Goal: Task Accomplishment & Management: Manage account settings

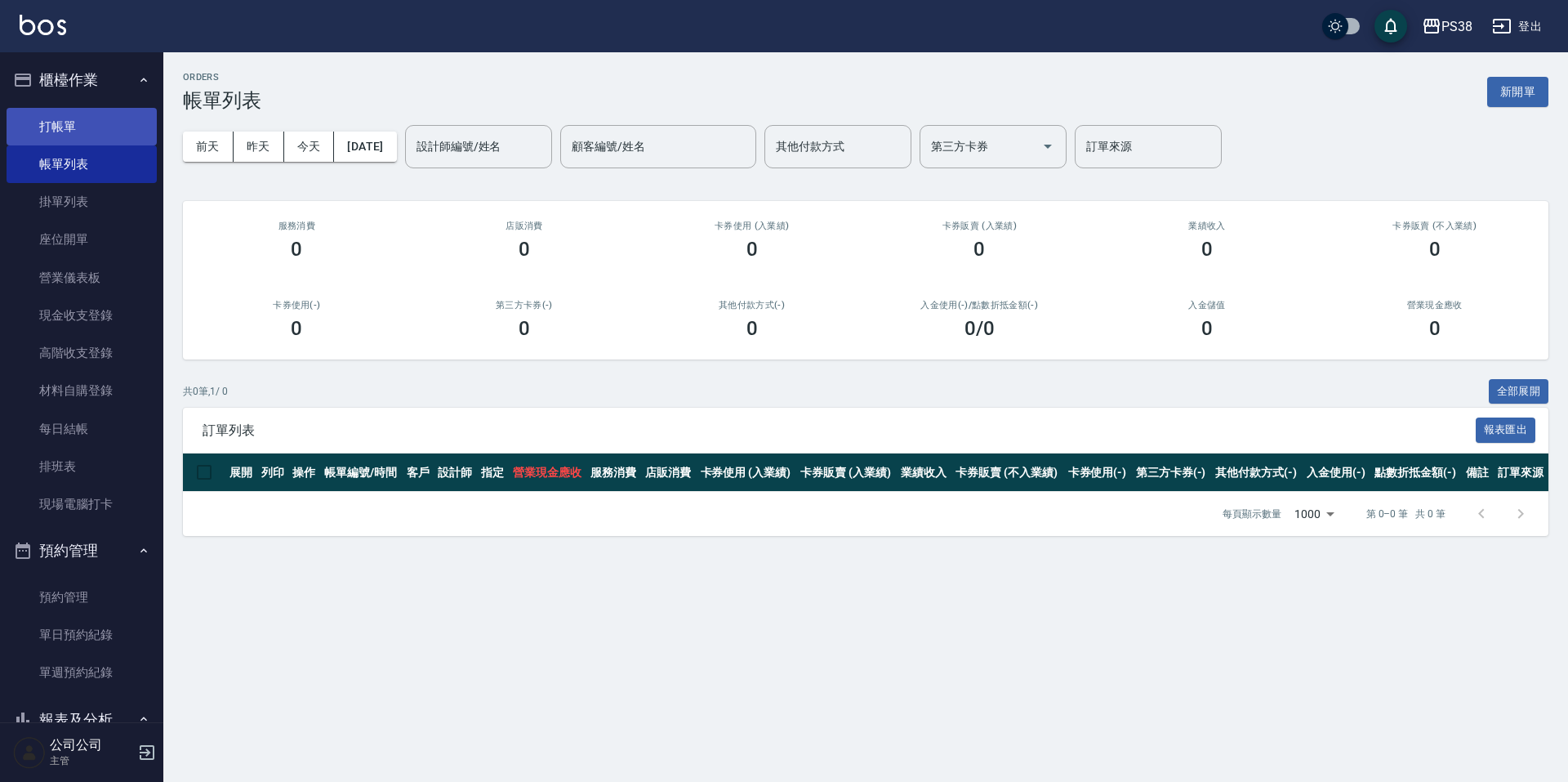
click at [91, 135] on link "打帳單" at bounding box center [81, 126] width 150 height 38
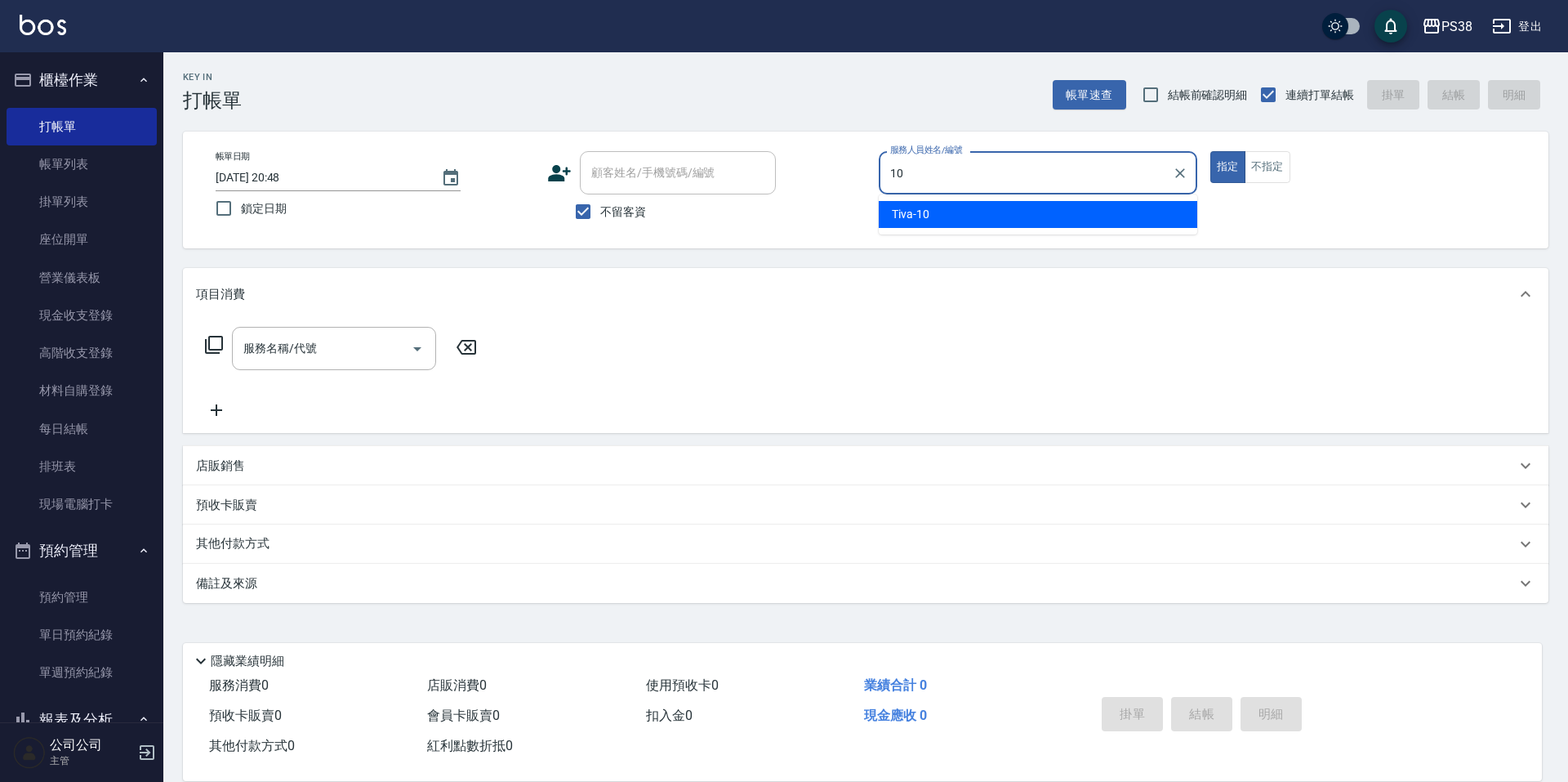
type input "10"
type button "true"
type input "Tiva-10"
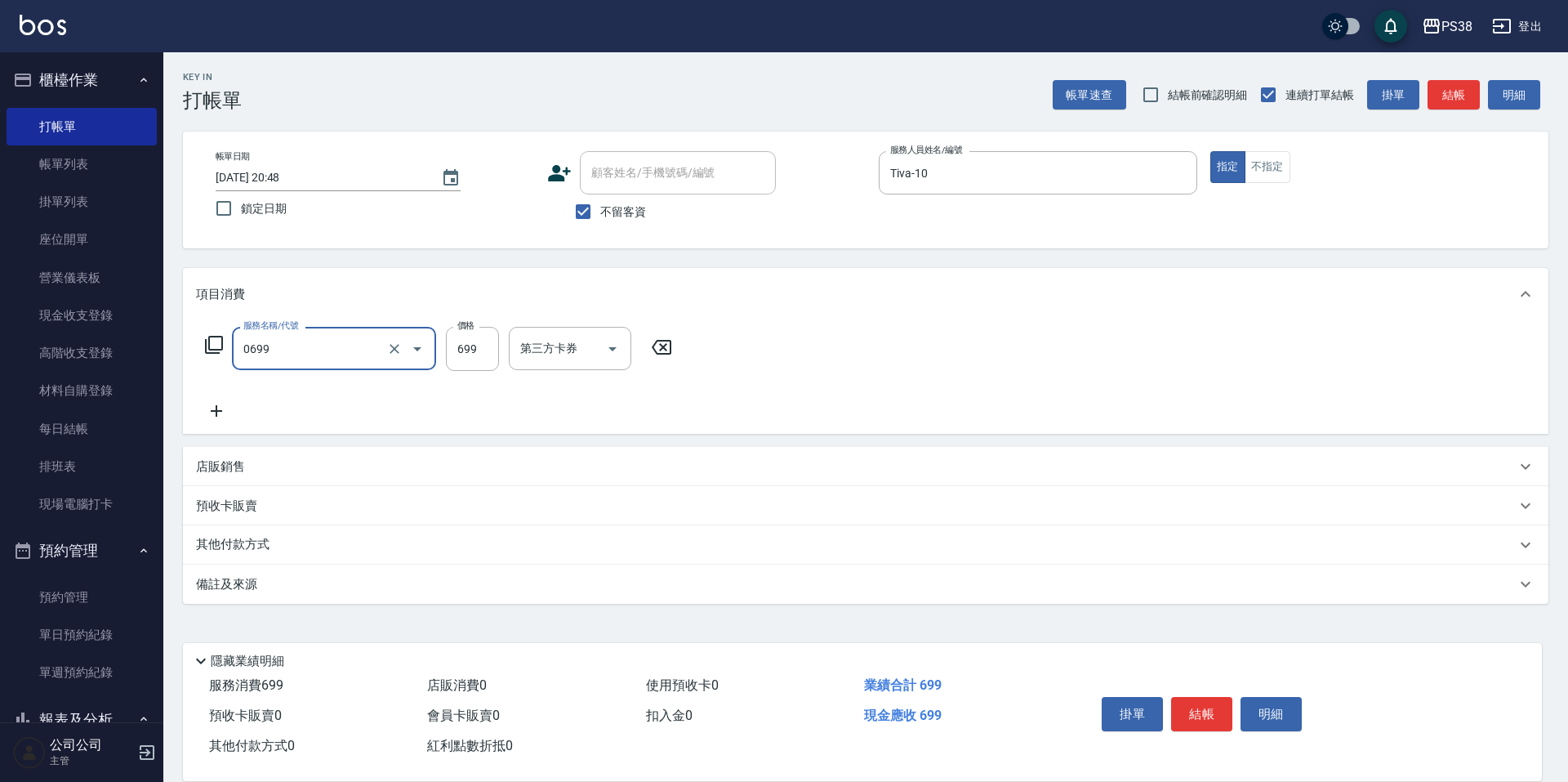
type input "spa699(0699)"
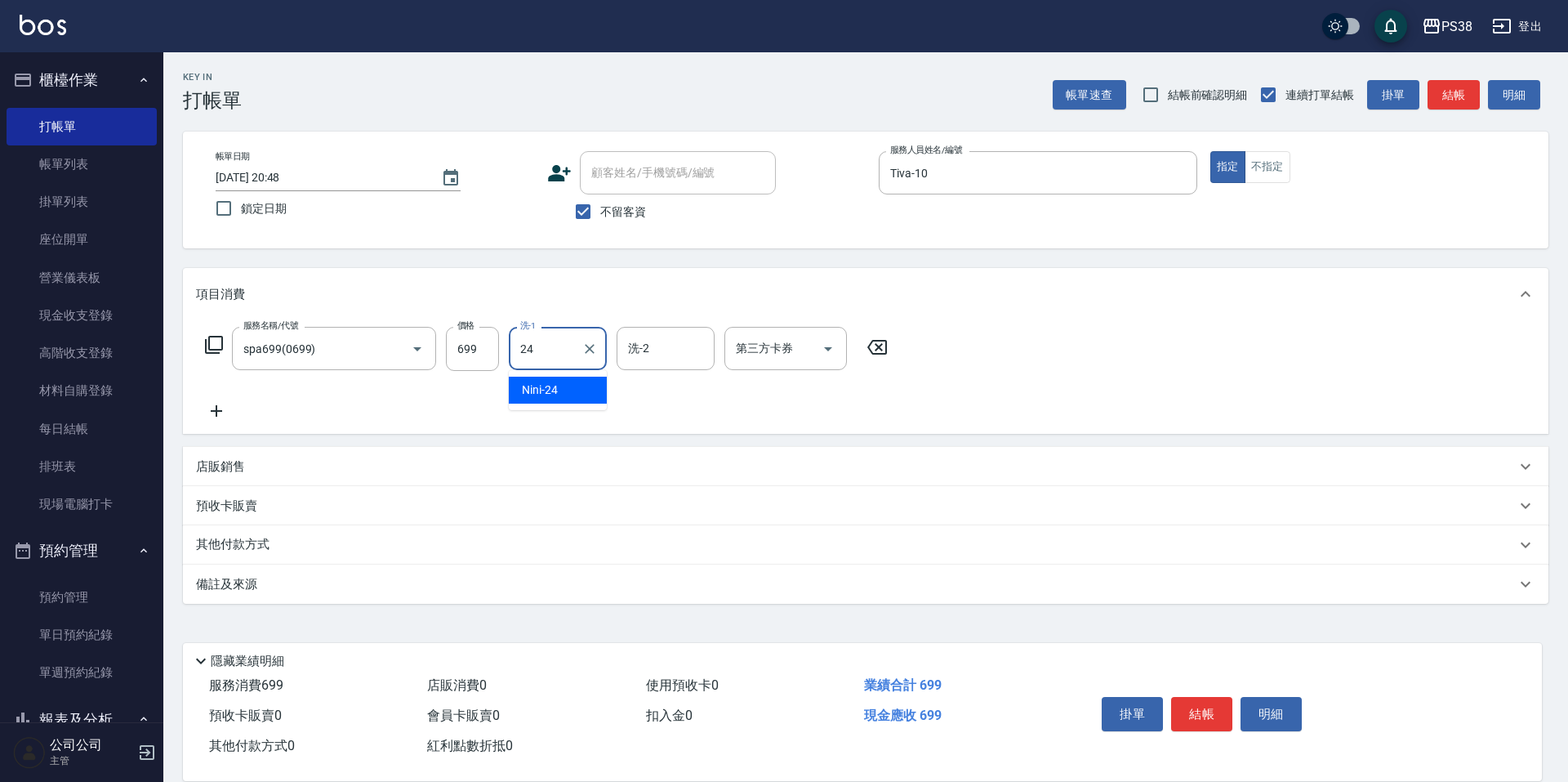
type input "Nini-24"
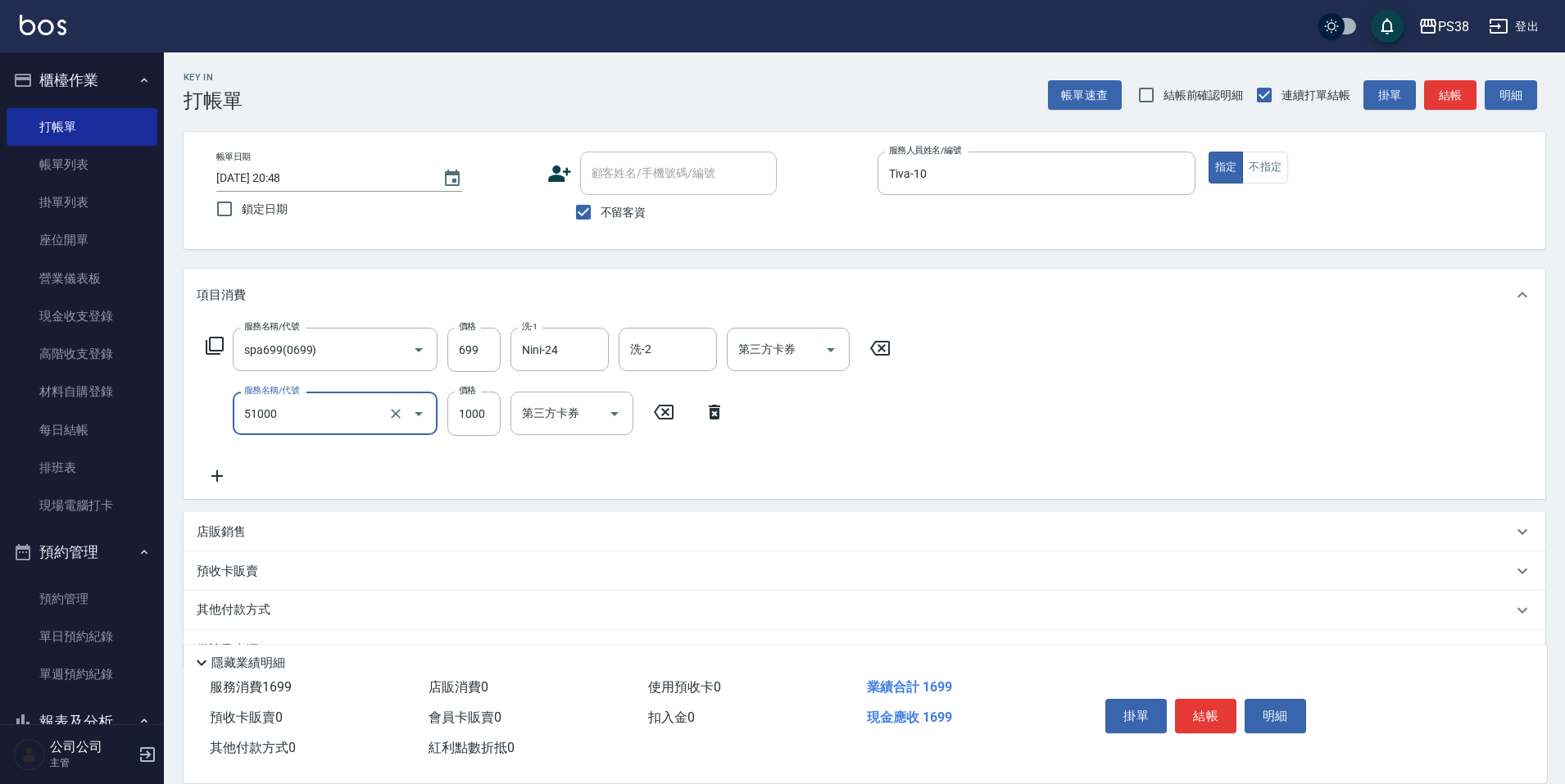
type input "染髮600以上(任意金額)(51000)"
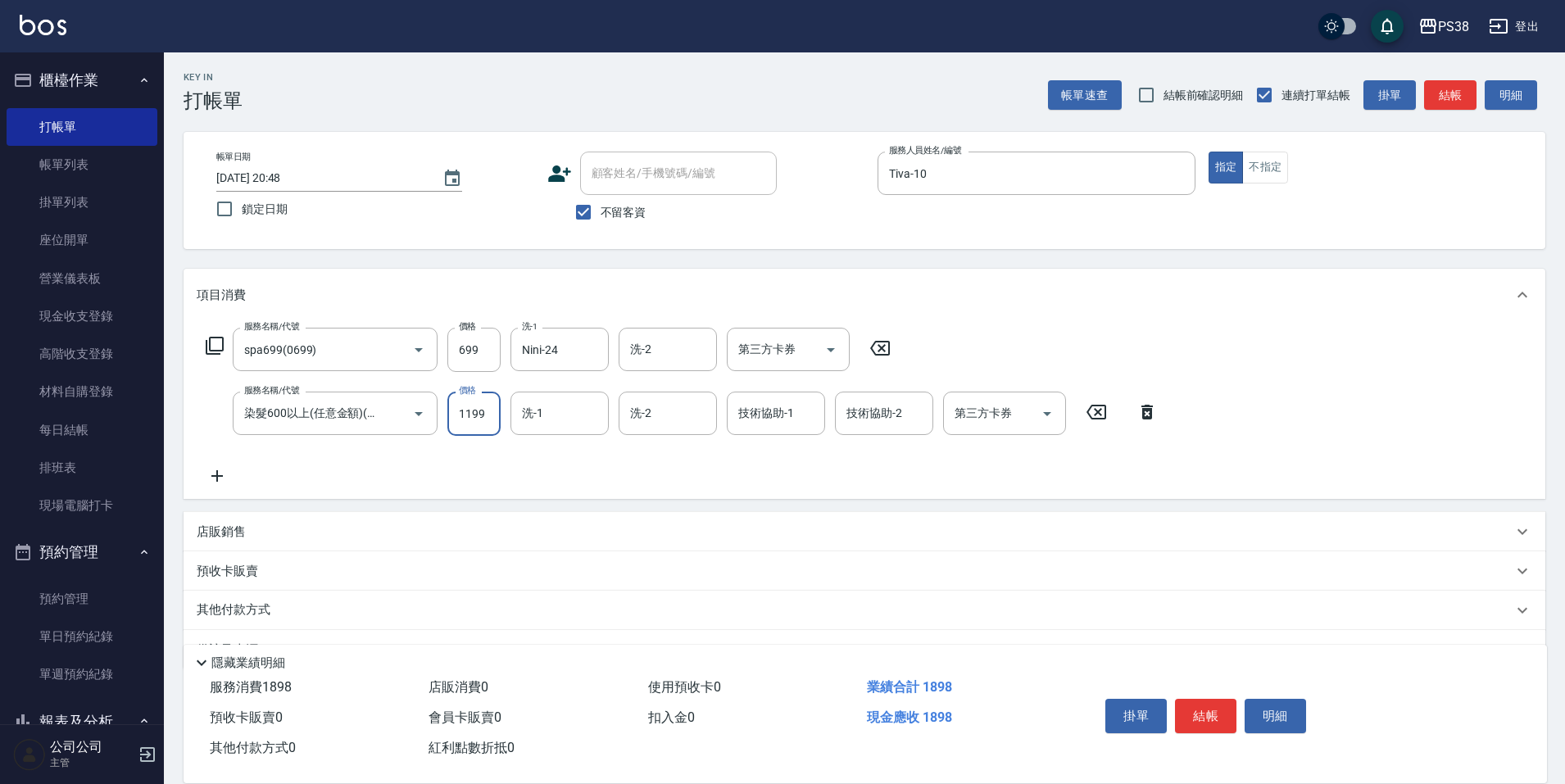
type input "1199"
type input "Nini-24"
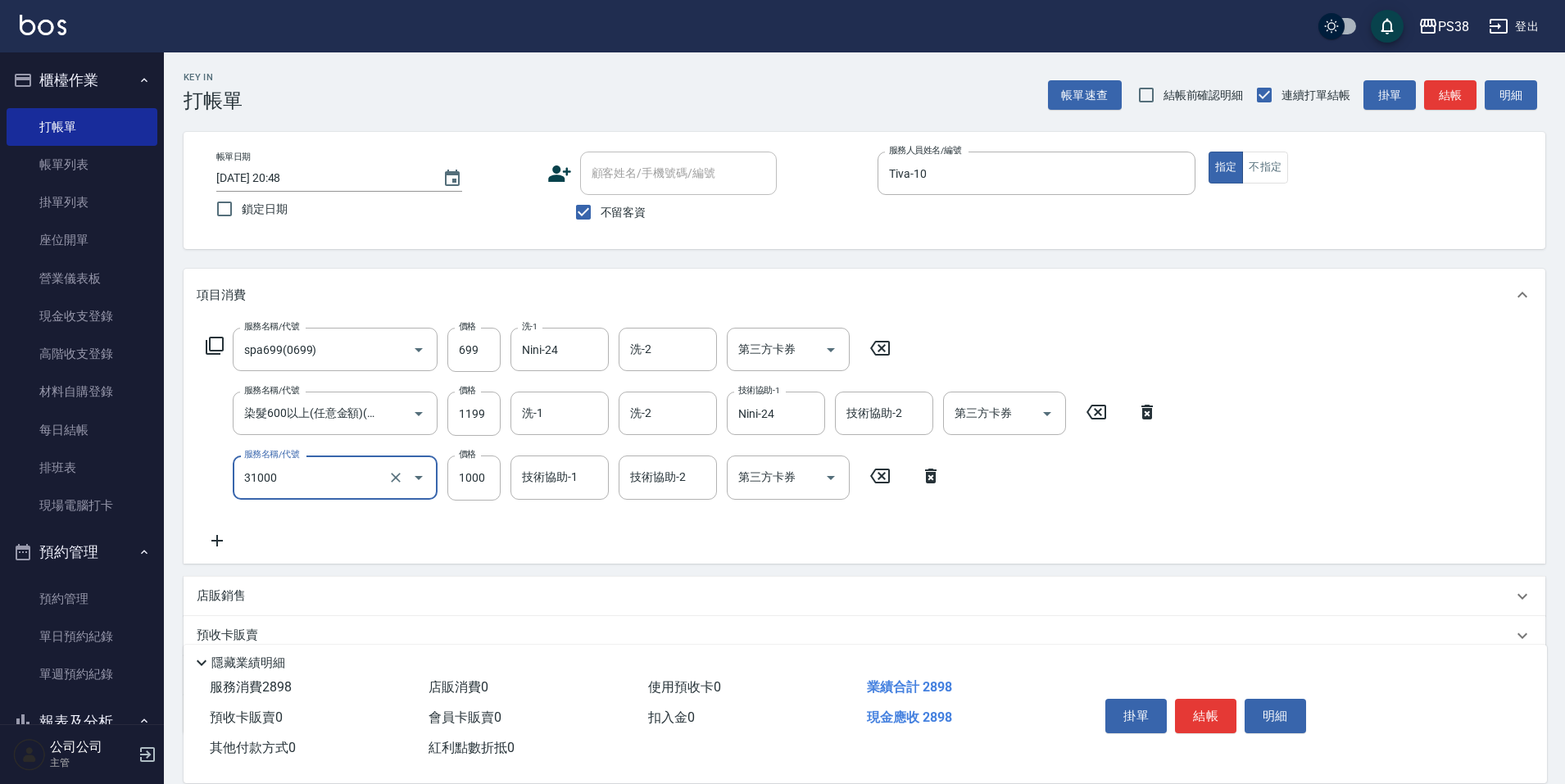
type input "酵素護髮(31000)"
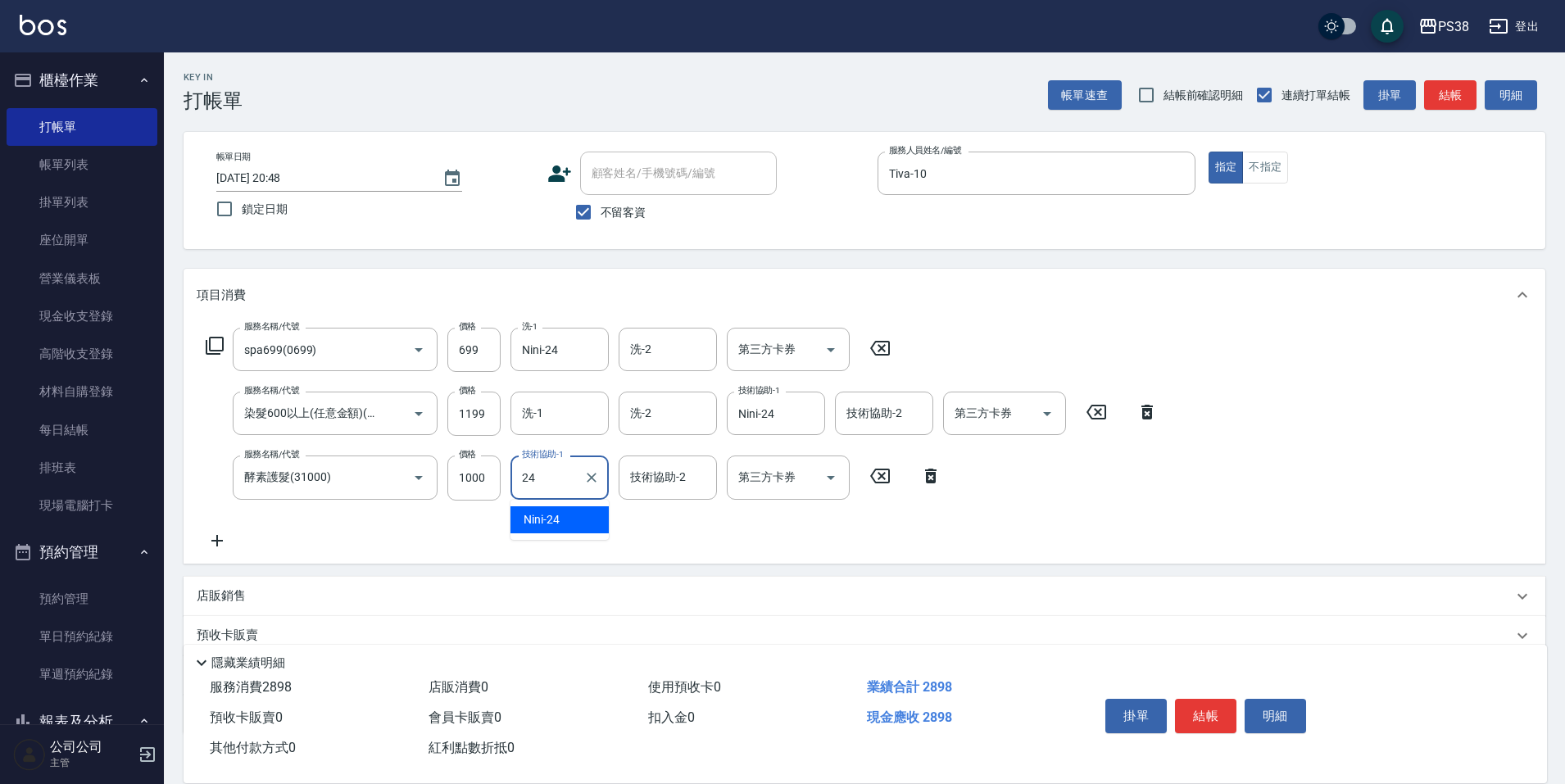
type input "Nini-24"
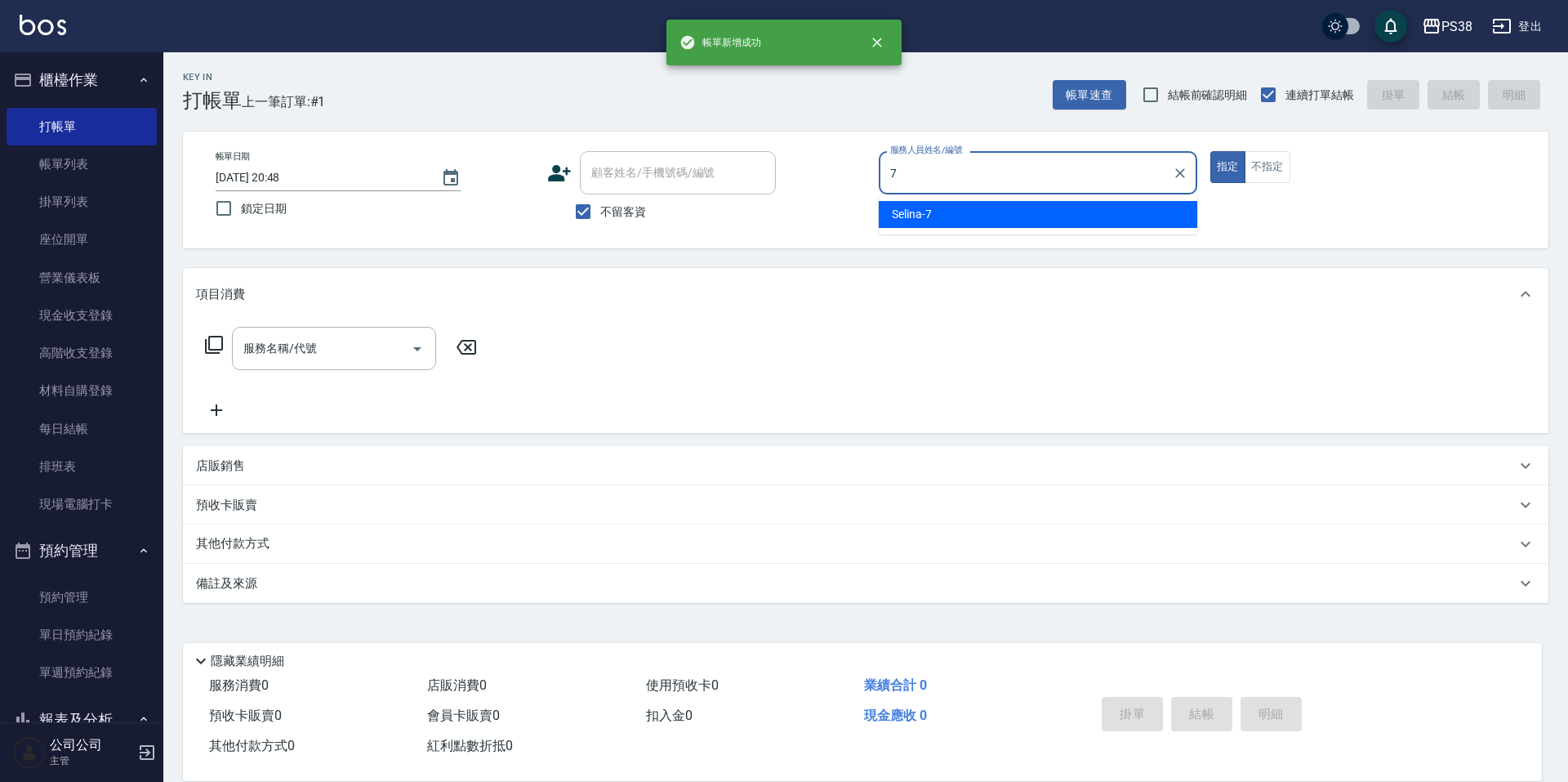
type input "Selina-7"
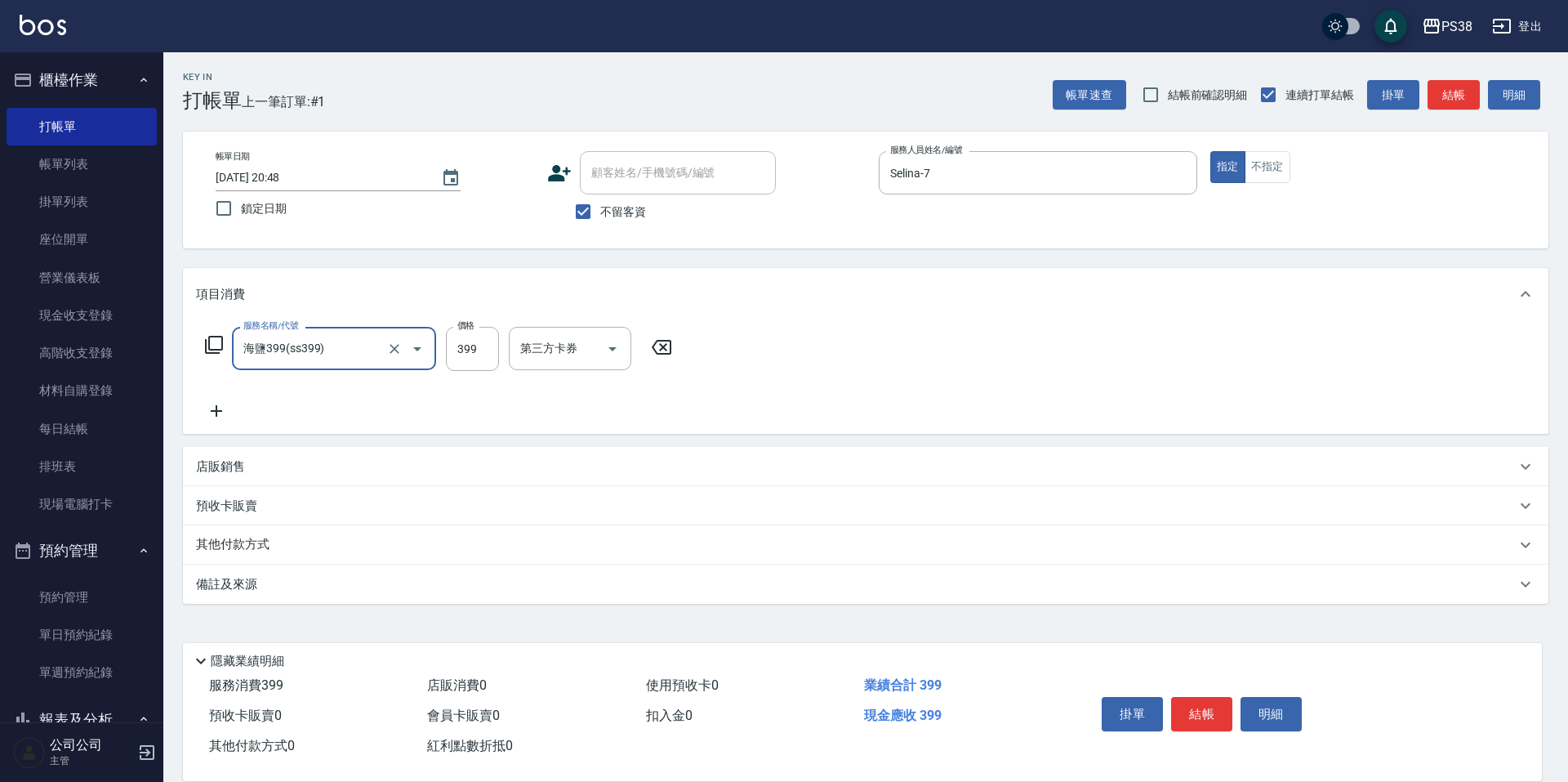
type input "海鹽399(ss399)"
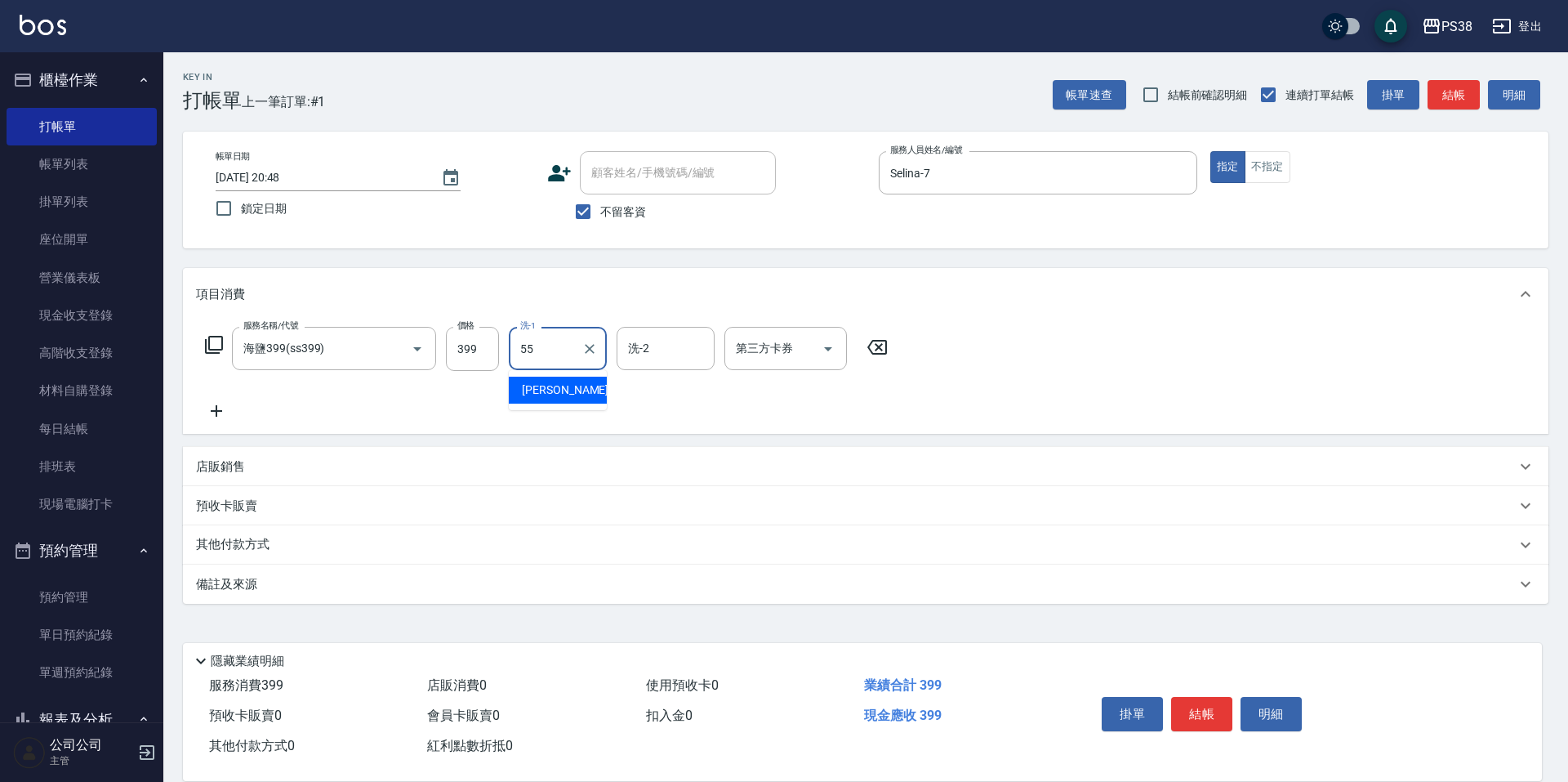
type input "[PERSON_NAME]-55"
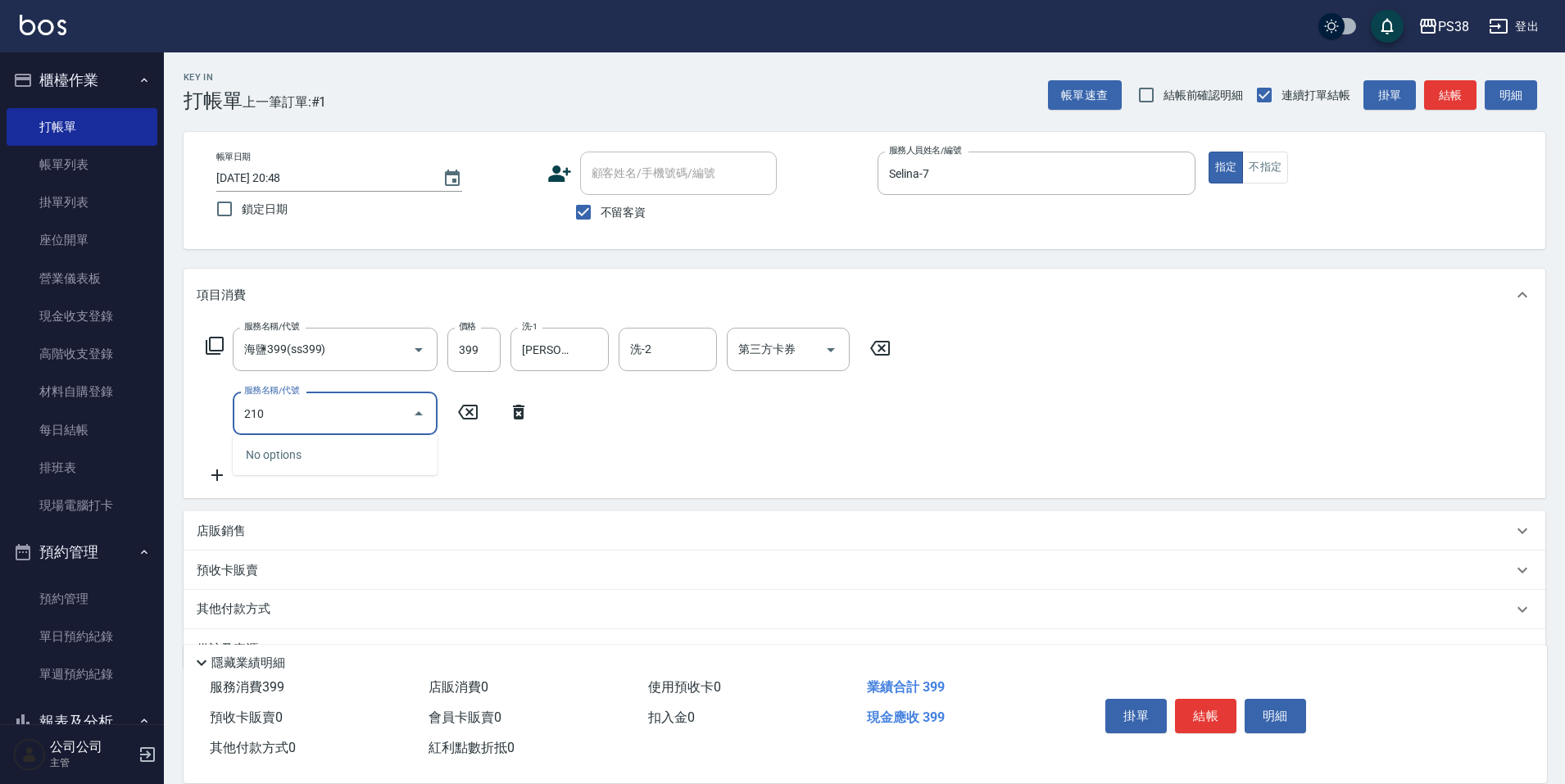
type input "2100"
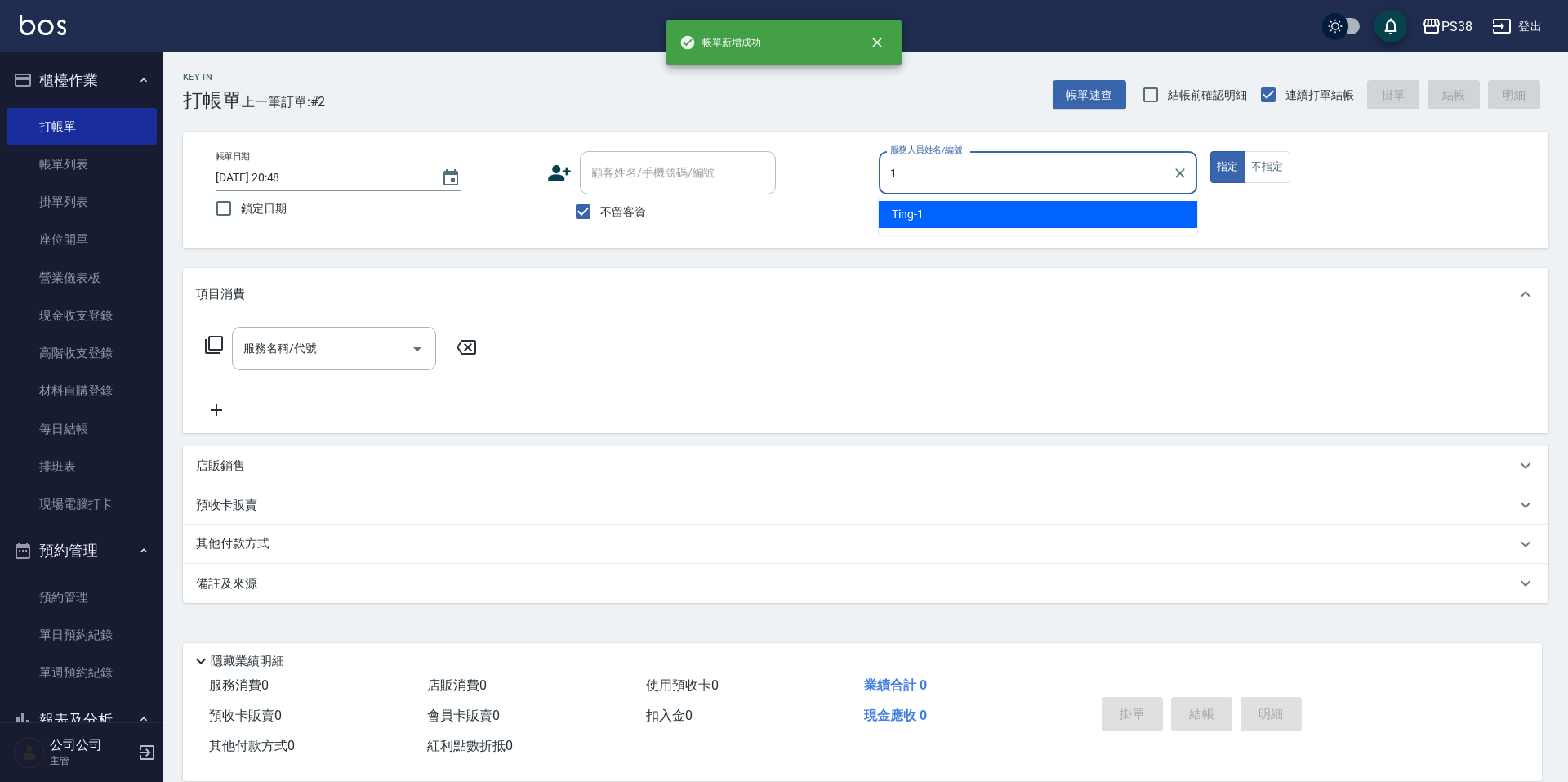
type input "Ting-1"
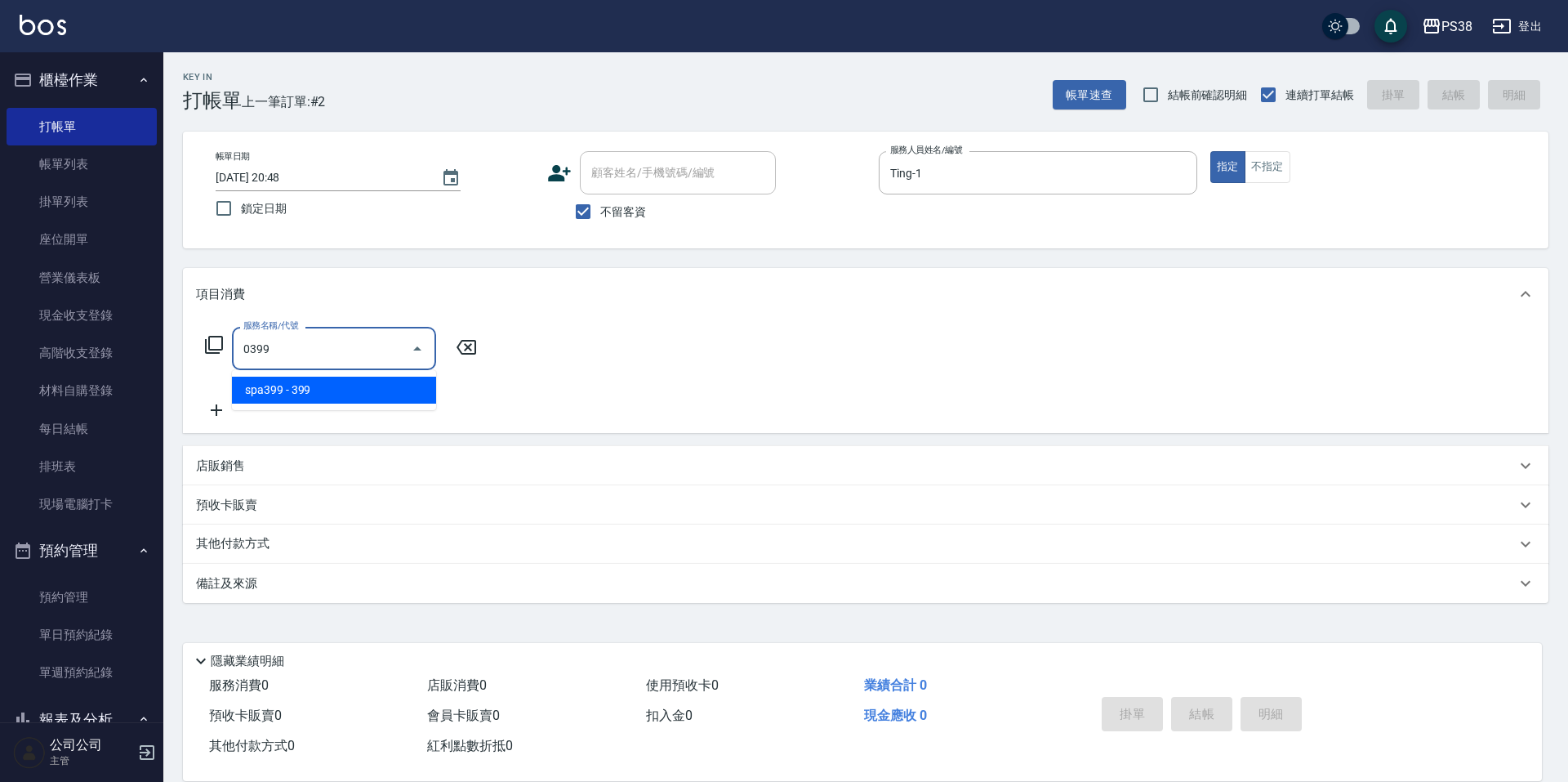
type input "spa399(0399)"
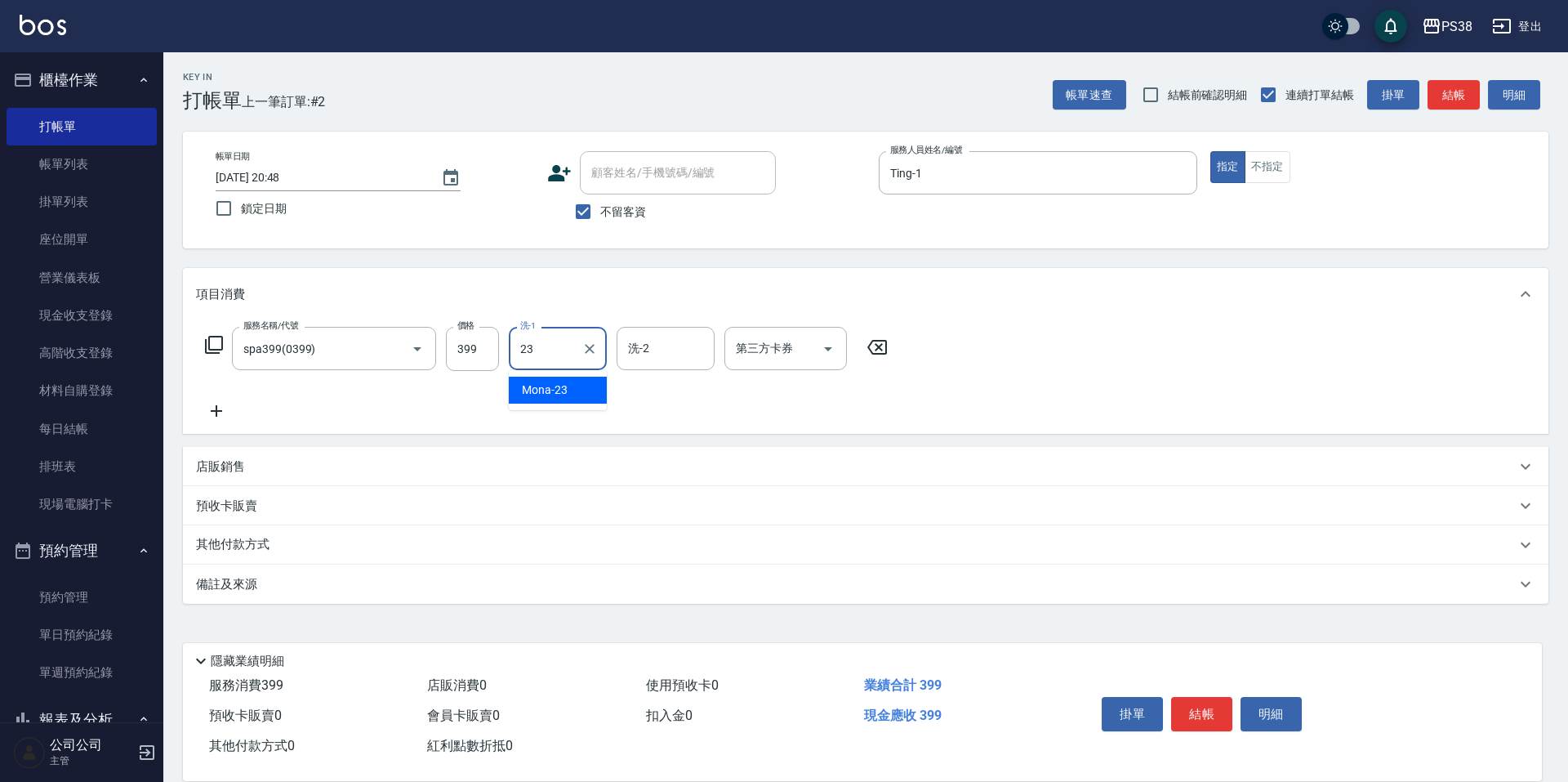
type input "Mona-23"
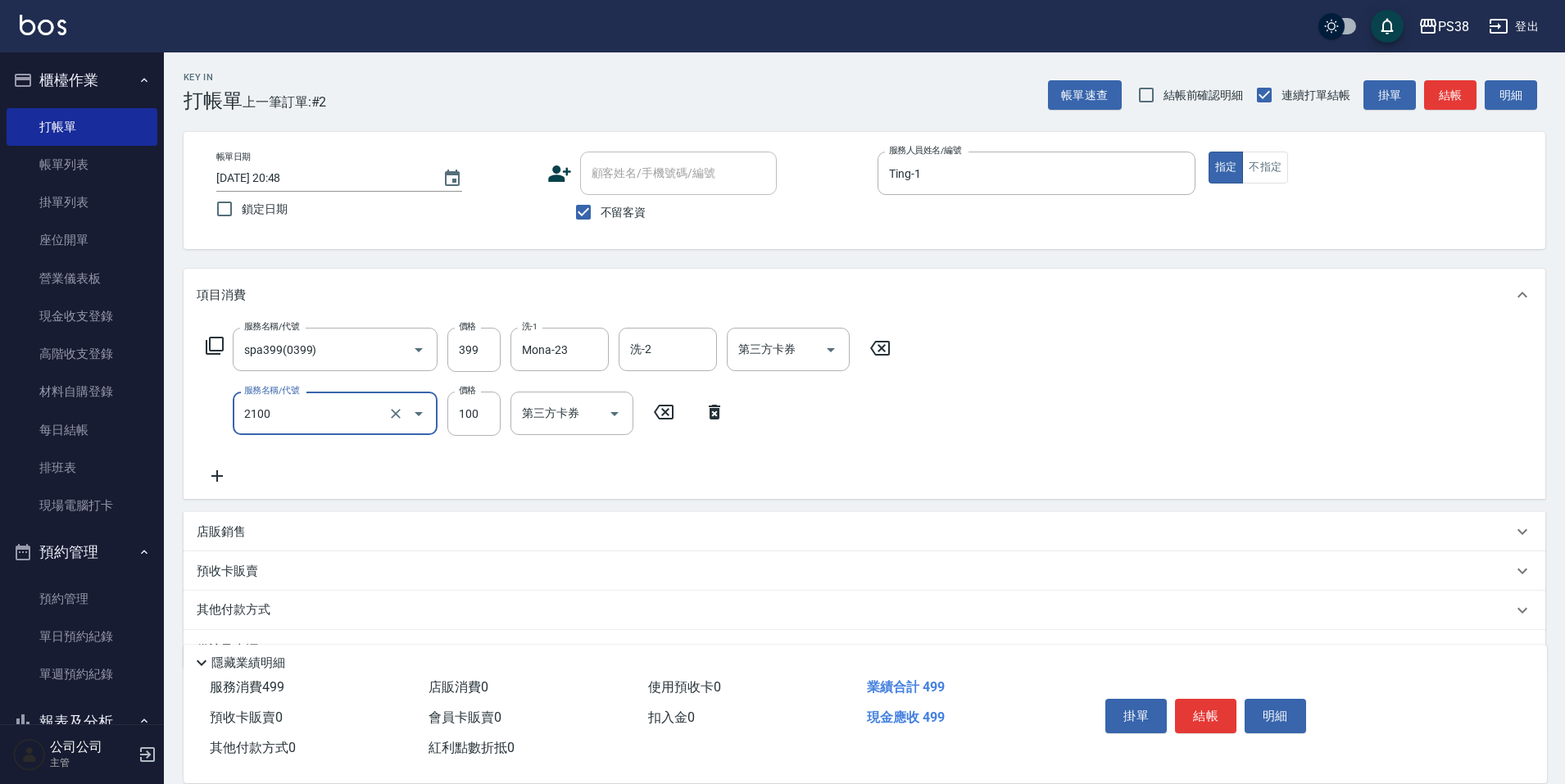
type input "剪髮與造型(任意金額)(2100)"
type input "50"
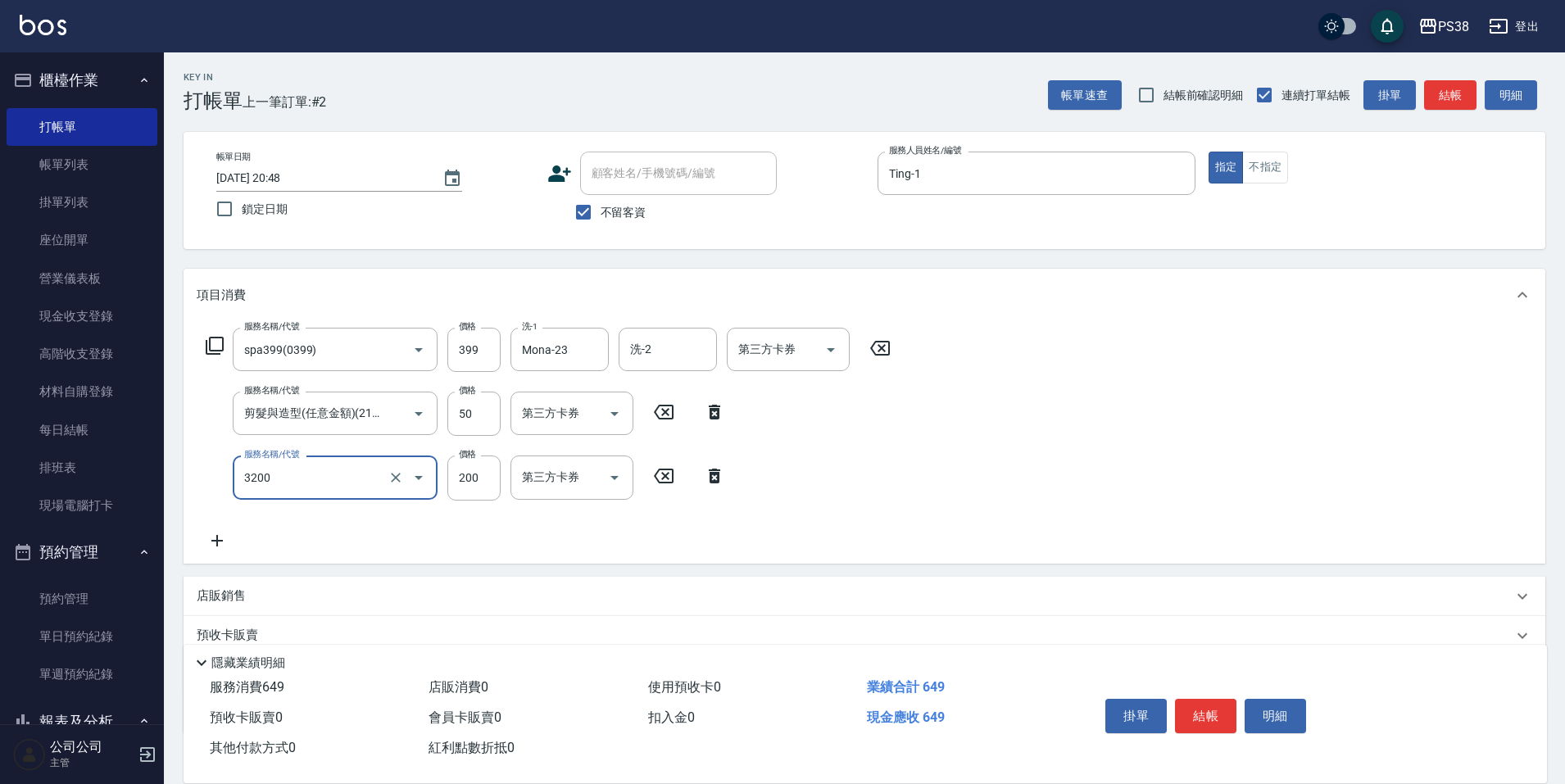
type input "自備護髮(3200)"
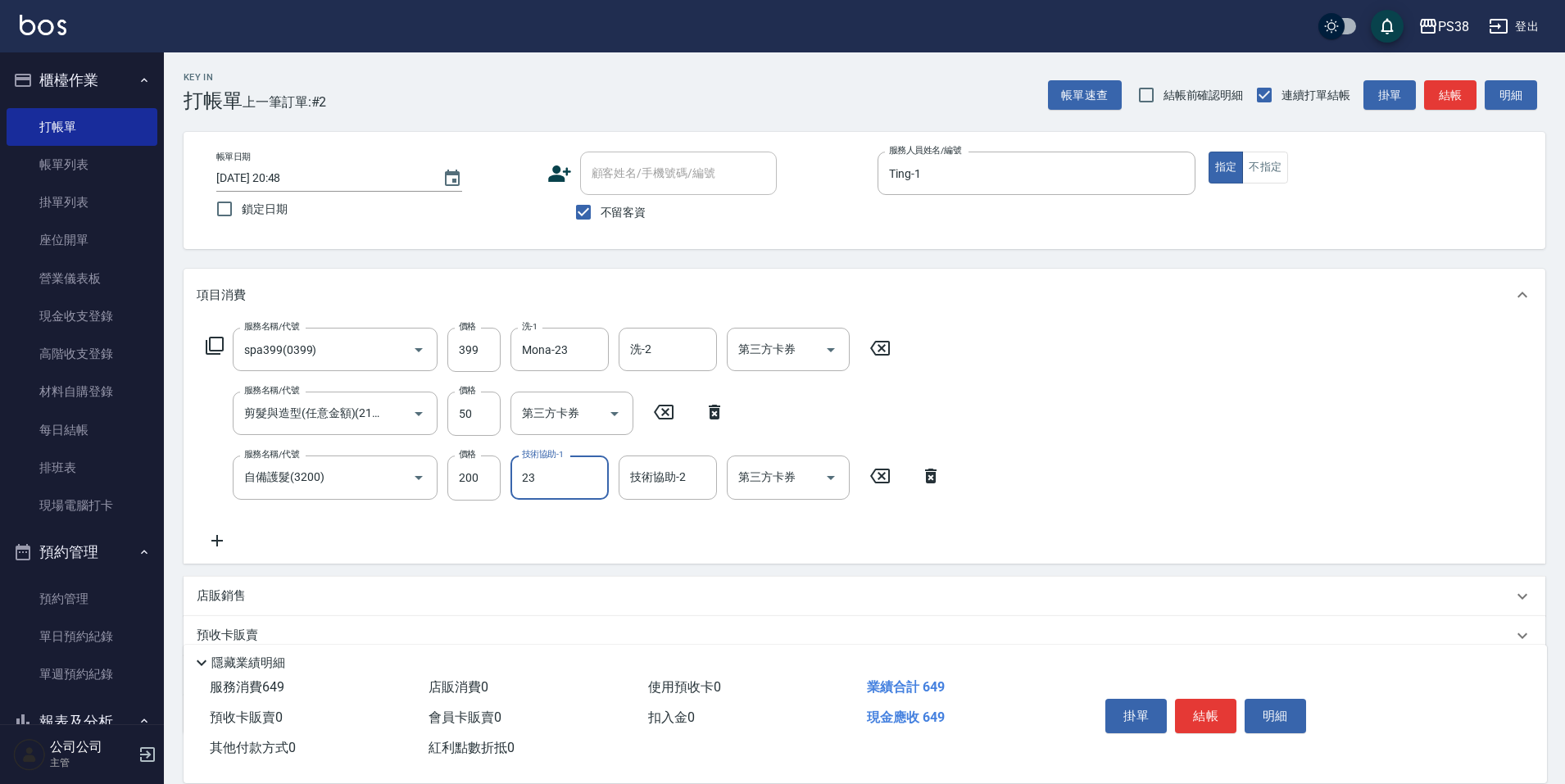
type input "Mona-23"
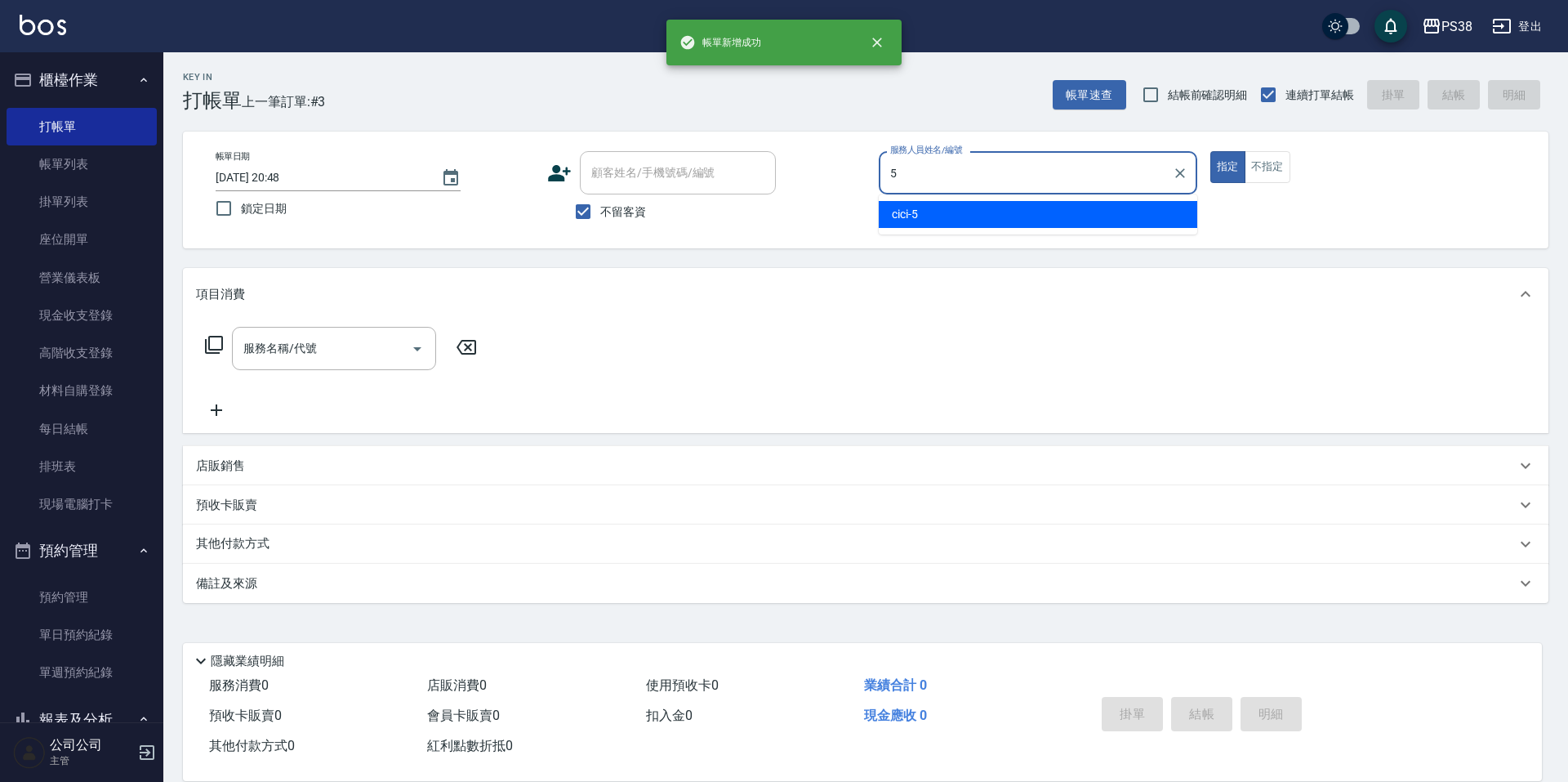
type input "cici-5"
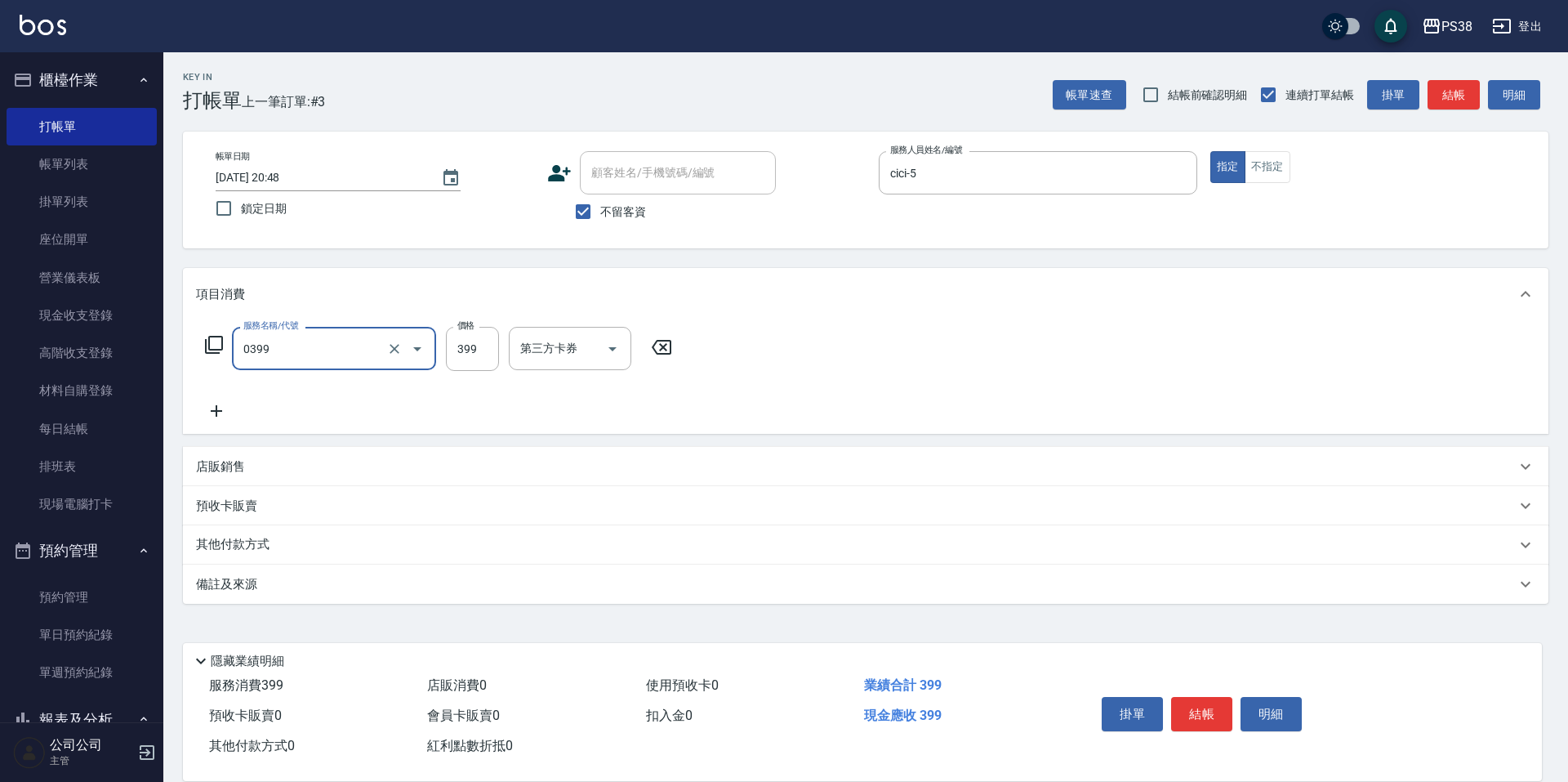
type input "spa399(0399)"
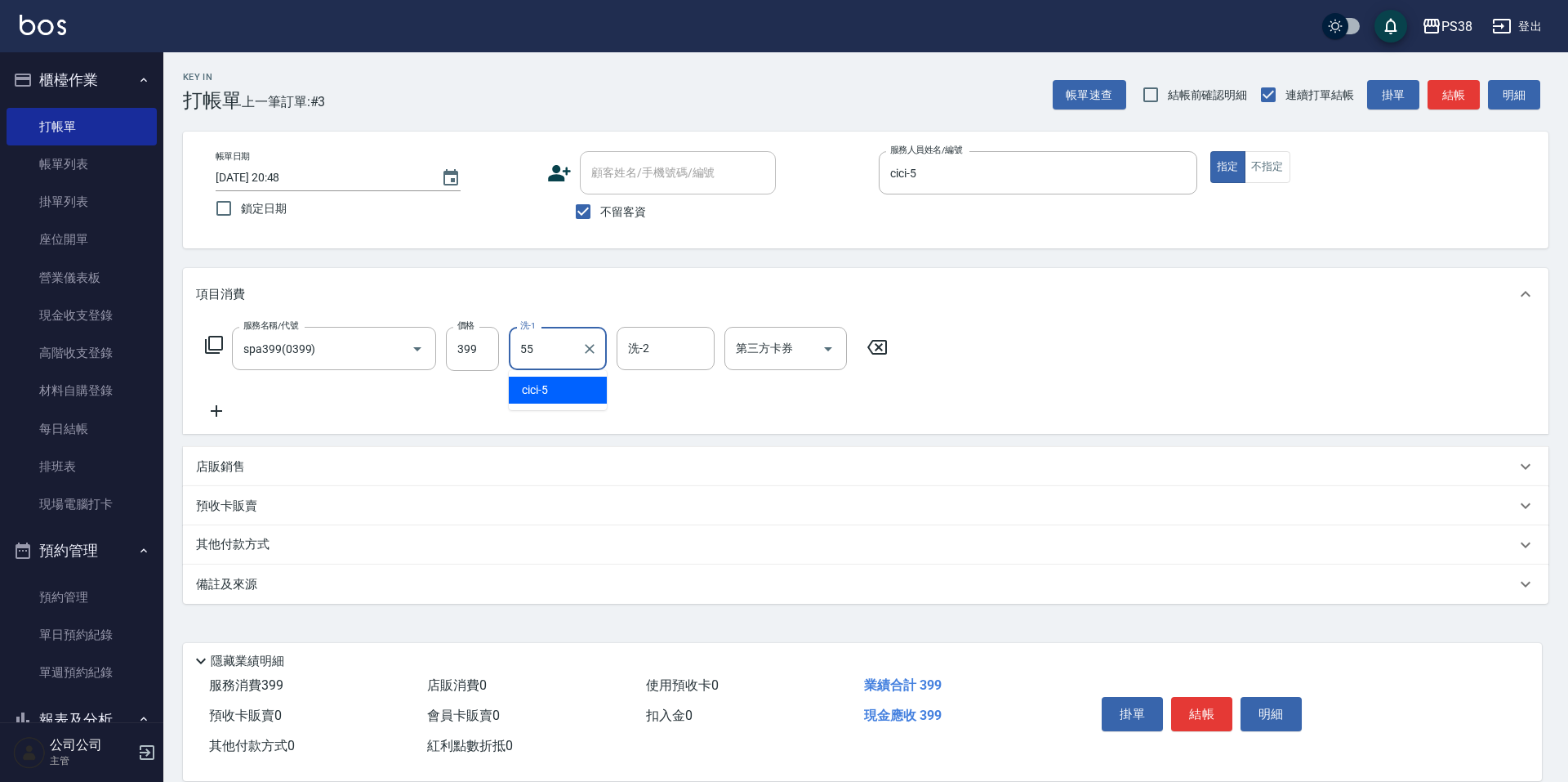
type input "[PERSON_NAME]-55"
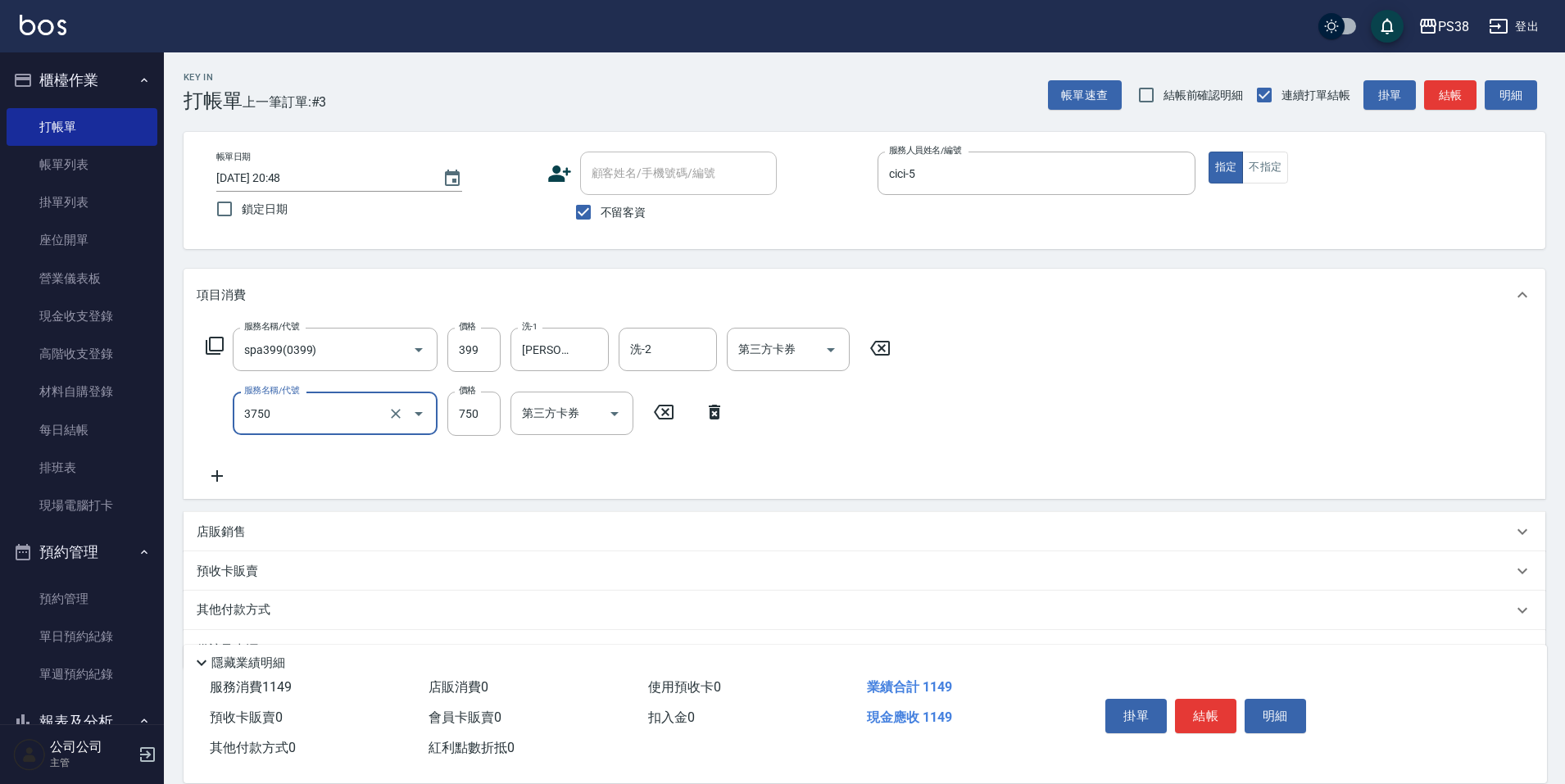
type input "乳清蛋白三劑式護髮(3750)"
type input "750"
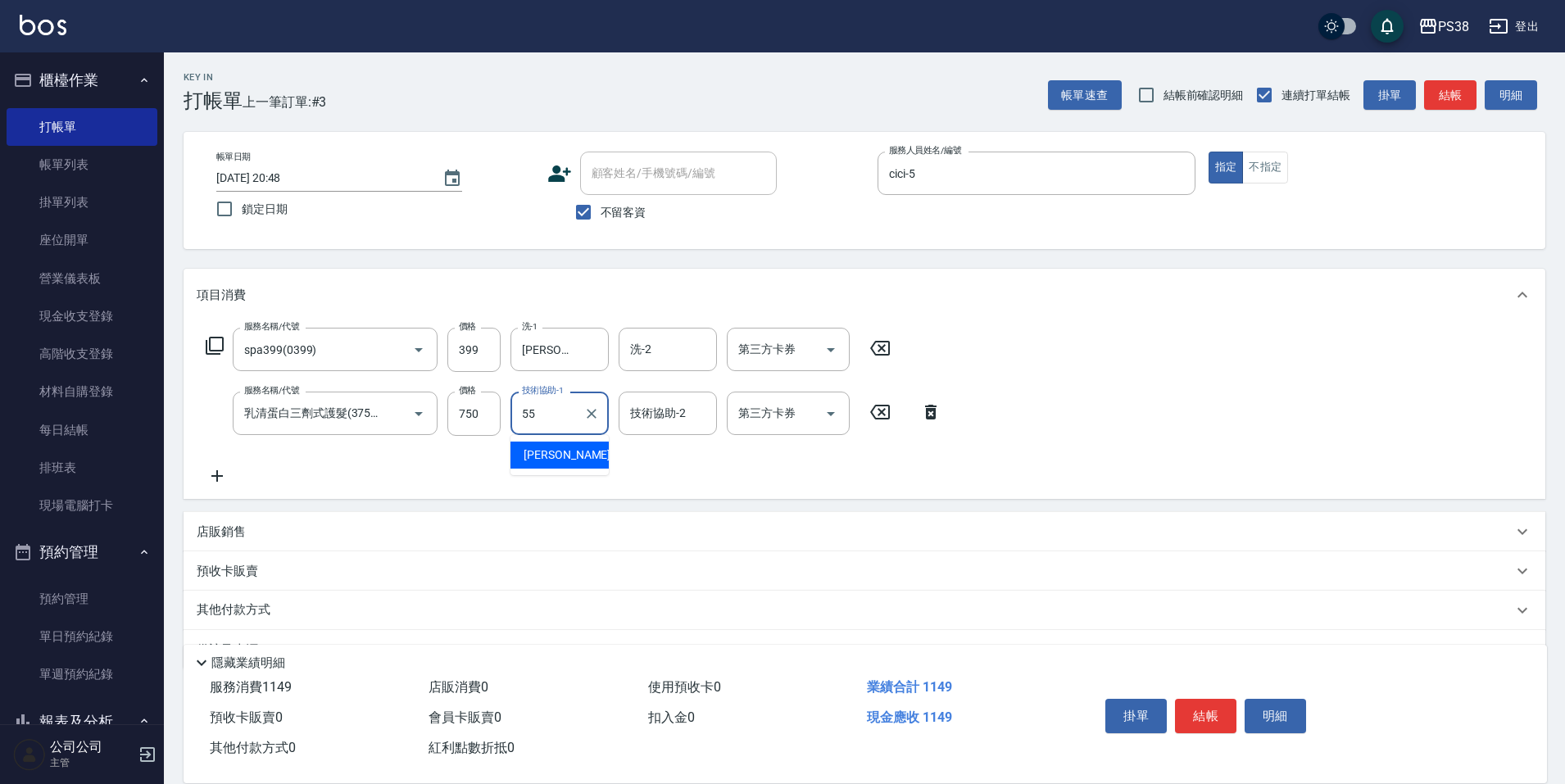
type input "[PERSON_NAME]-55"
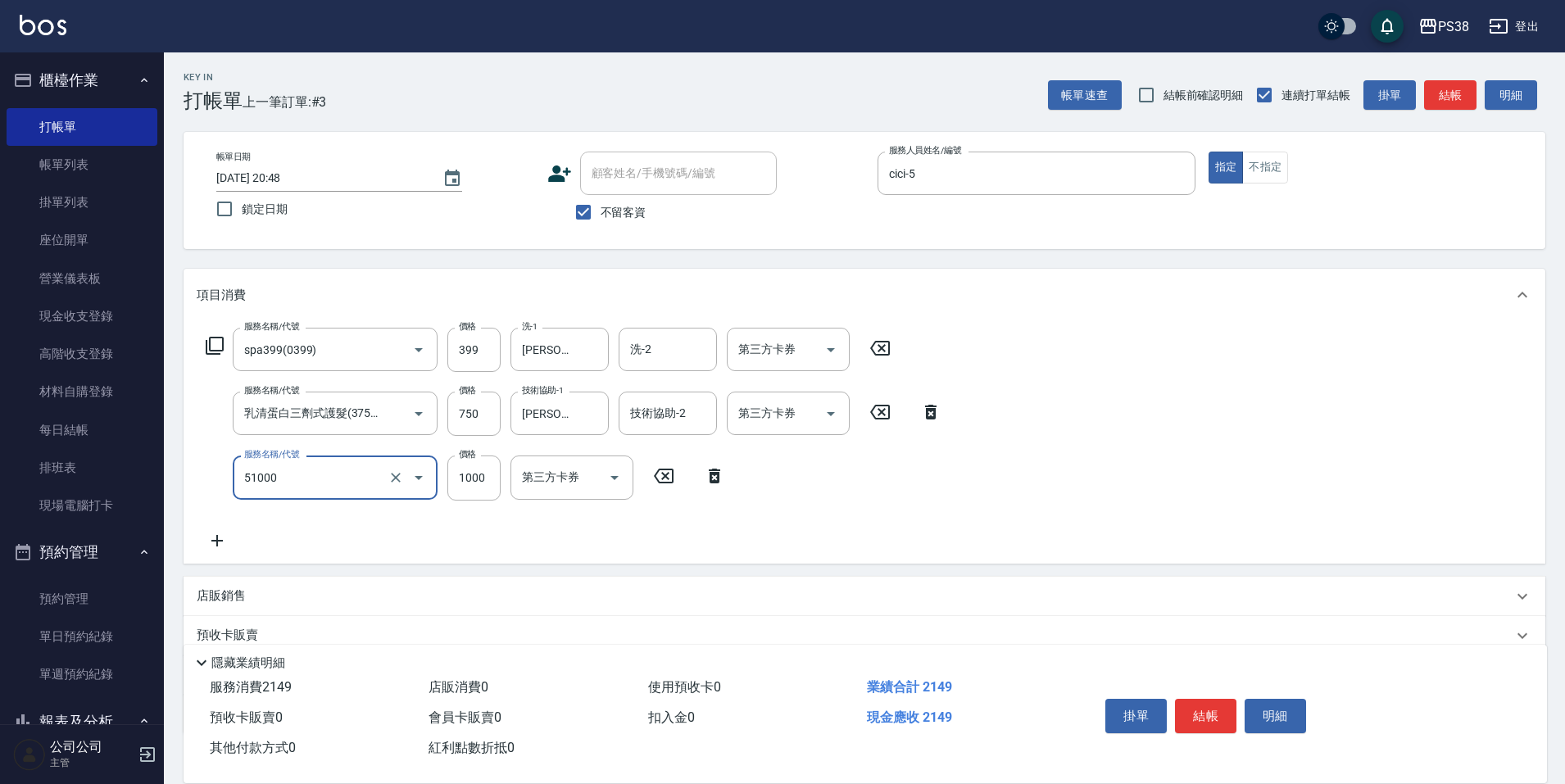
type input "染髮600以上(任意金額)(51000)"
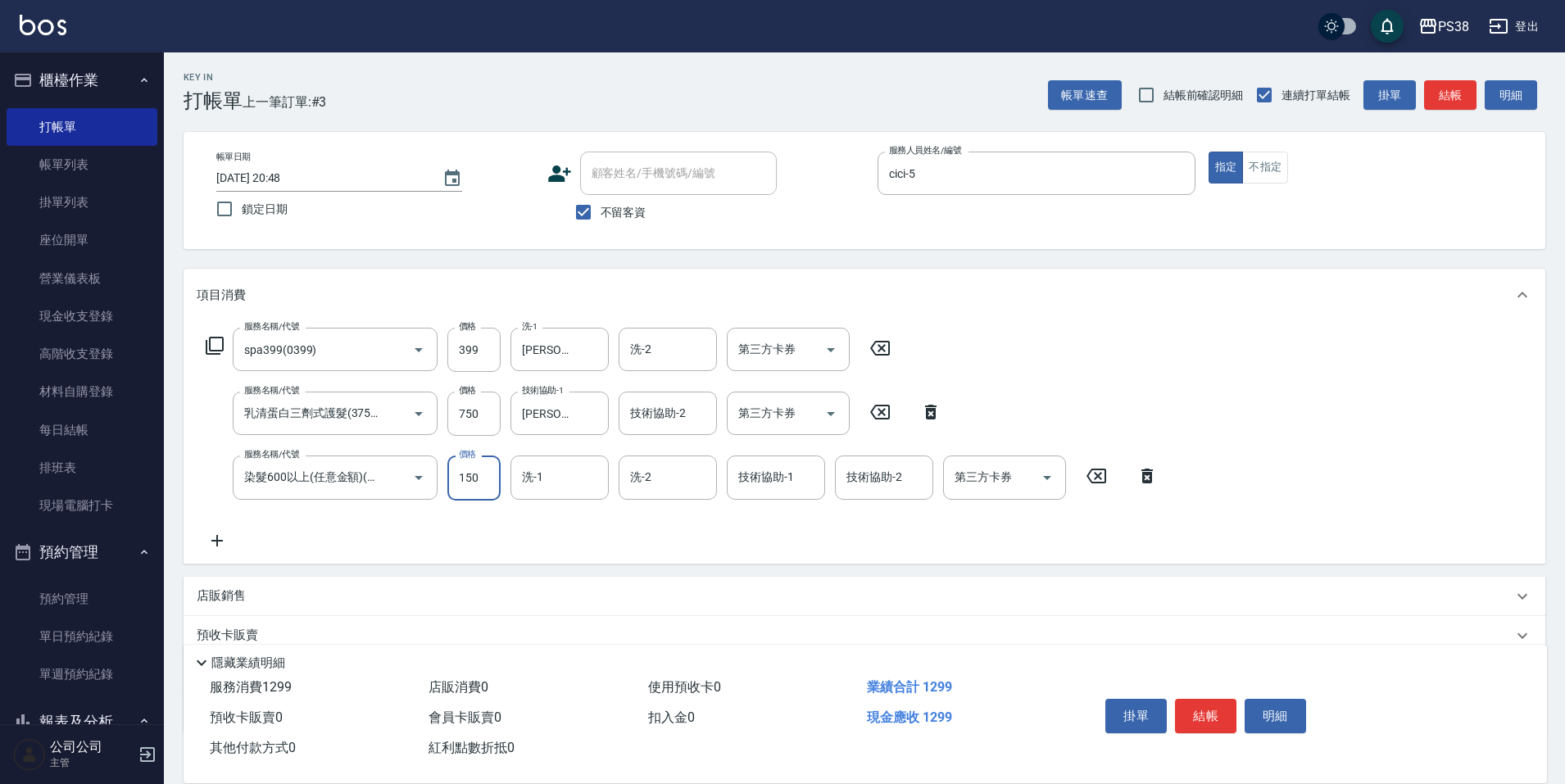
type input "1500"
type input "[PERSON_NAME]-55"
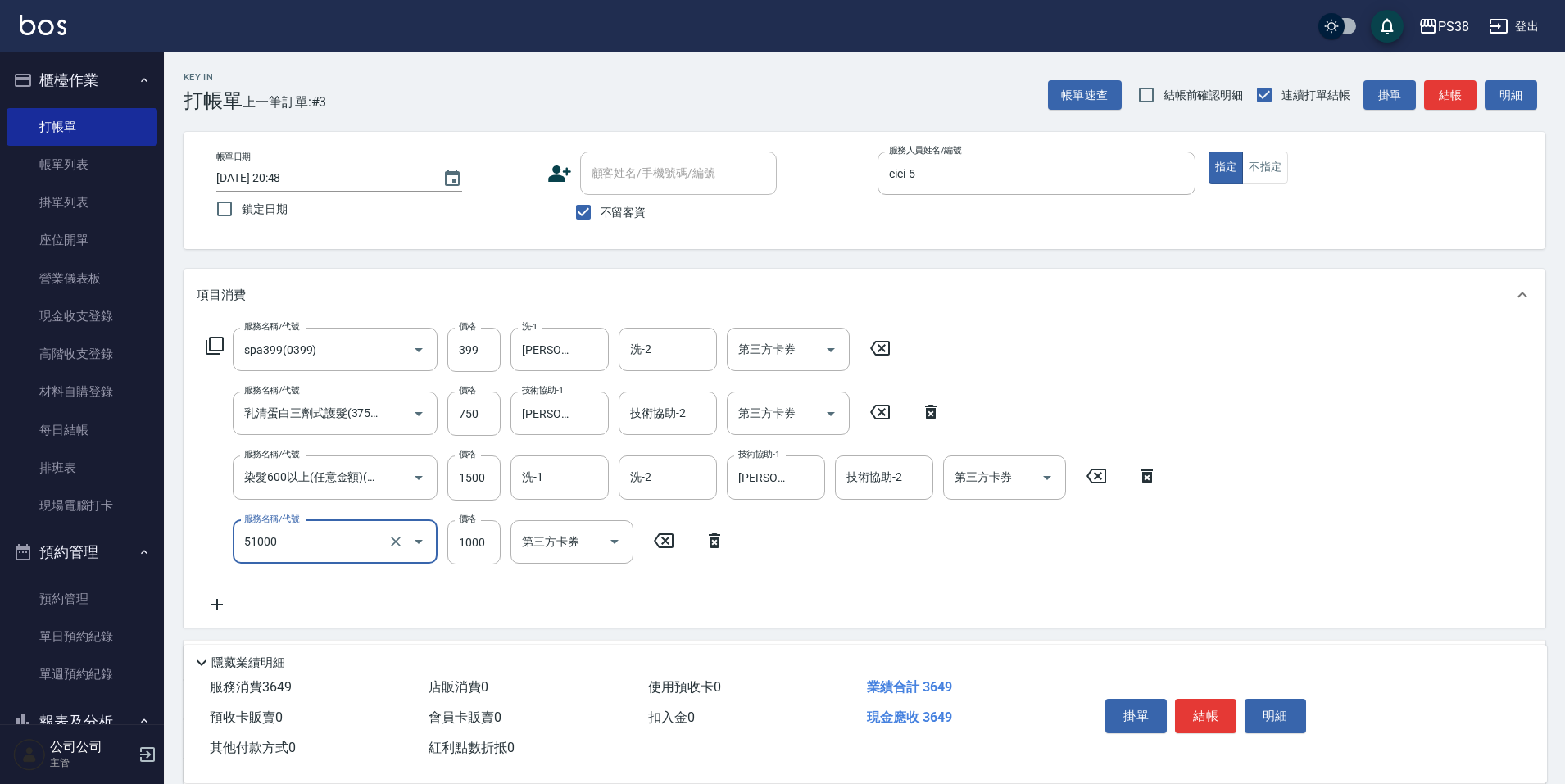
type input "染髮600以上(任意金額)(51000)"
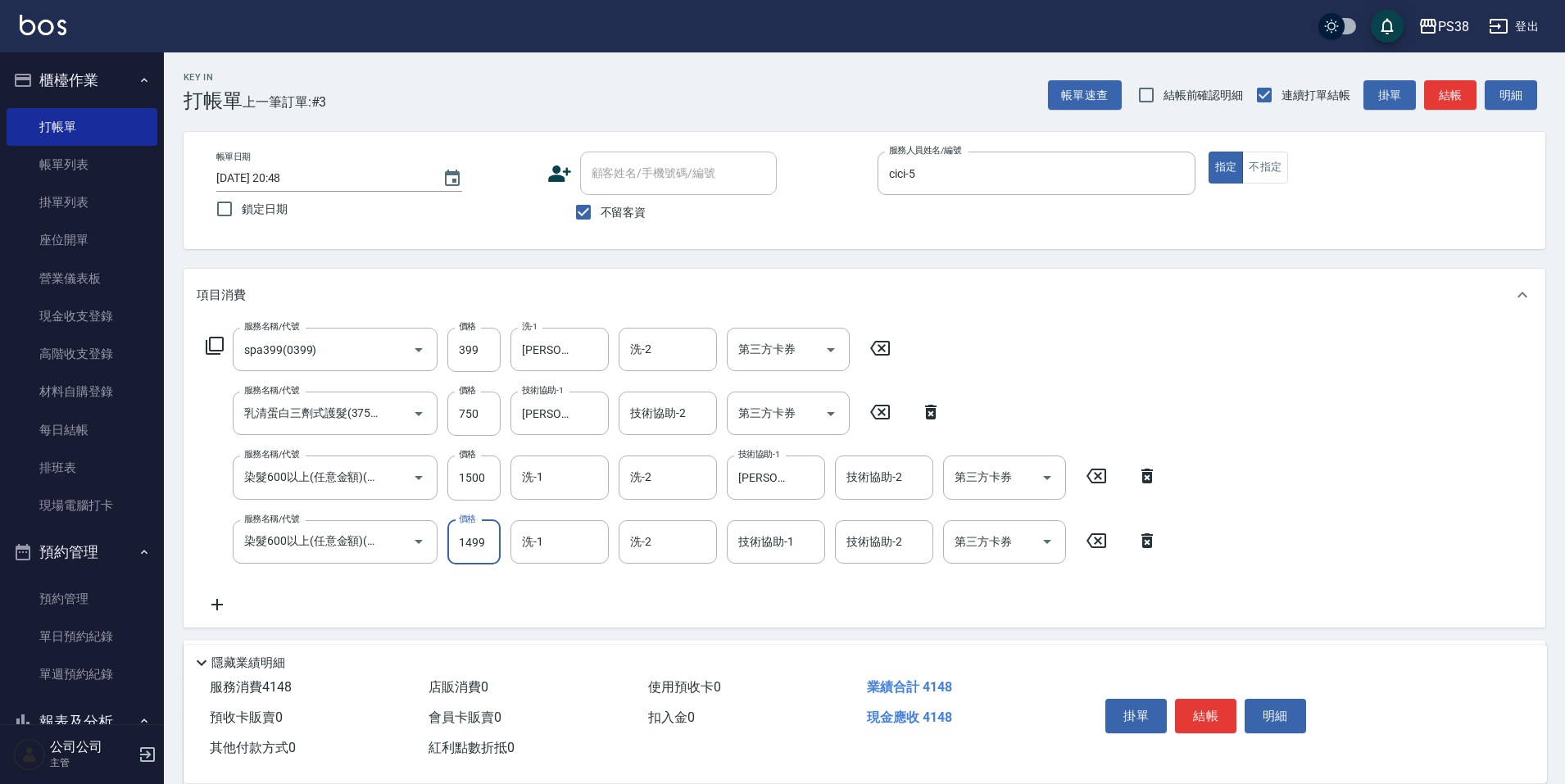
type input "1499"
type input "[PERSON_NAME]-55"
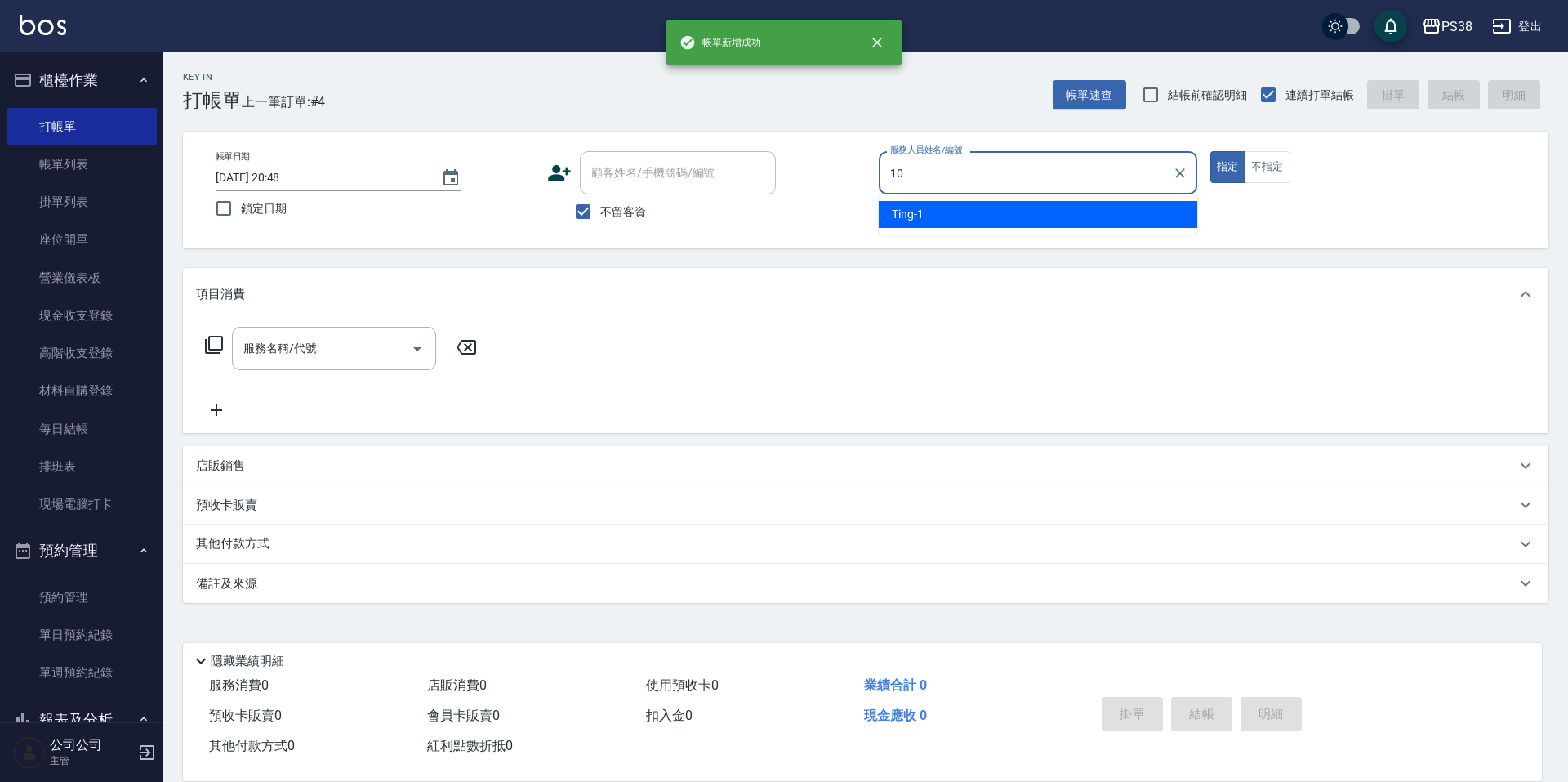
type input "Tiva-10"
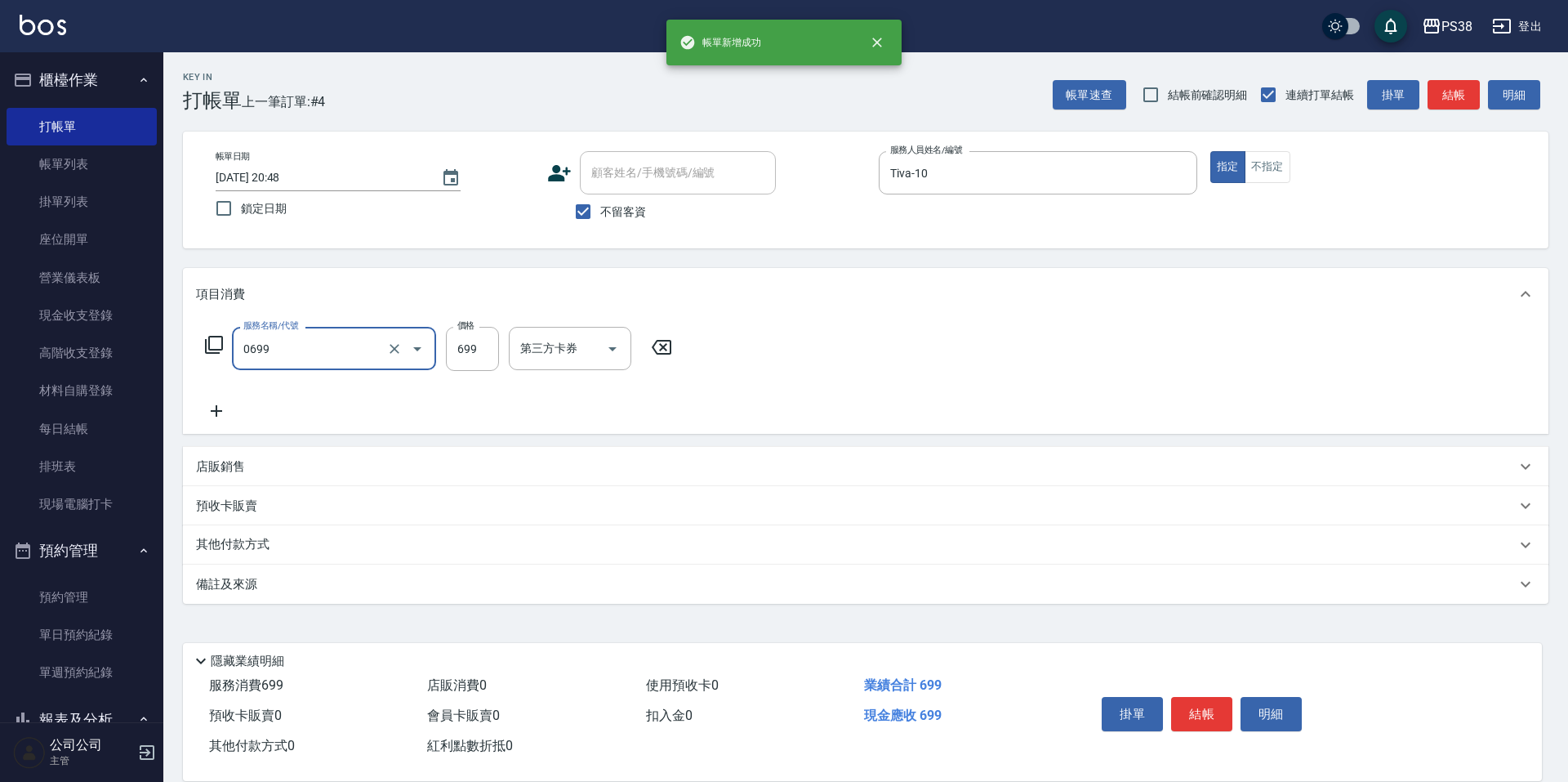
type input "spa699(0699)"
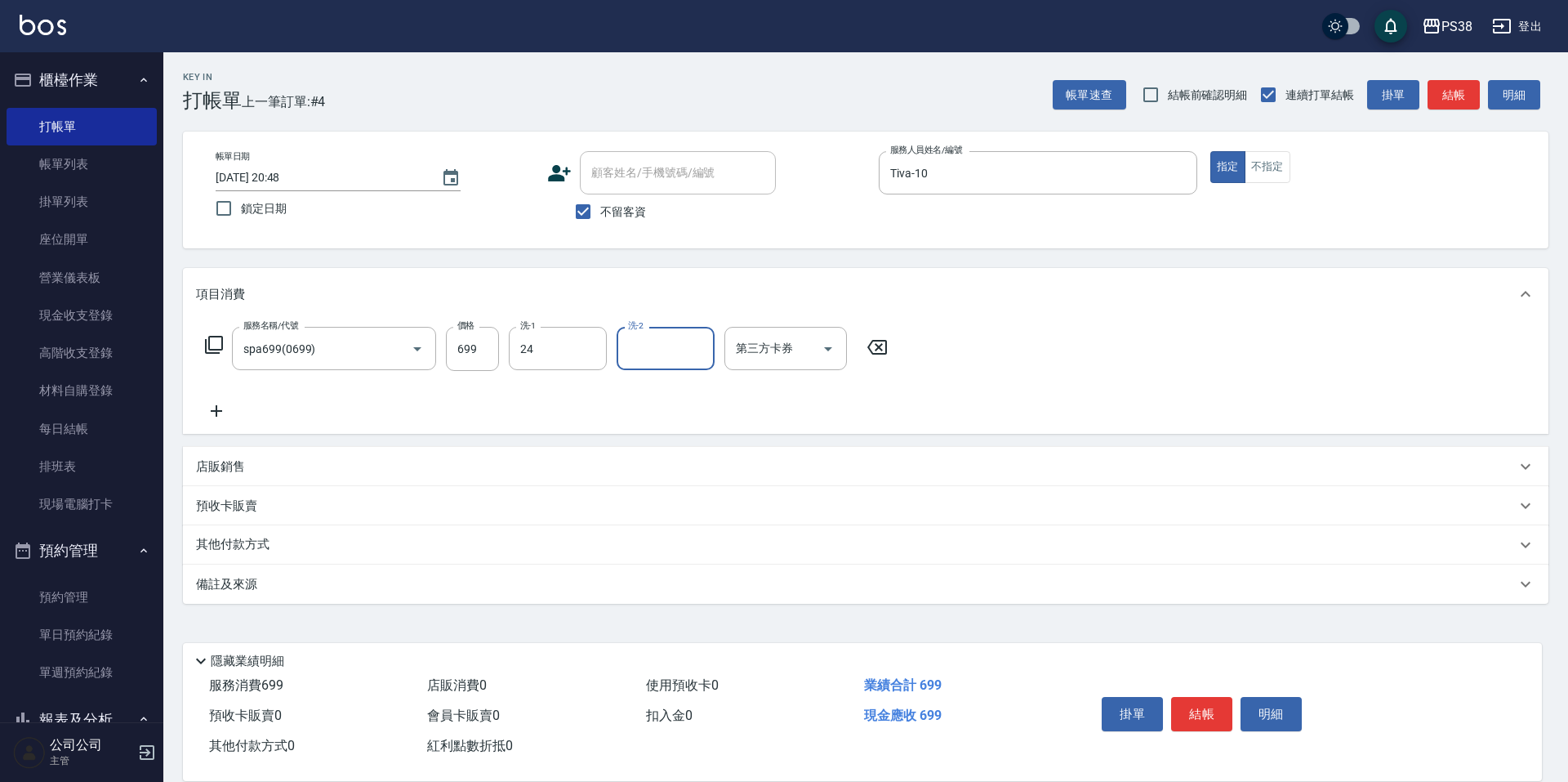
type input "Nini-24"
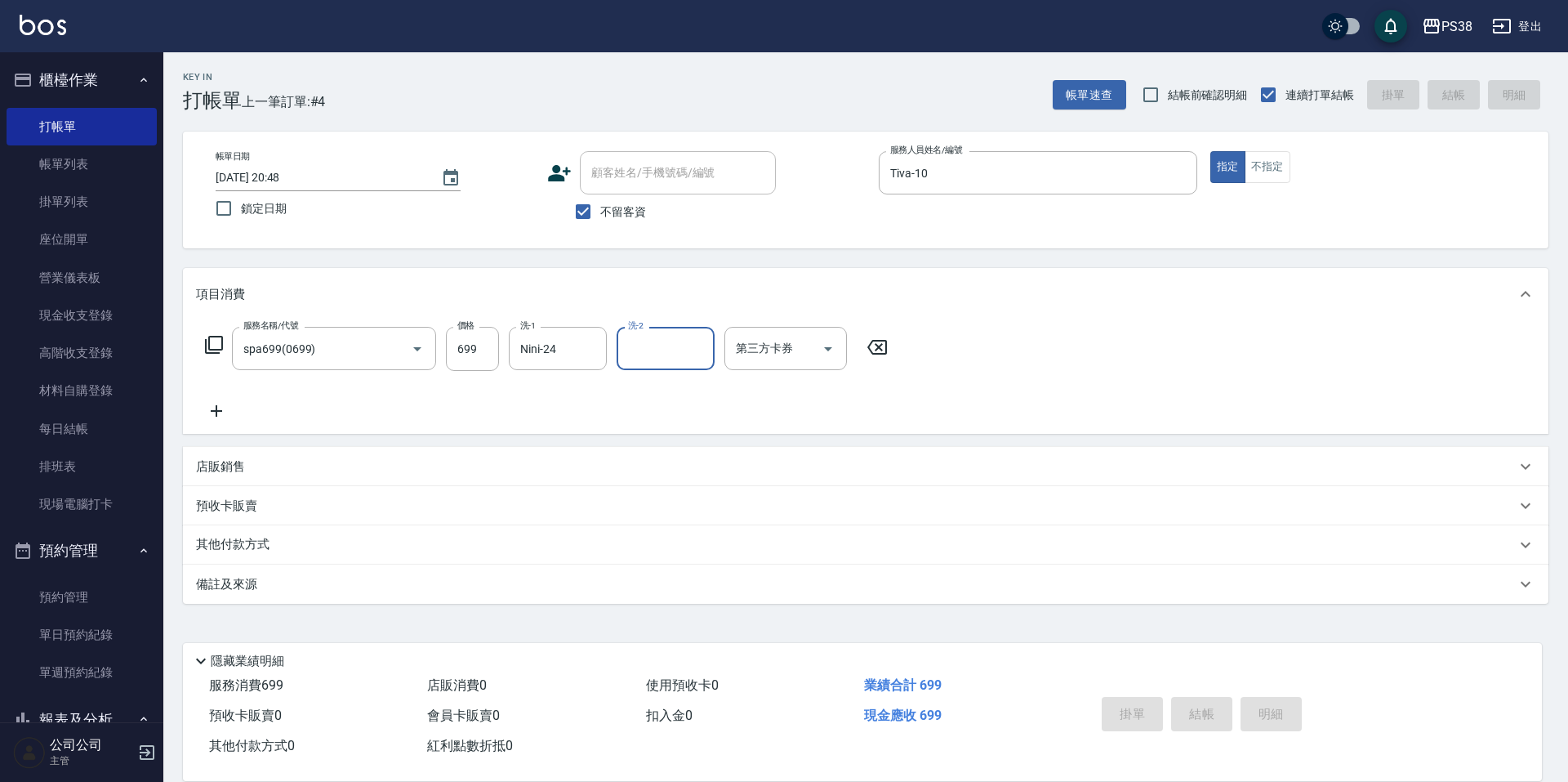
type input "[DATE] 20:49"
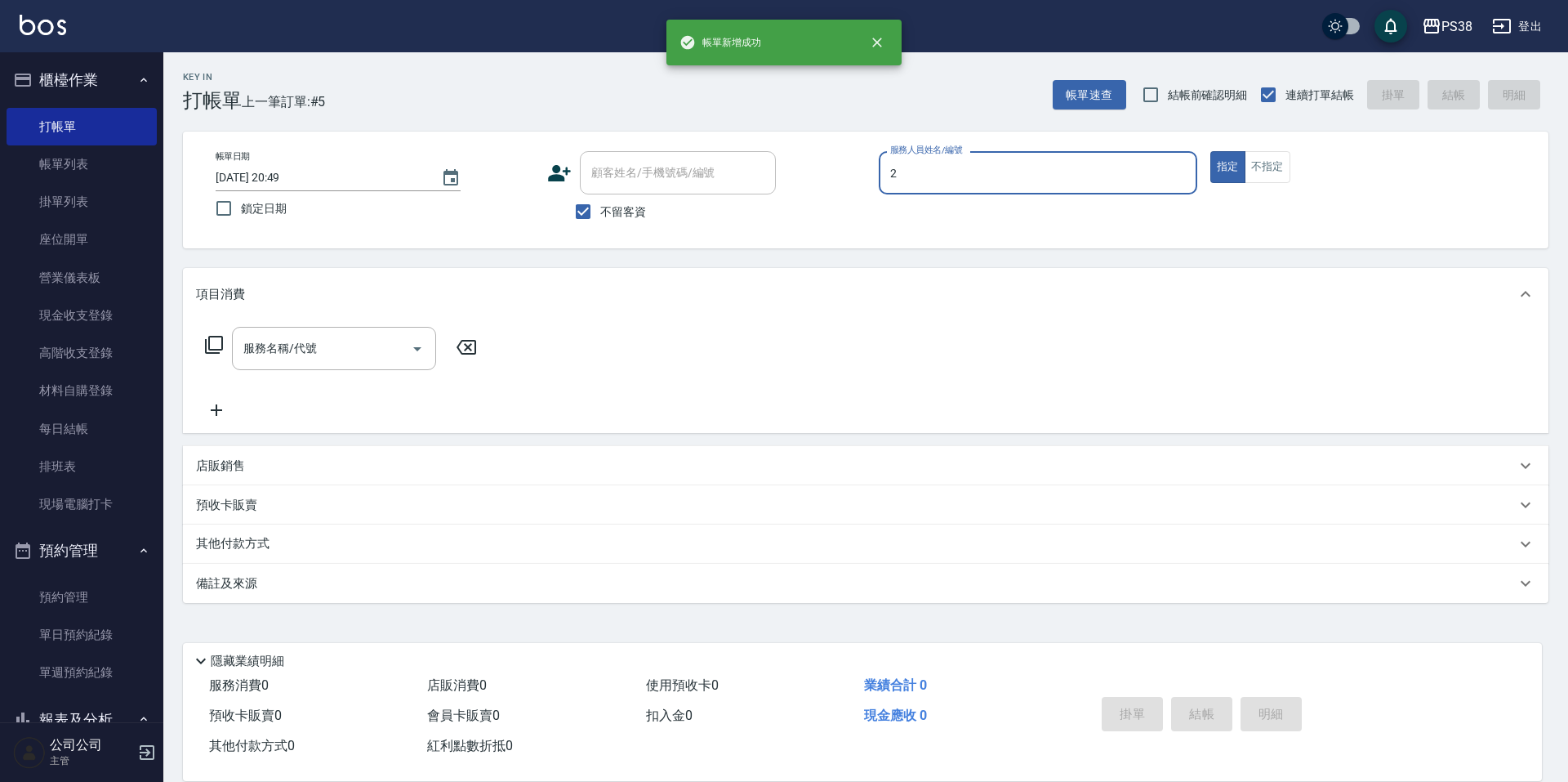
type input "A-Ki-2"
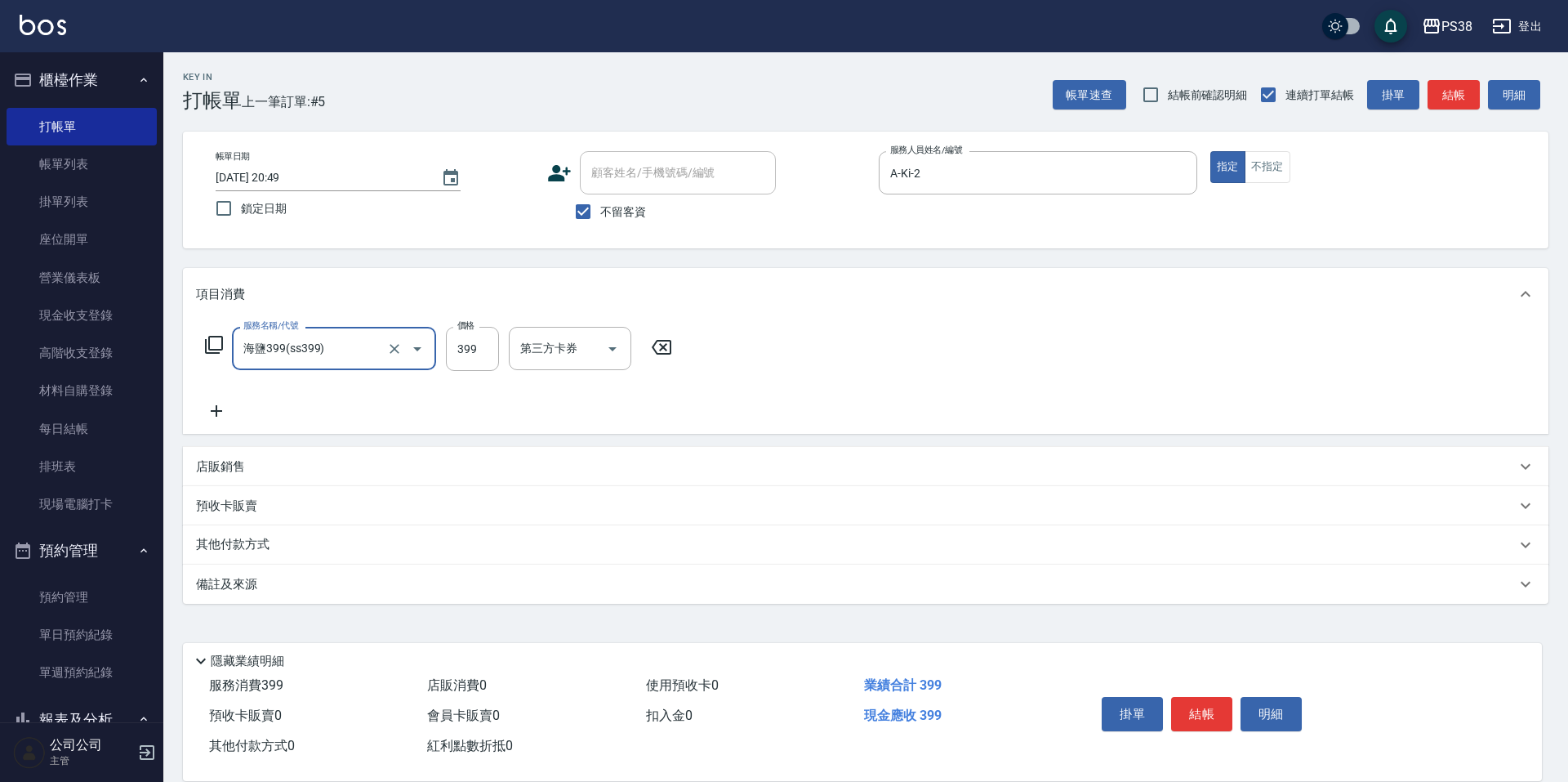
type input "海鹽399(ss399)"
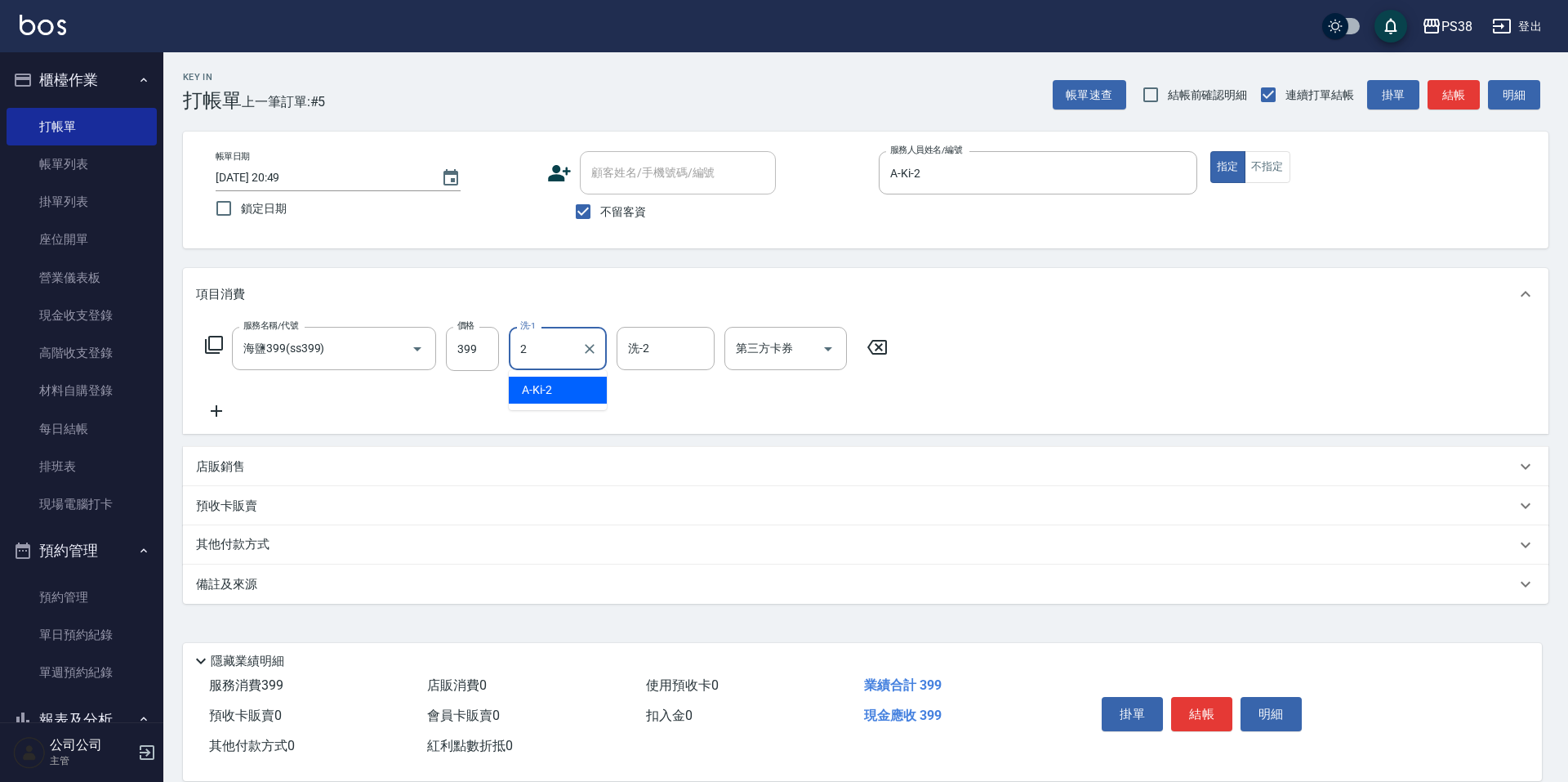
type input "A-Ki-2"
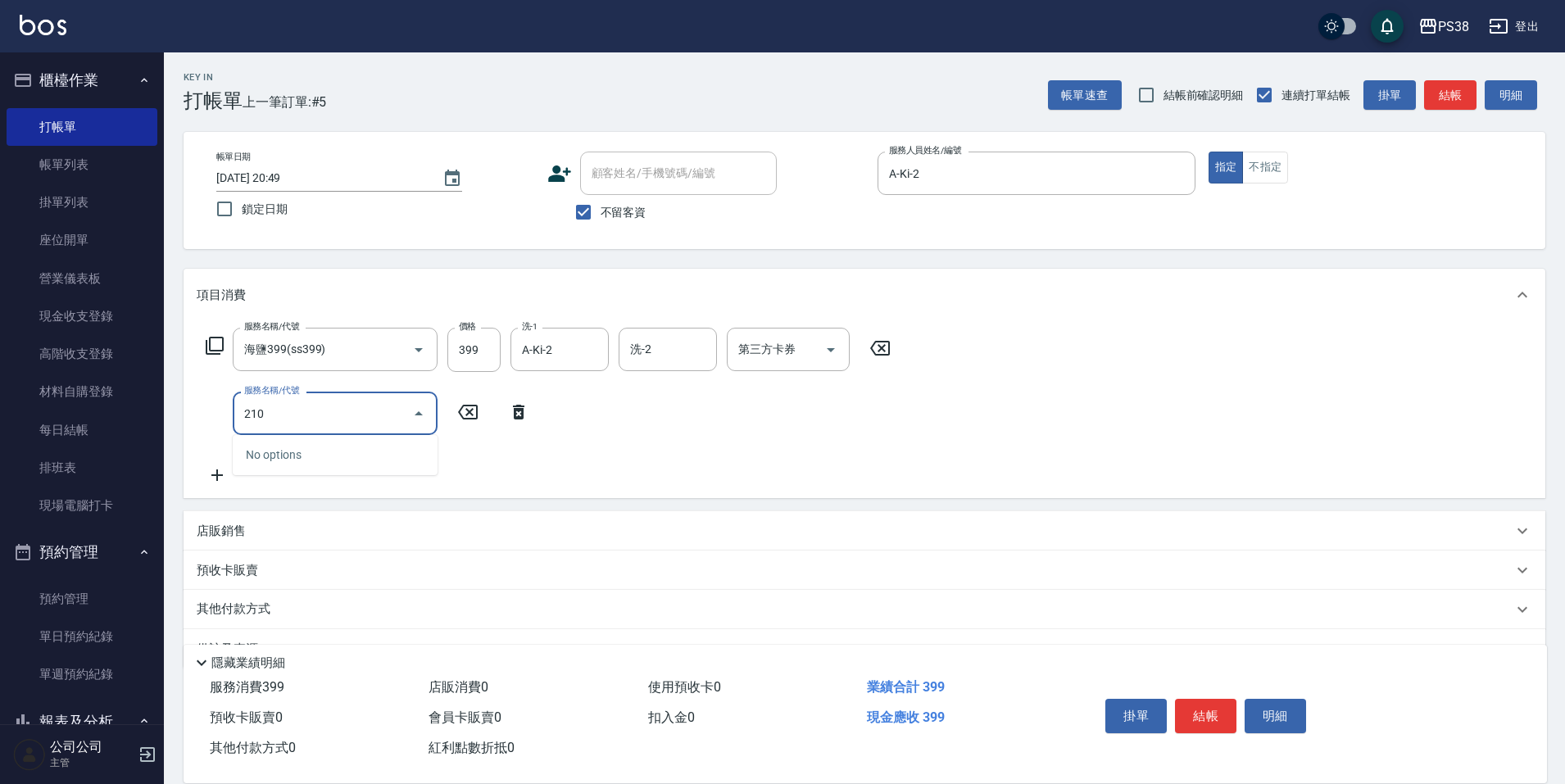
type input "2100"
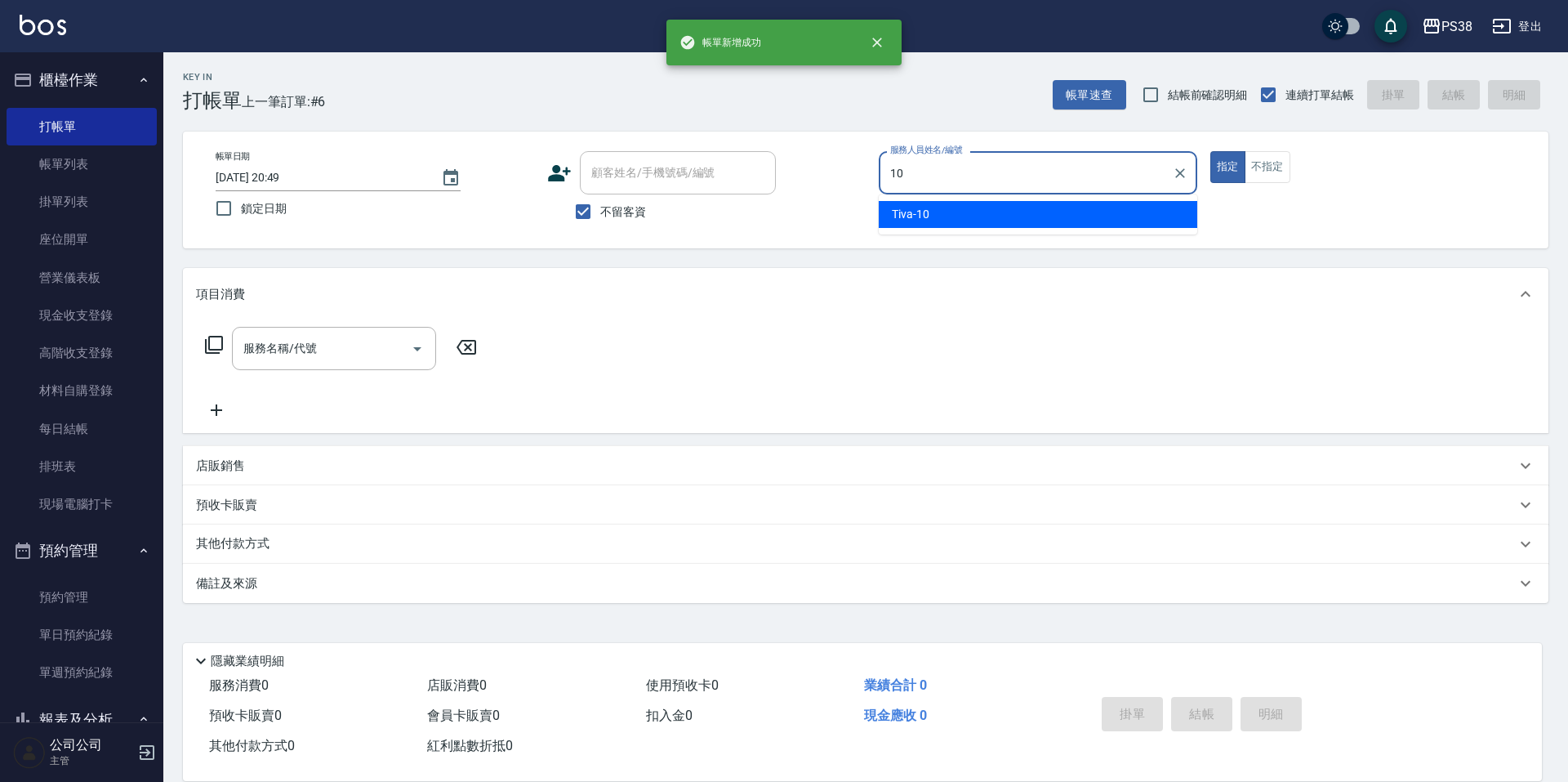
type input "Tiva-10"
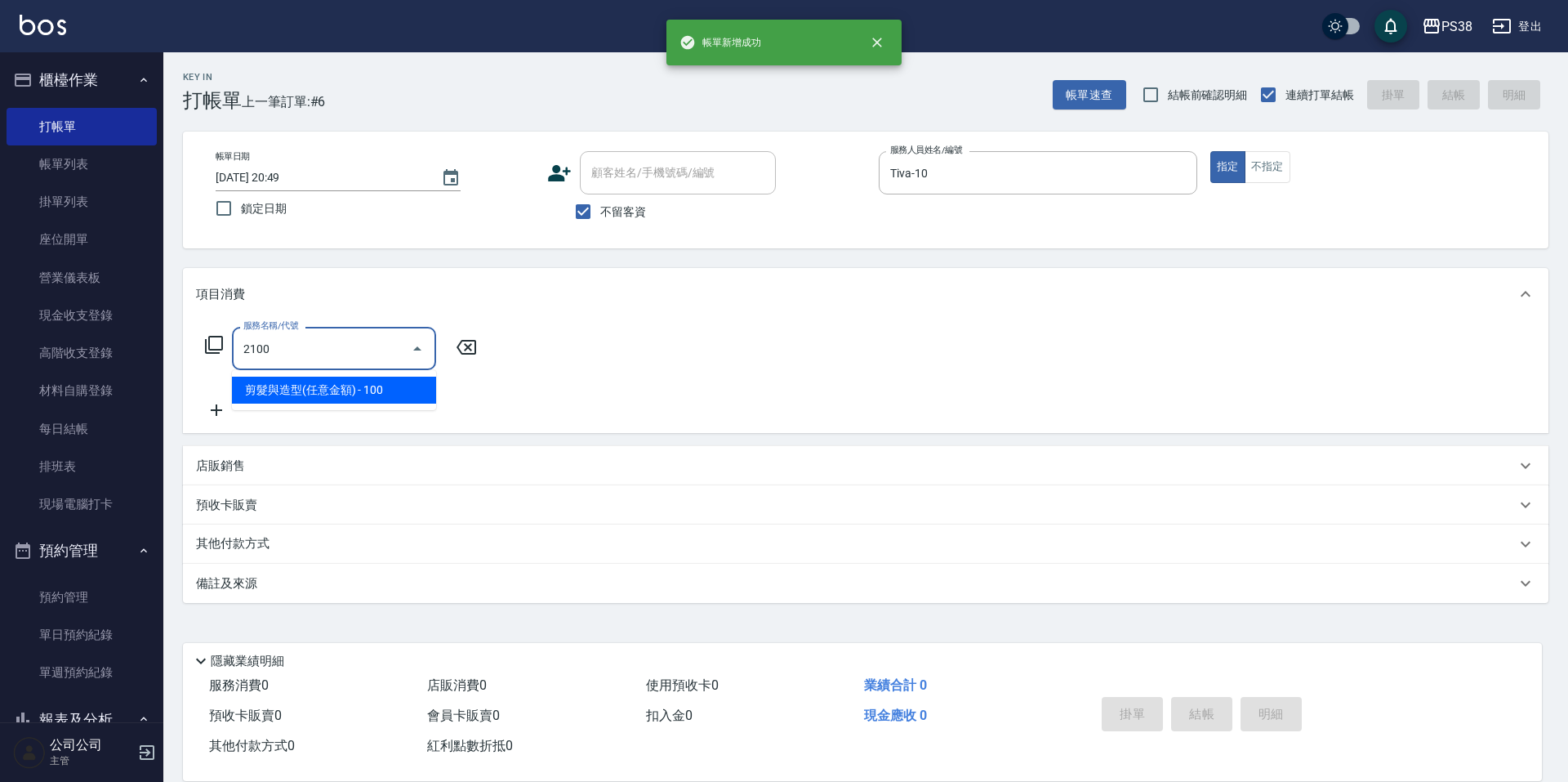
type input "剪髮與造型(任意金額)(2100)"
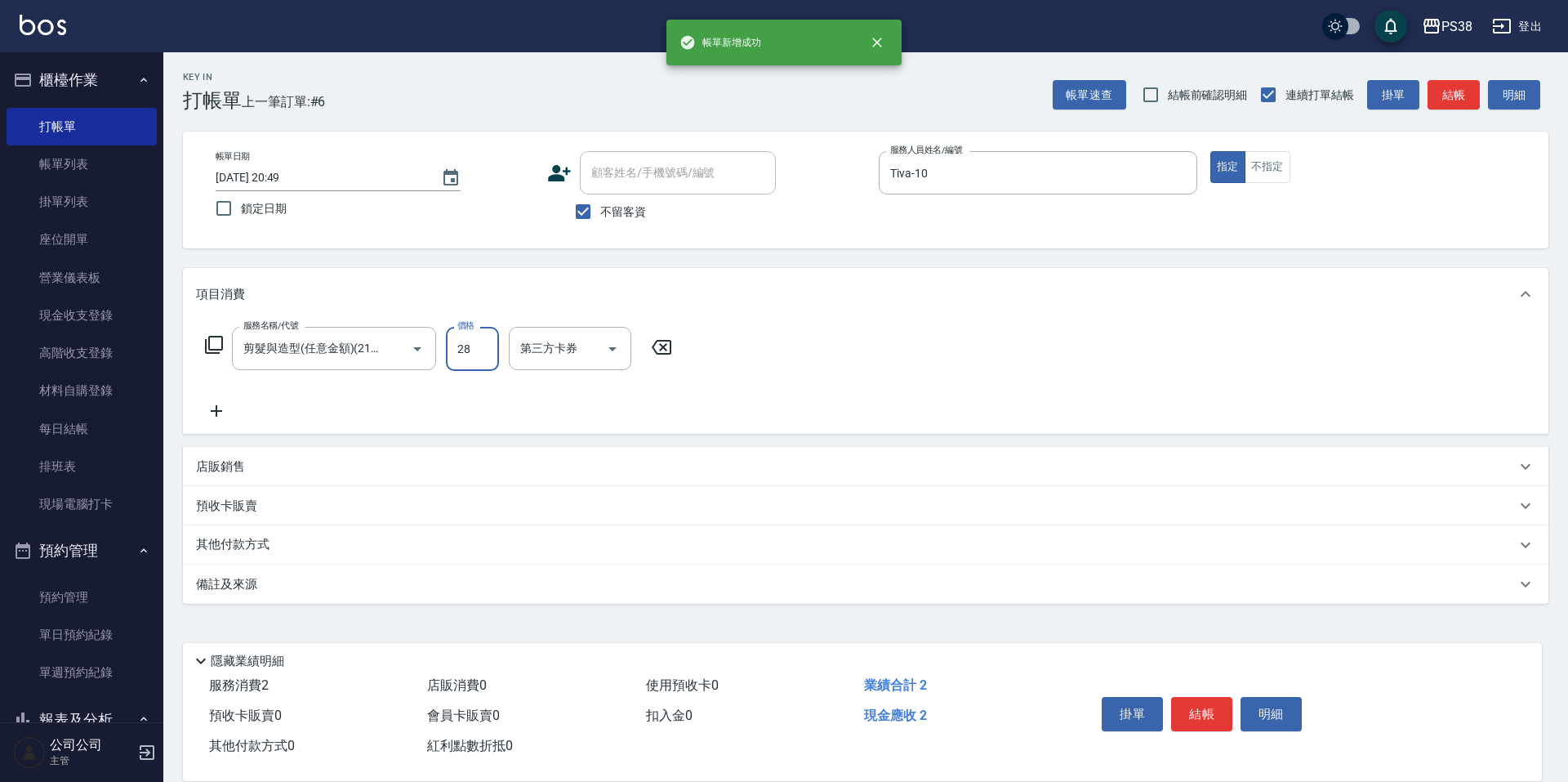
type input "280"
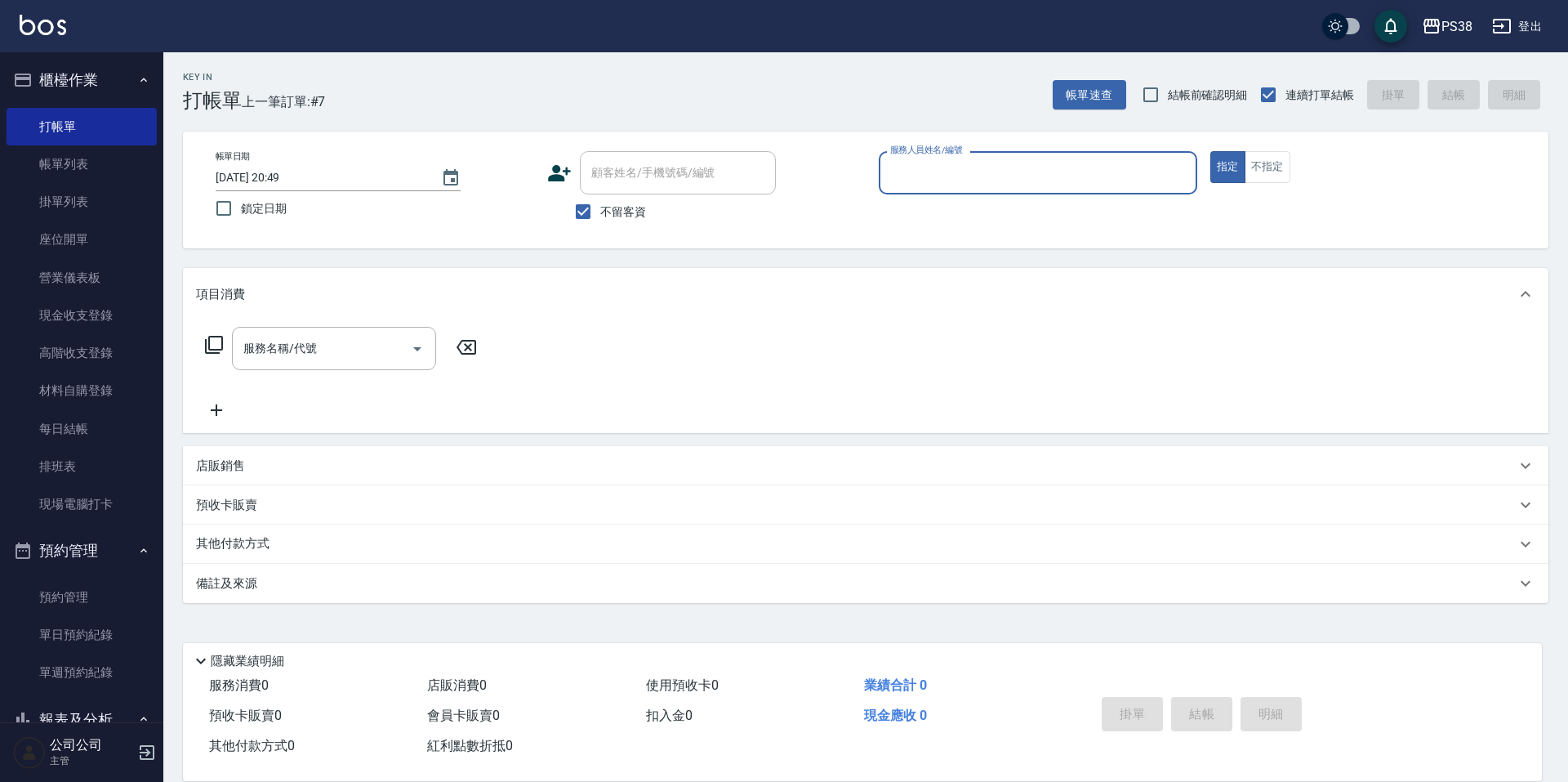
click at [953, 152] on label "服務人員姓名/編號" at bounding box center [926, 150] width 72 height 12
click at [953, 159] on input "服務人員姓名/編號" at bounding box center [1037, 173] width 304 height 29
click at [933, 181] on input "服務人員姓名/編號" at bounding box center [1037, 173] width 304 height 29
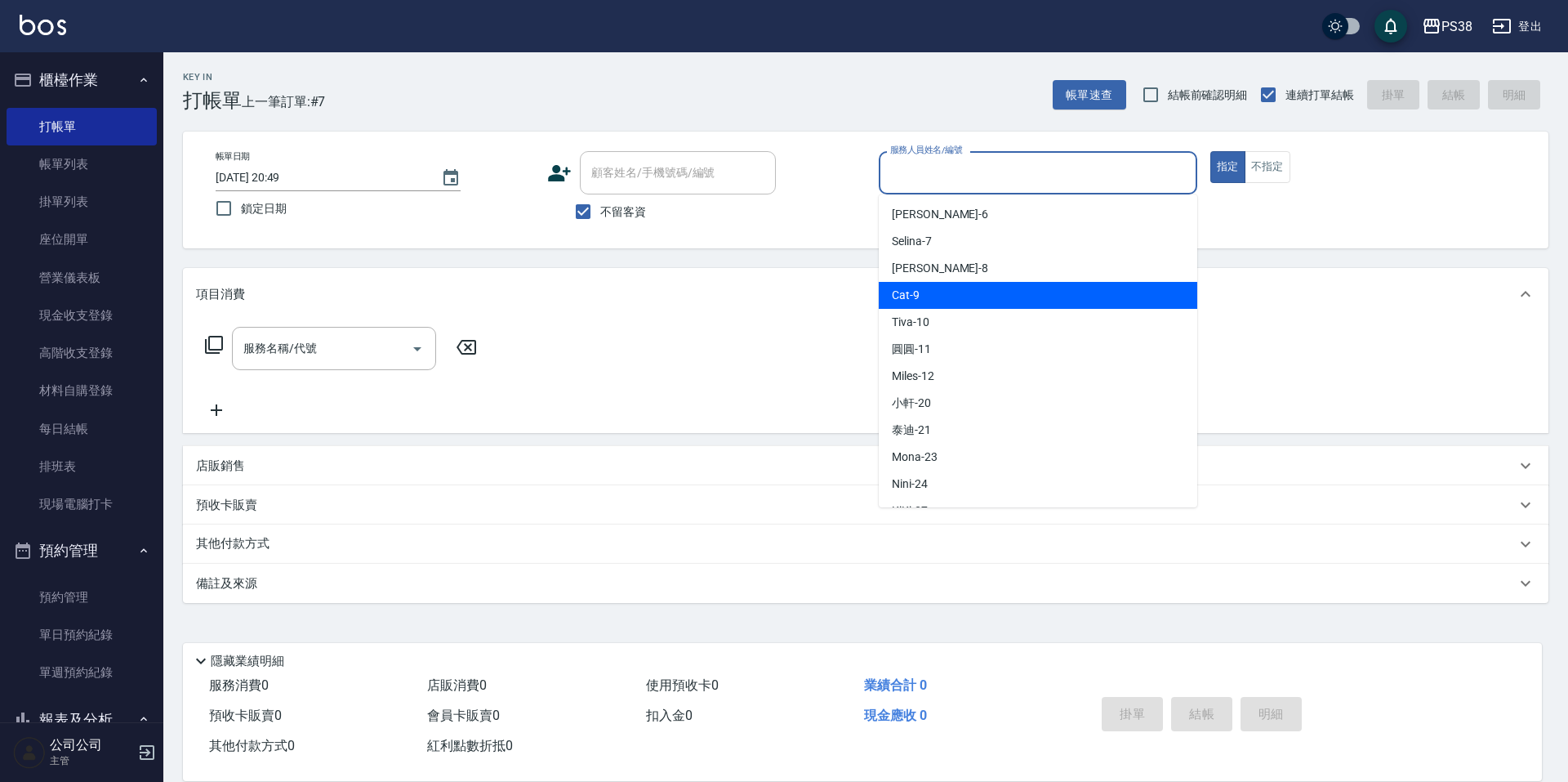
scroll to position [163, 0]
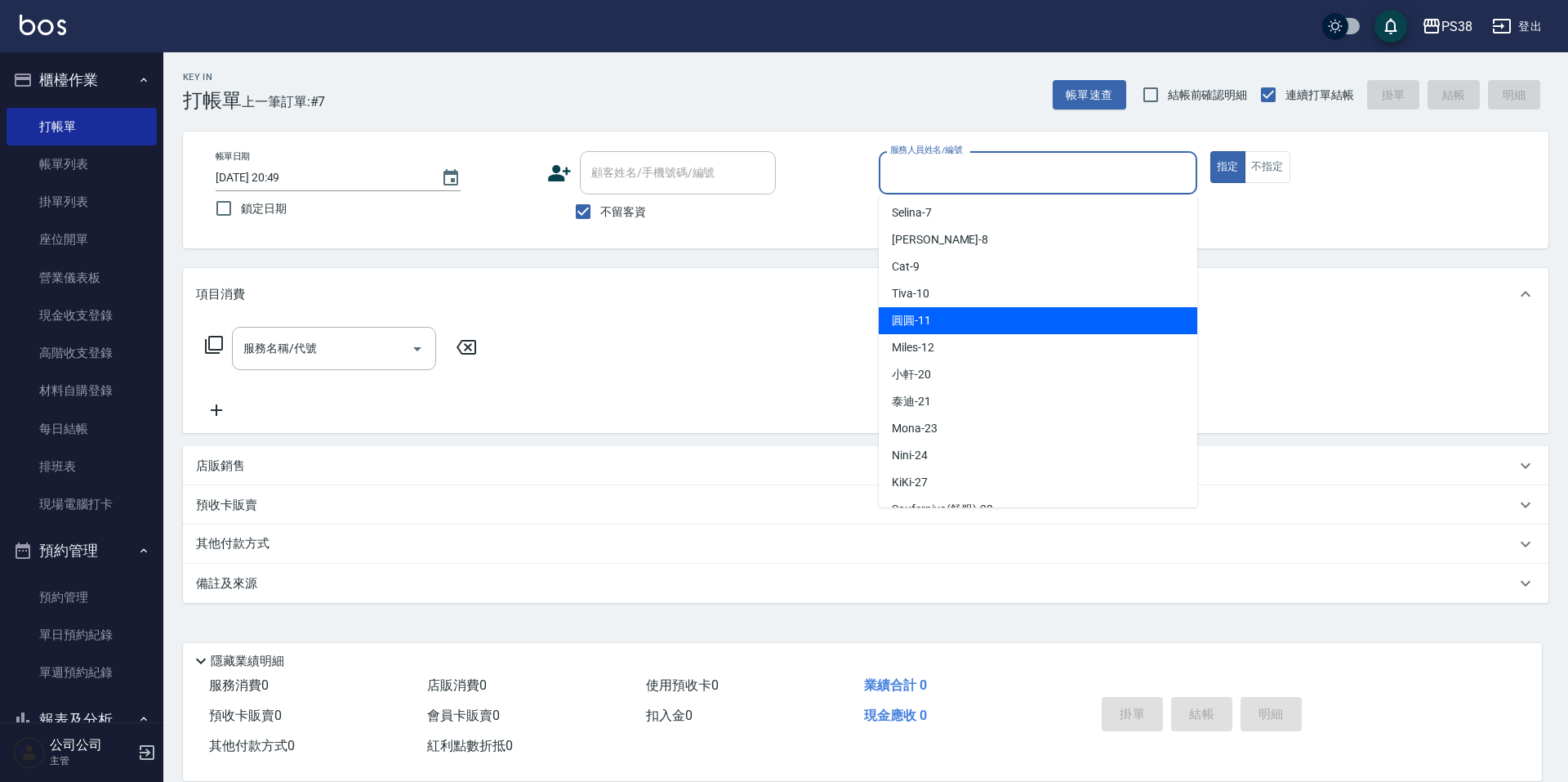
click at [1040, 328] on div "[PERSON_NAME] -11" at bounding box center [1037, 320] width 318 height 27
type input "[PERSON_NAME]-11"
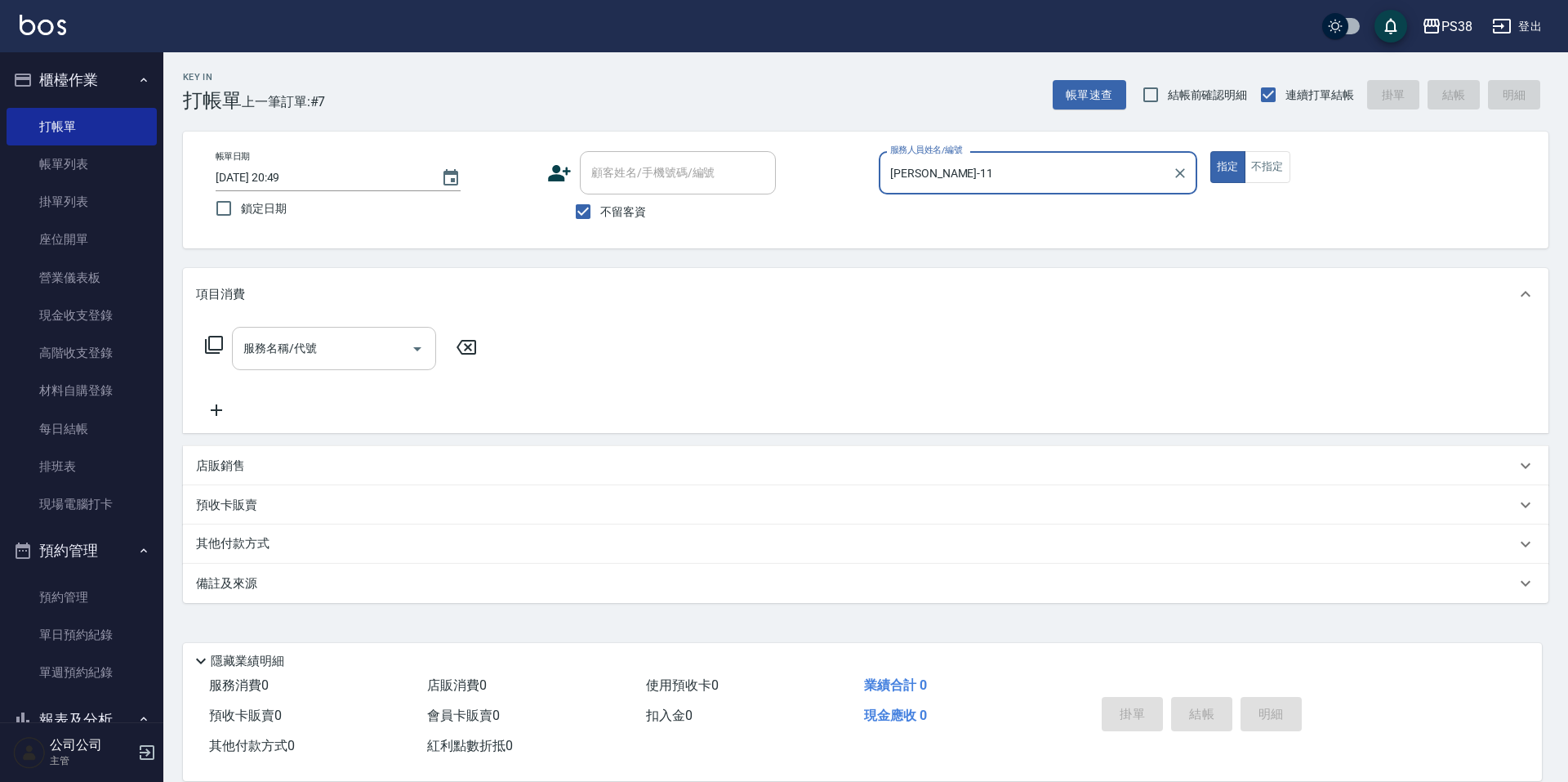
click at [308, 348] on div "服務名稱/代號 服務名稱/代號" at bounding box center [333, 348] width 204 height 43
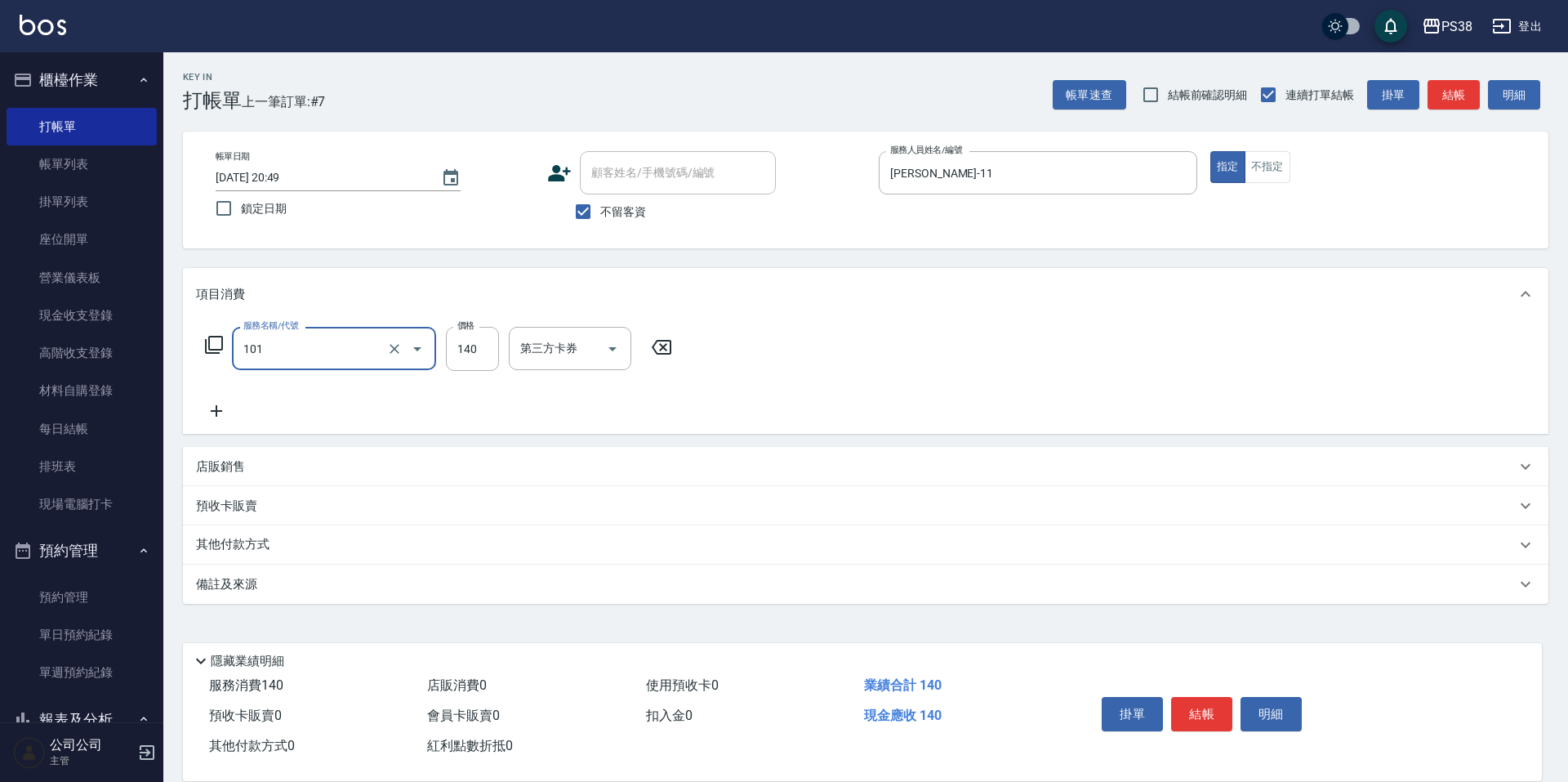
type input "洗髮(101)"
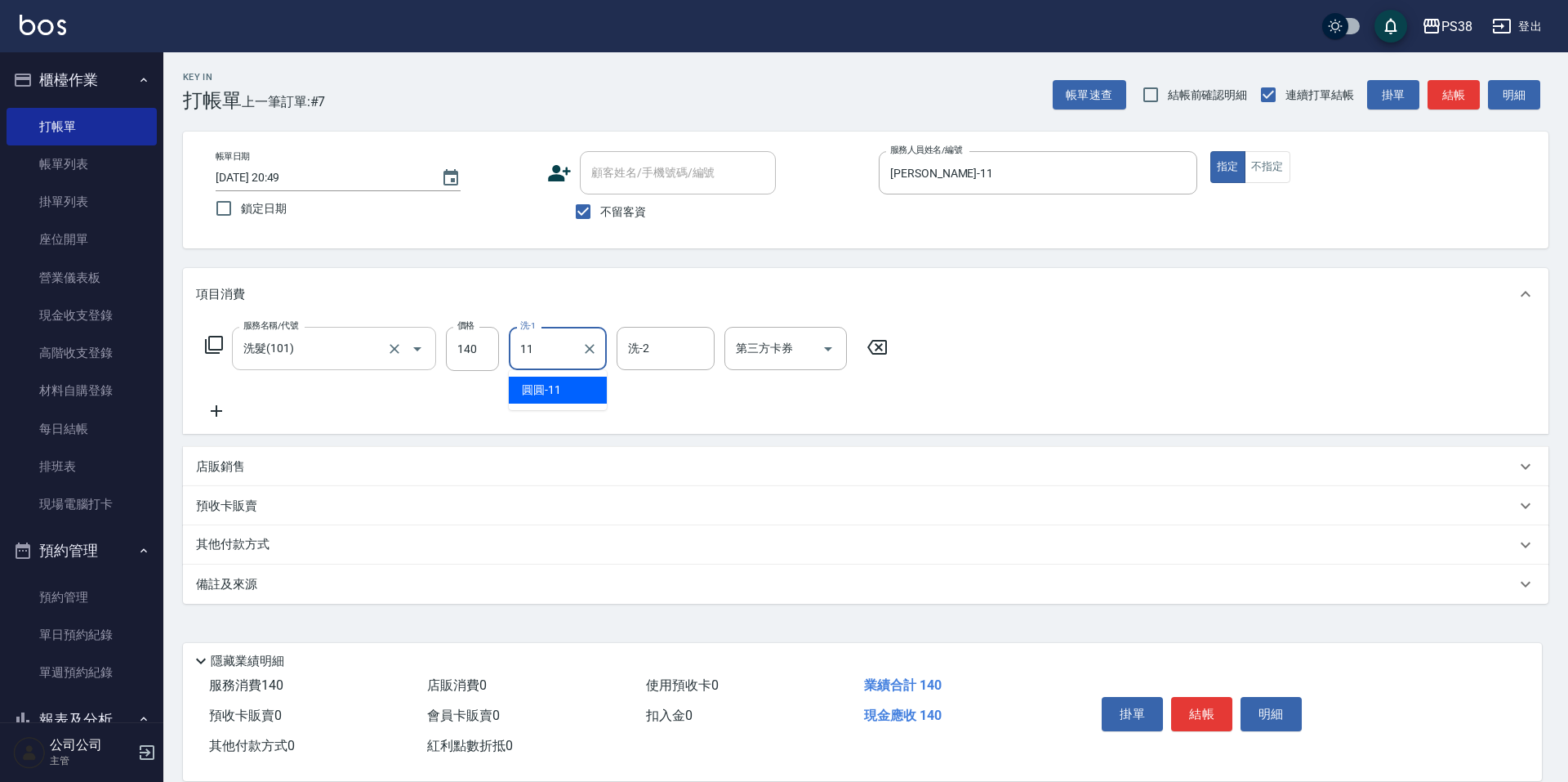
type input "[PERSON_NAME]-11"
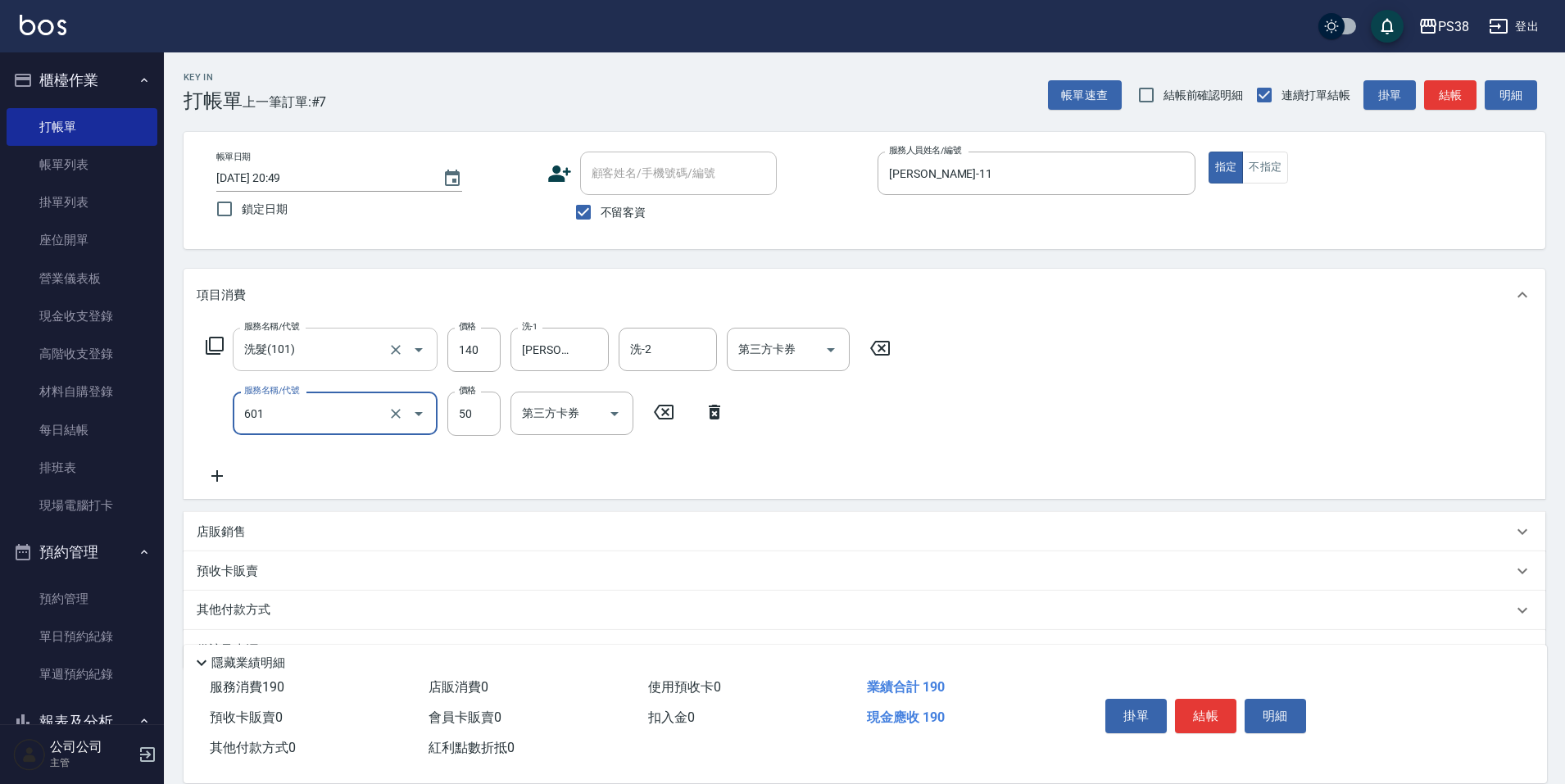
type input "精油50(601)"
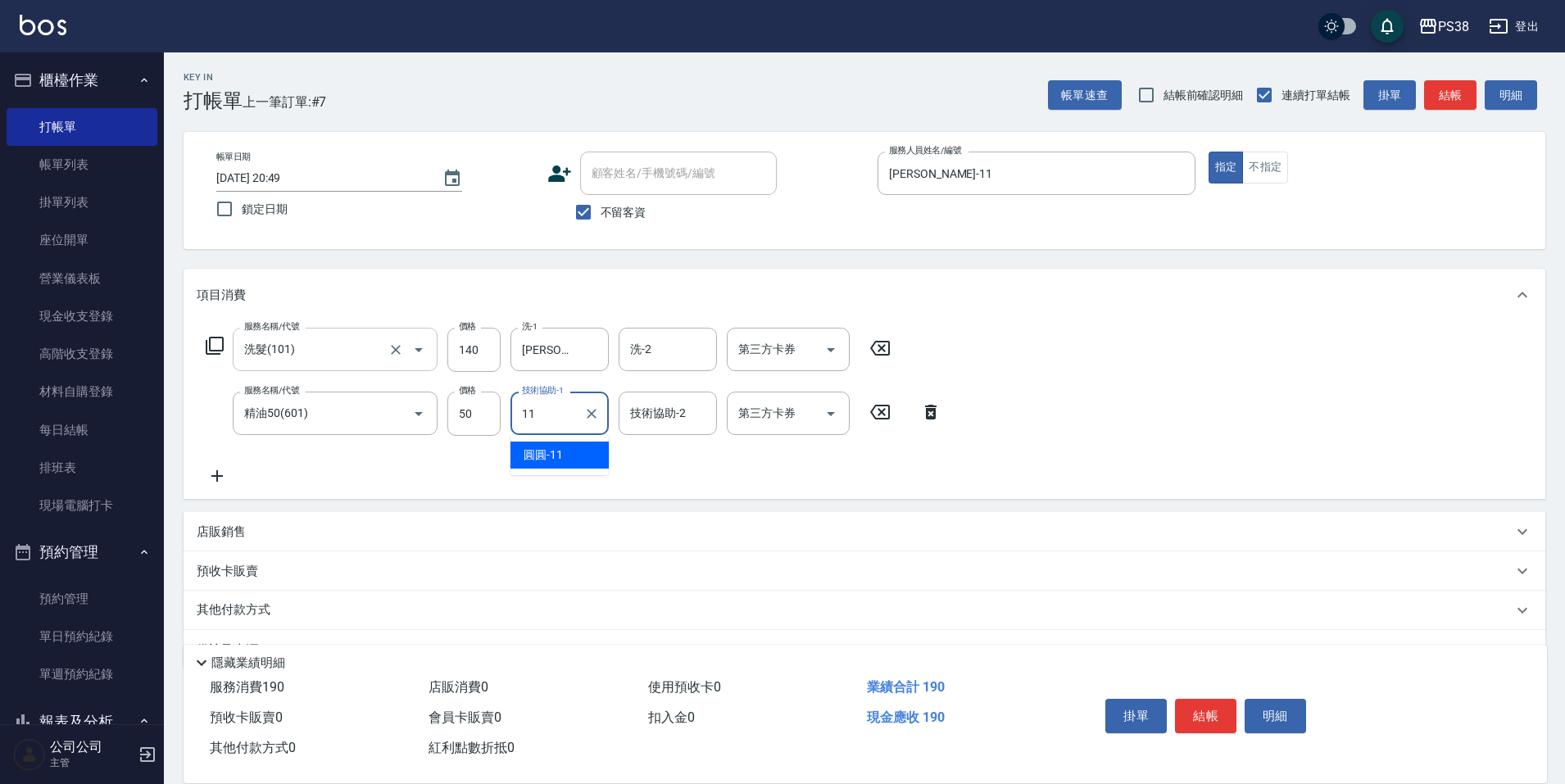
type input "[PERSON_NAME]-11"
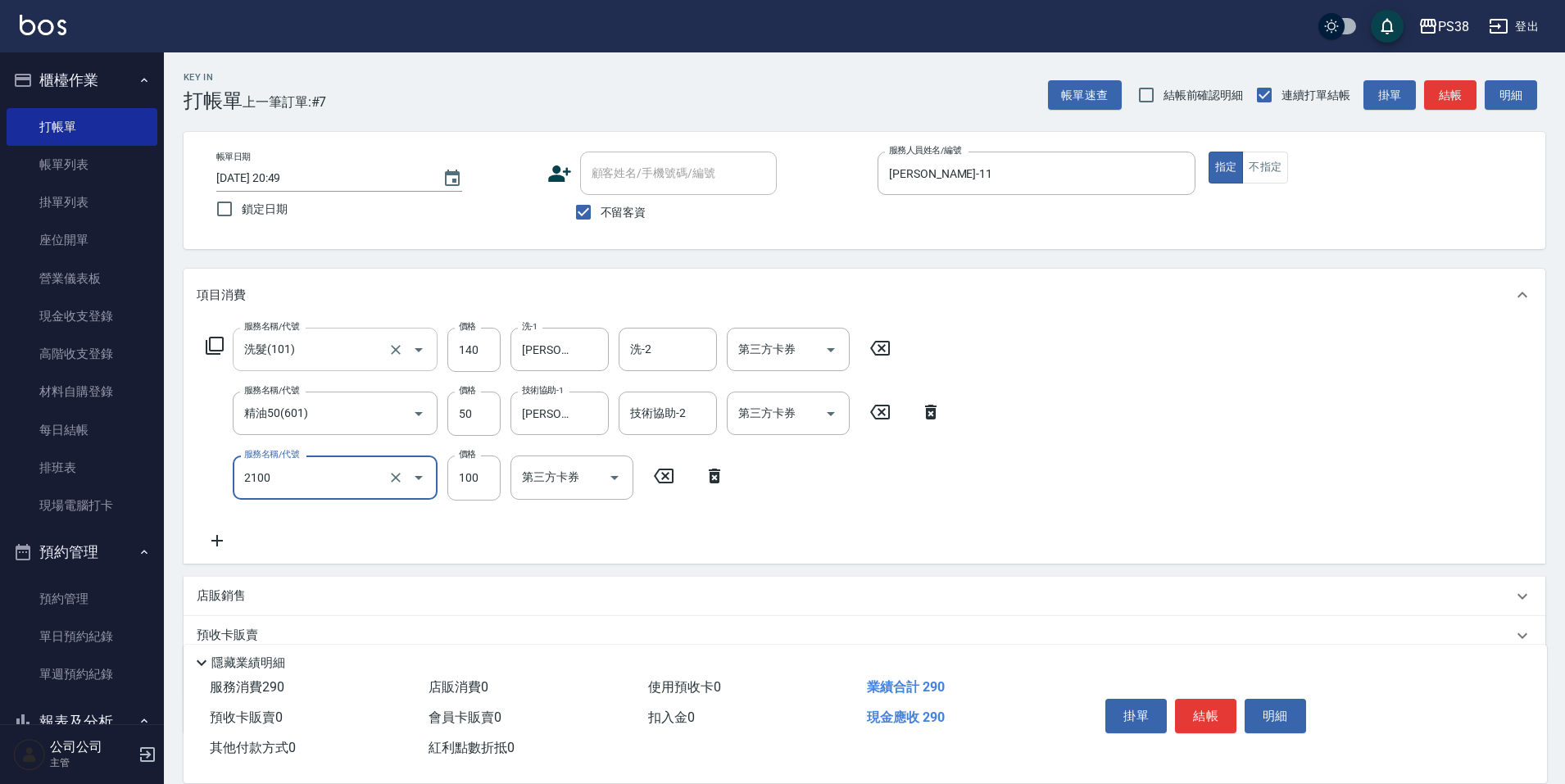
type input "剪髮與造型(任意金額)(2100)"
type input "170"
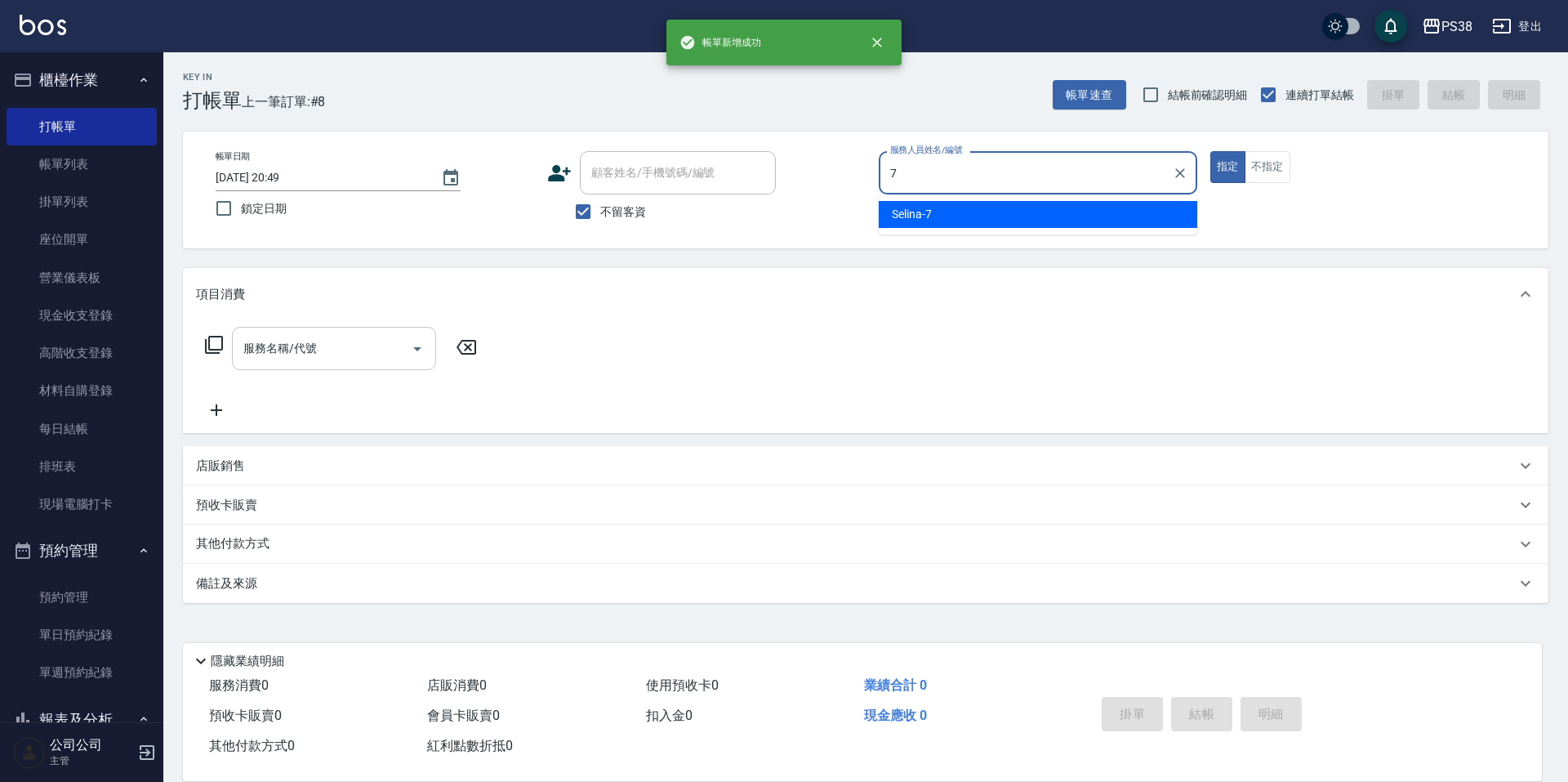
type input "Selina-7"
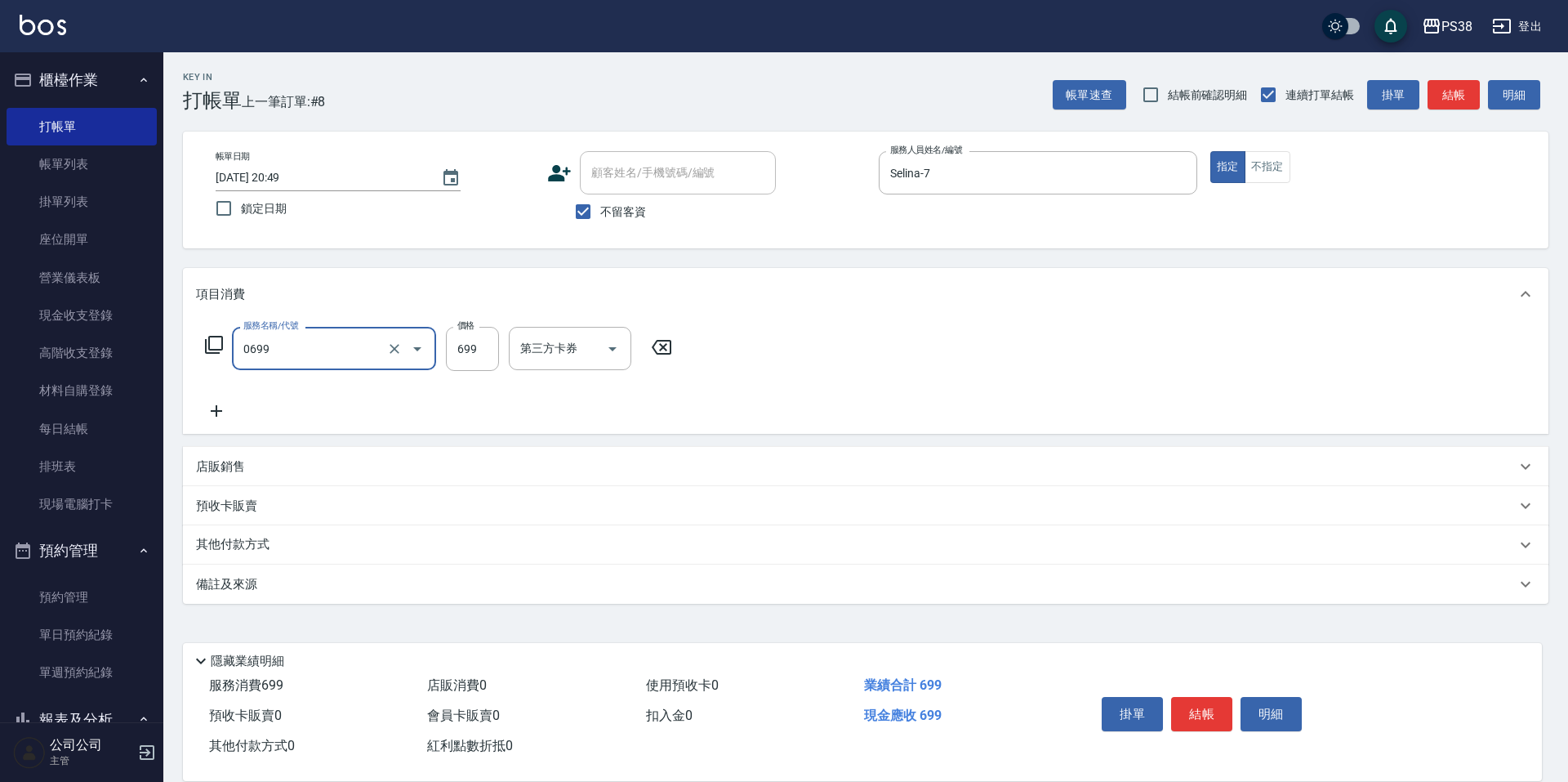
type input "spa699(0699)"
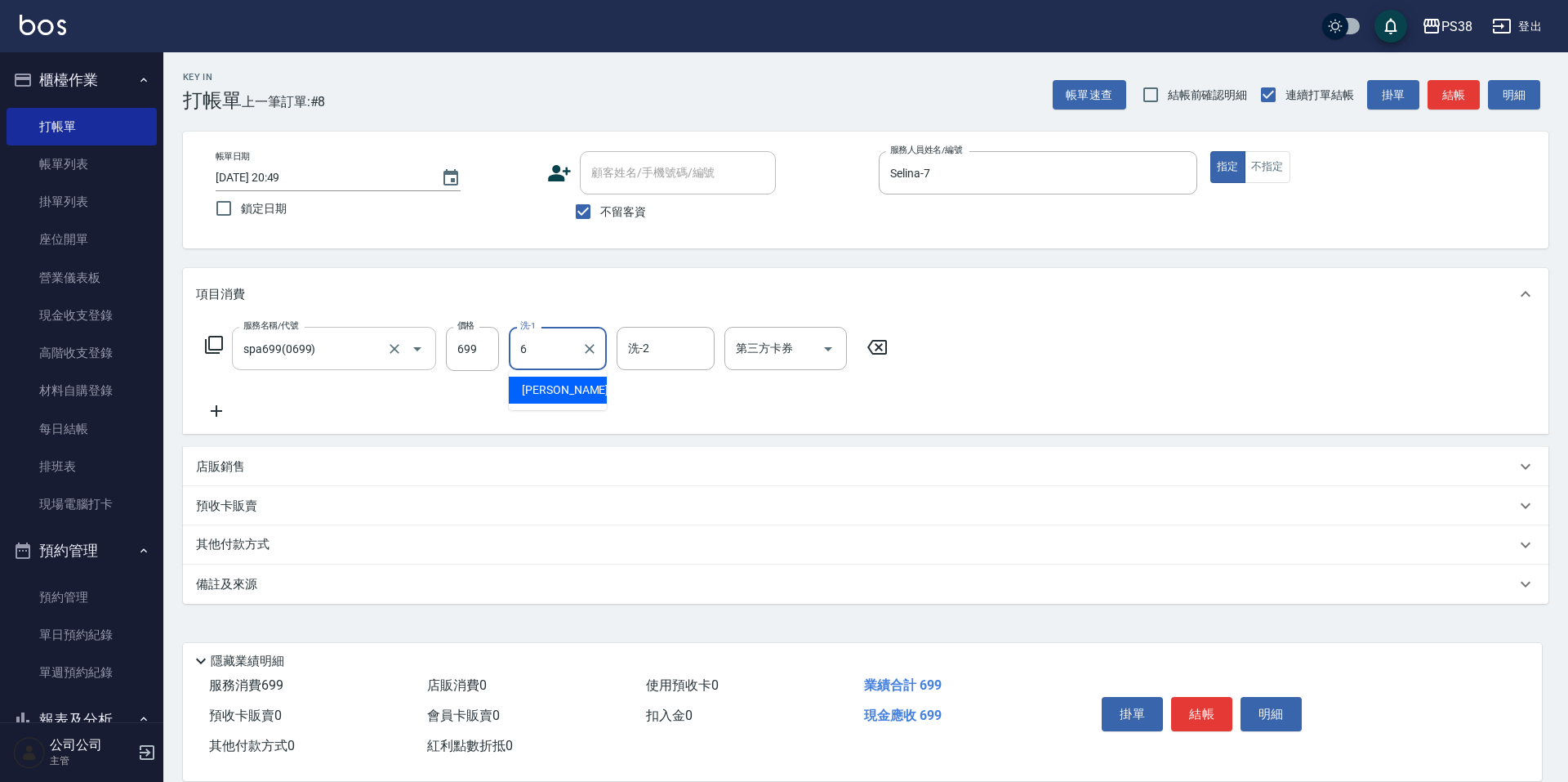
type input "[PERSON_NAME]-6"
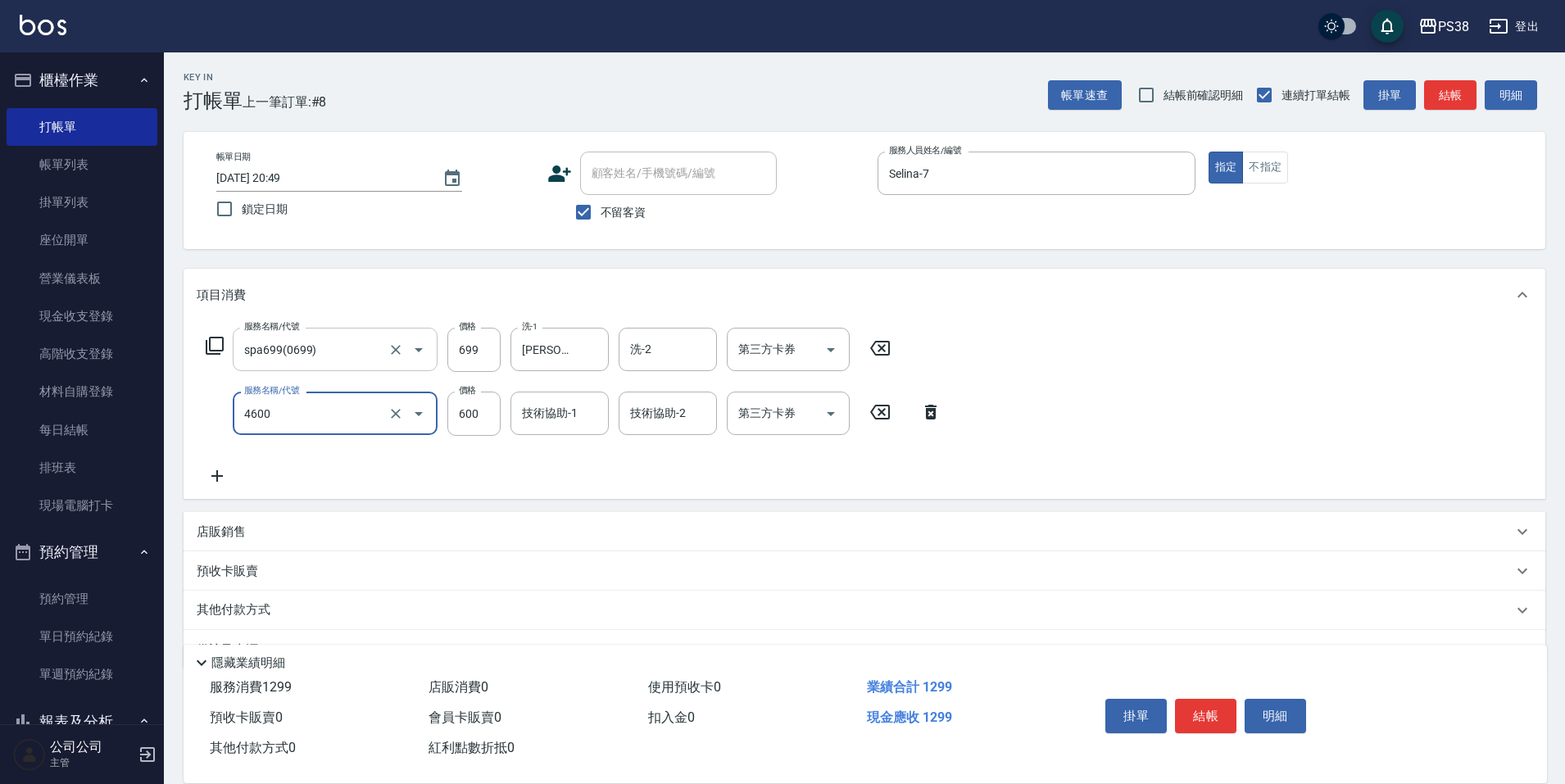
type input "燙髮499-600(任意金額)(4600)"
type input "500"
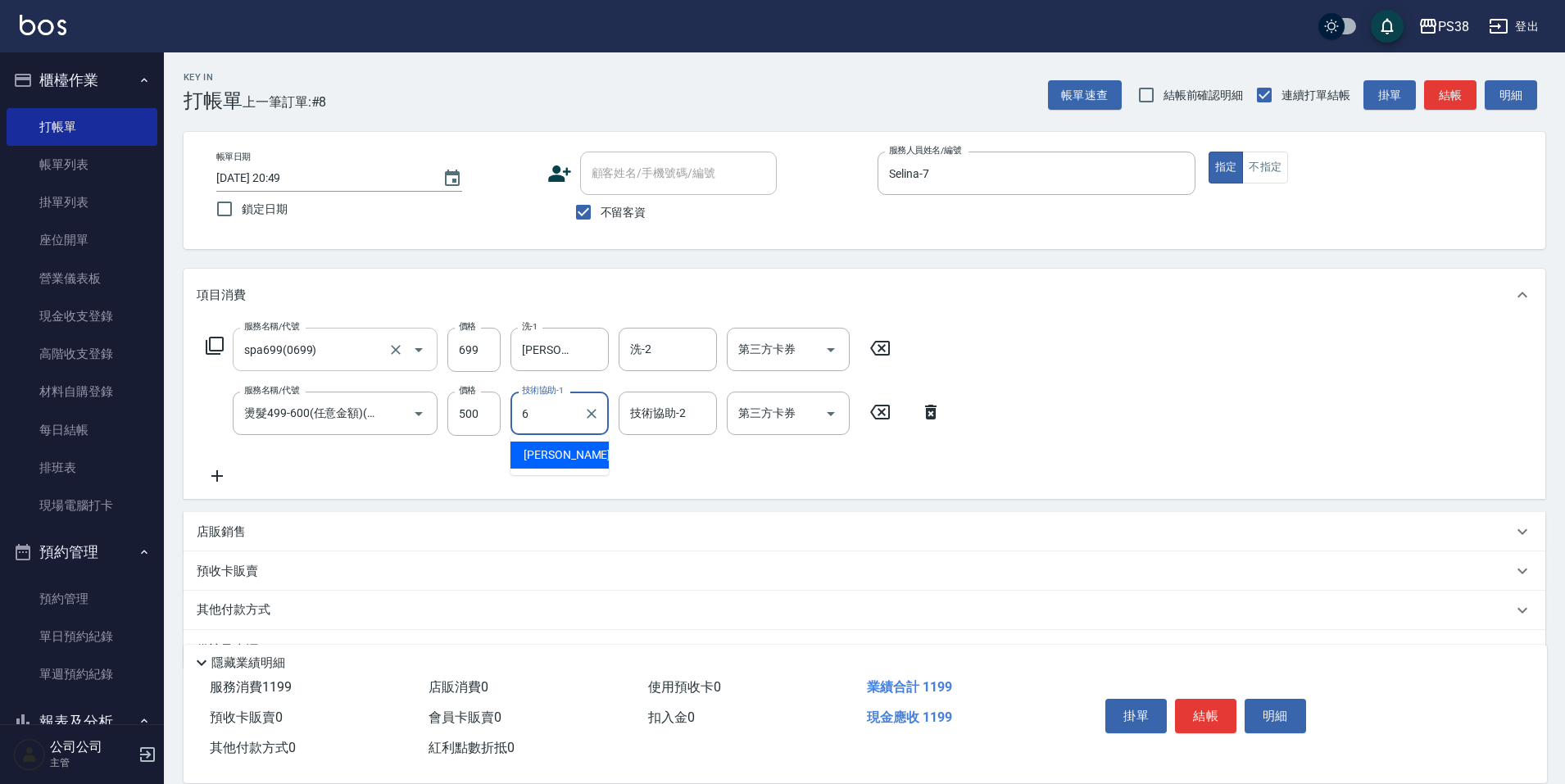
type input "[PERSON_NAME]-6"
click at [838, 345] on icon "Open" at bounding box center [830, 349] width 19 height 19
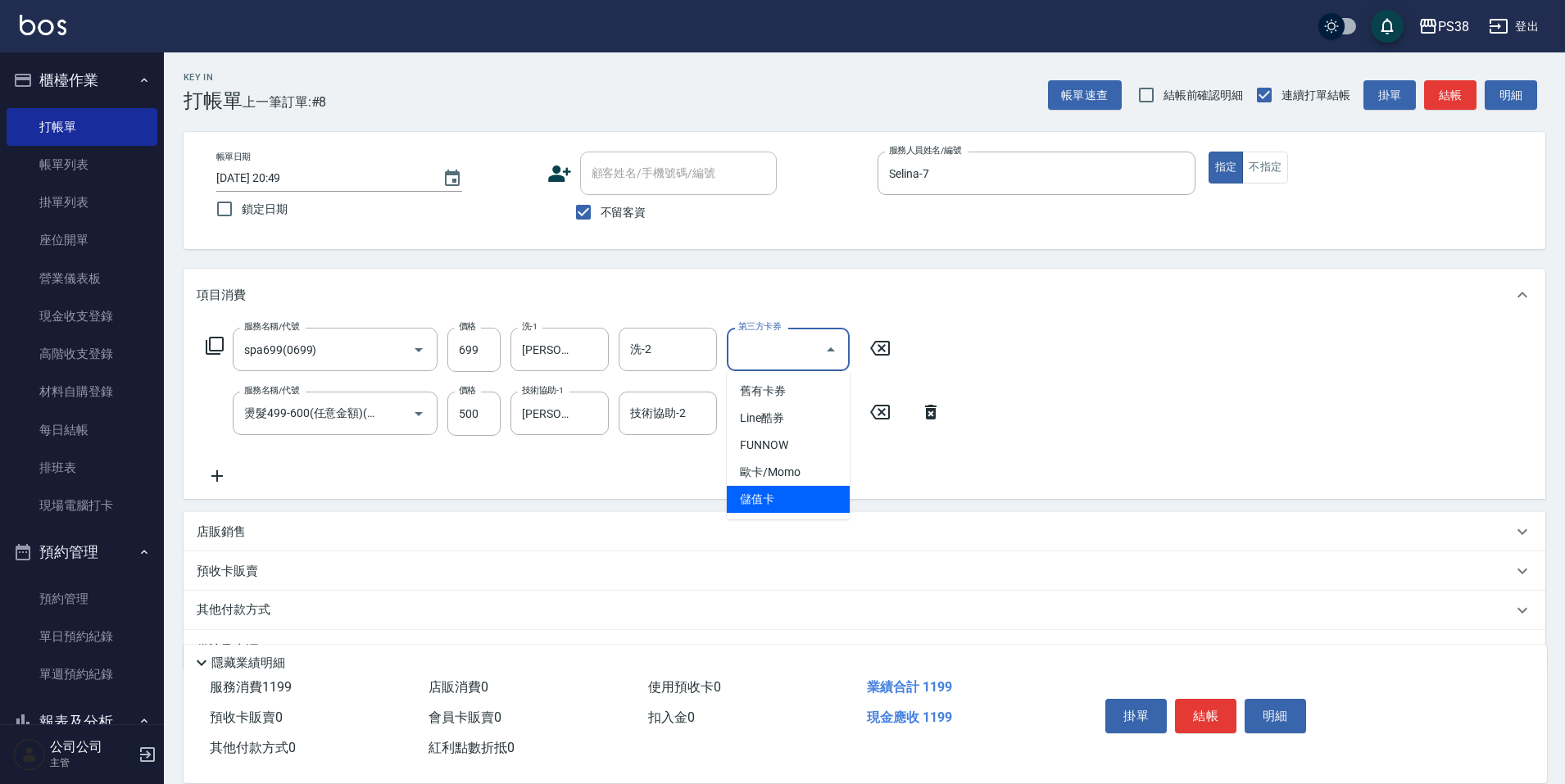
click at [778, 490] on span "儲值卡" at bounding box center [788, 499] width 123 height 27
type input "儲值卡"
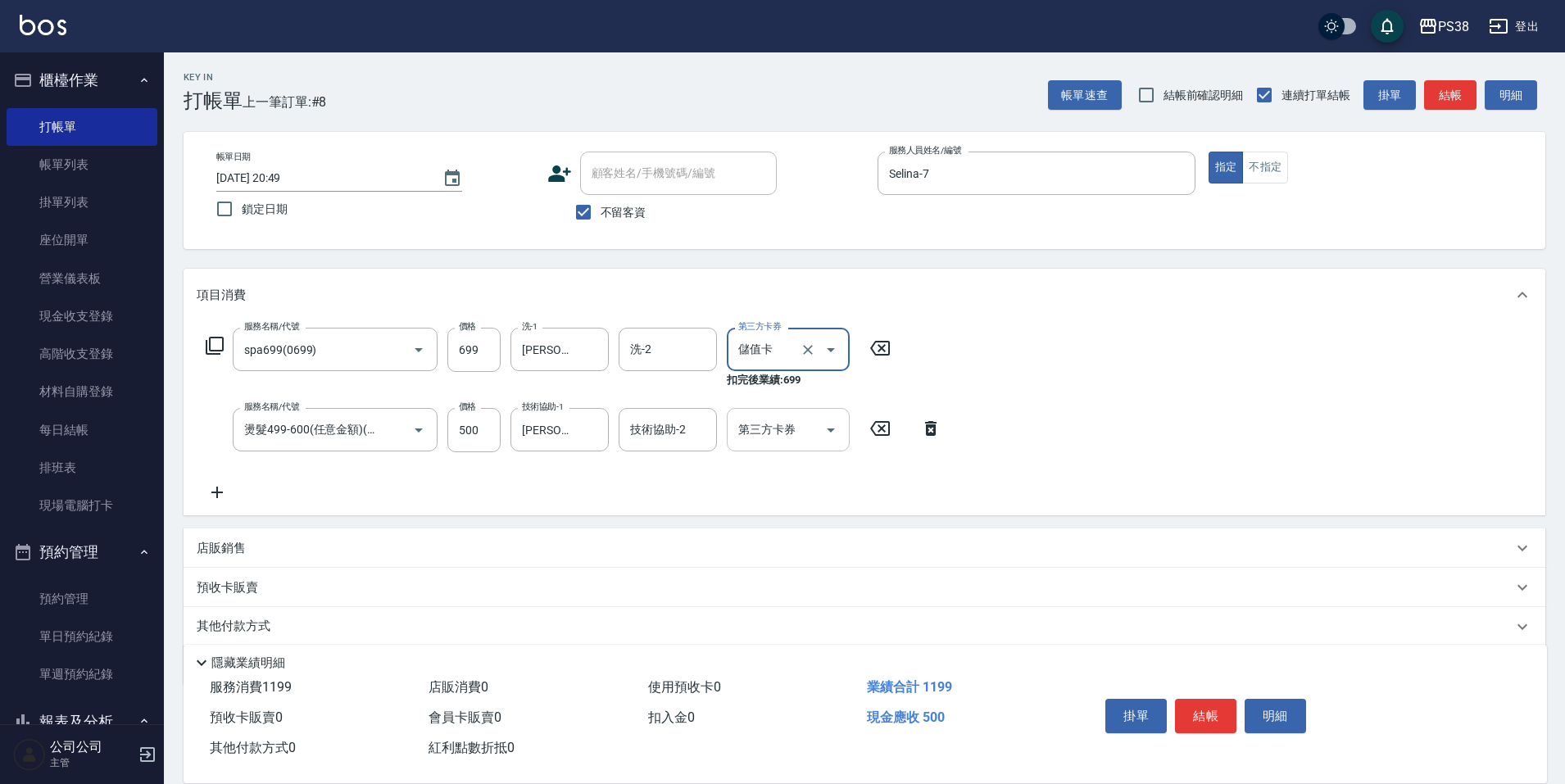
click at [820, 431] on icon "Open" at bounding box center [830, 429] width 19 height 19
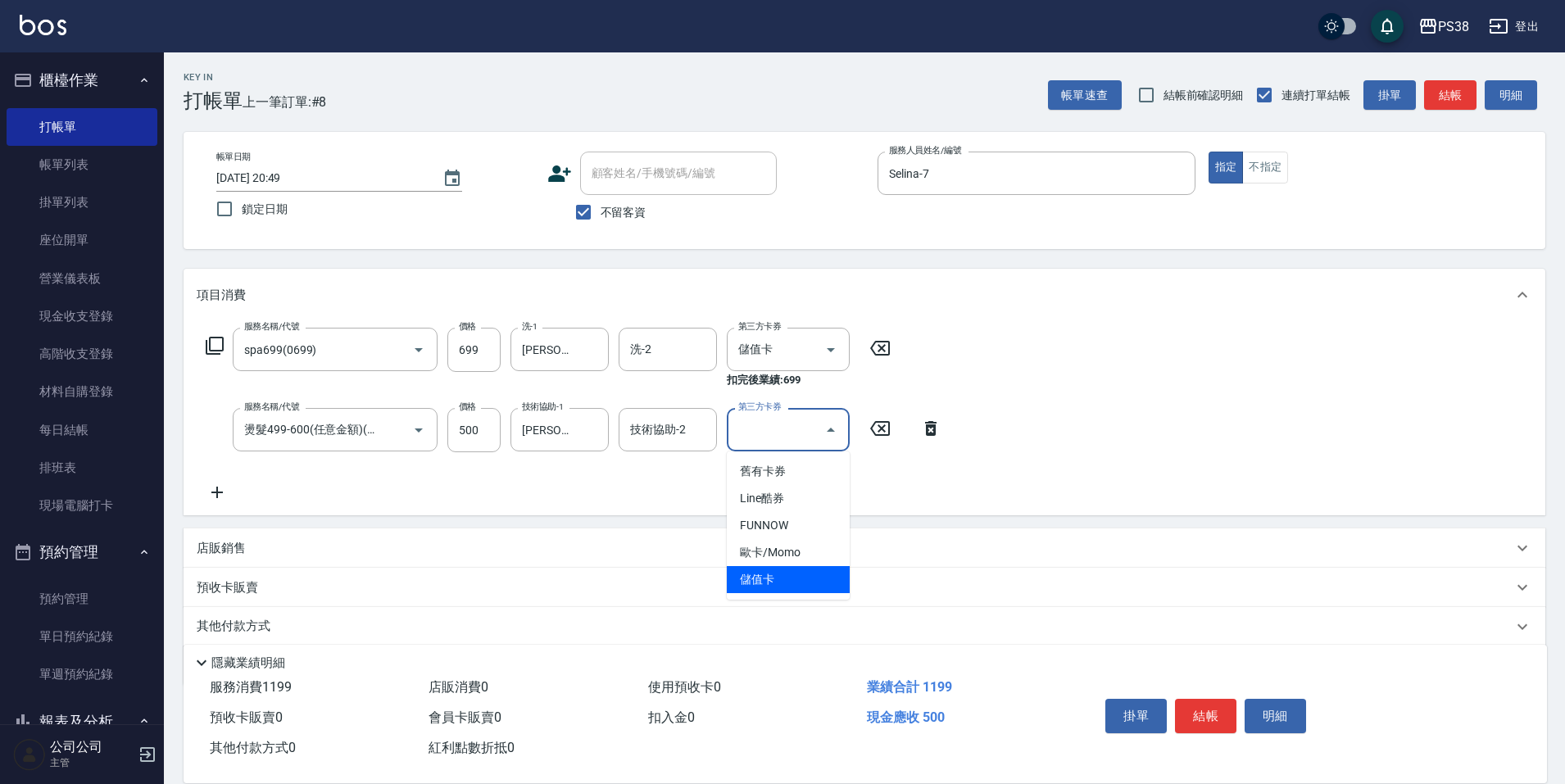
click at [796, 571] on span "儲值卡" at bounding box center [788, 579] width 123 height 27
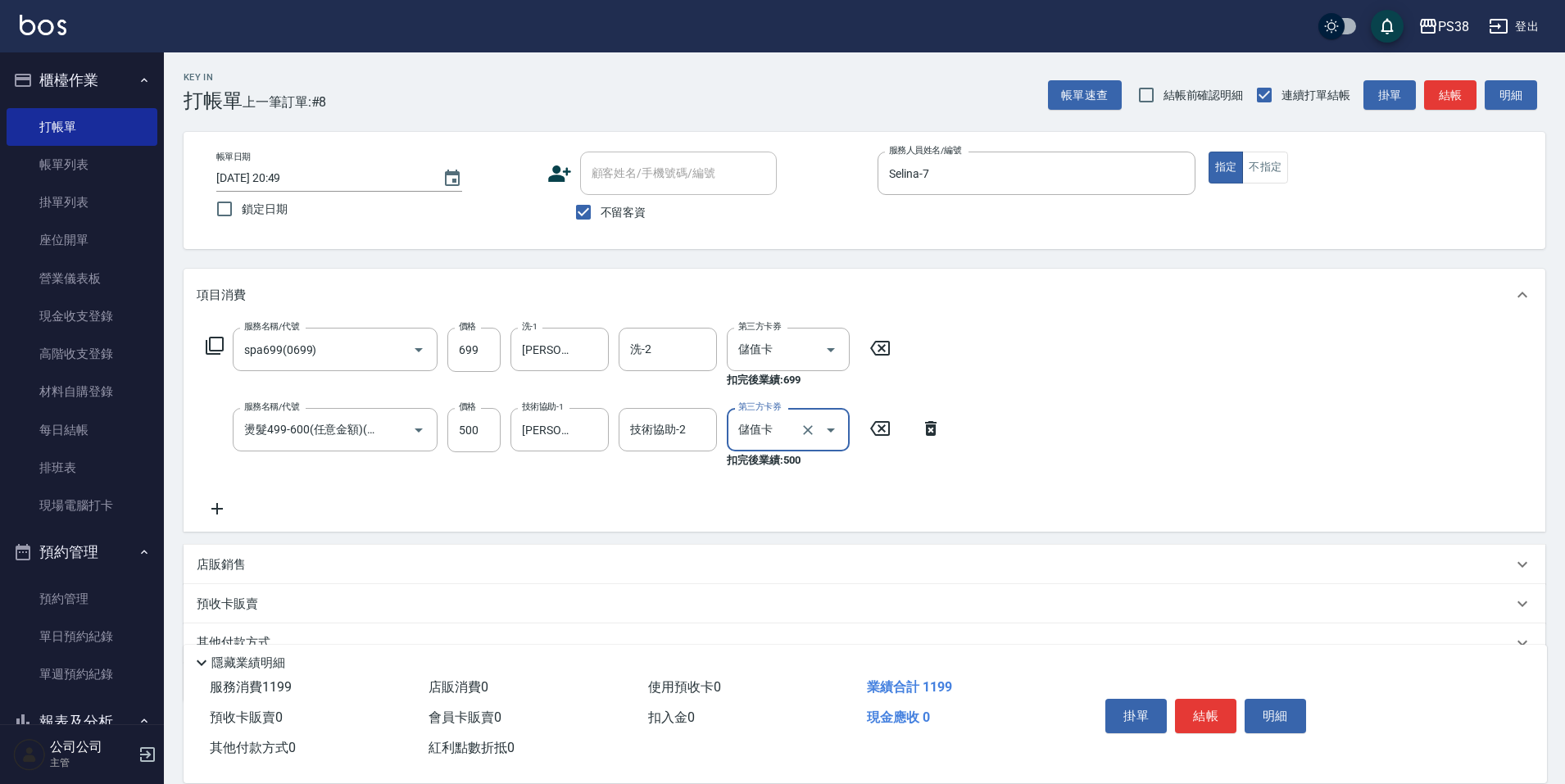
type input "儲值卡"
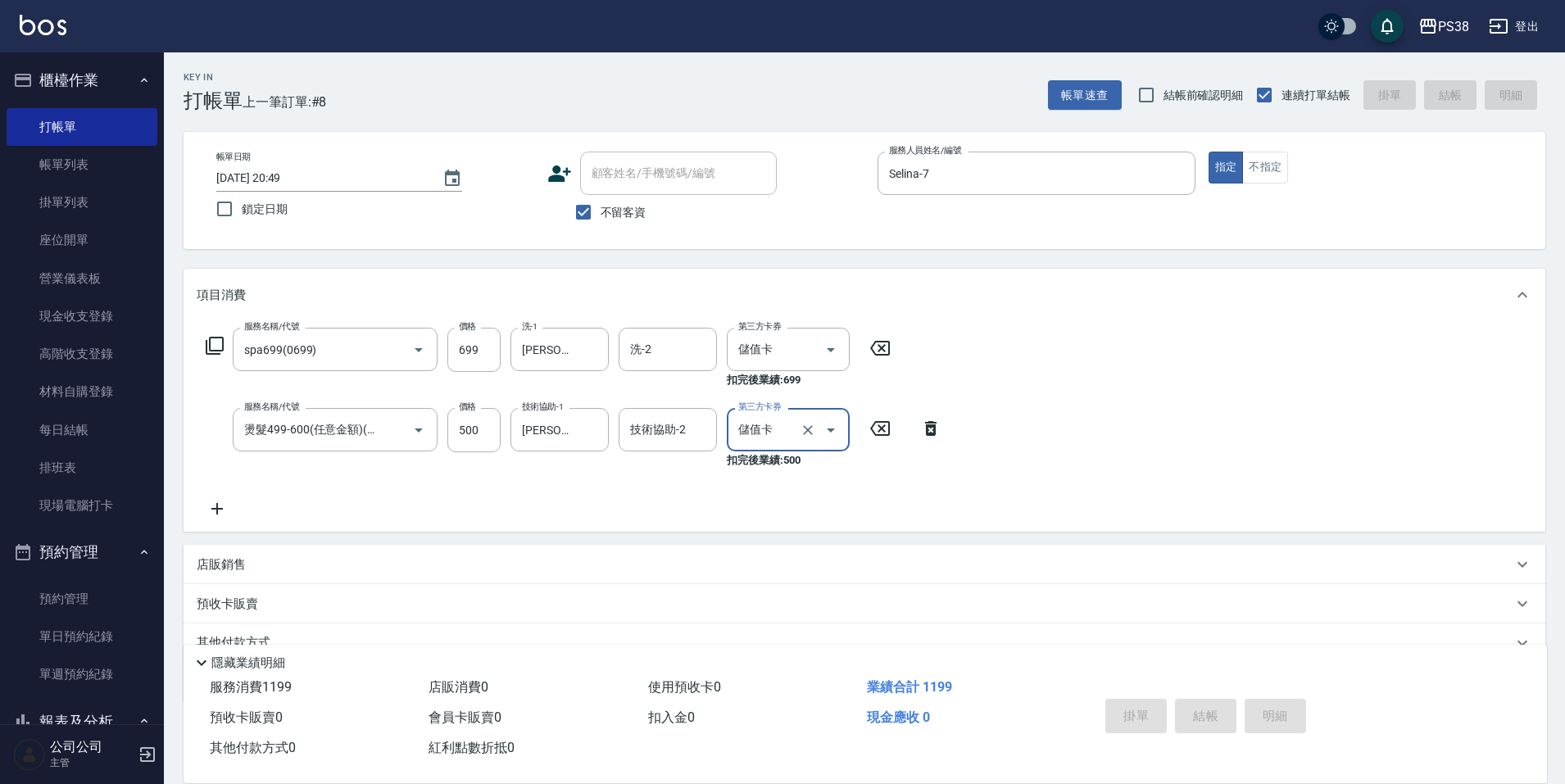
type input "[DATE] 20:50"
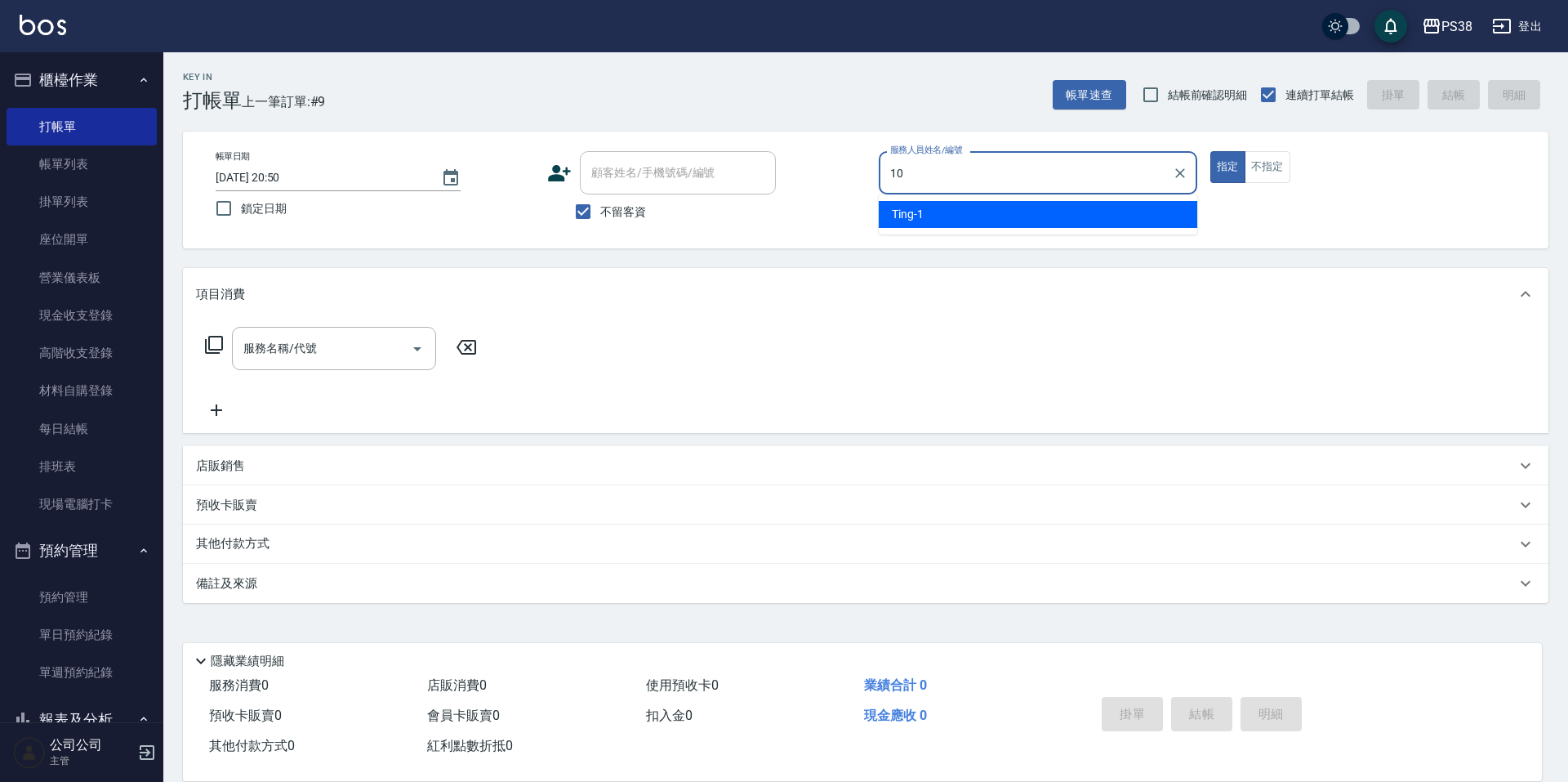
type input "Tiva-10"
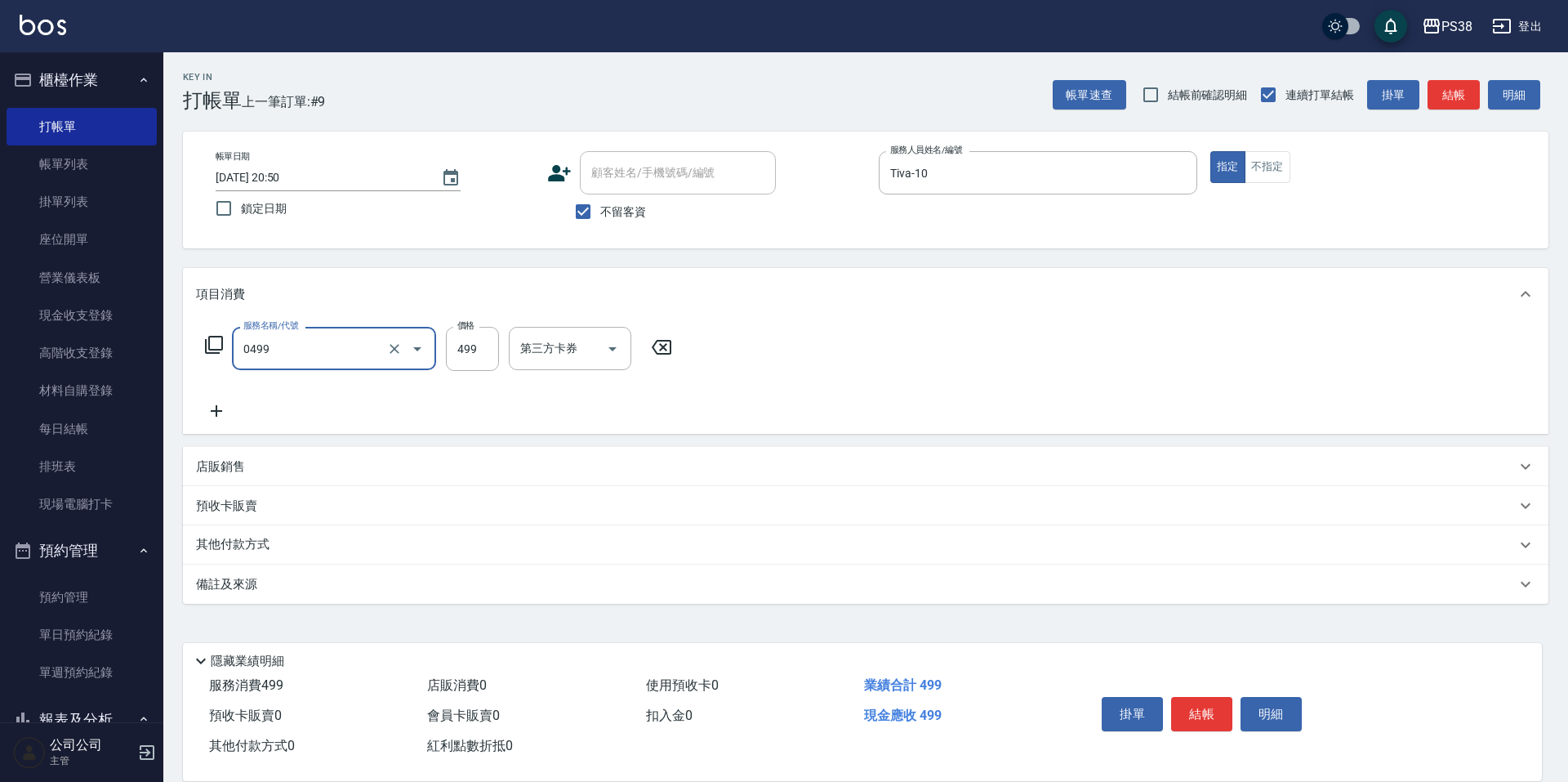
type input "spa499(0499)"
type input "500"
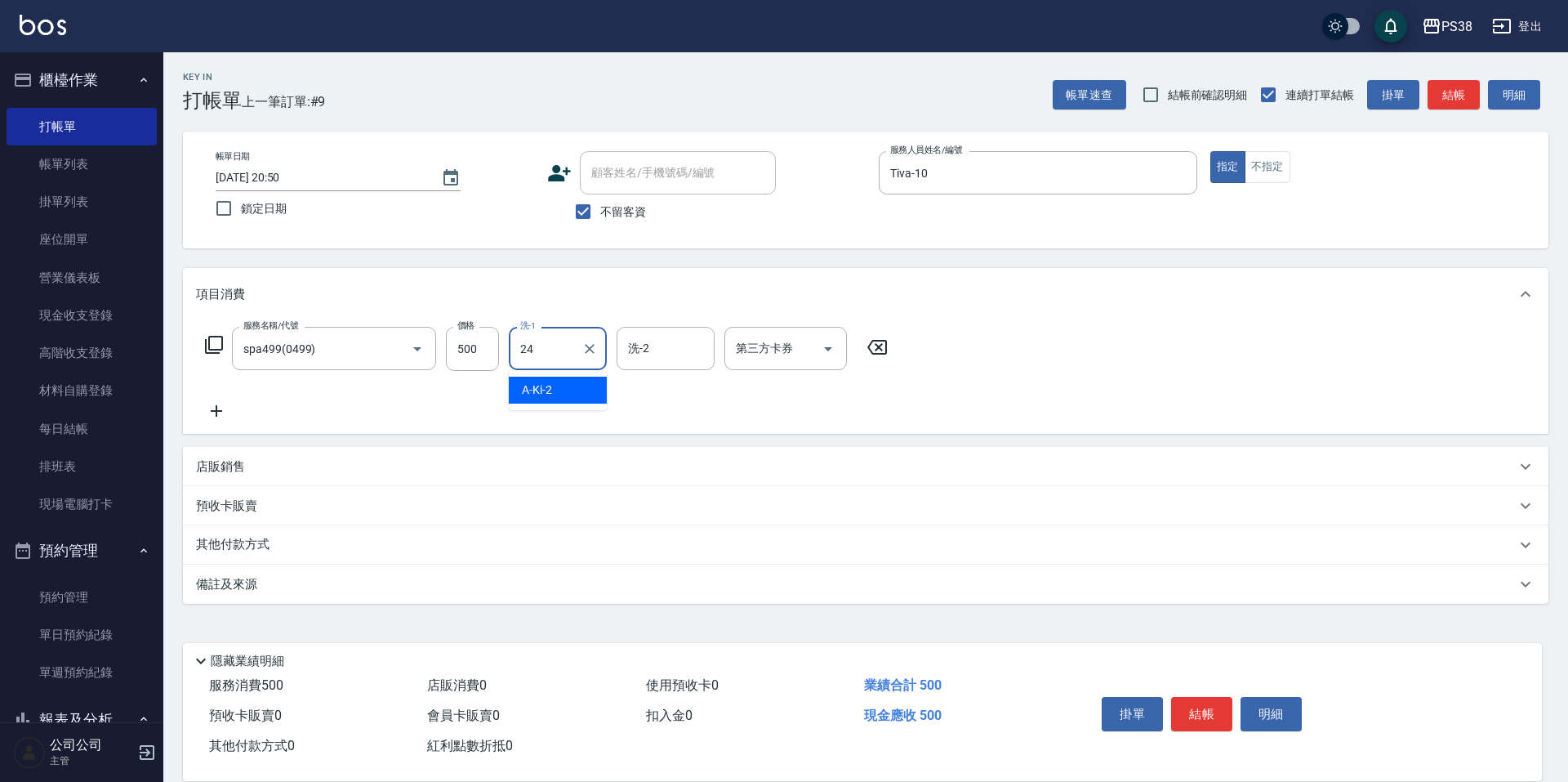
type input "Nini-24"
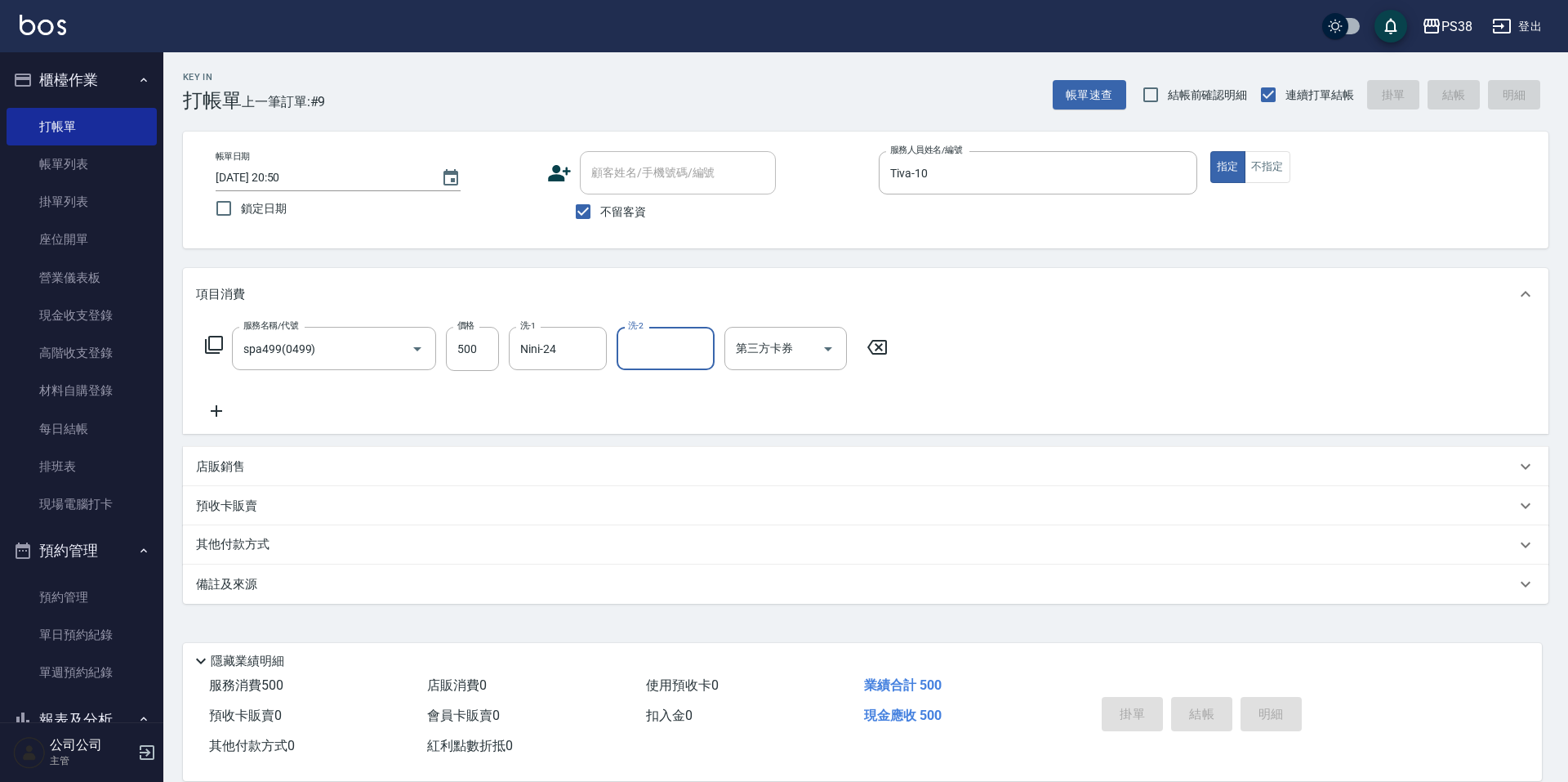
type input "[DATE] 20:51"
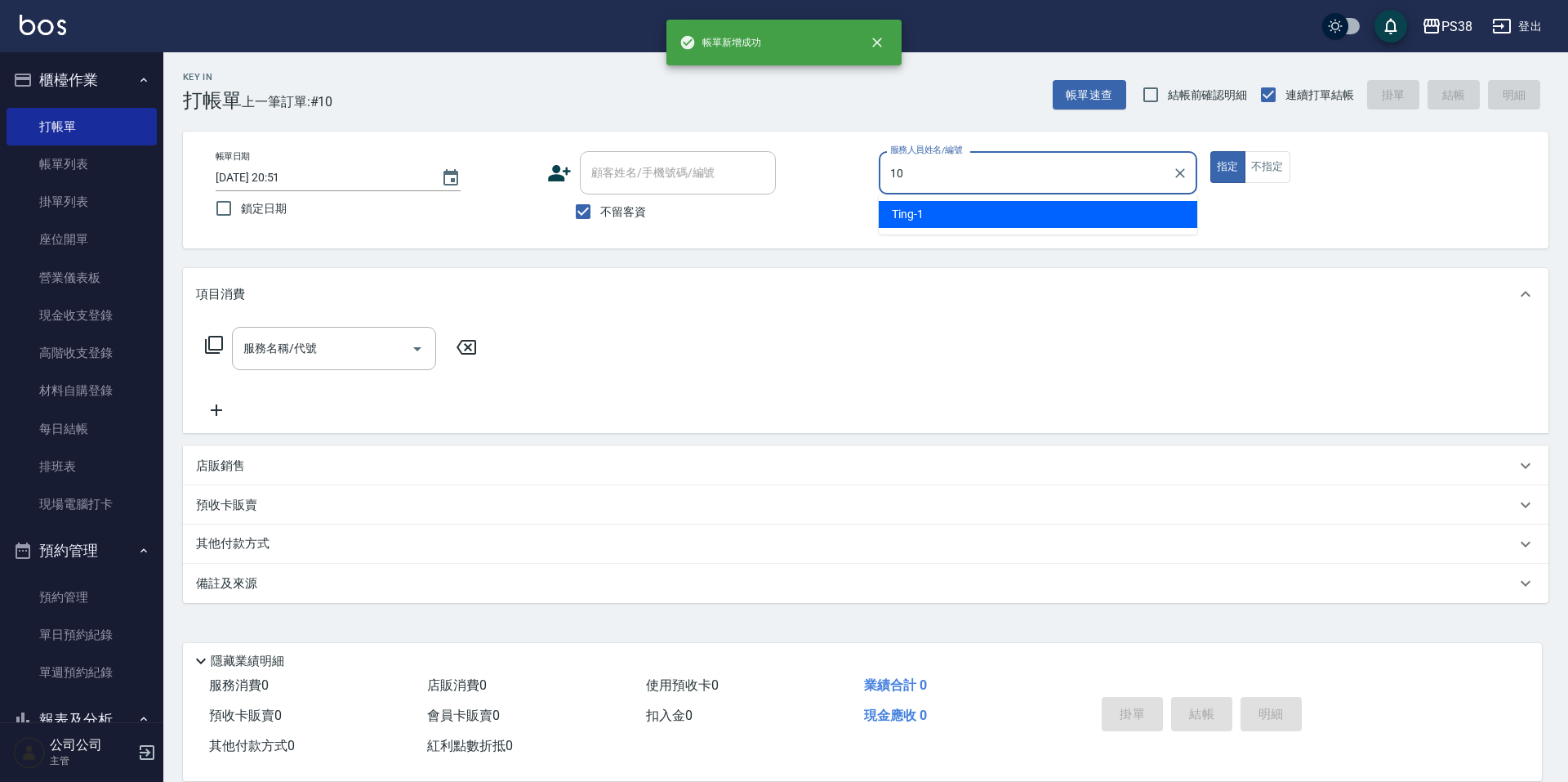
type input "Tiva-10"
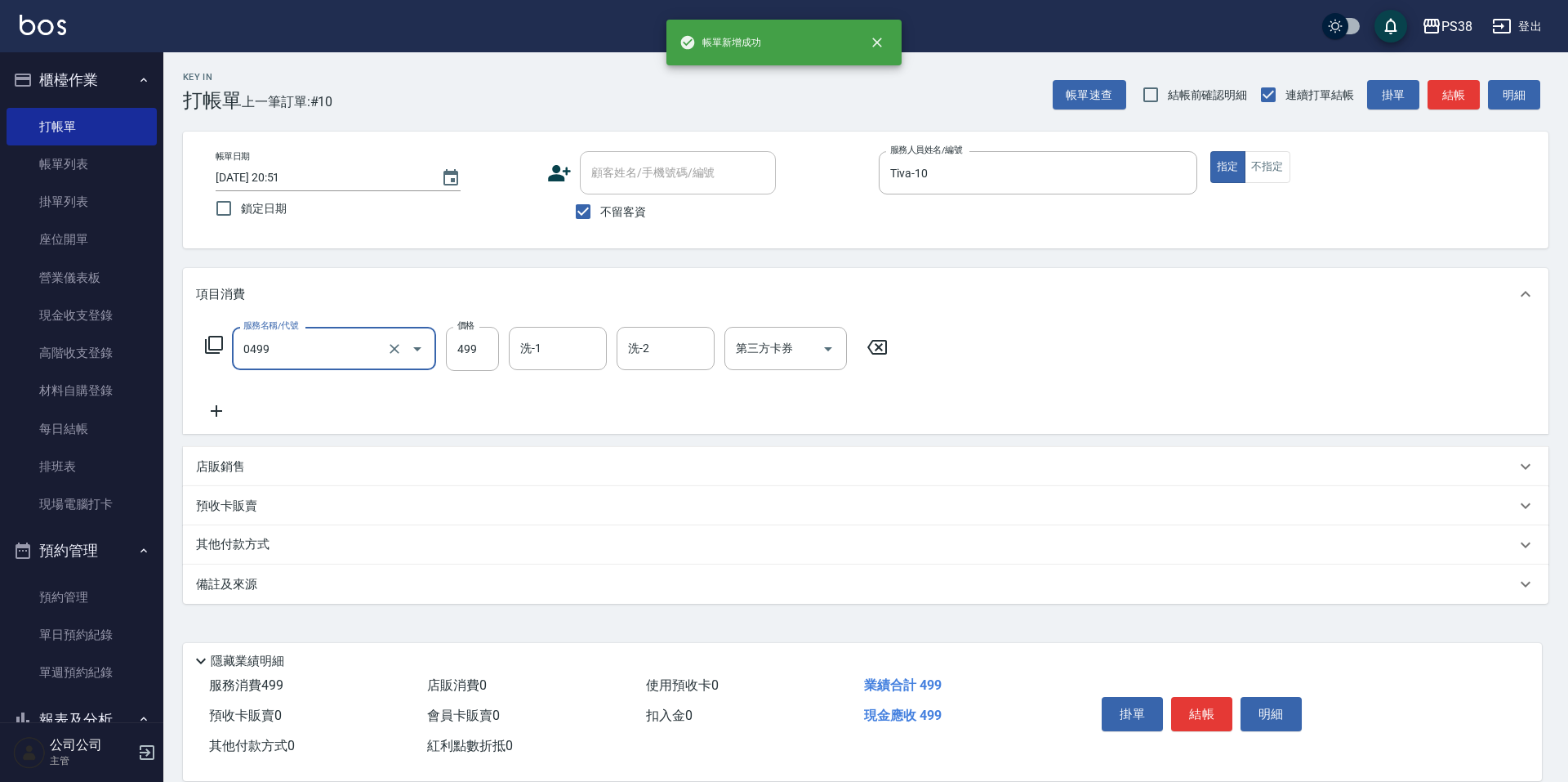
type input "spa499(0499)"
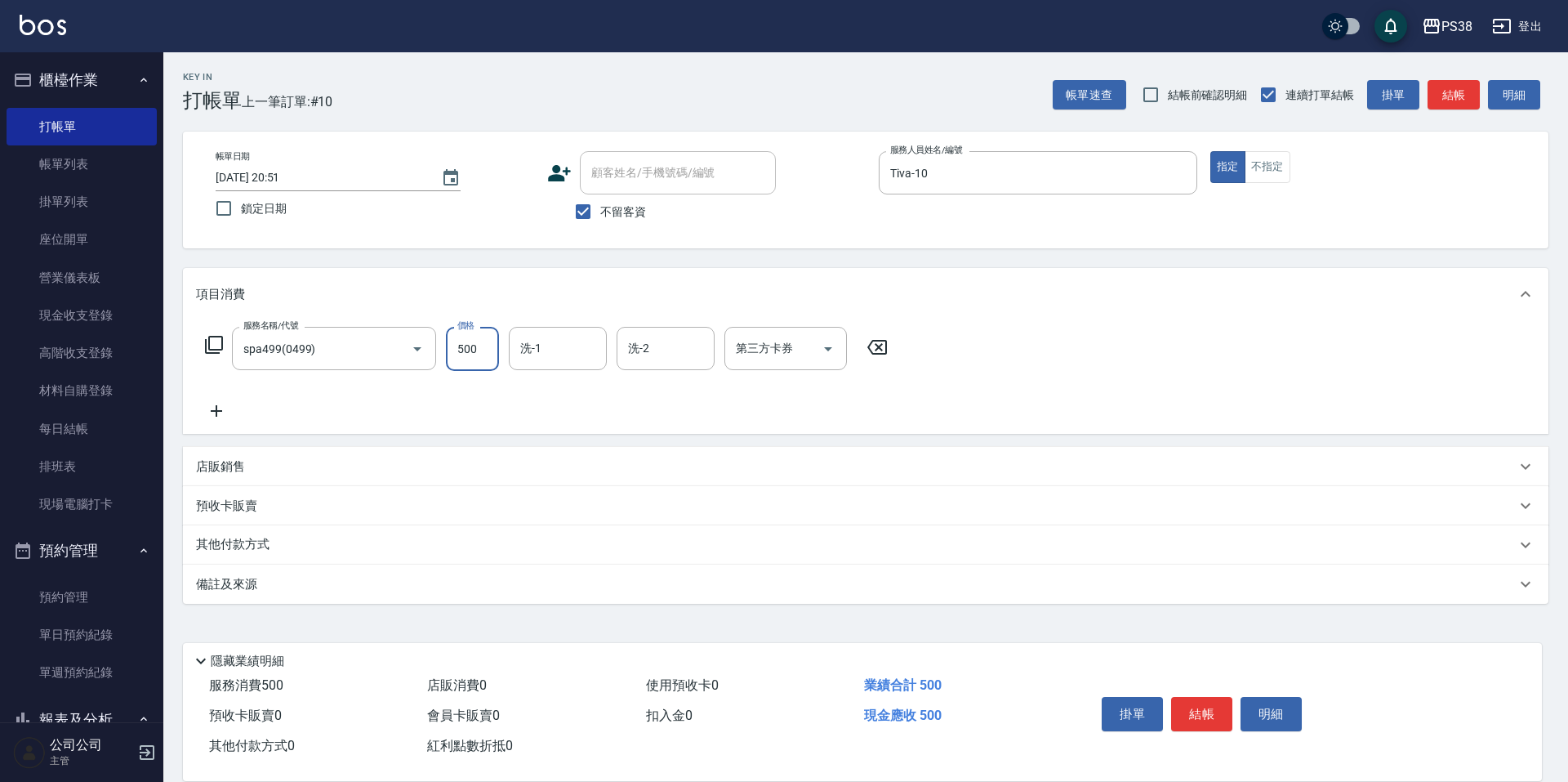
type input "500"
type input "Nini-24"
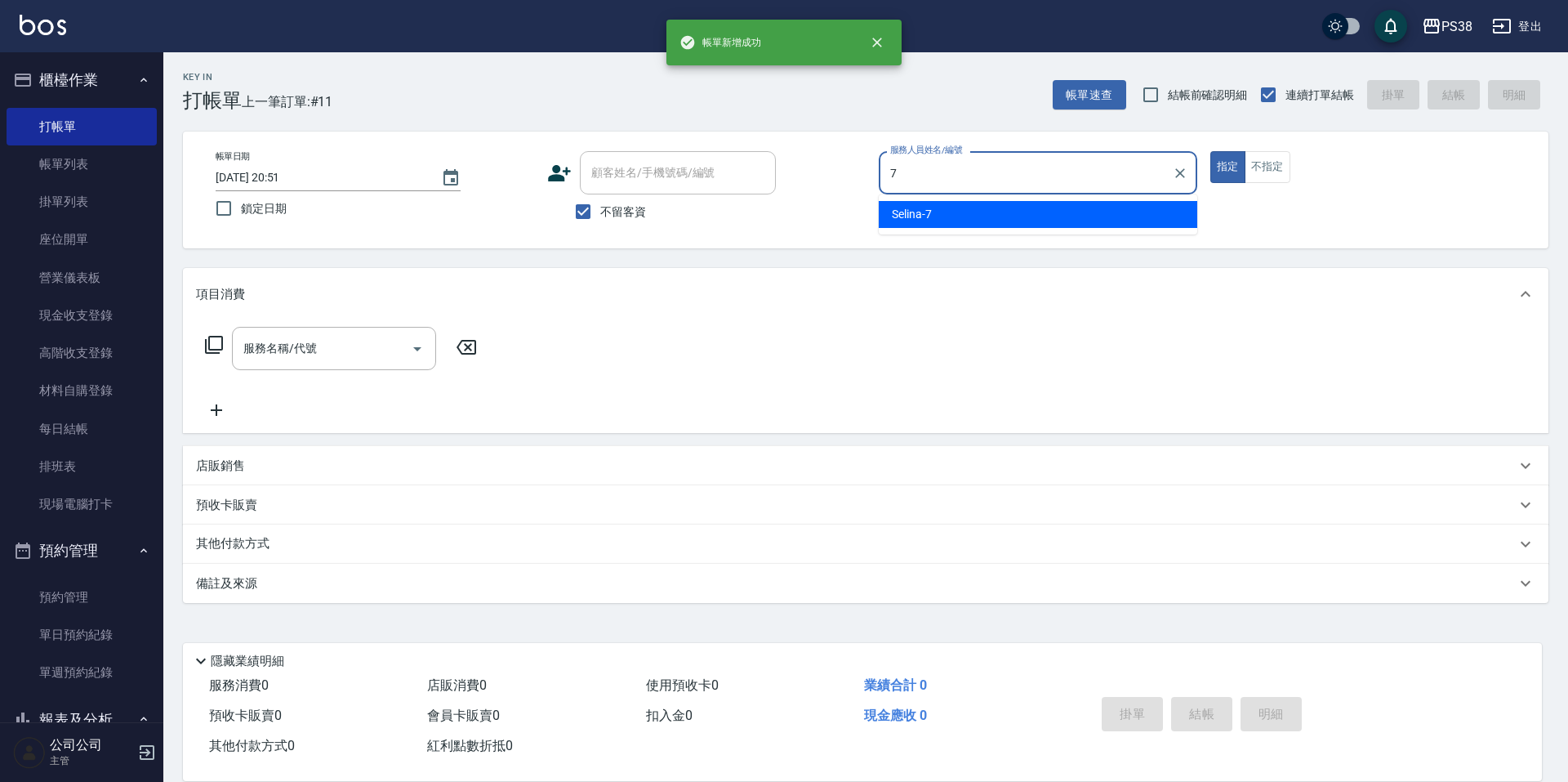
type input "Selina-7"
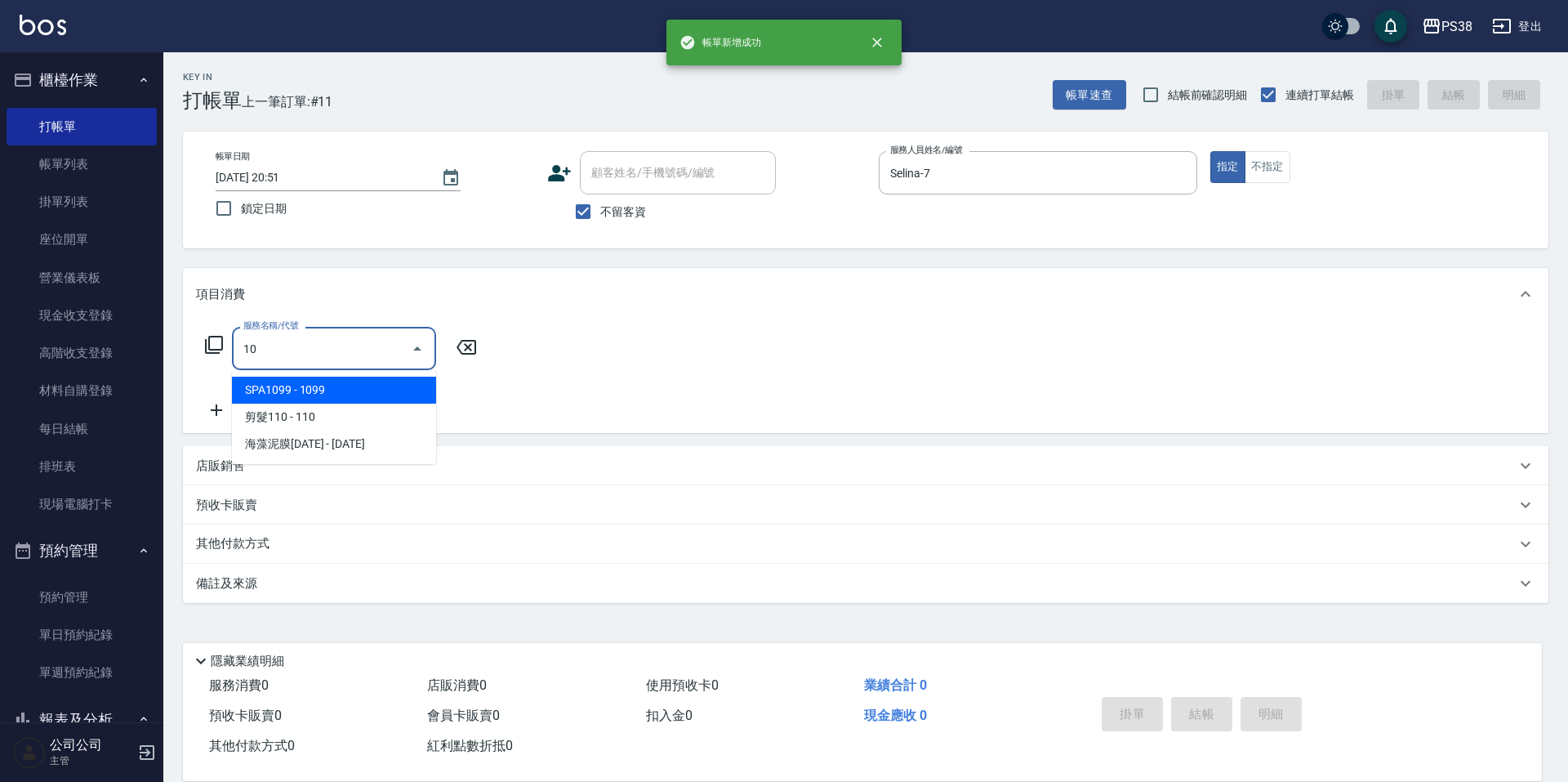
type input "101"
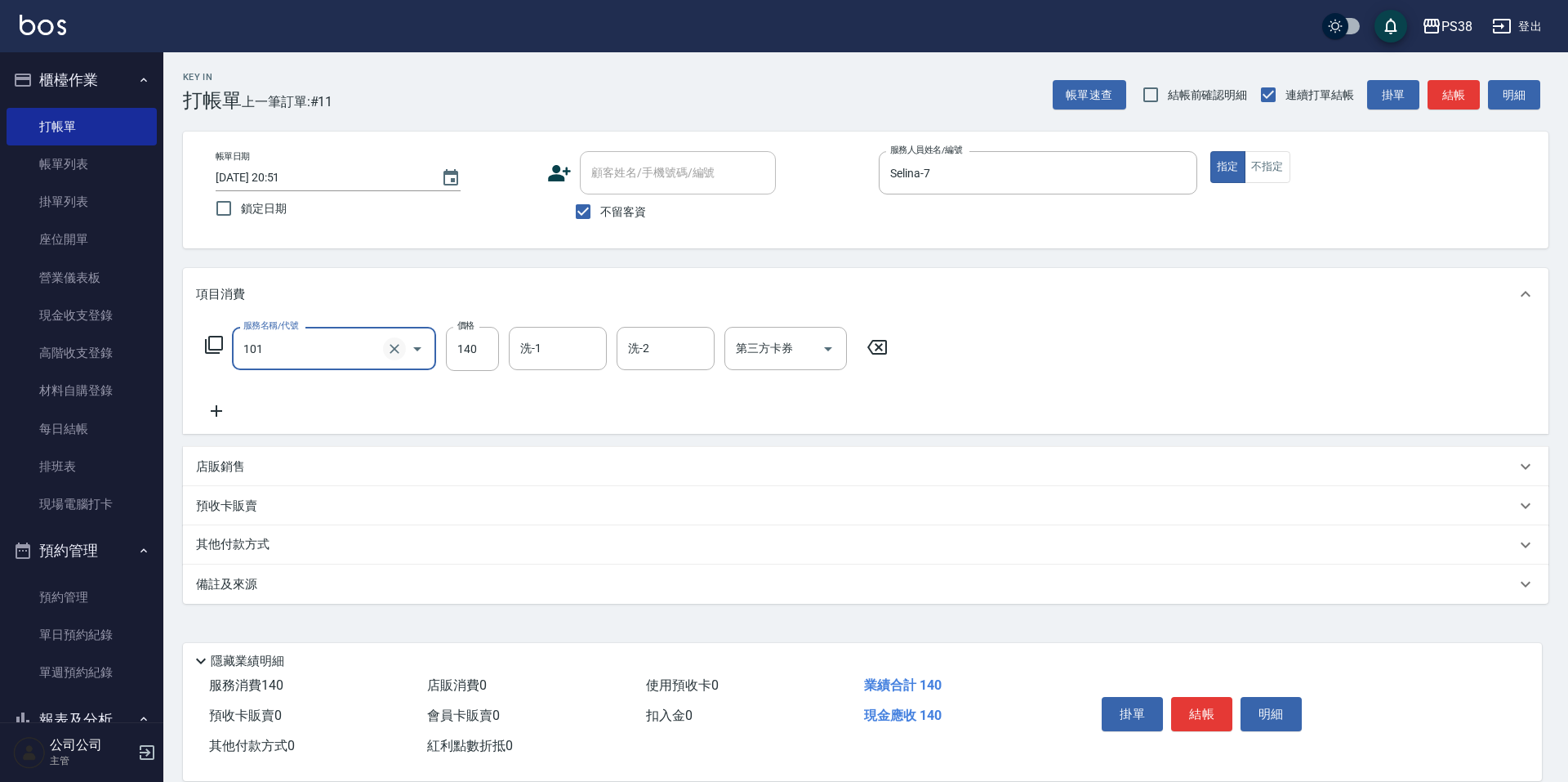
click at [389, 351] on icon "Clear" at bounding box center [394, 349] width 17 height 17
type input "剪髮與造型(任意金額)(2100)"
type input "300"
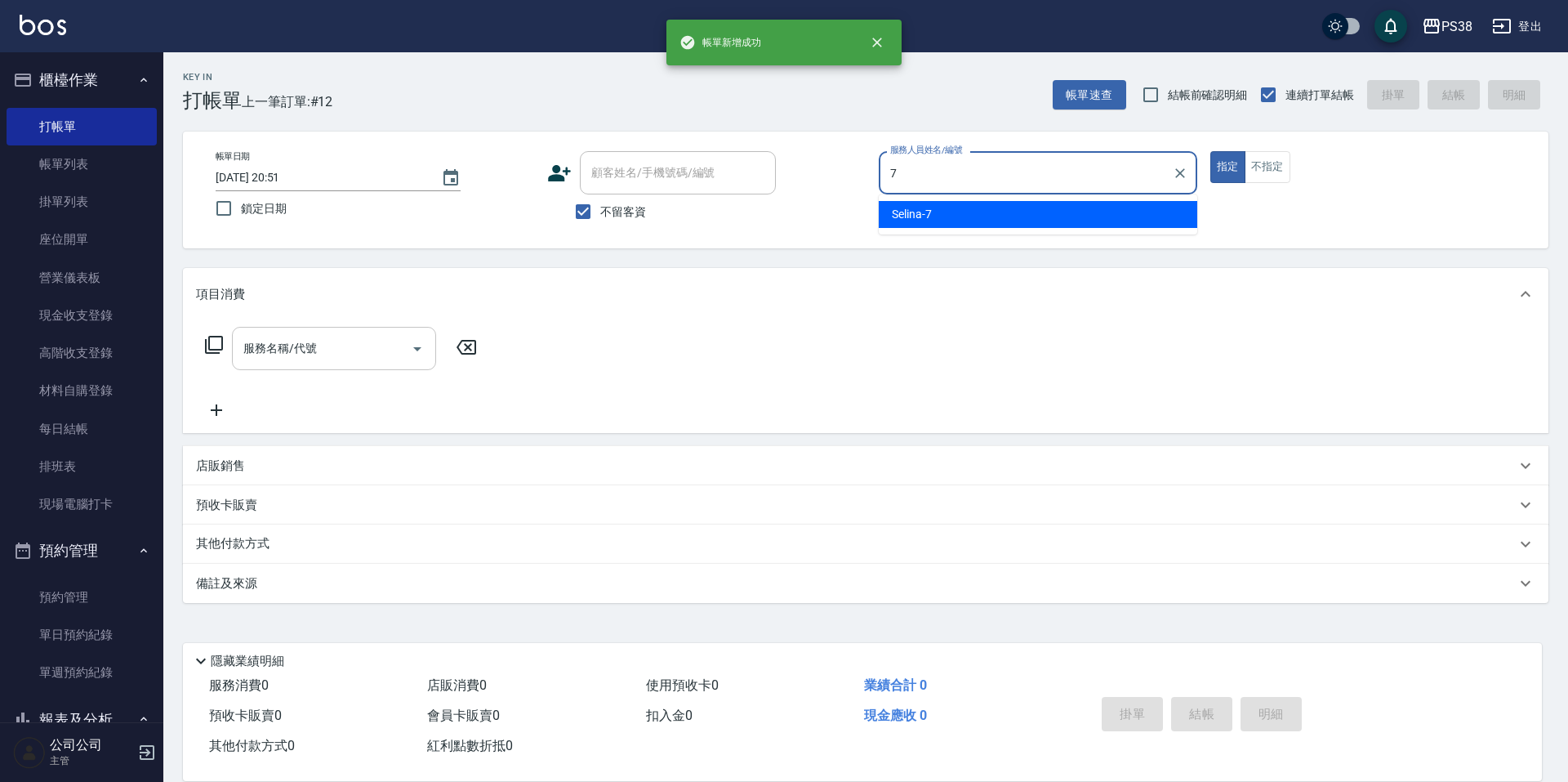
type input "Selina-7"
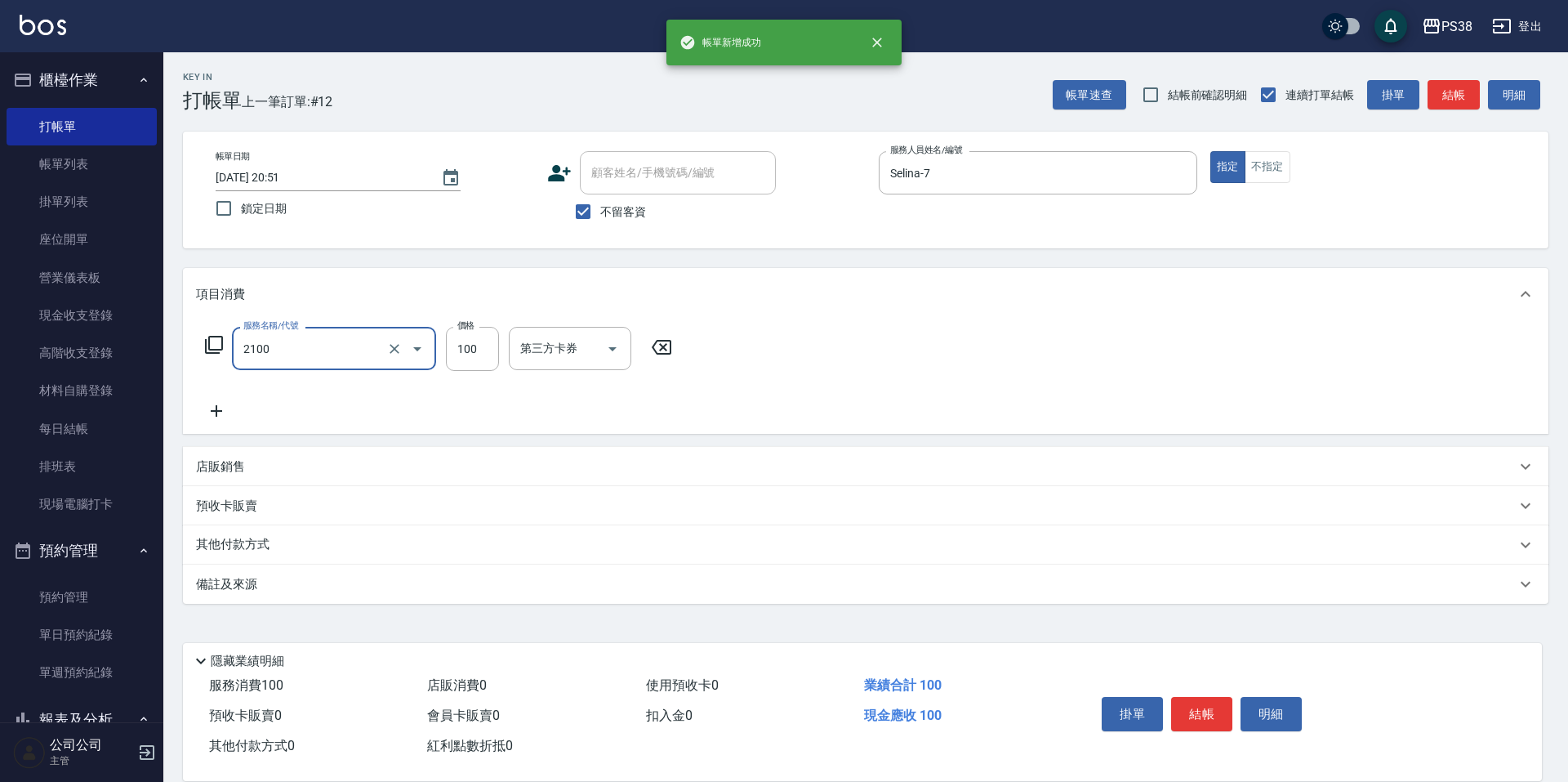
type input "剪髮與造型(任意金額)(2100)"
type input "300"
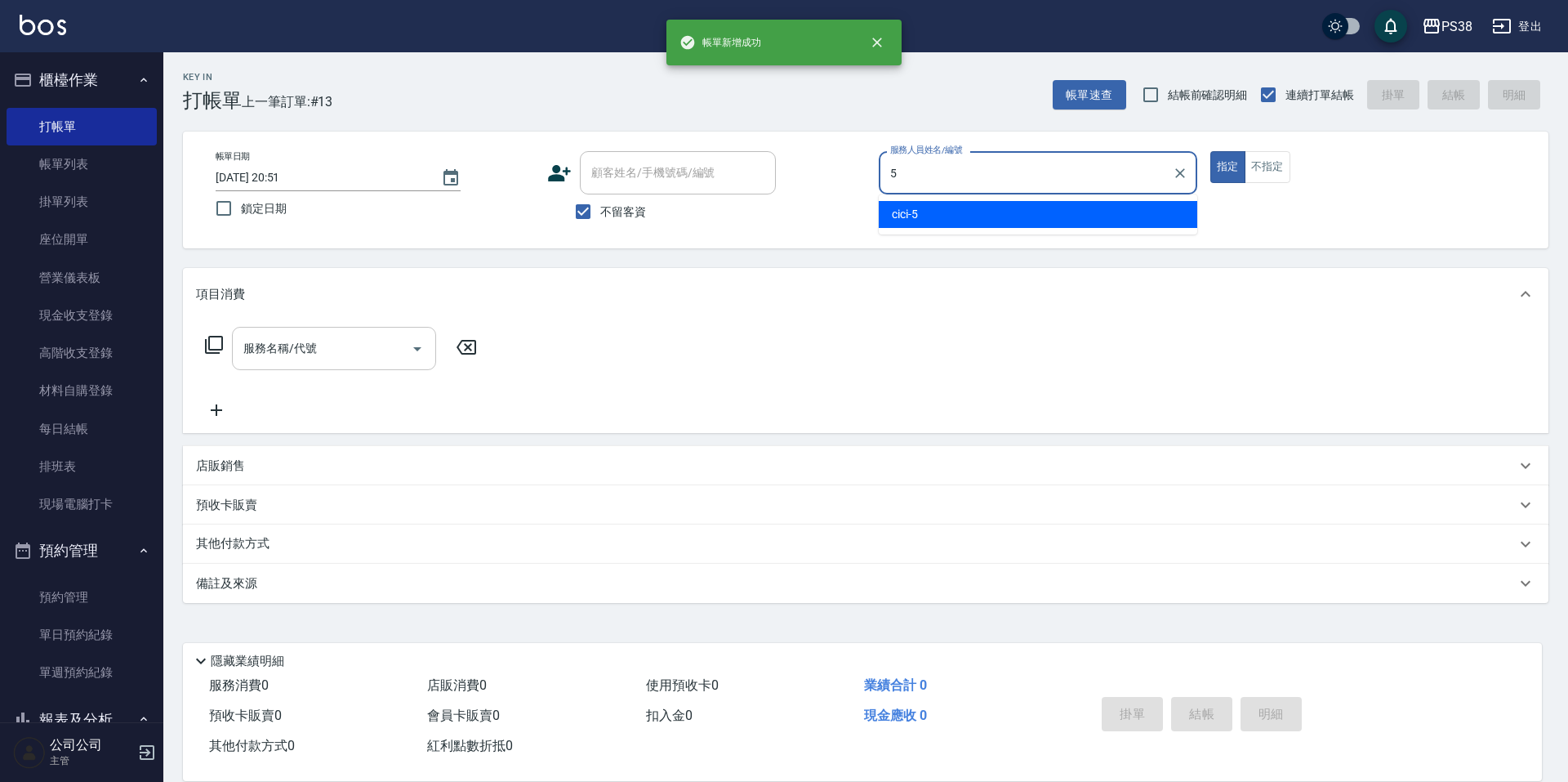
type input "cici-5"
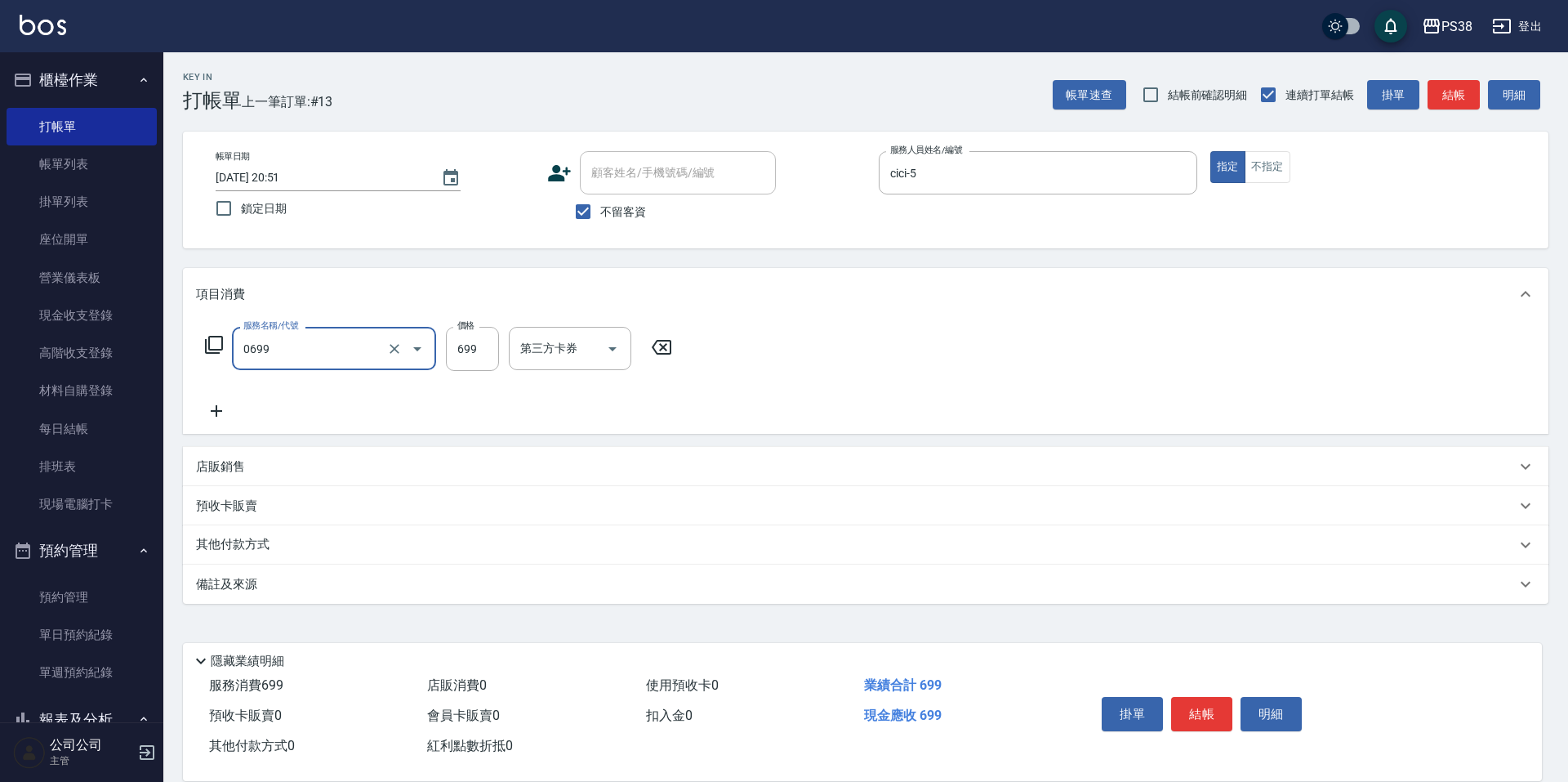
type input "spa699(0699)"
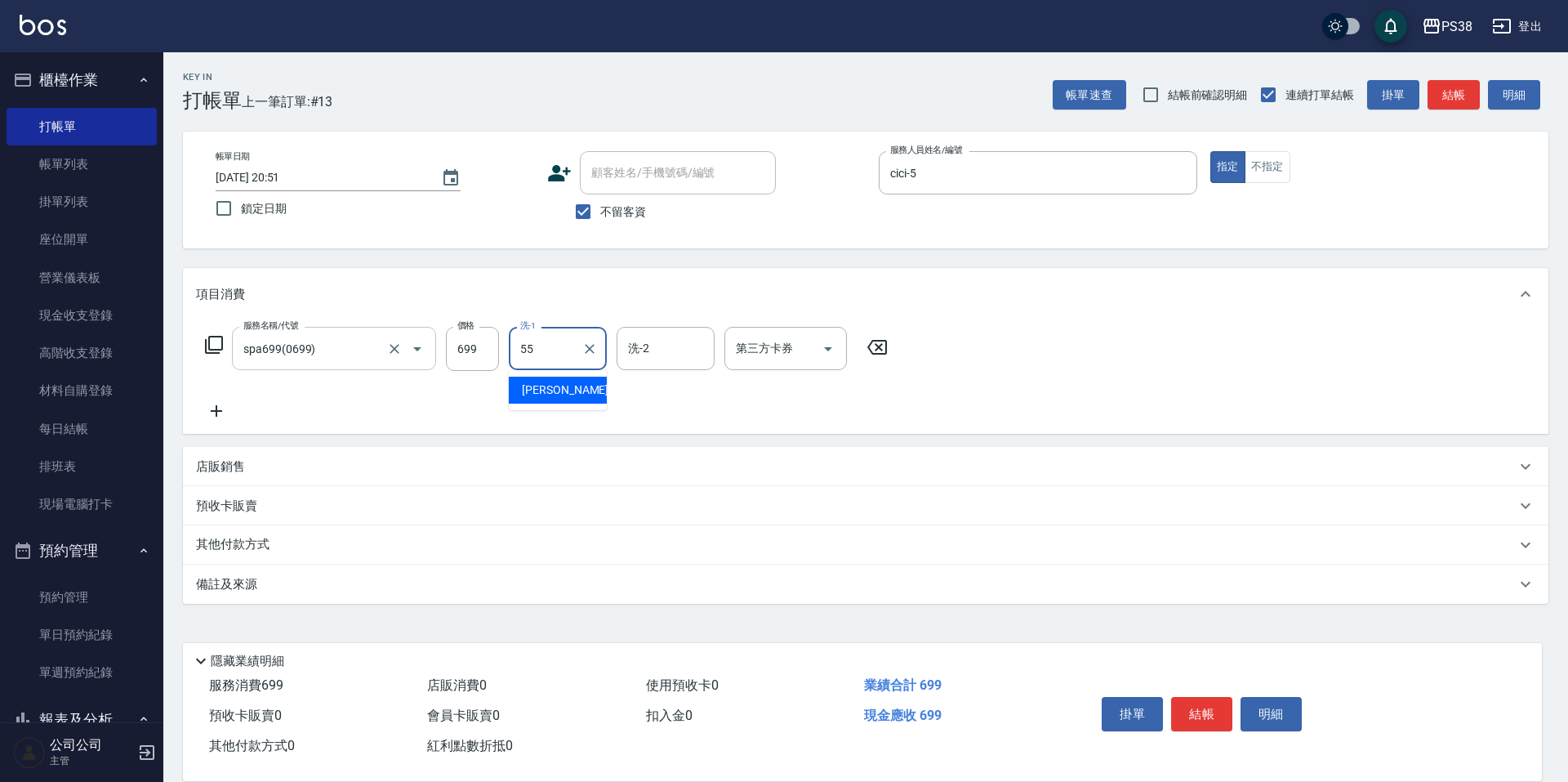
type input "[PERSON_NAME]-55"
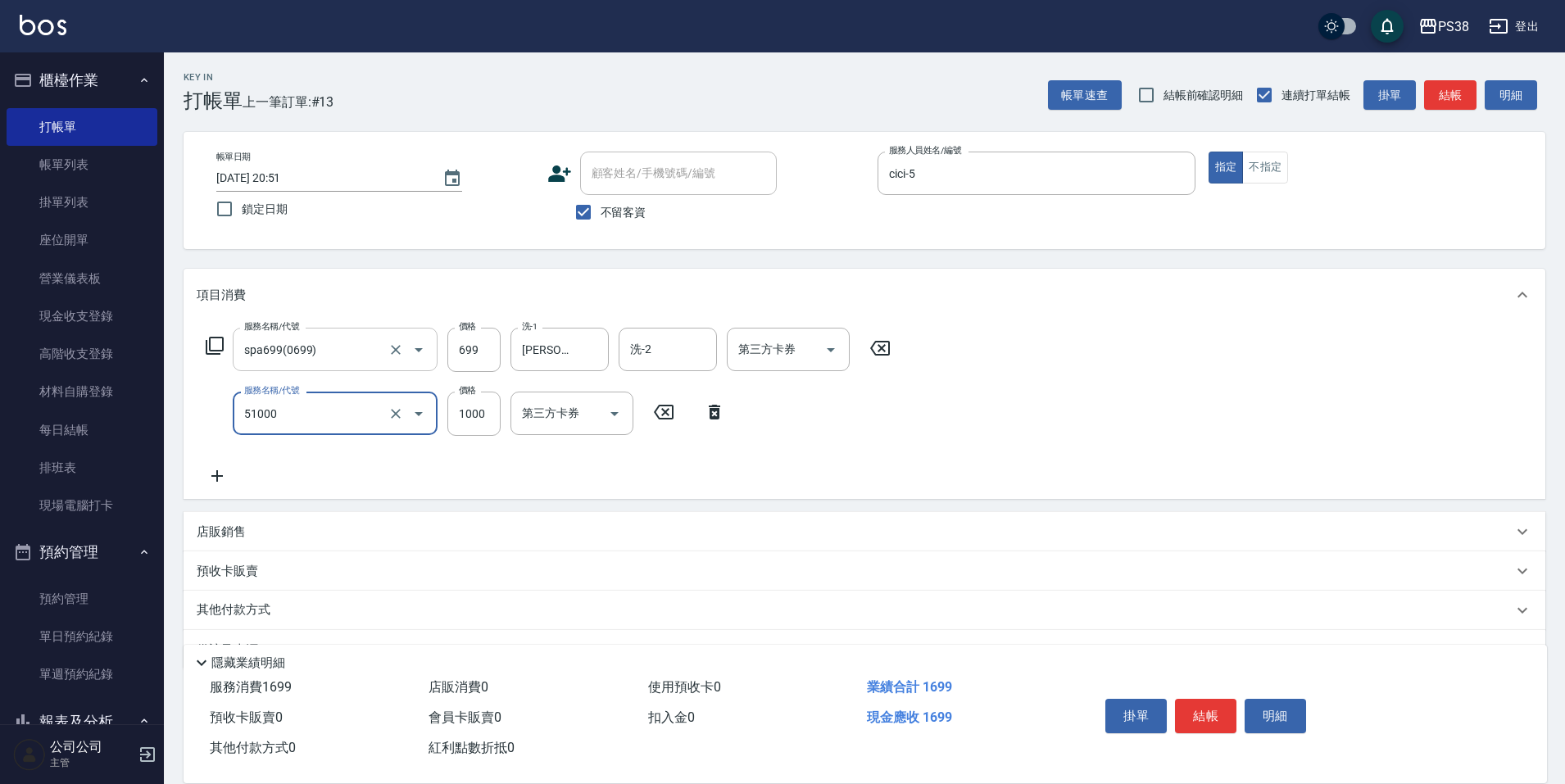
type input "染髮600以上(任意金額)(51000)"
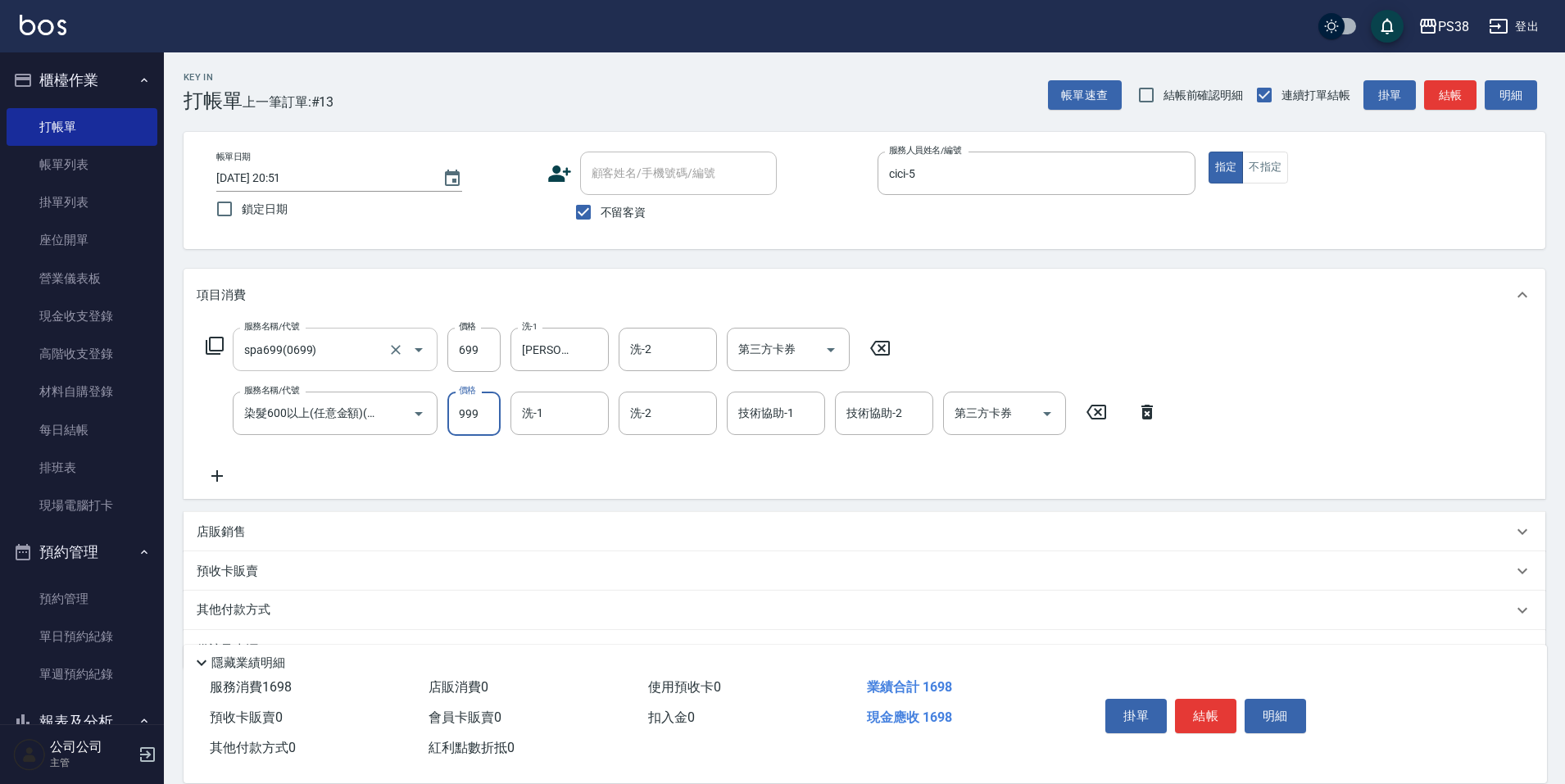
type input "999"
type input "[PERSON_NAME]-55"
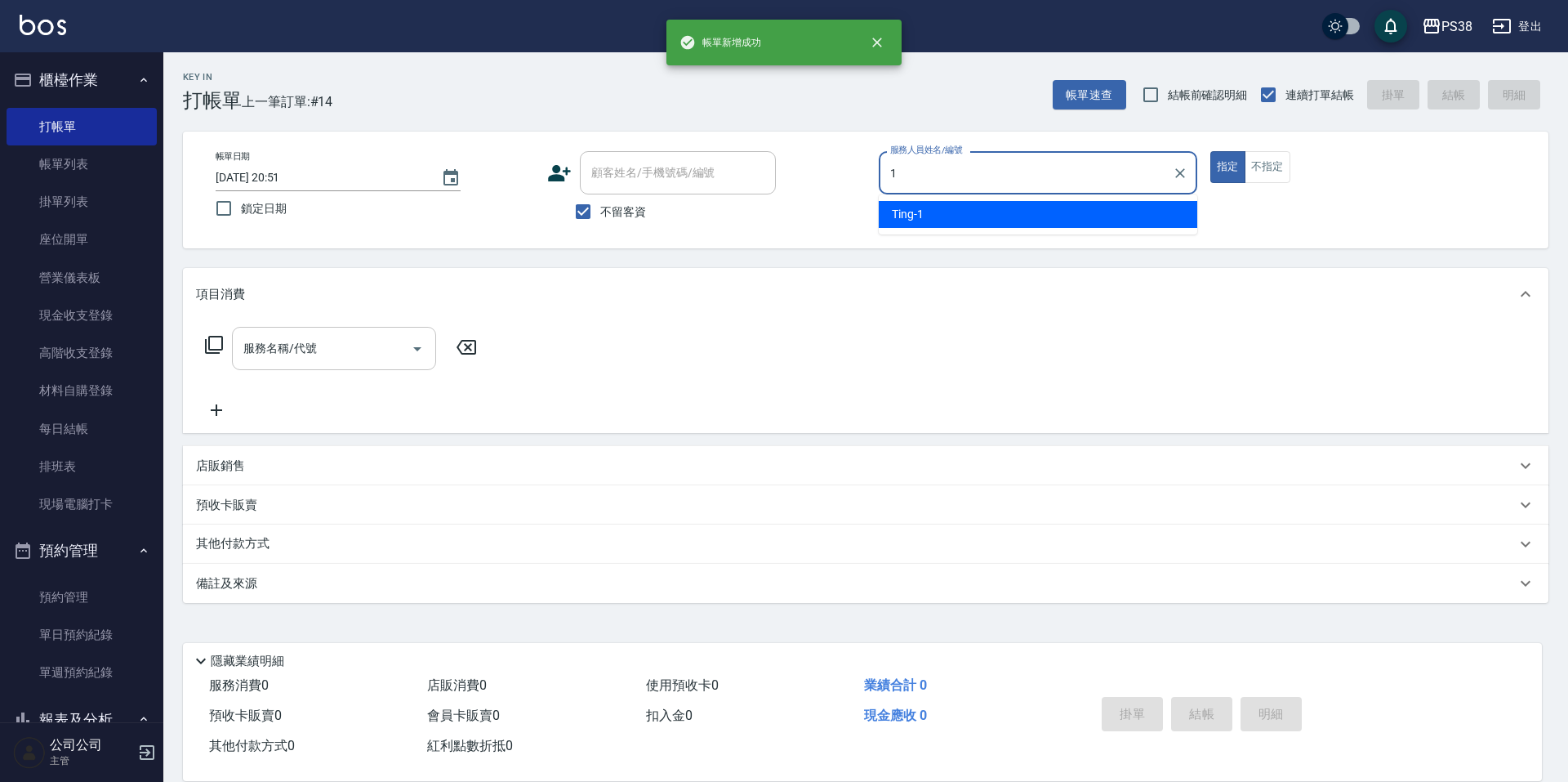
type input "Ting-1"
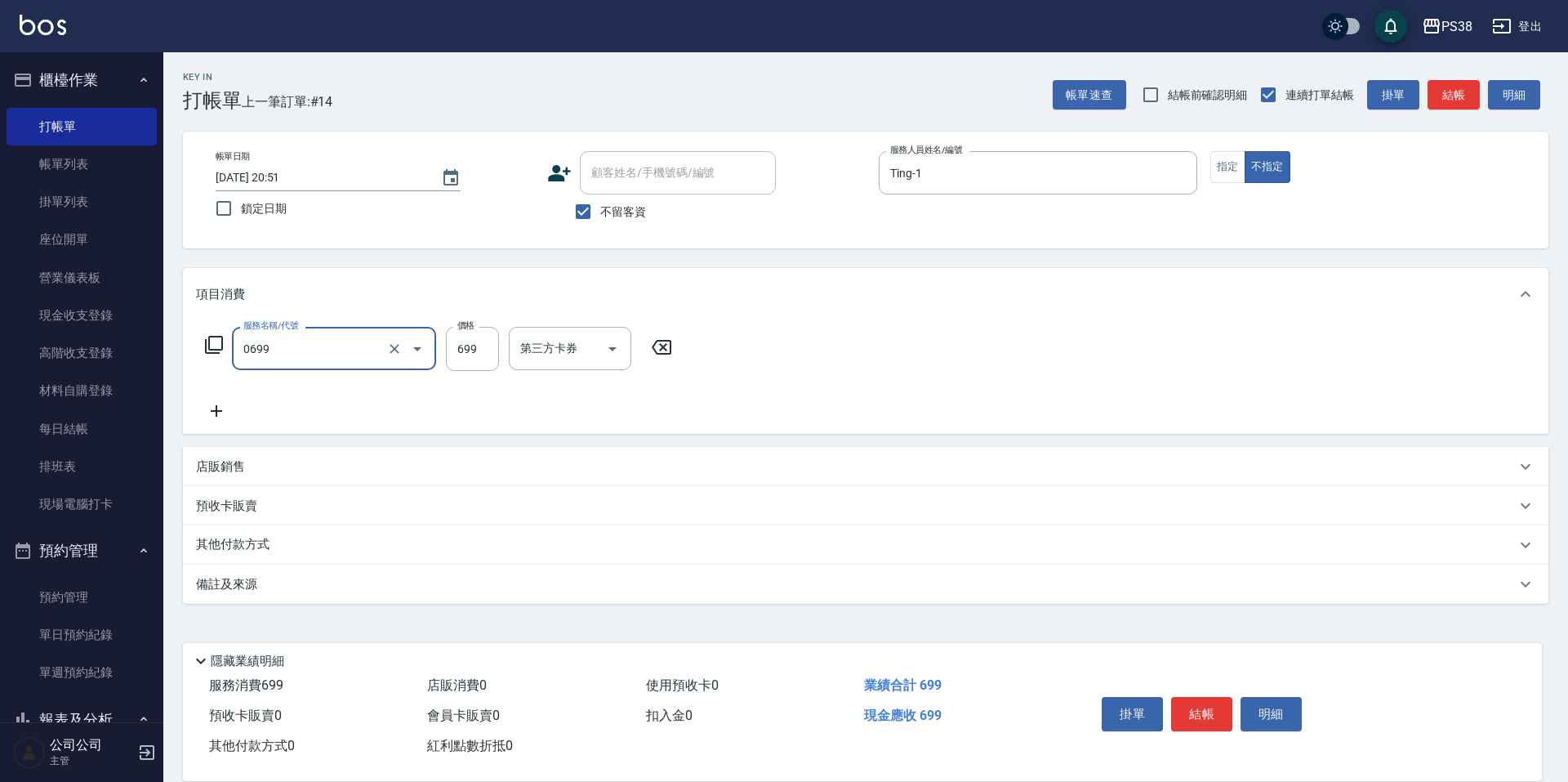
type input "spa699(0699)"
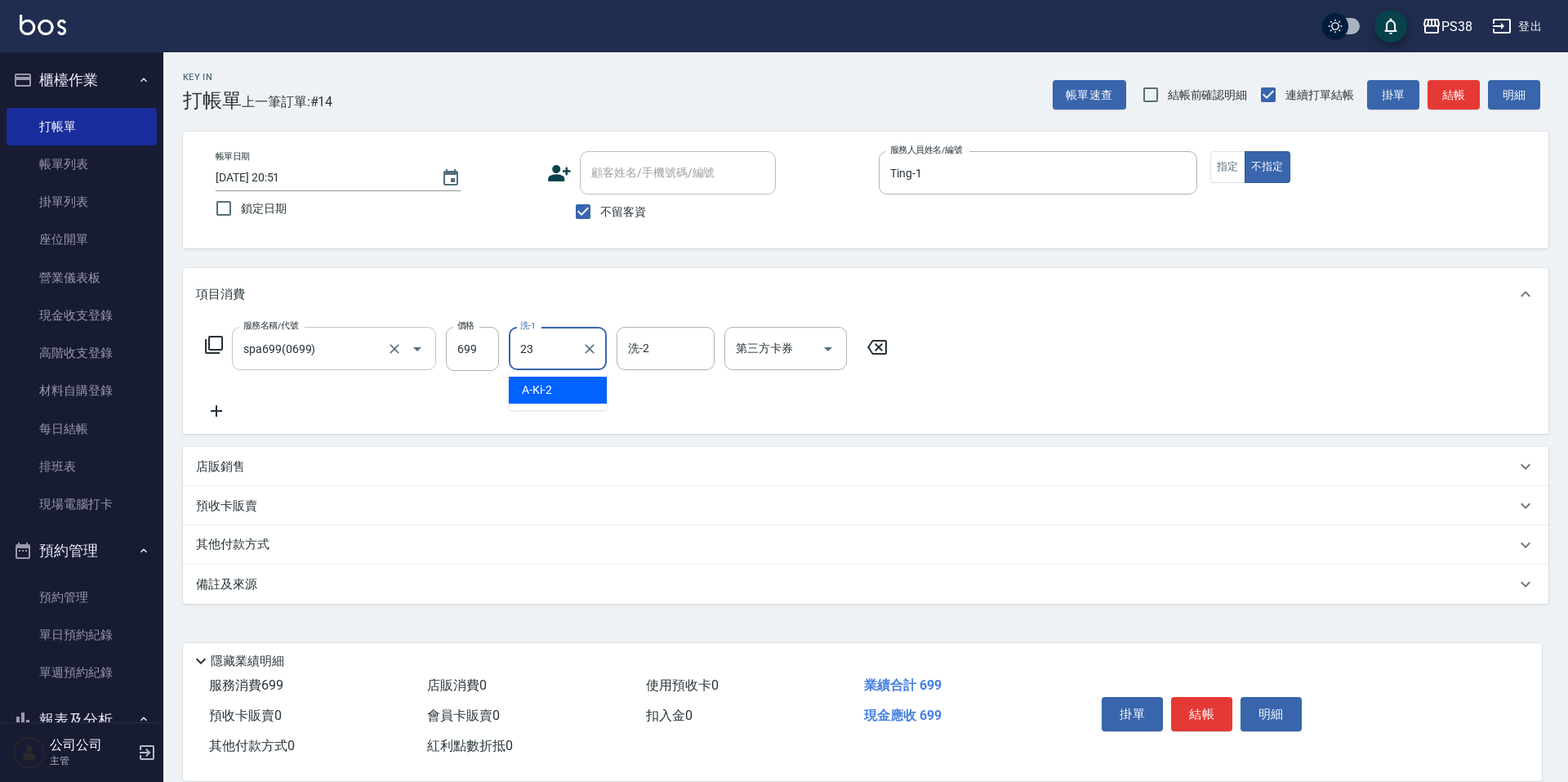
type input "Mona-23"
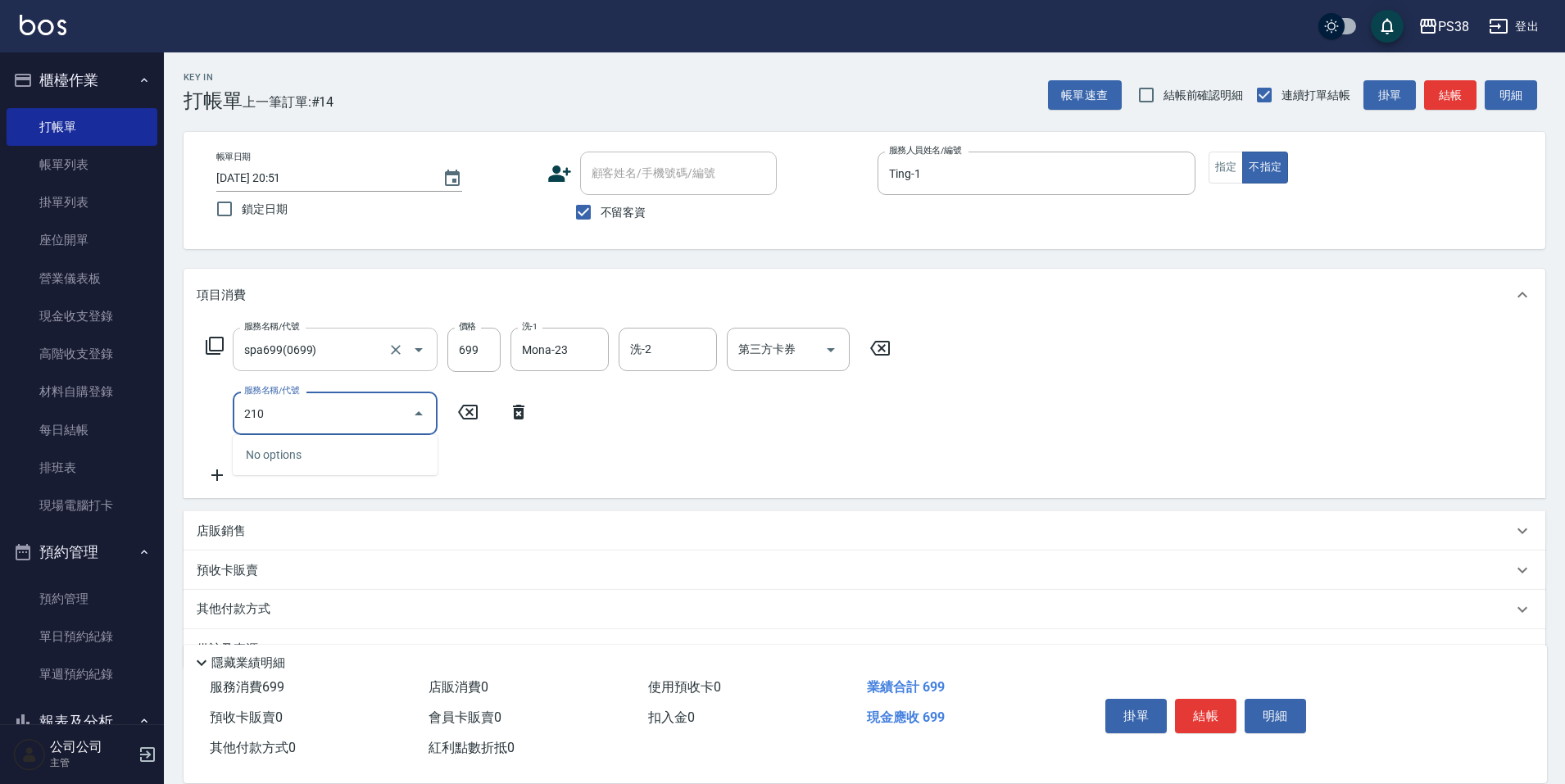
type input "2100"
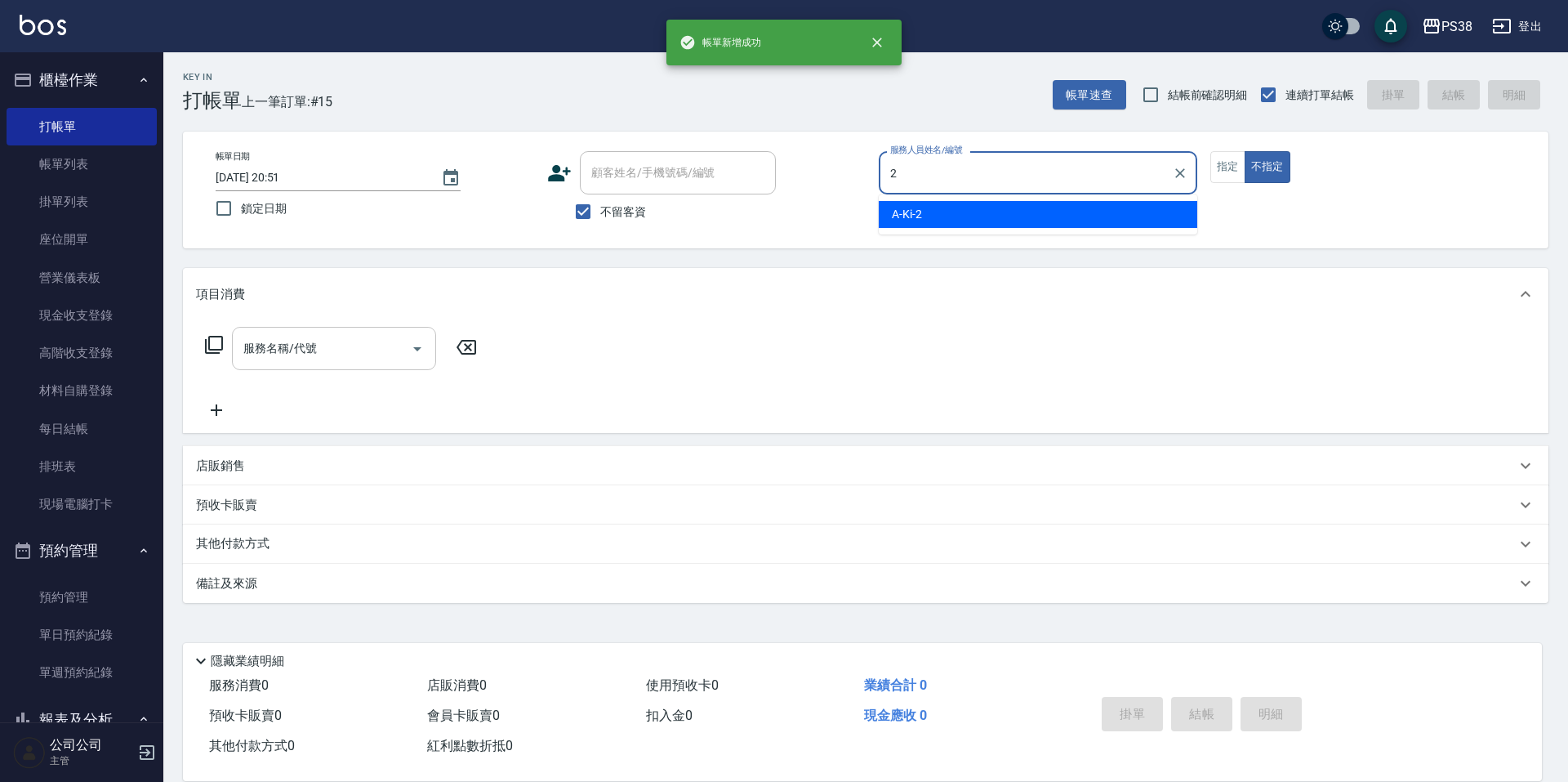
type input "A-Ki-2"
type button "false"
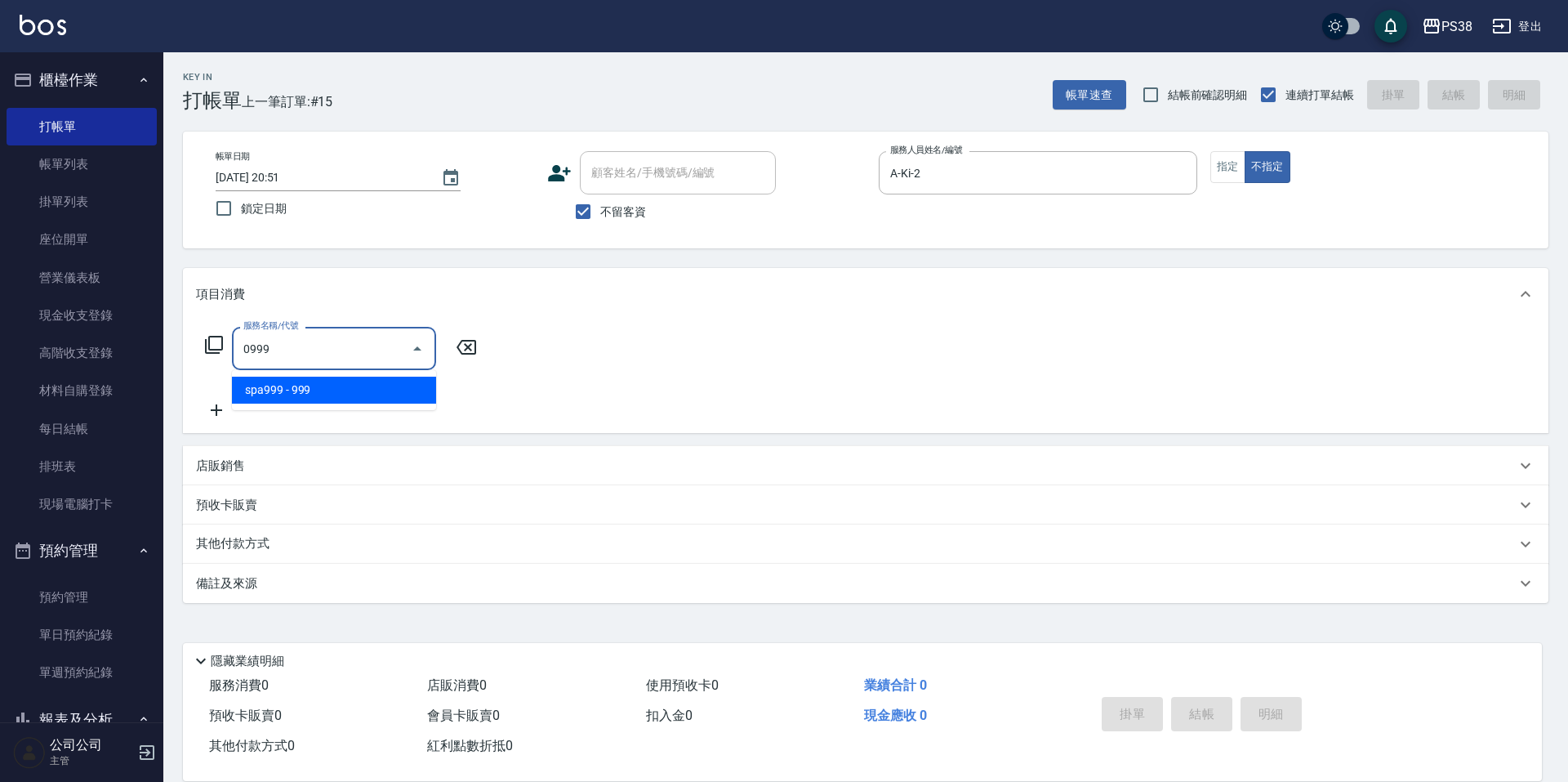
type input "spa999(0999)"
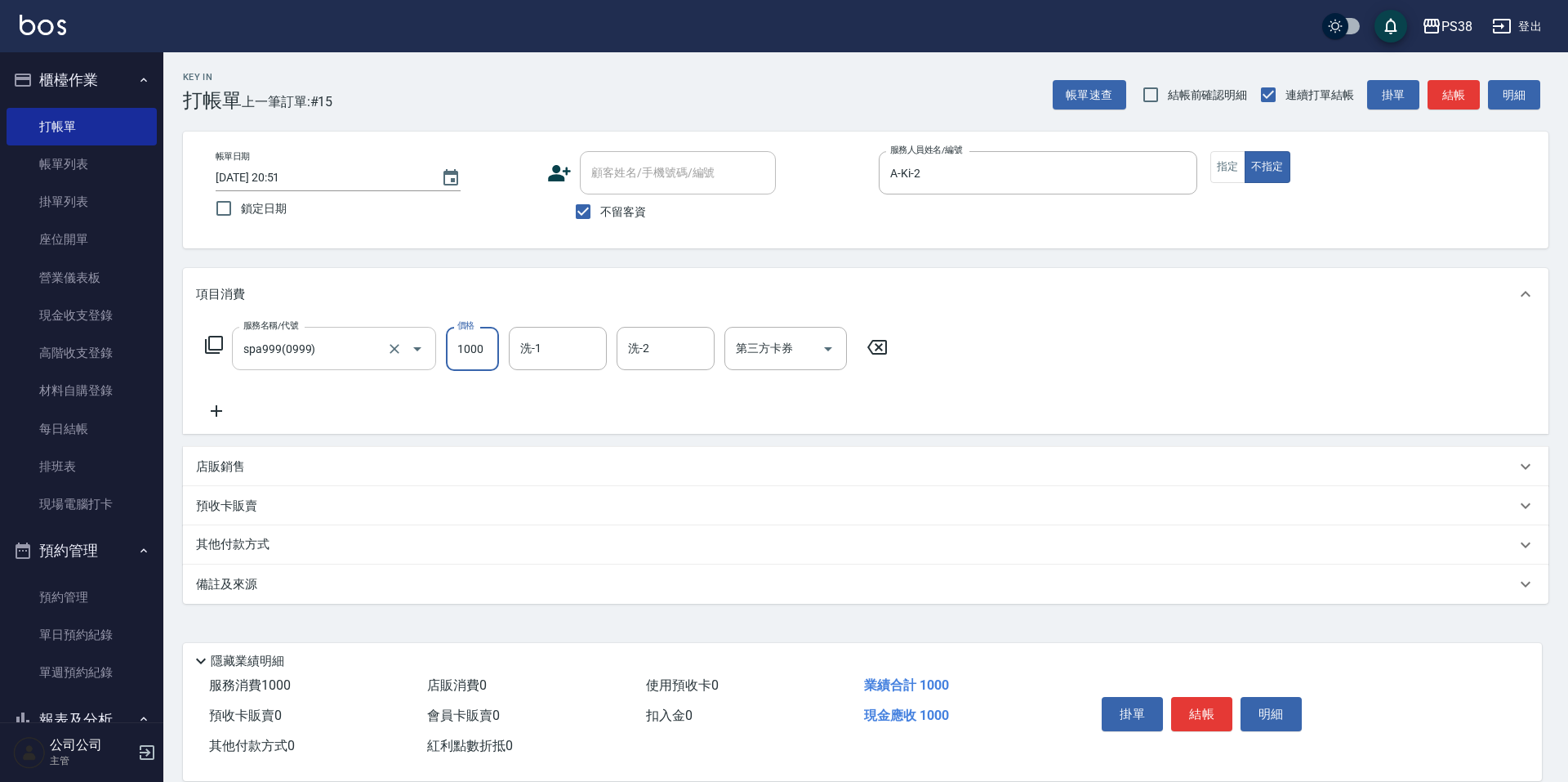
type input "1000"
type input "A-Ki-2"
click at [254, 466] on div "店販銷售" at bounding box center [856, 466] width 1320 height 18
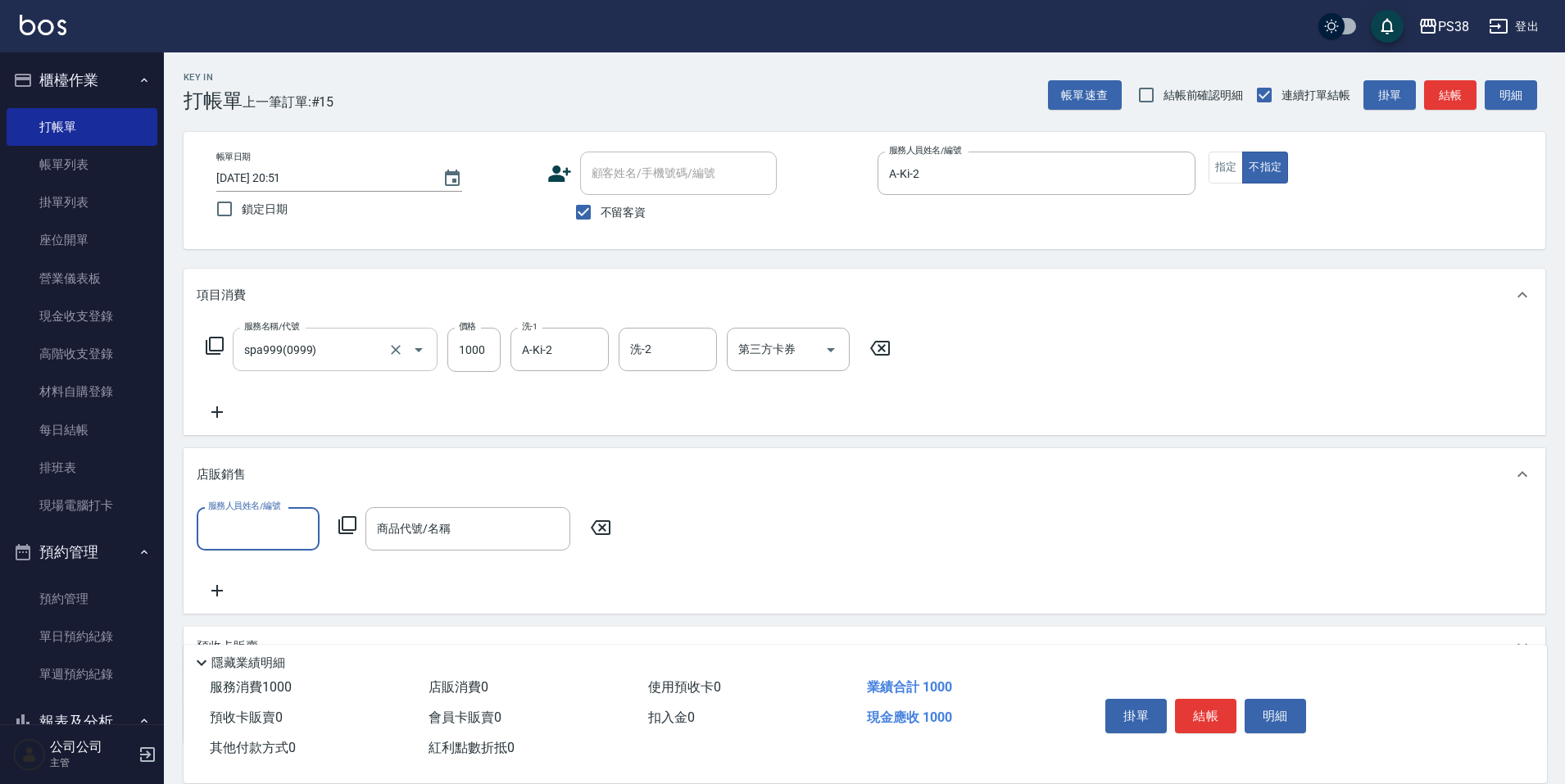
scroll to position [0, 0]
type input "A-Ki-2"
click at [496, 537] on input "商品代號/名稱" at bounding box center [468, 529] width 190 height 29
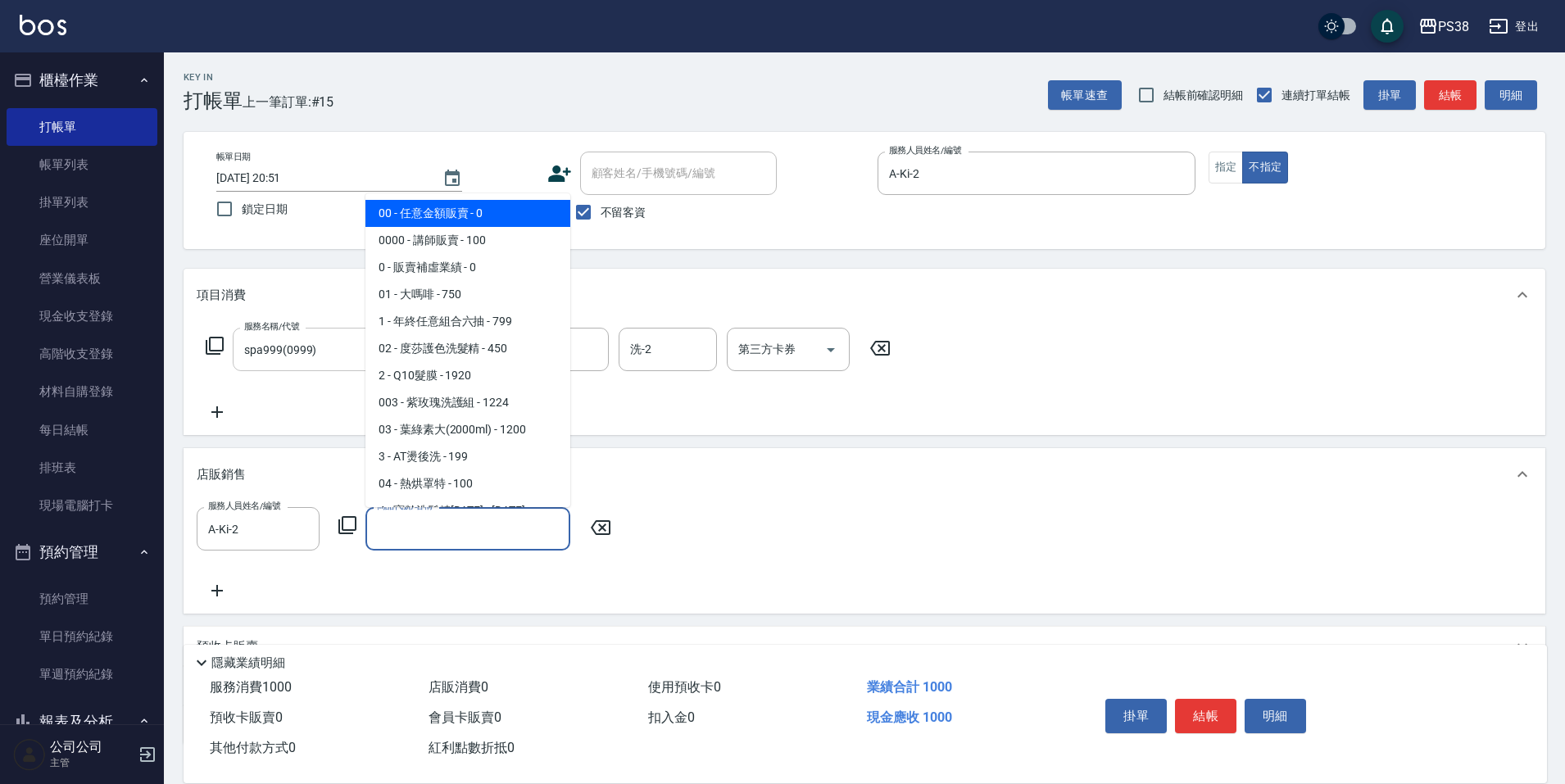
click at [500, 215] on span "00 - 任意金額販賣 - 0" at bounding box center [468, 213] width 205 height 27
type input "任意金額販賣"
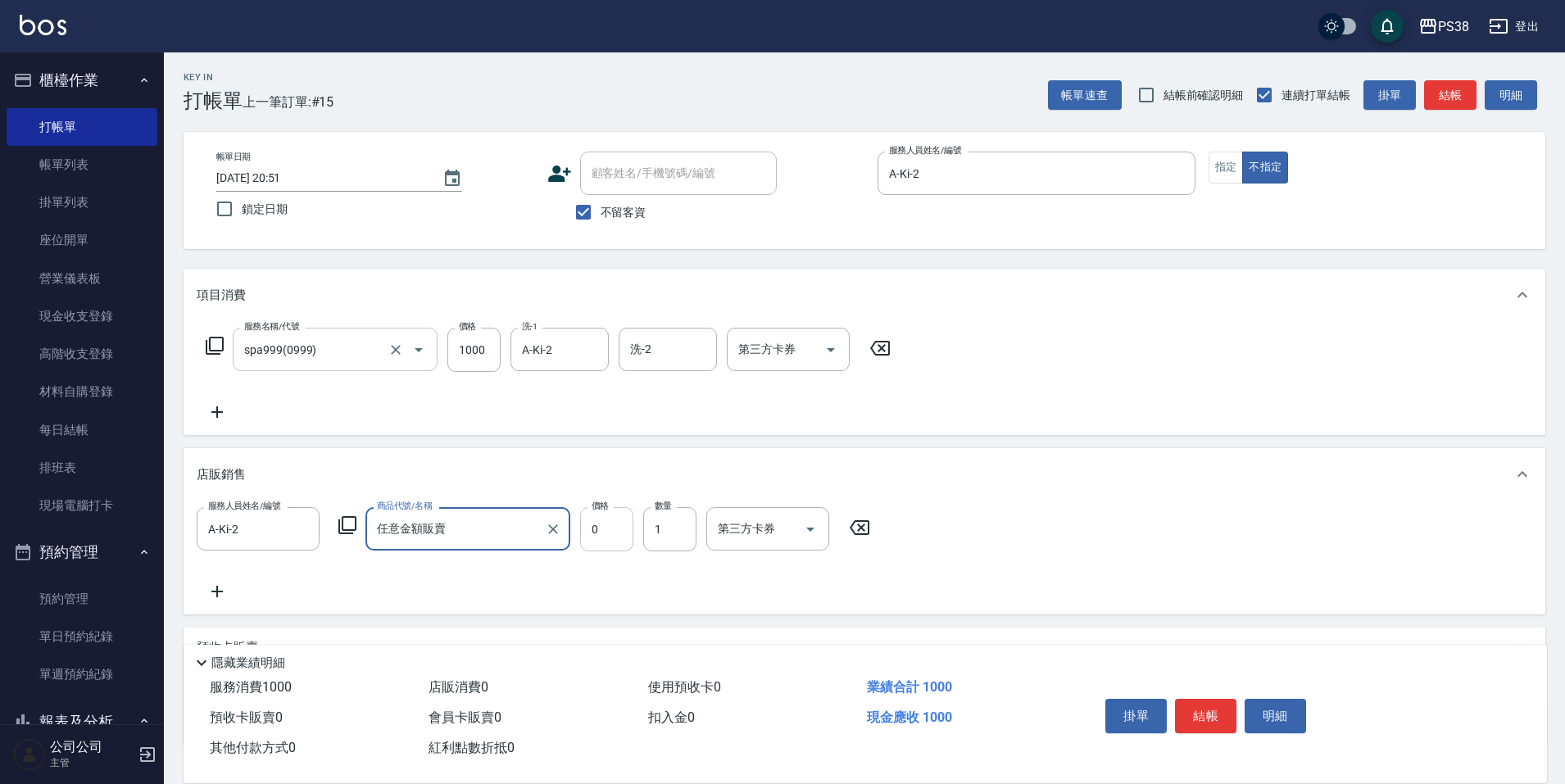
click at [629, 518] on input "0" at bounding box center [607, 529] width 54 height 44
type input "350"
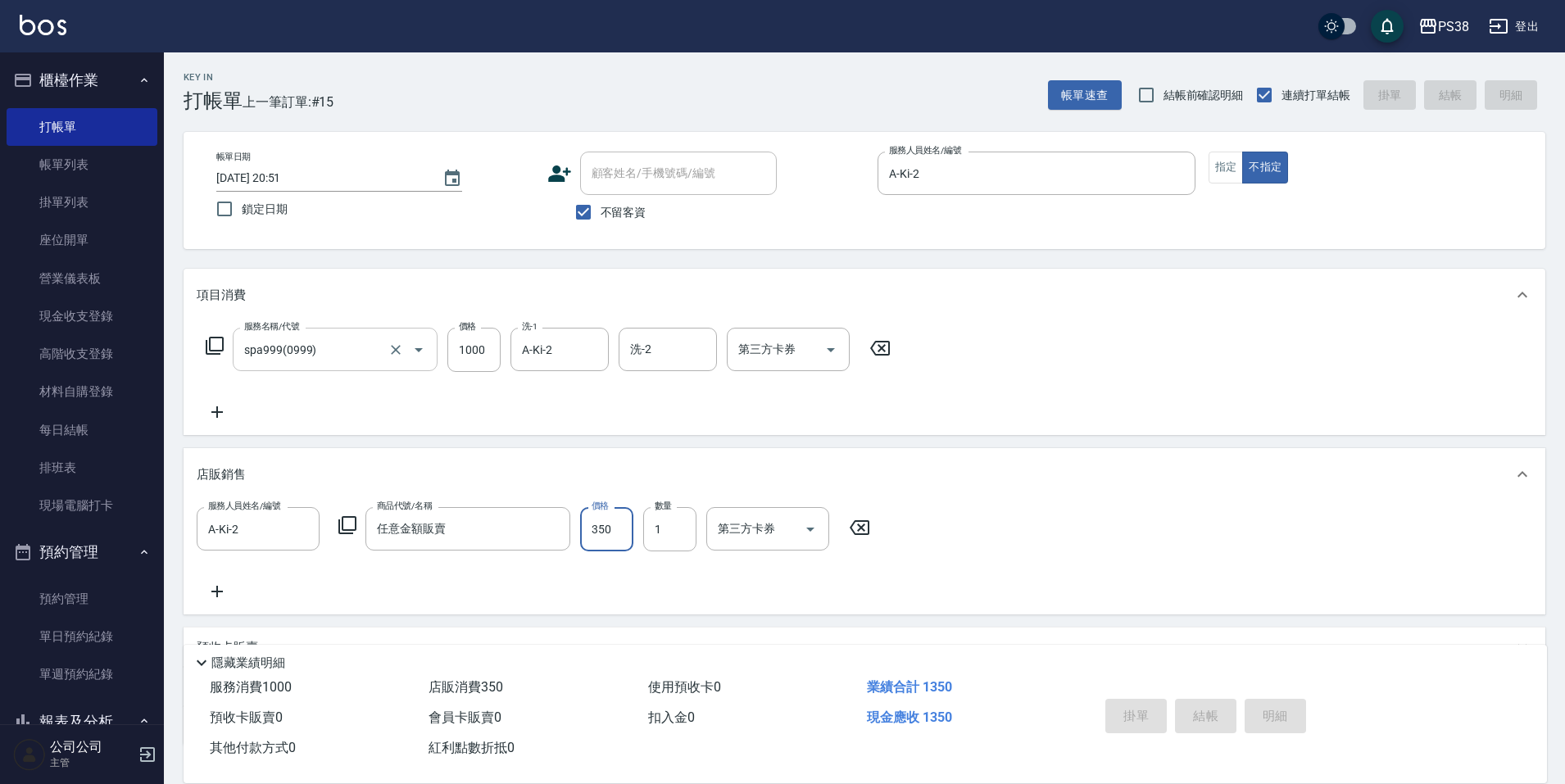
type input "[DATE] 20:52"
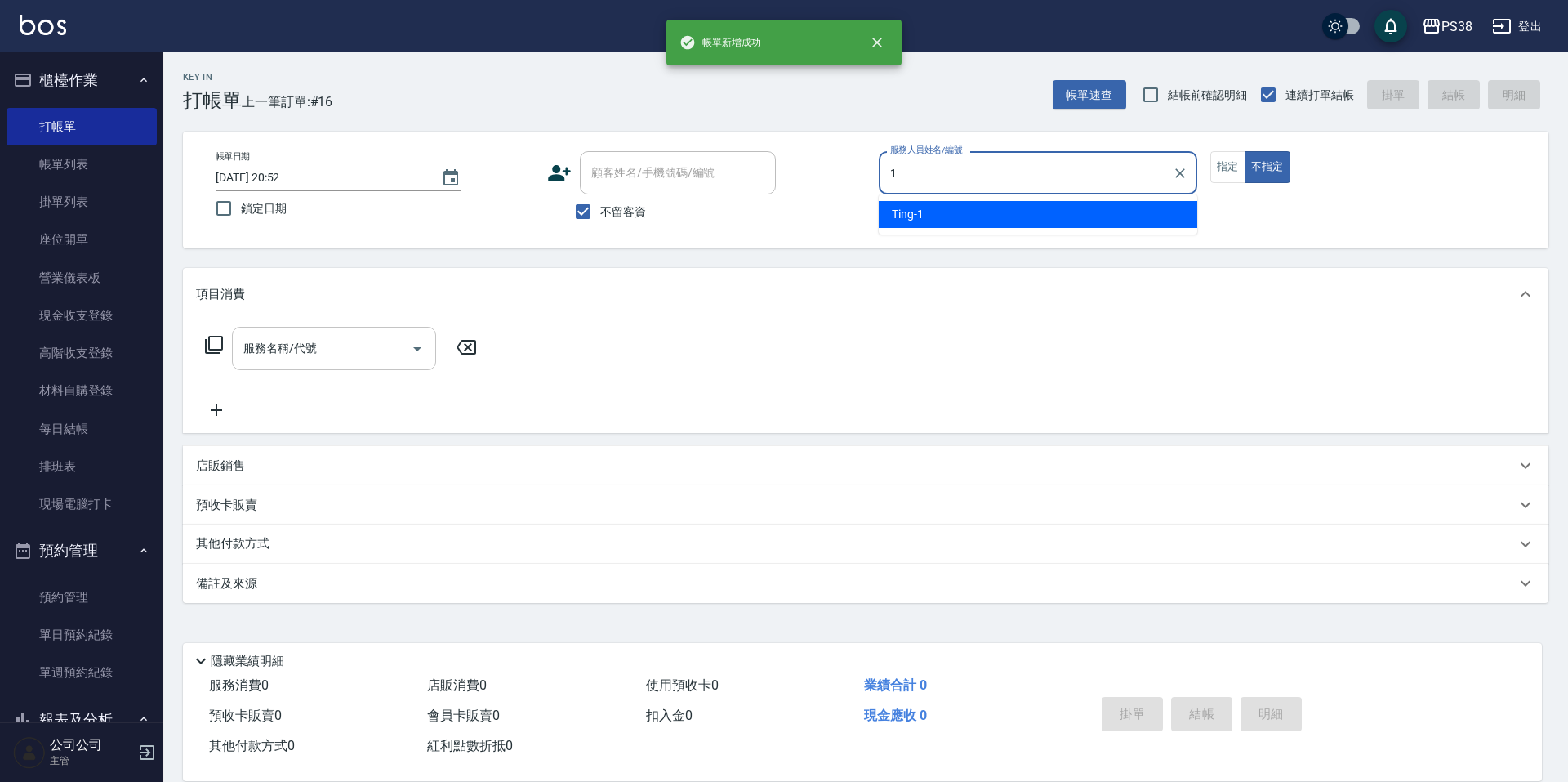
type input "Ting-1"
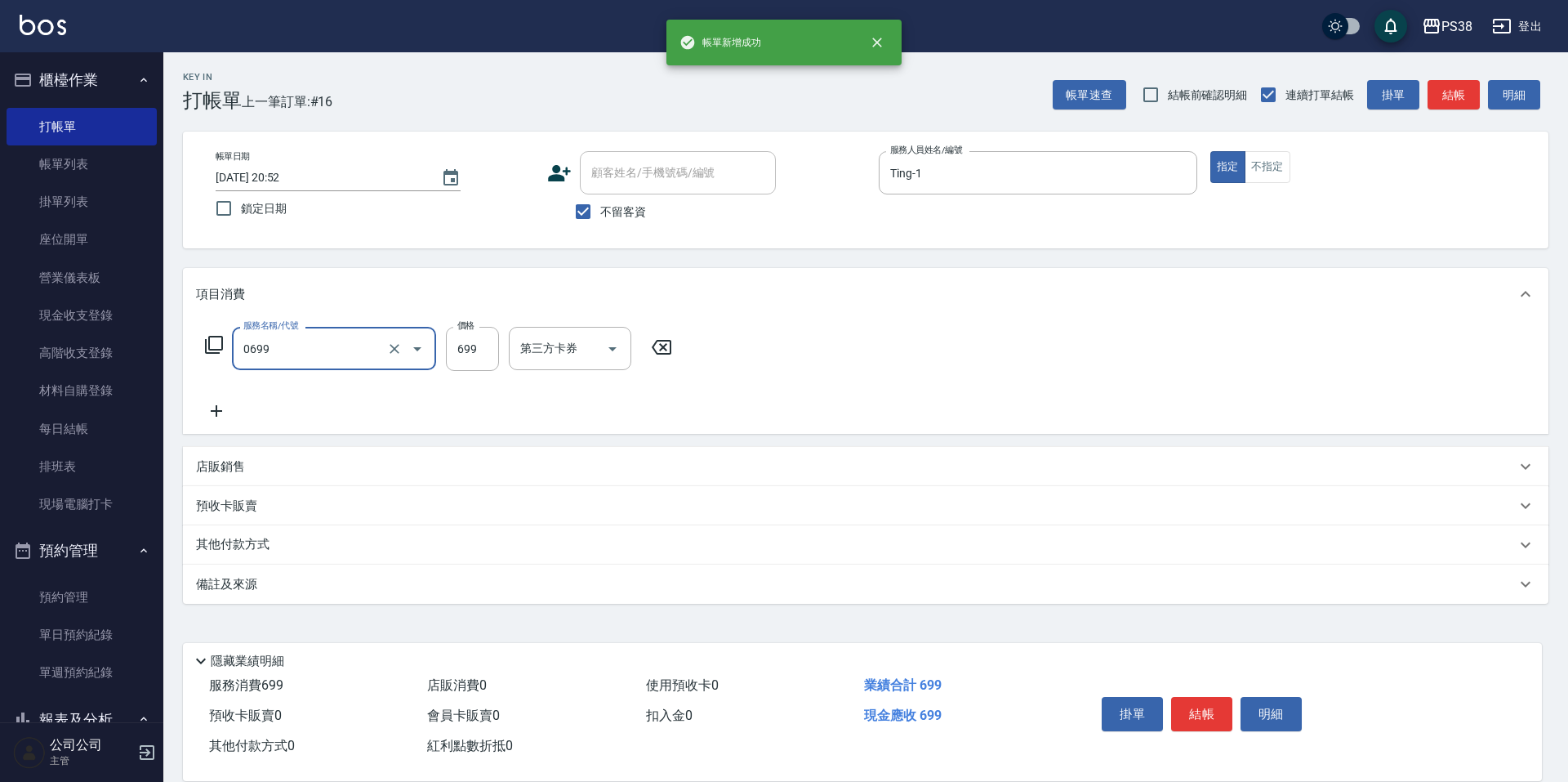
type input "spa699(0699)"
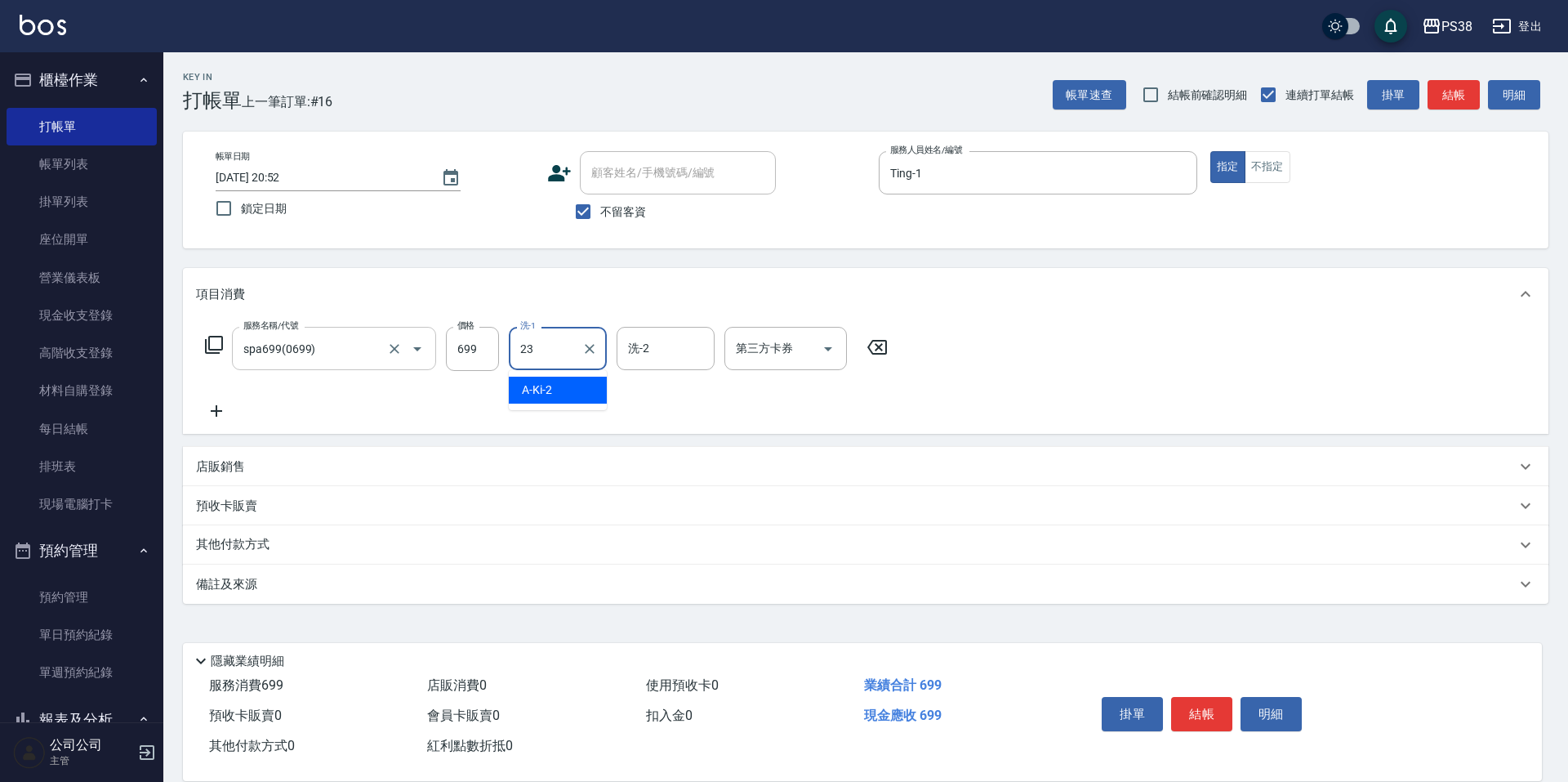
type input "Mona-23"
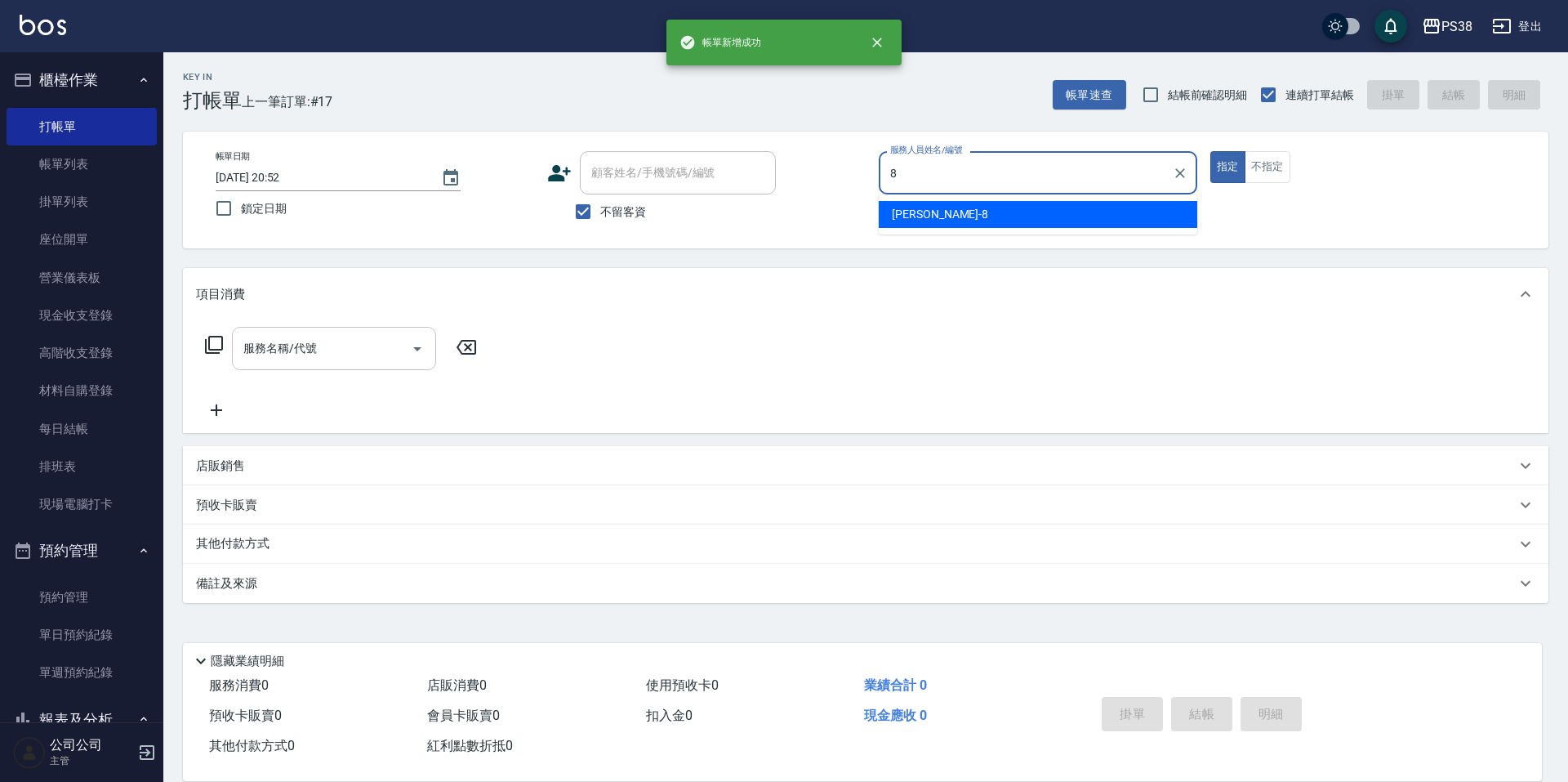
type input "mika-8"
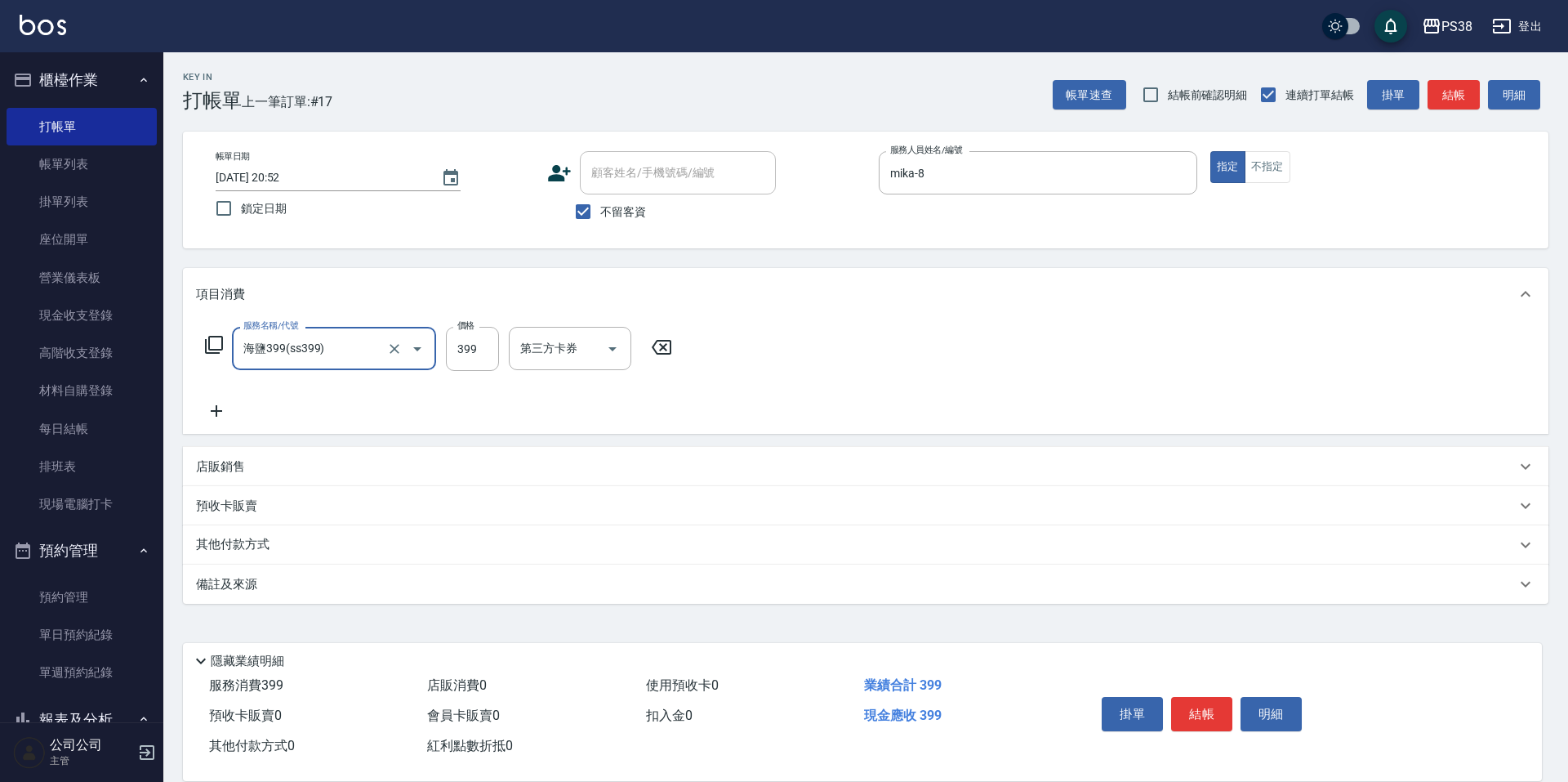
type input "海鹽399(ss399)"
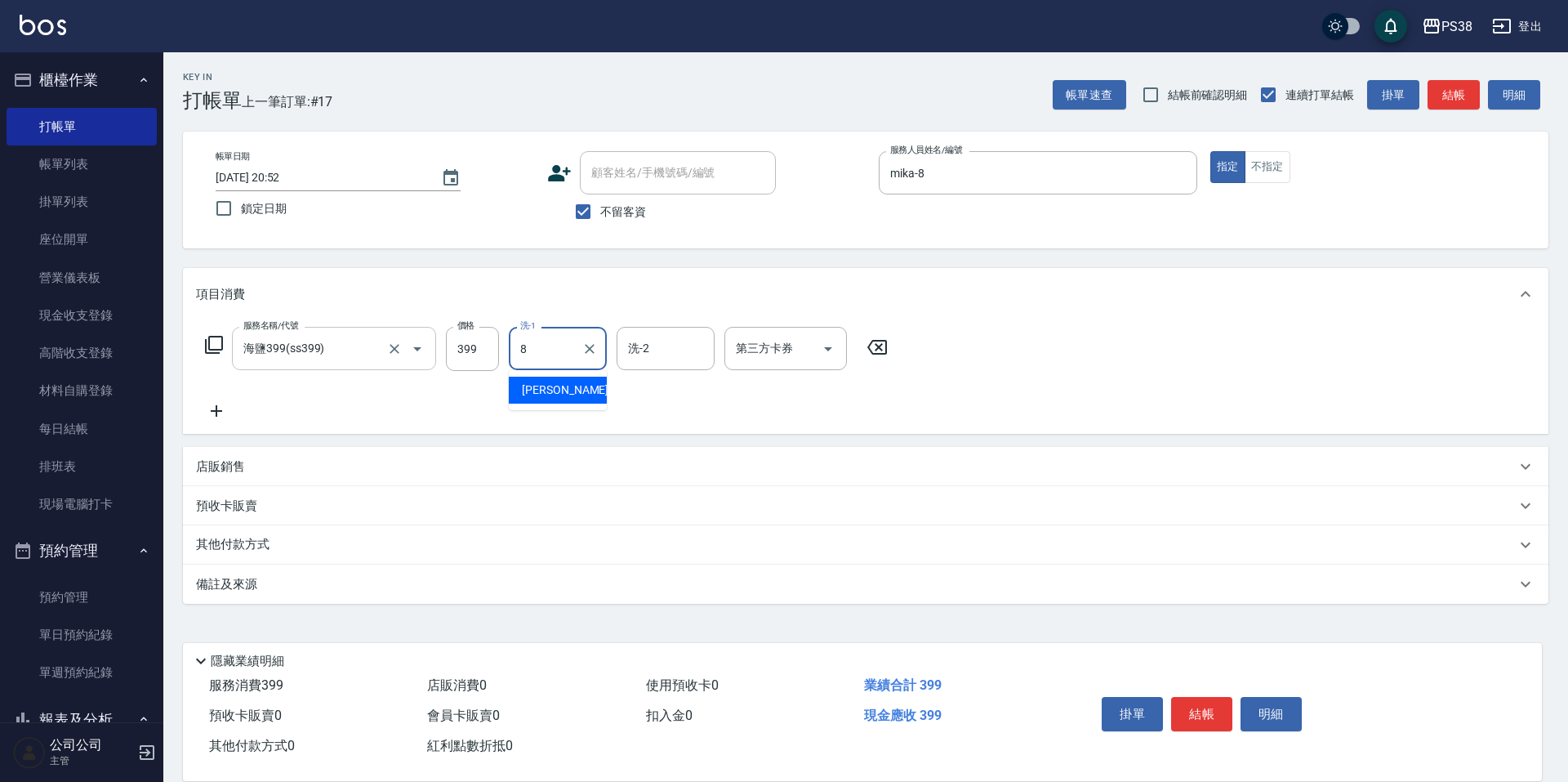
type input "mika-8"
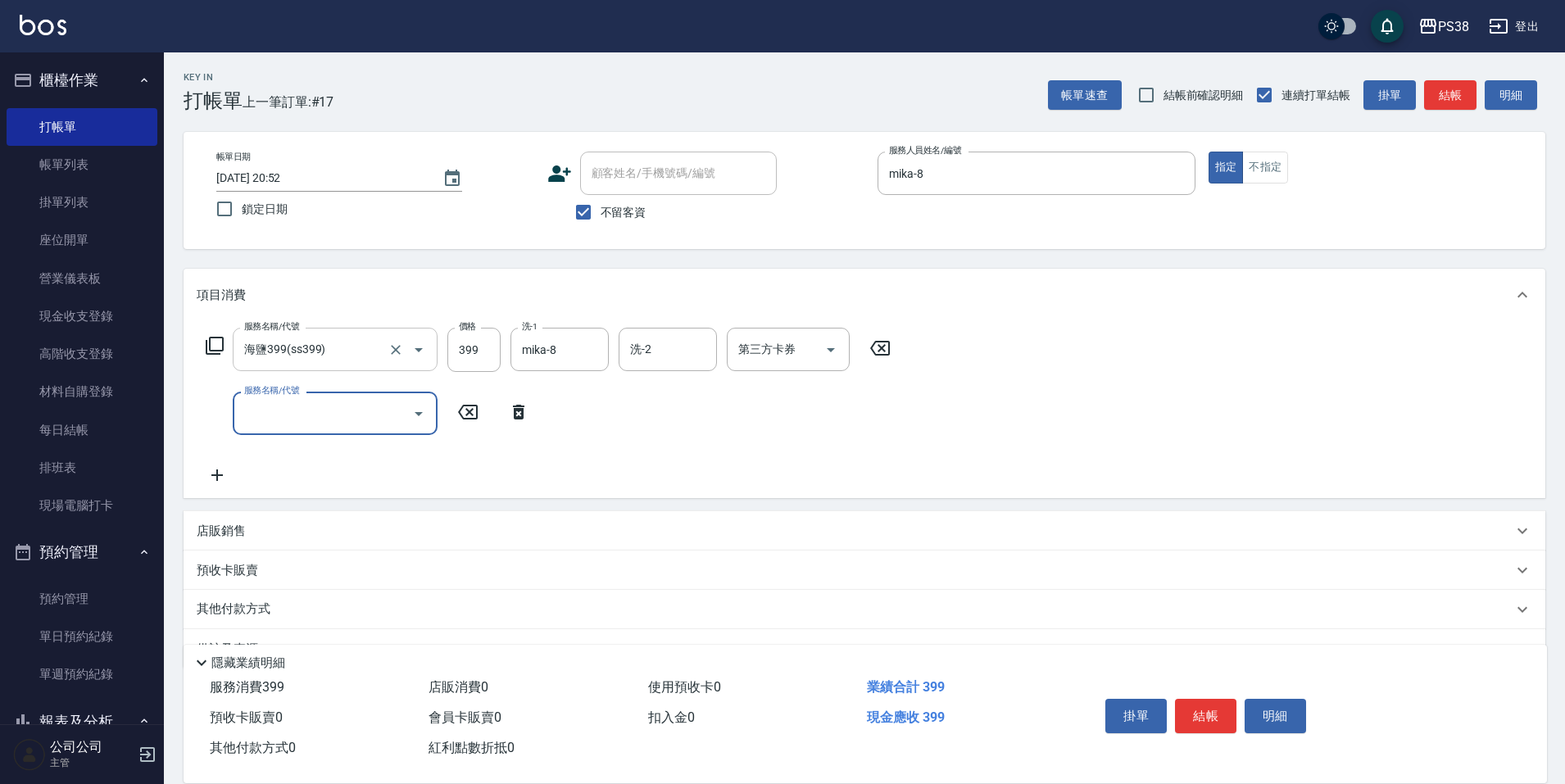
type input "2"
type input "自備護髮(3200)"
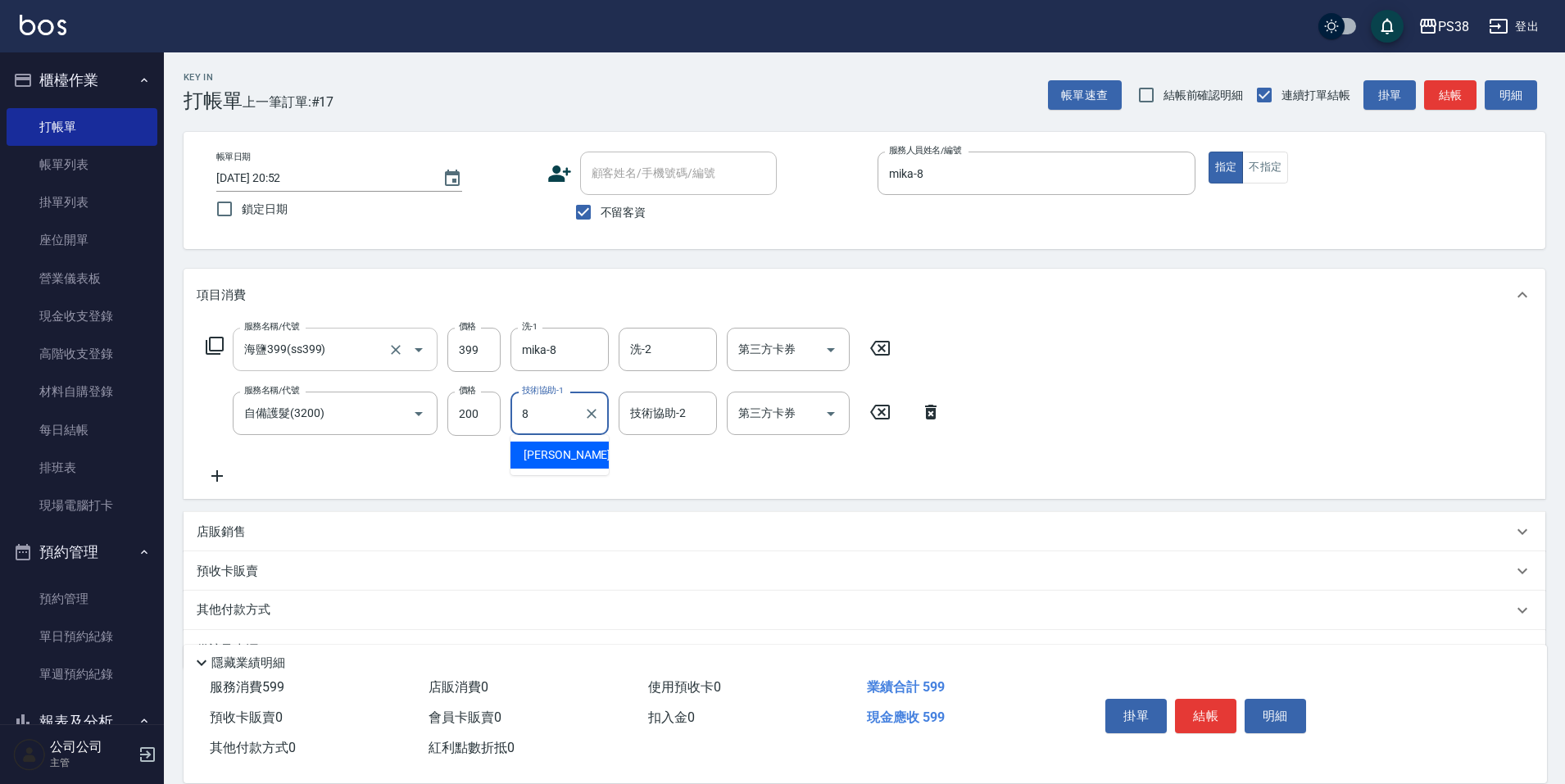
type input "mika-8"
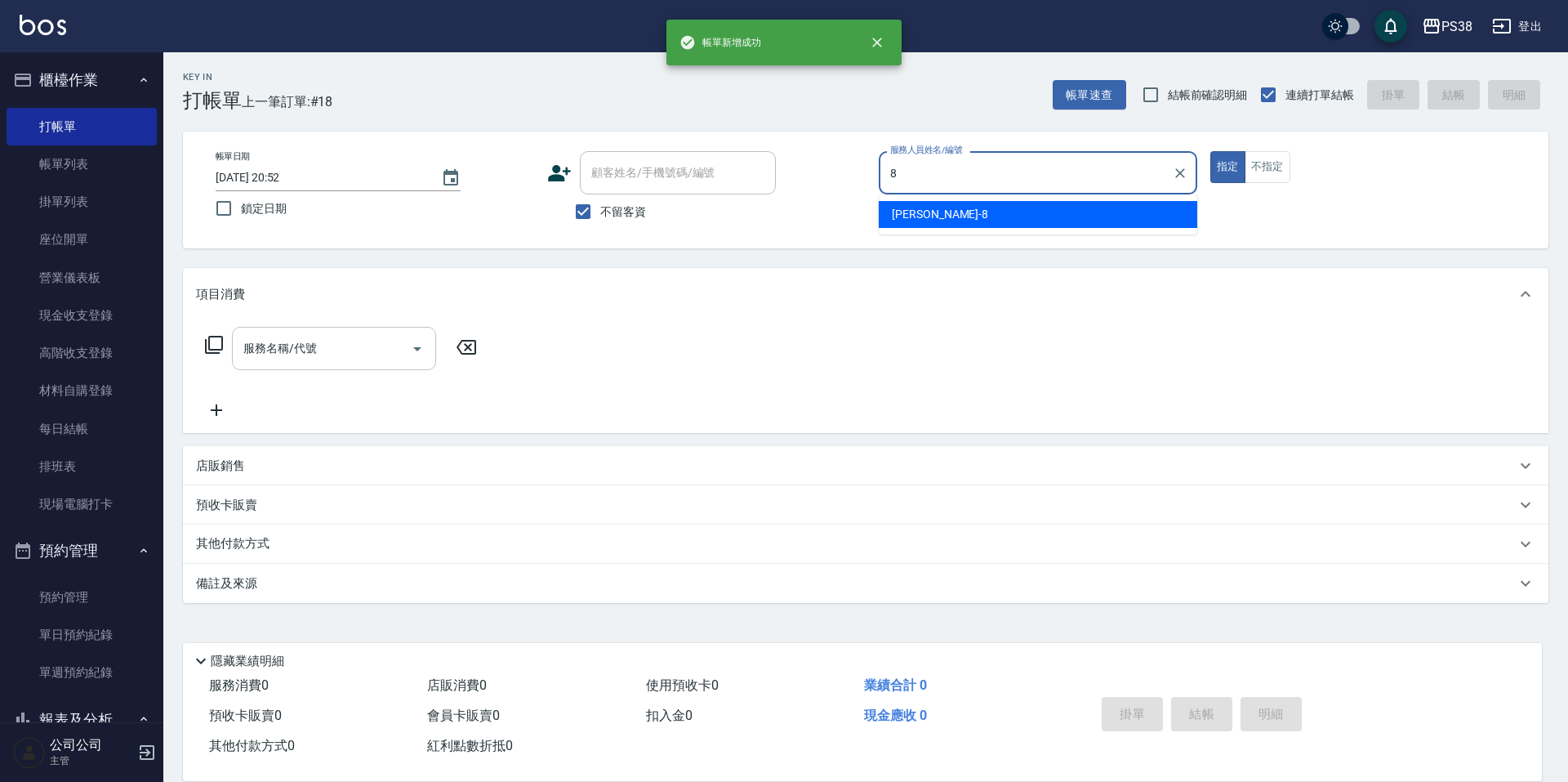
type input "mika-8"
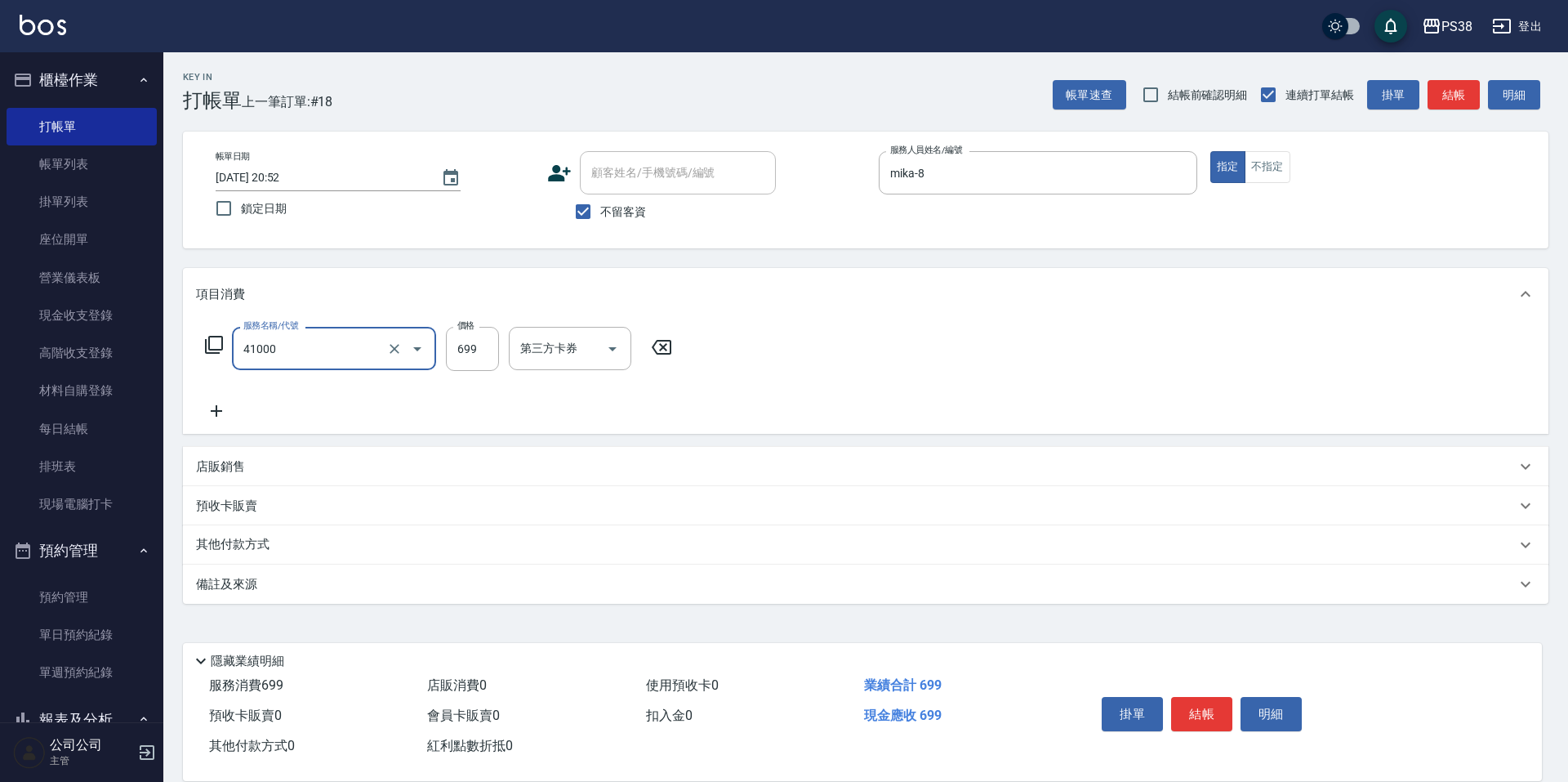
type input "燙髮699-2500(任意金額)(41000)"
type input "800"
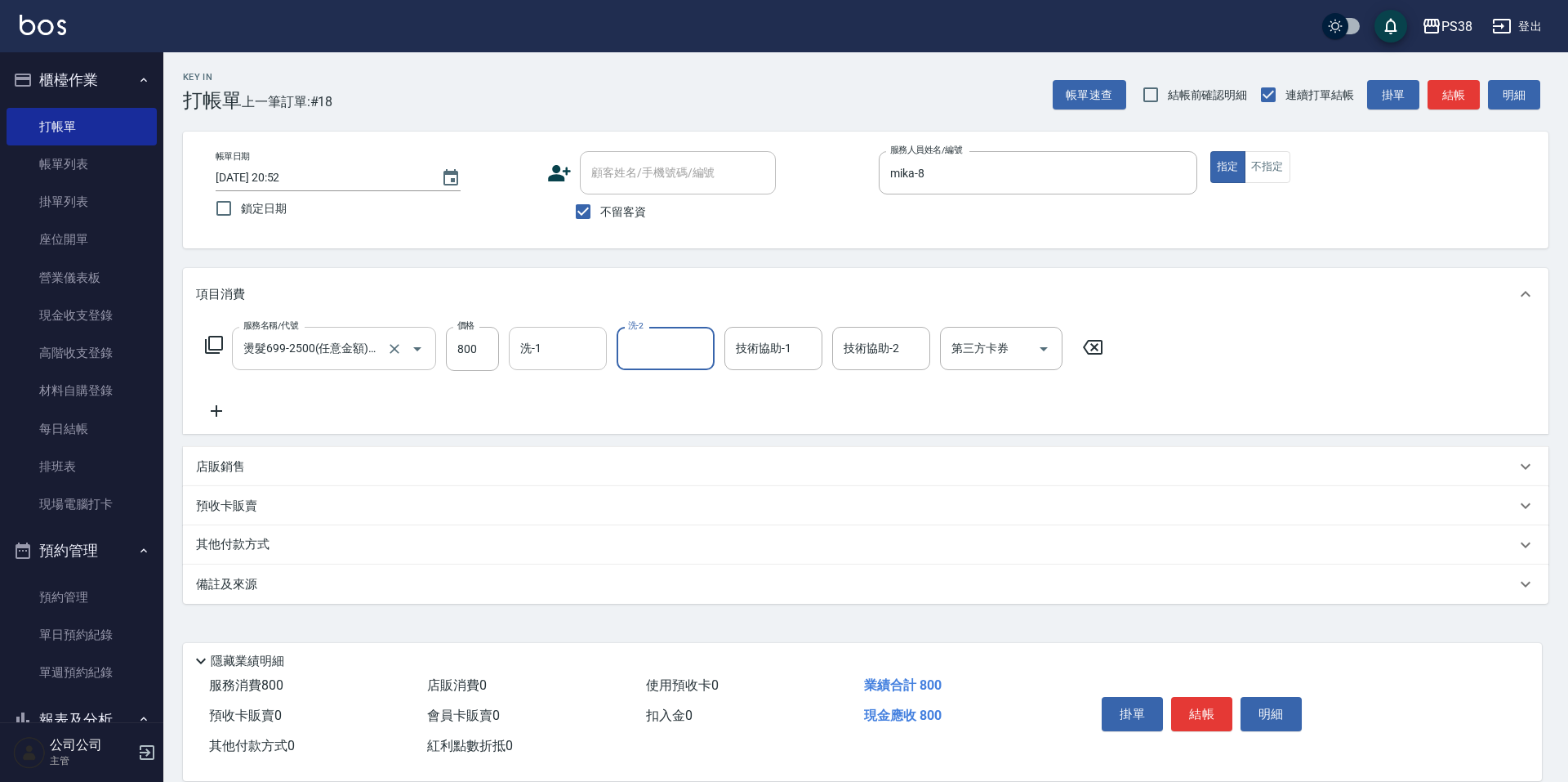
click at [584, 360] on input "洗-1" at bounding box center [557, 348] width 83 height 29
type input "mika-8"
click at [1037, 348] on icon "Open" at bounding box center [1043, 348] width 19 height 19
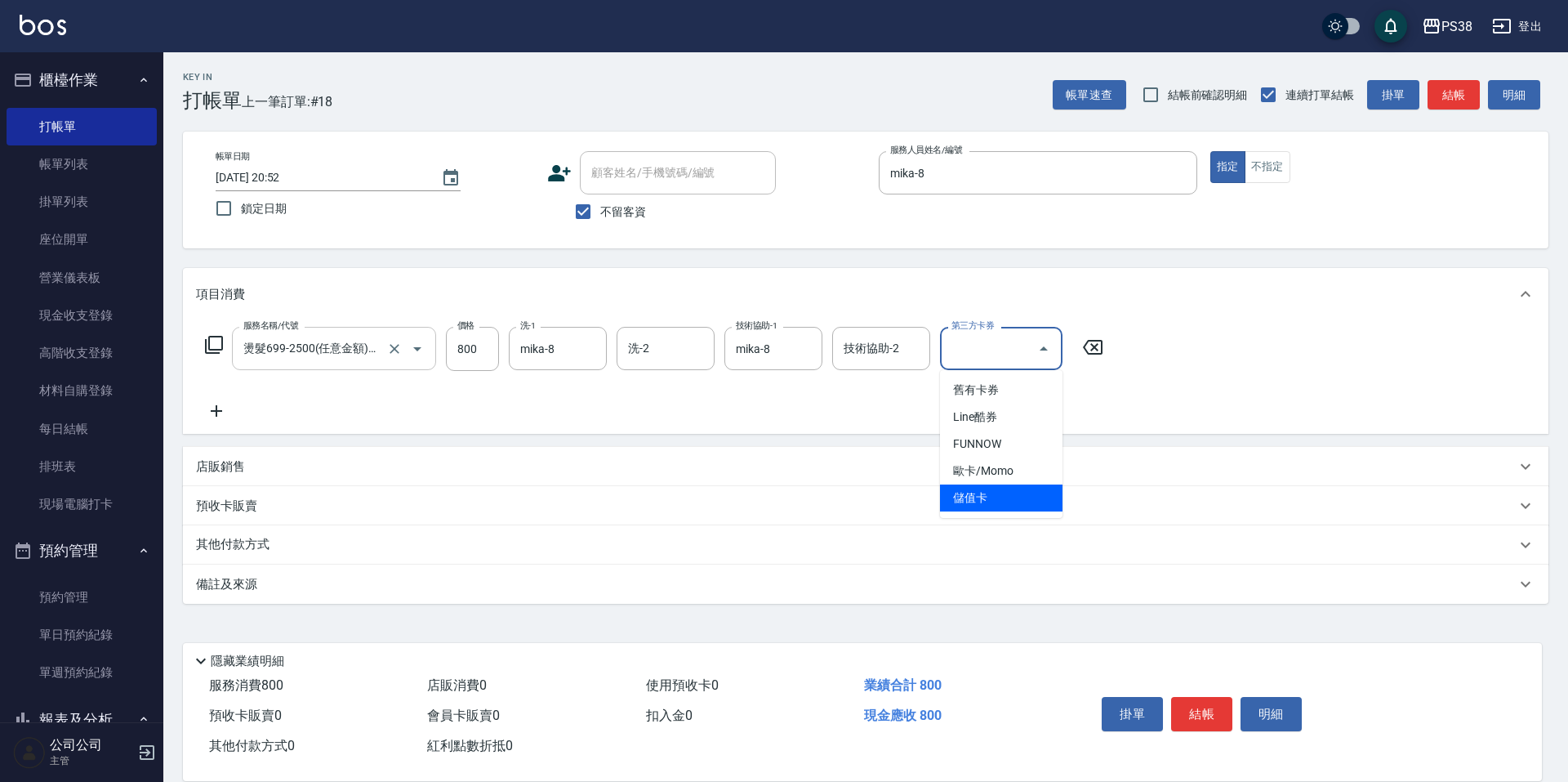
click at [1000, 489] on span "儲值卡" at bounding box center [1000, 498] width 123 height 27
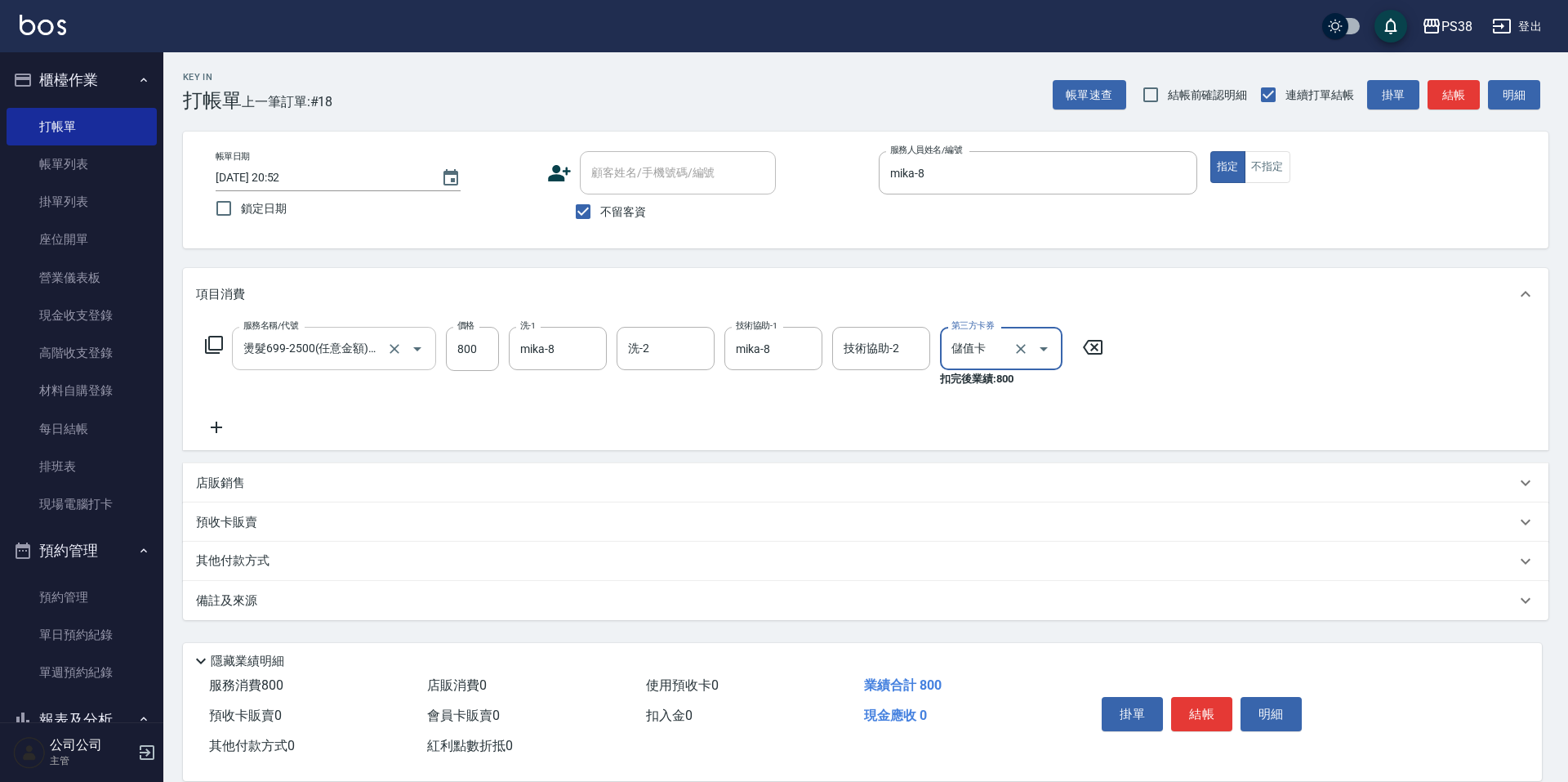
type input "儲值卡"
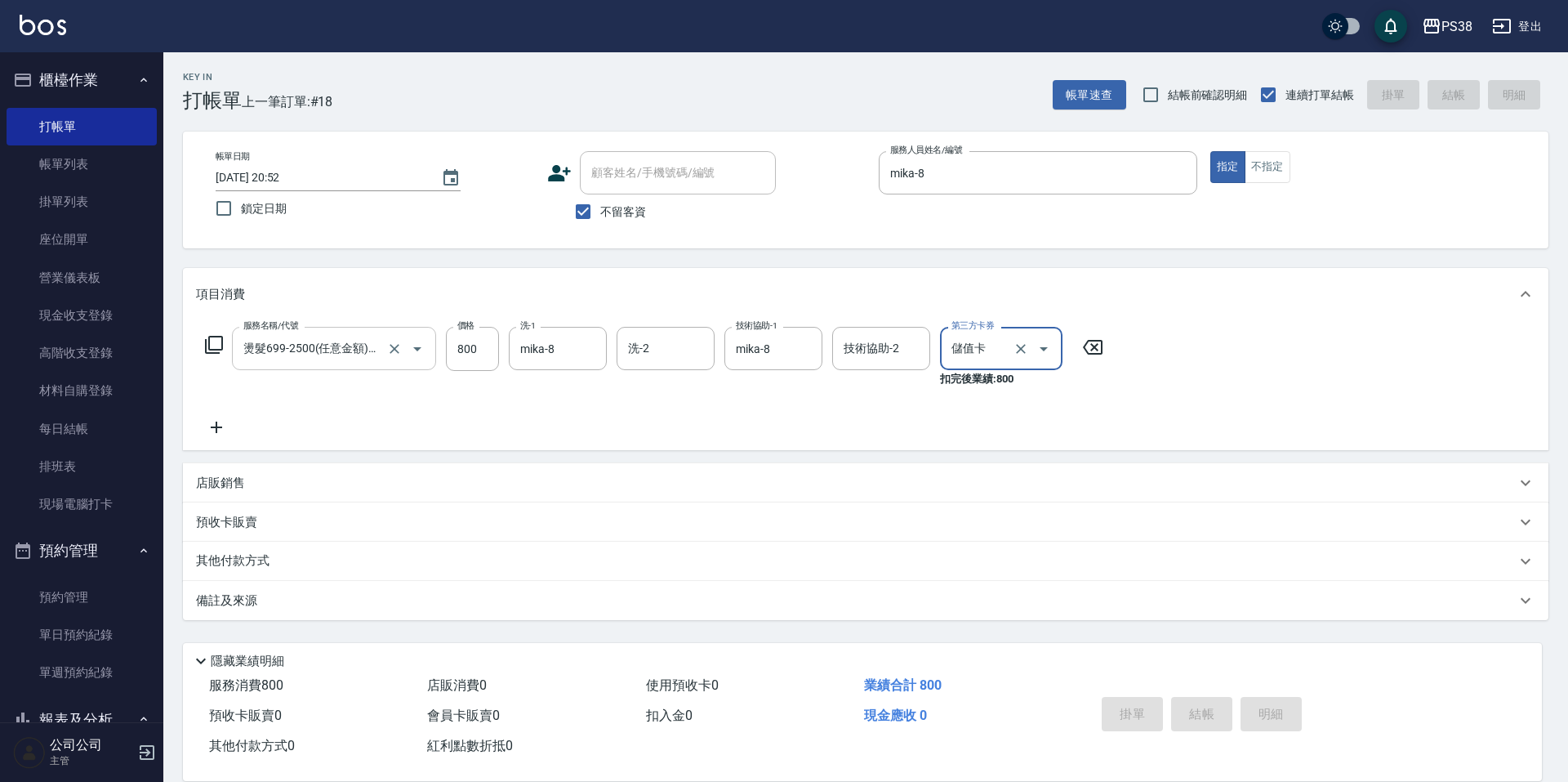
type input "[DATE] 20:53"
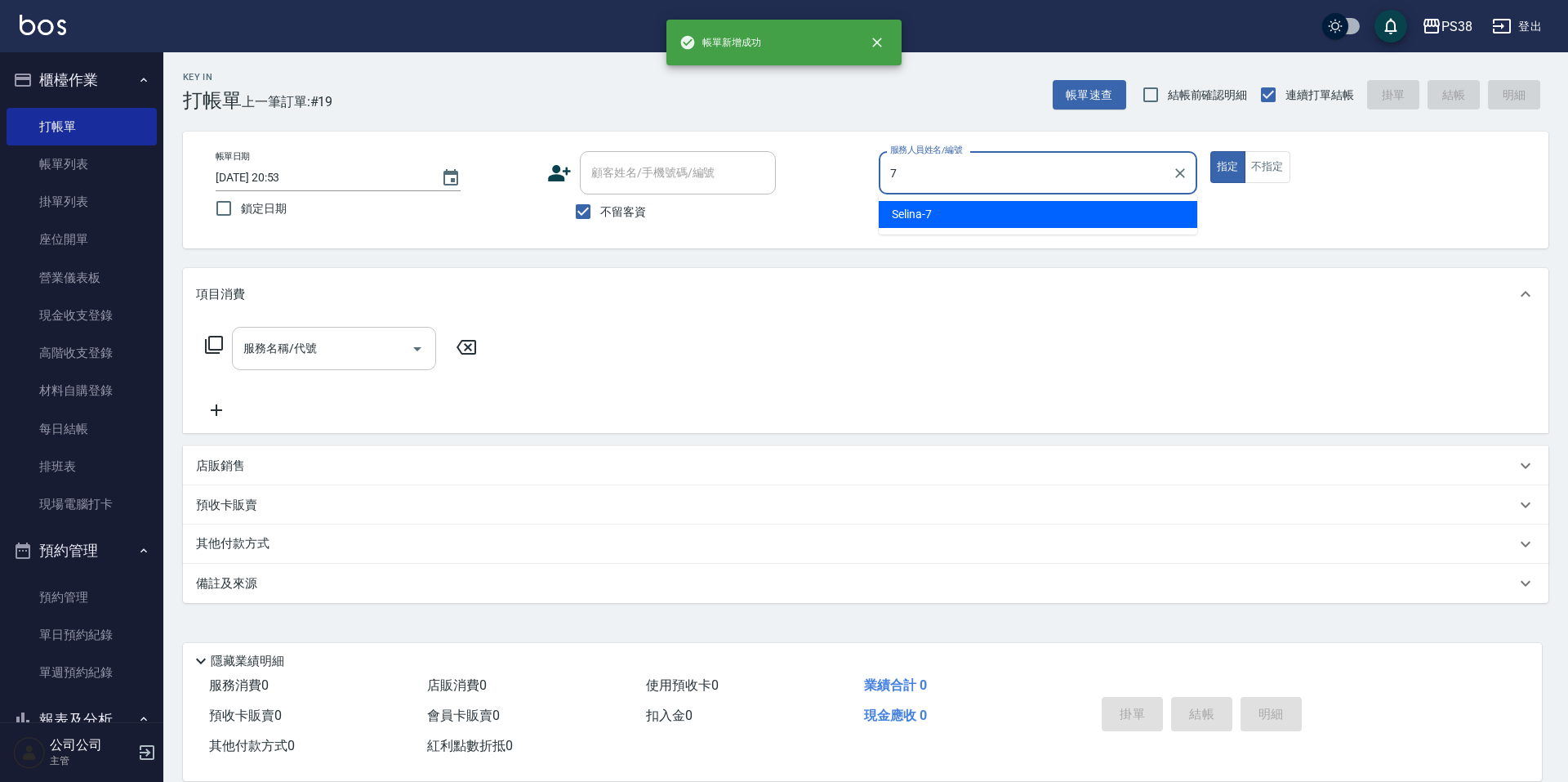
type input "Selina-7"
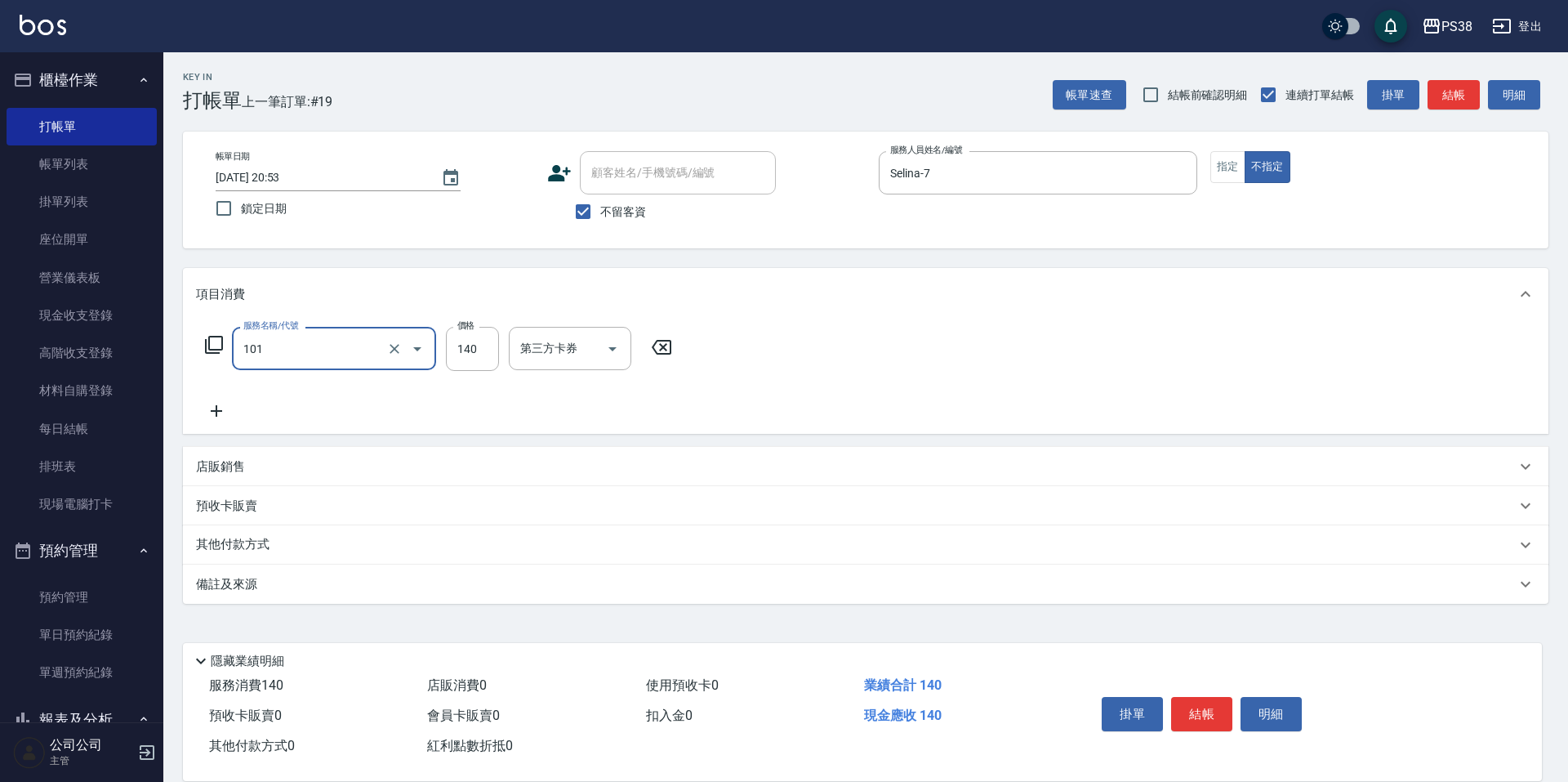
type input "洗髮(101)"
type input "Mona-23"
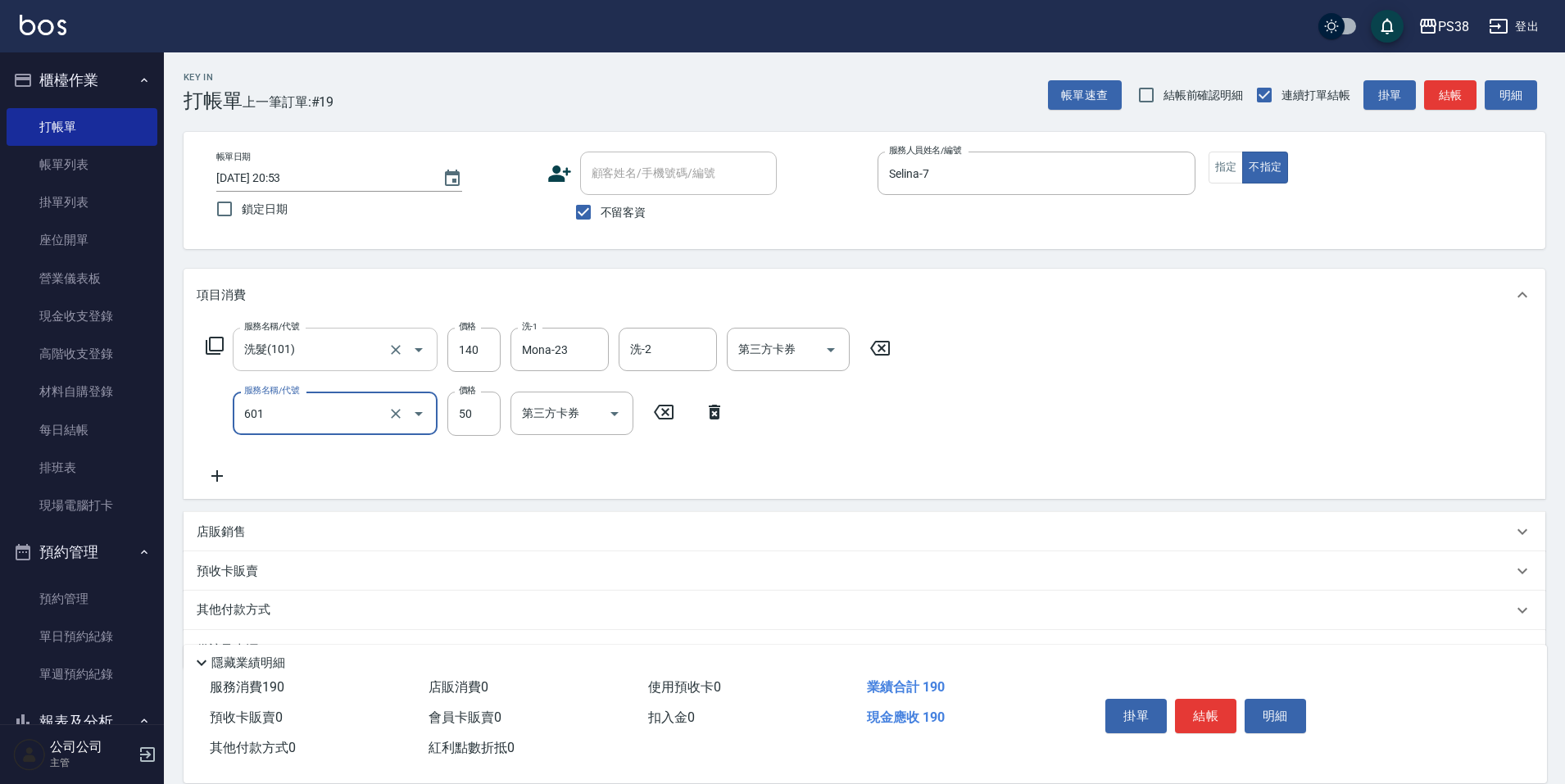
type input "精油50(601)"
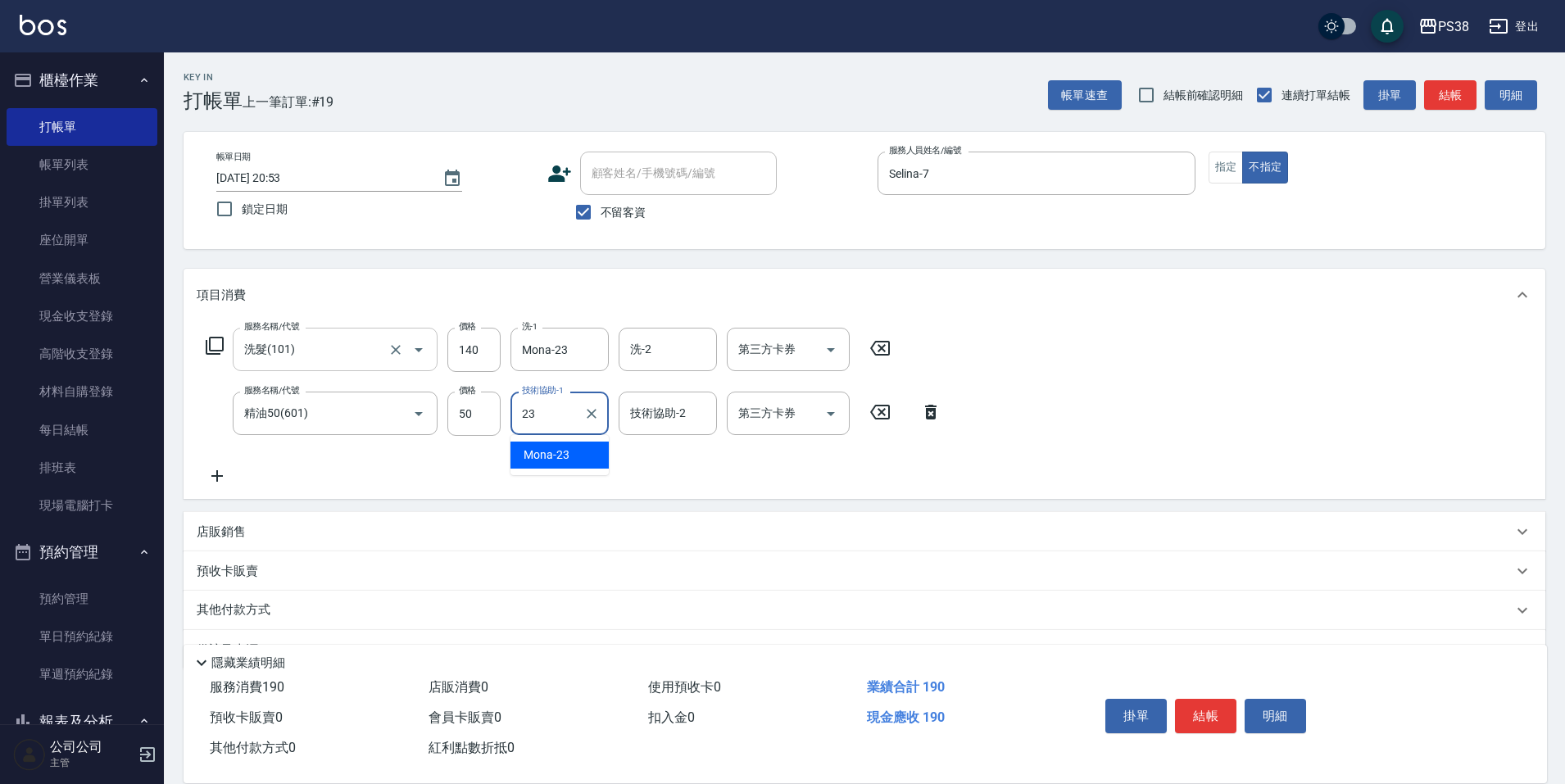
type input "Mona-23"
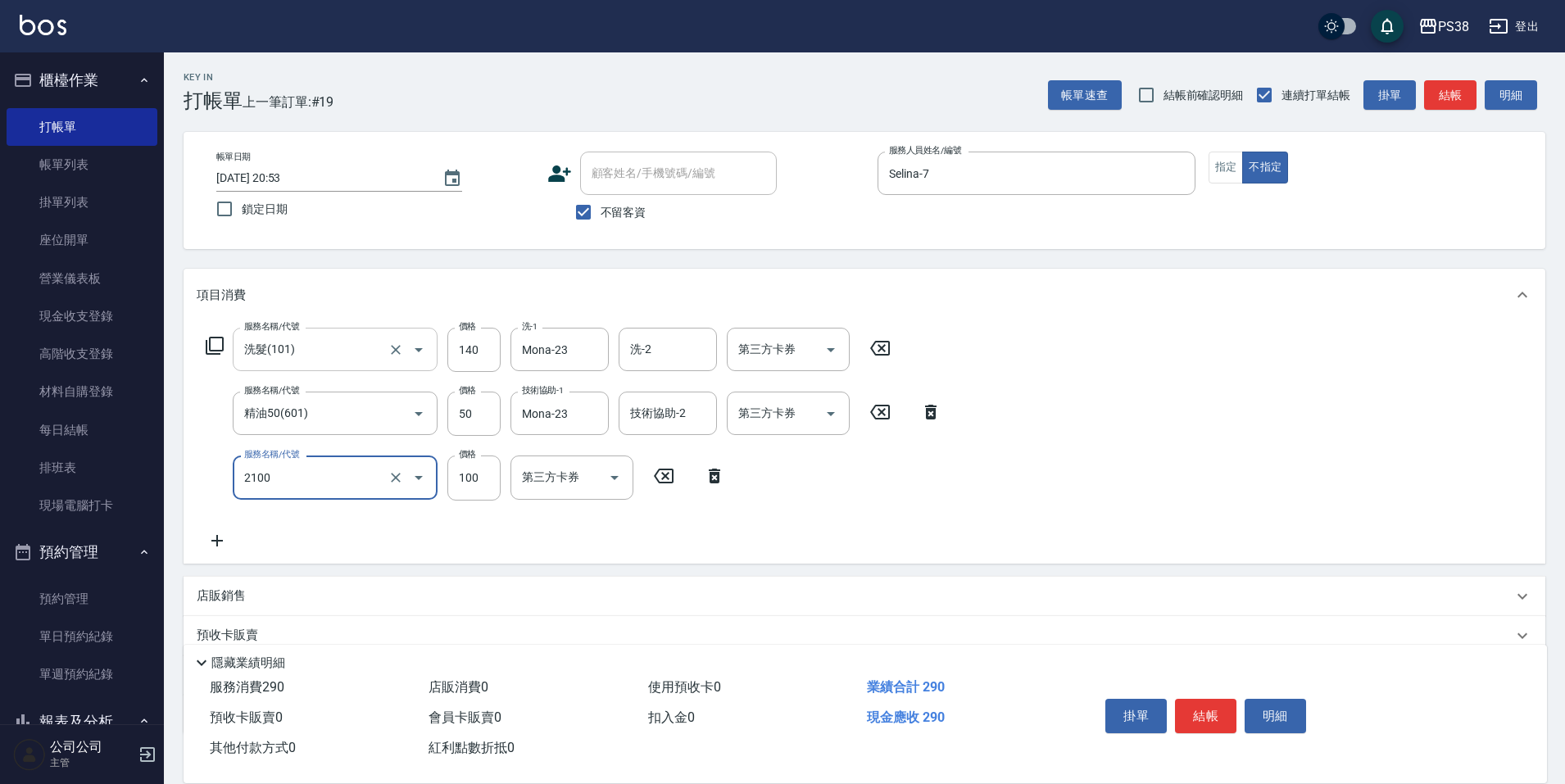
type input "剪髮與造型(任意金額)(2100)"
type input "160"
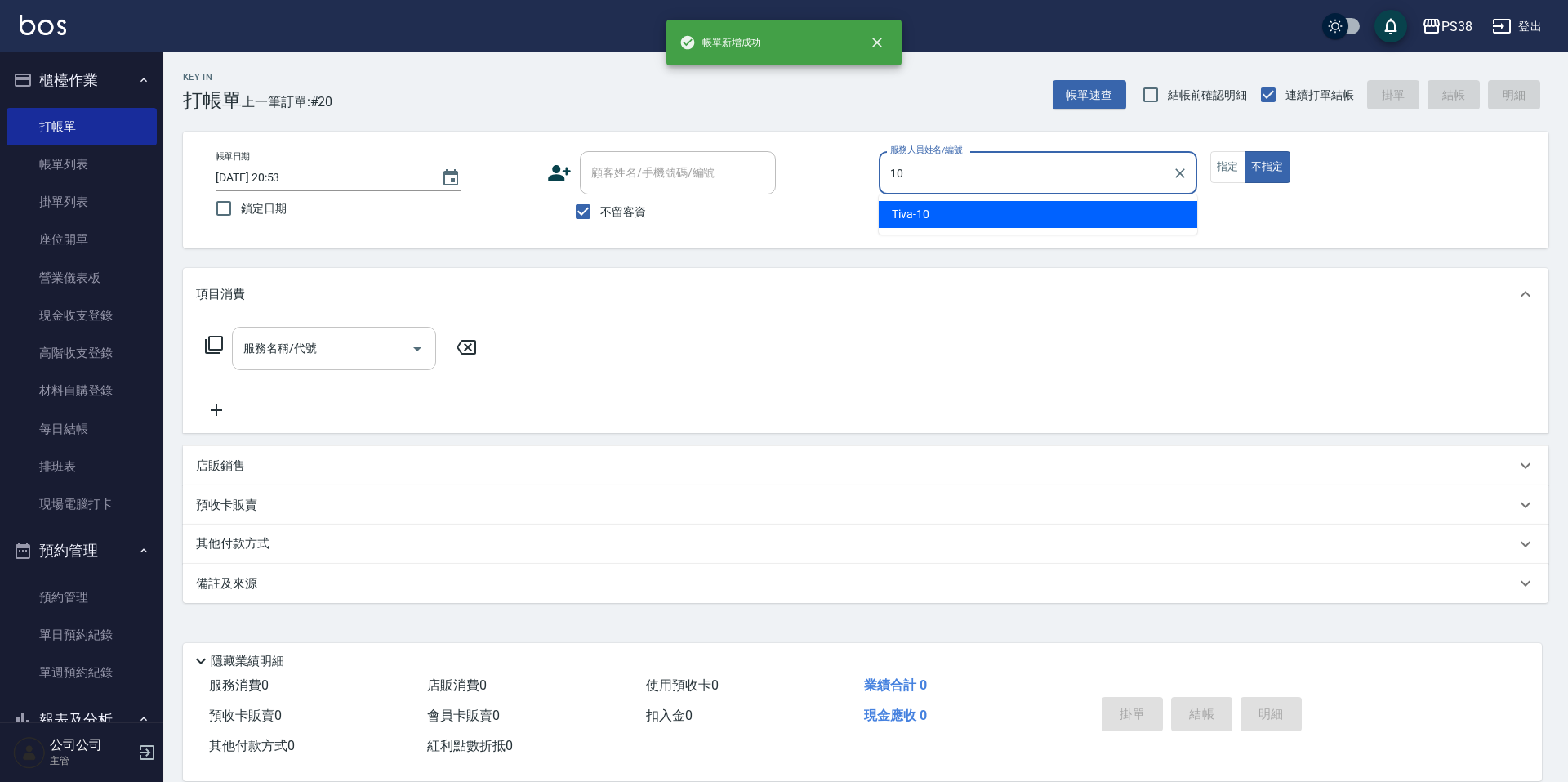
type input "Tiva-10"
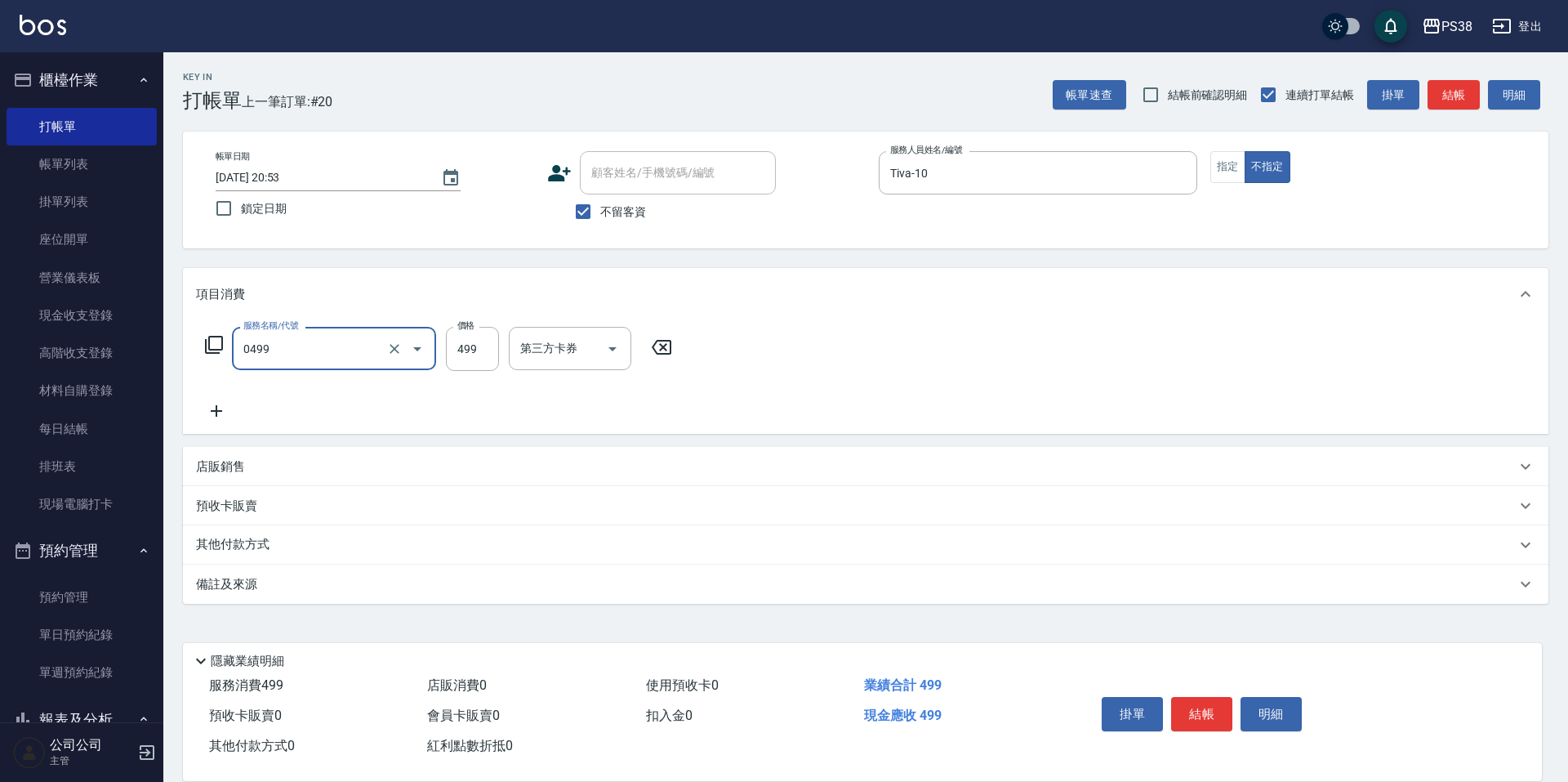
type input "spa499(0499)"
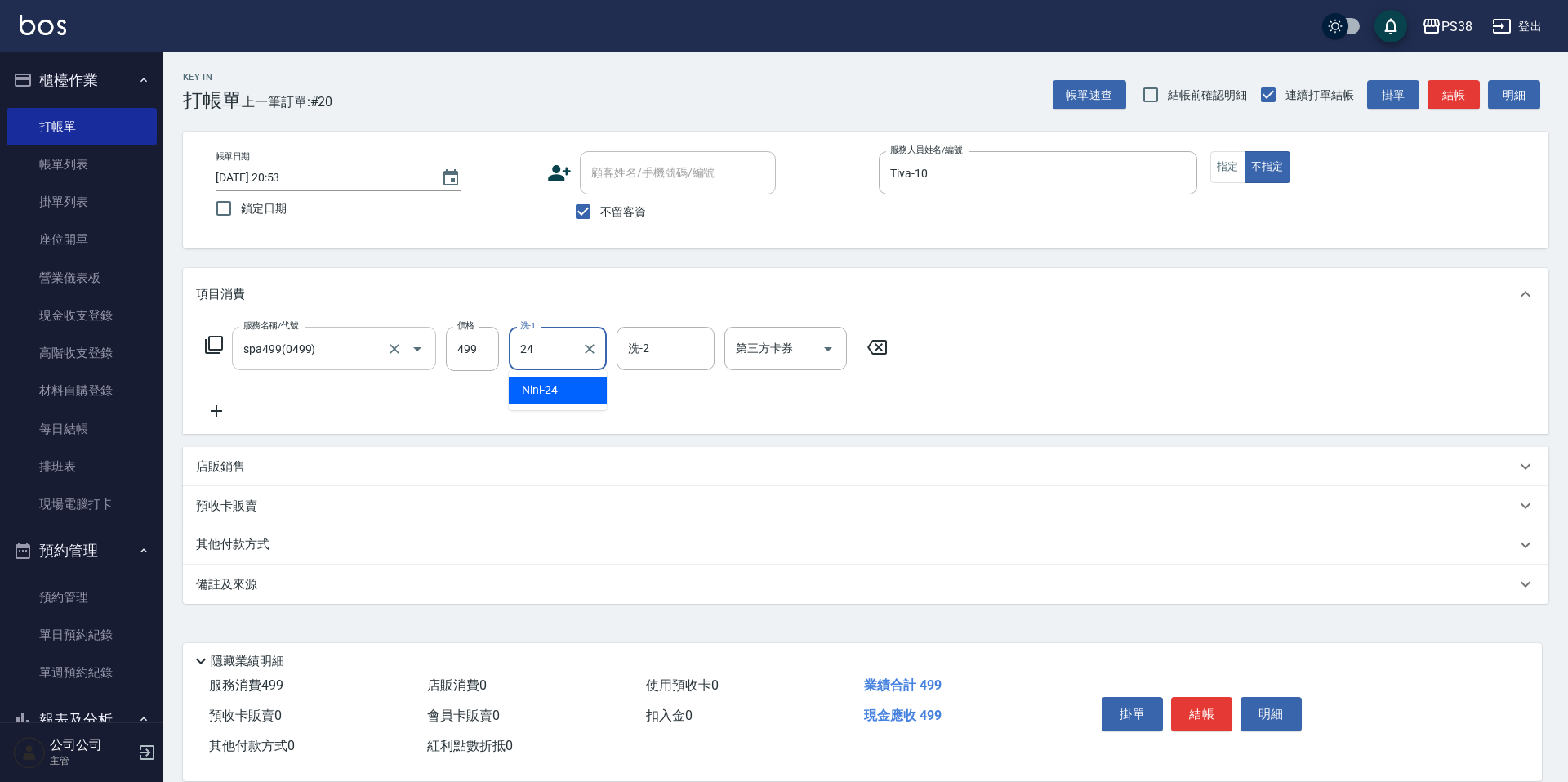
type input "Nini-24"
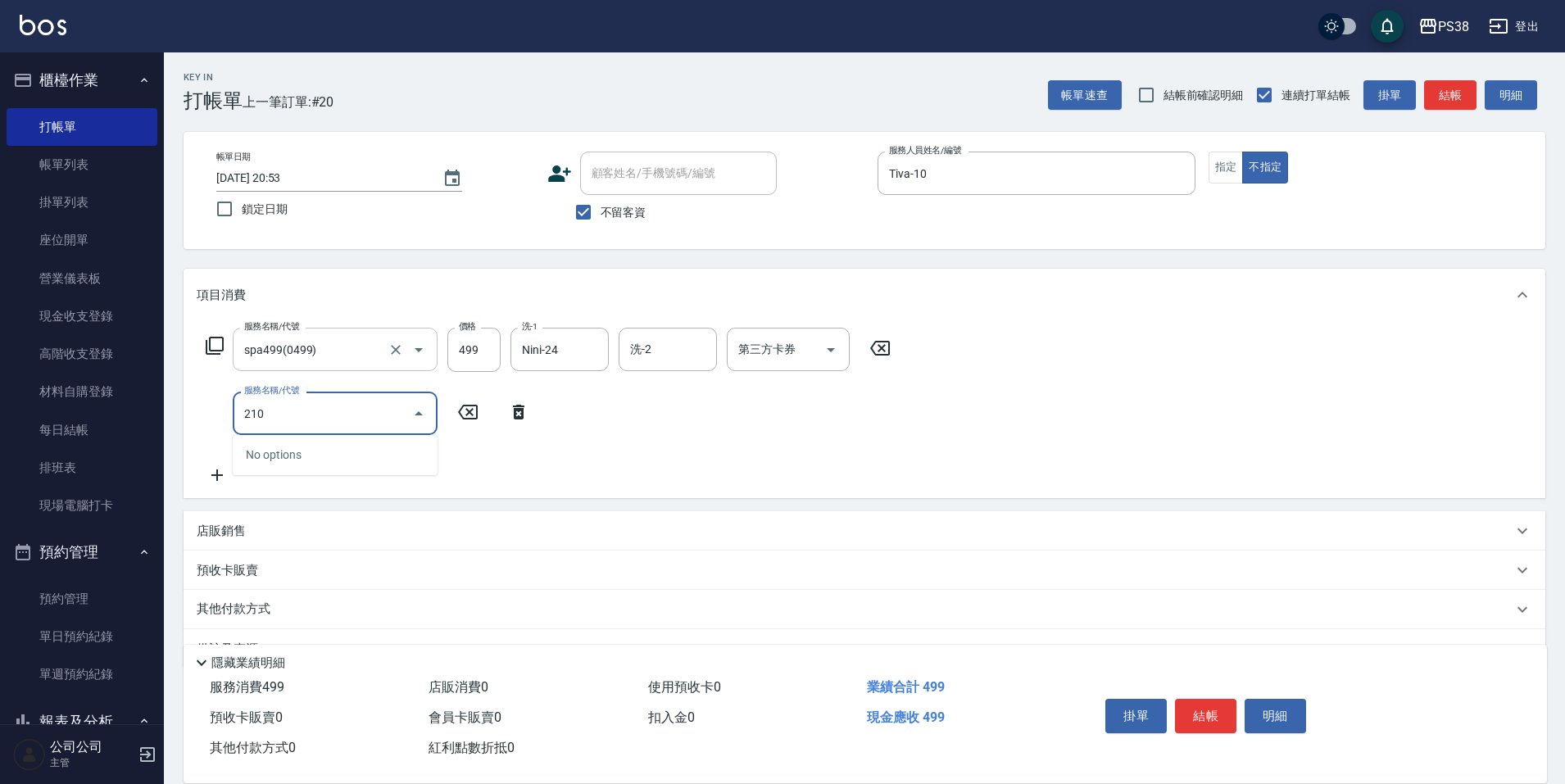
type input "2100"
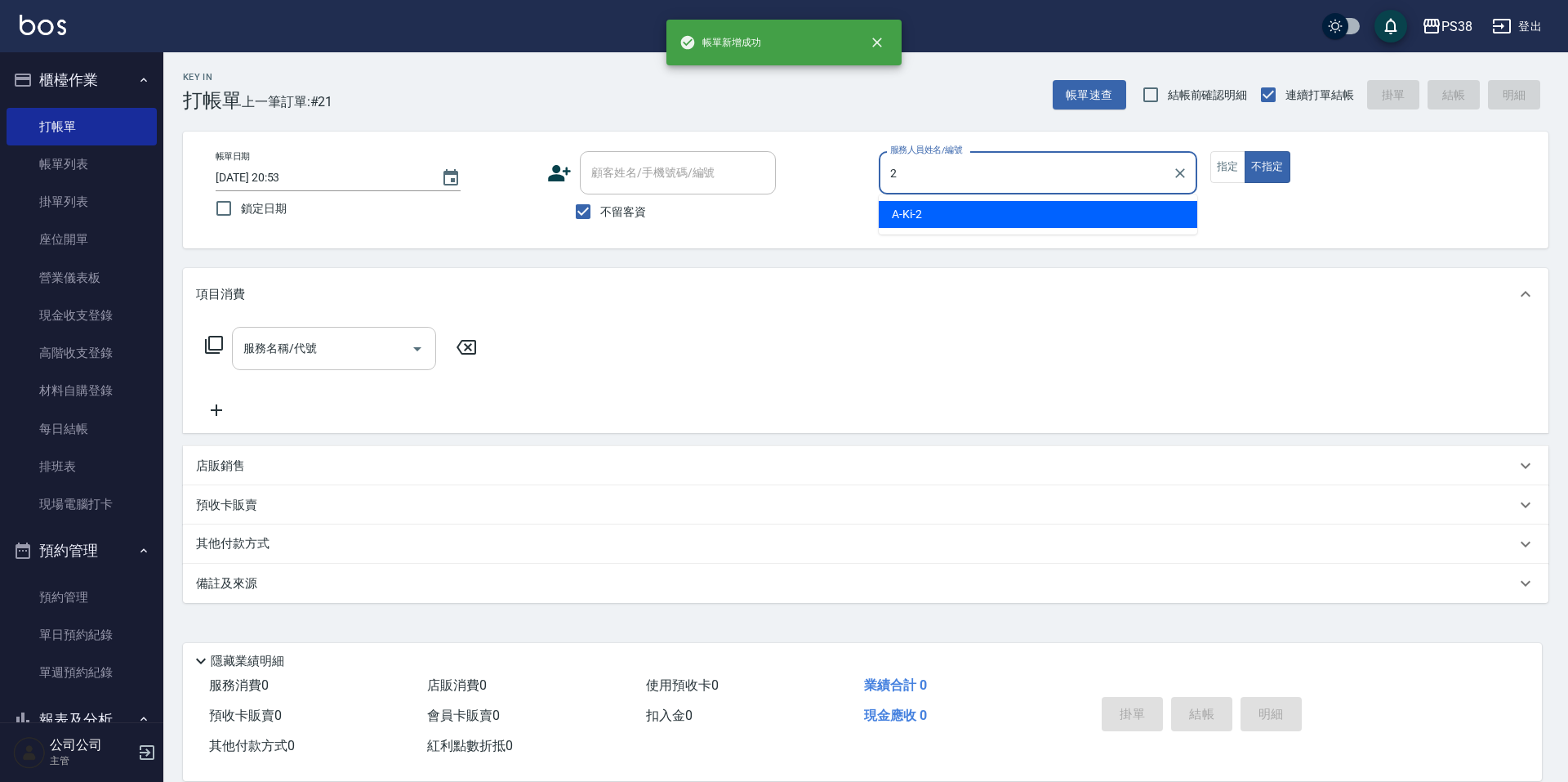
type input "A-Ki-2"
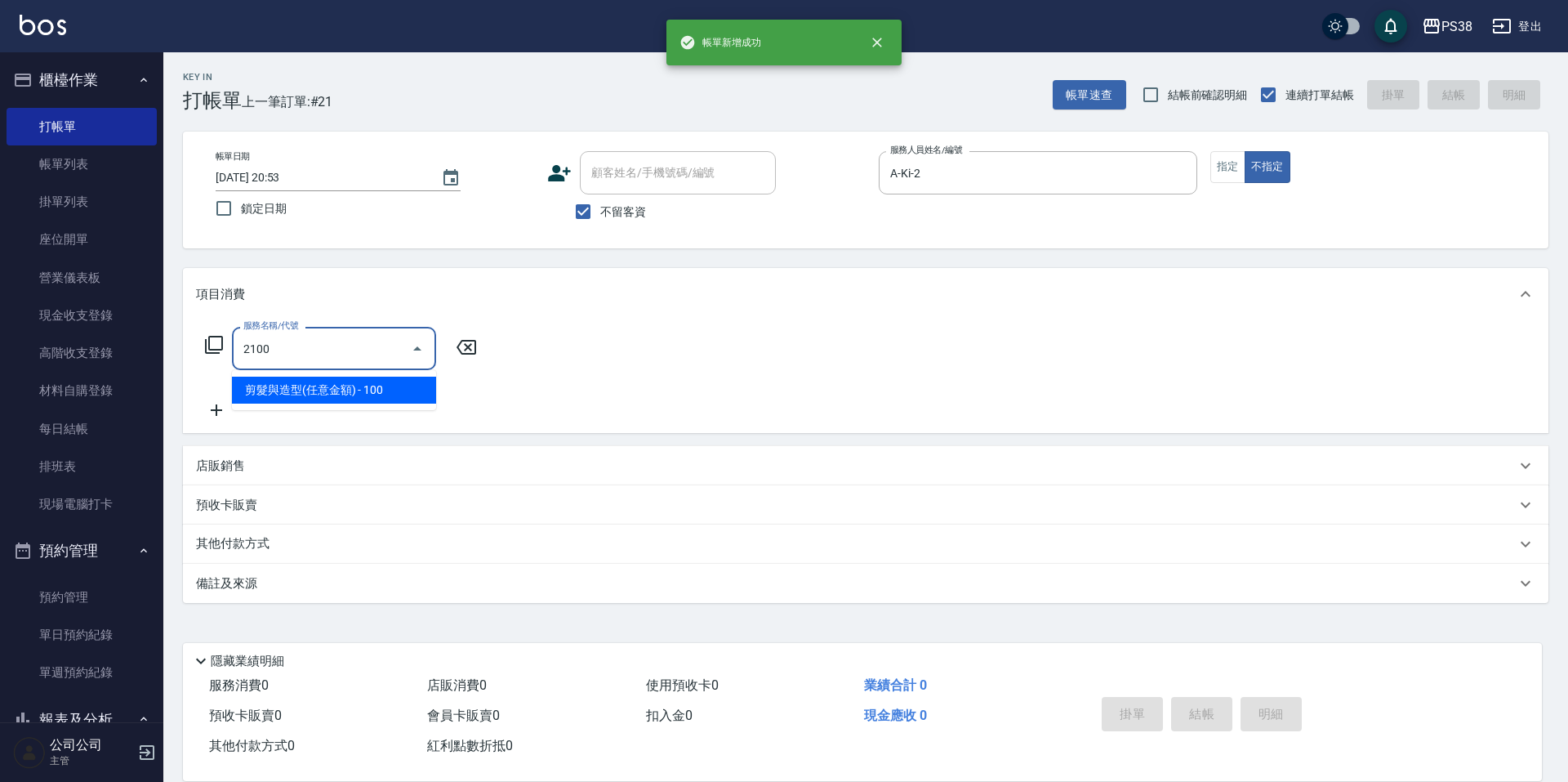
type input "剪髮與造型(任意金額)(2100)"
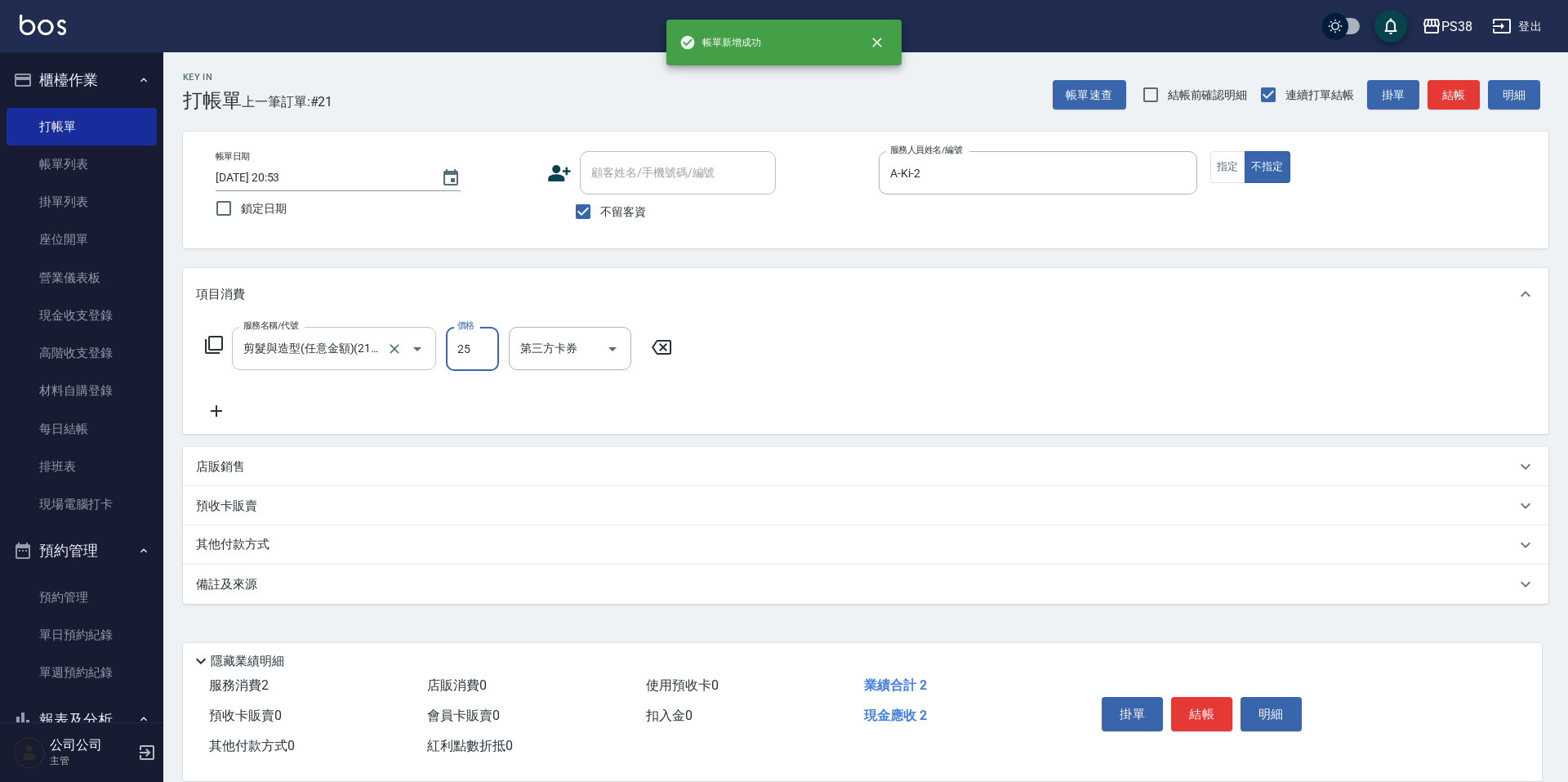
type input "250"
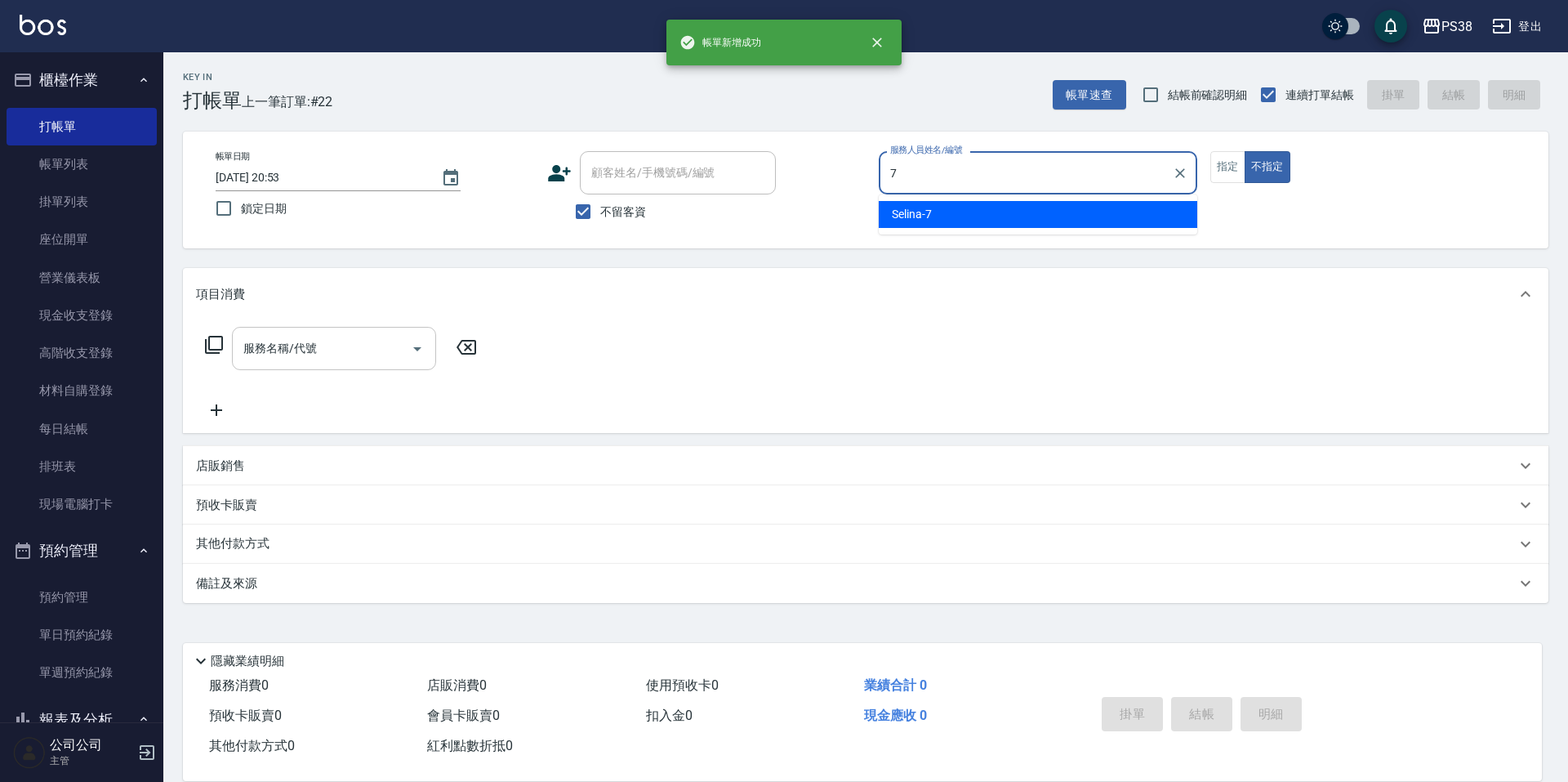
type input "Selina-7"
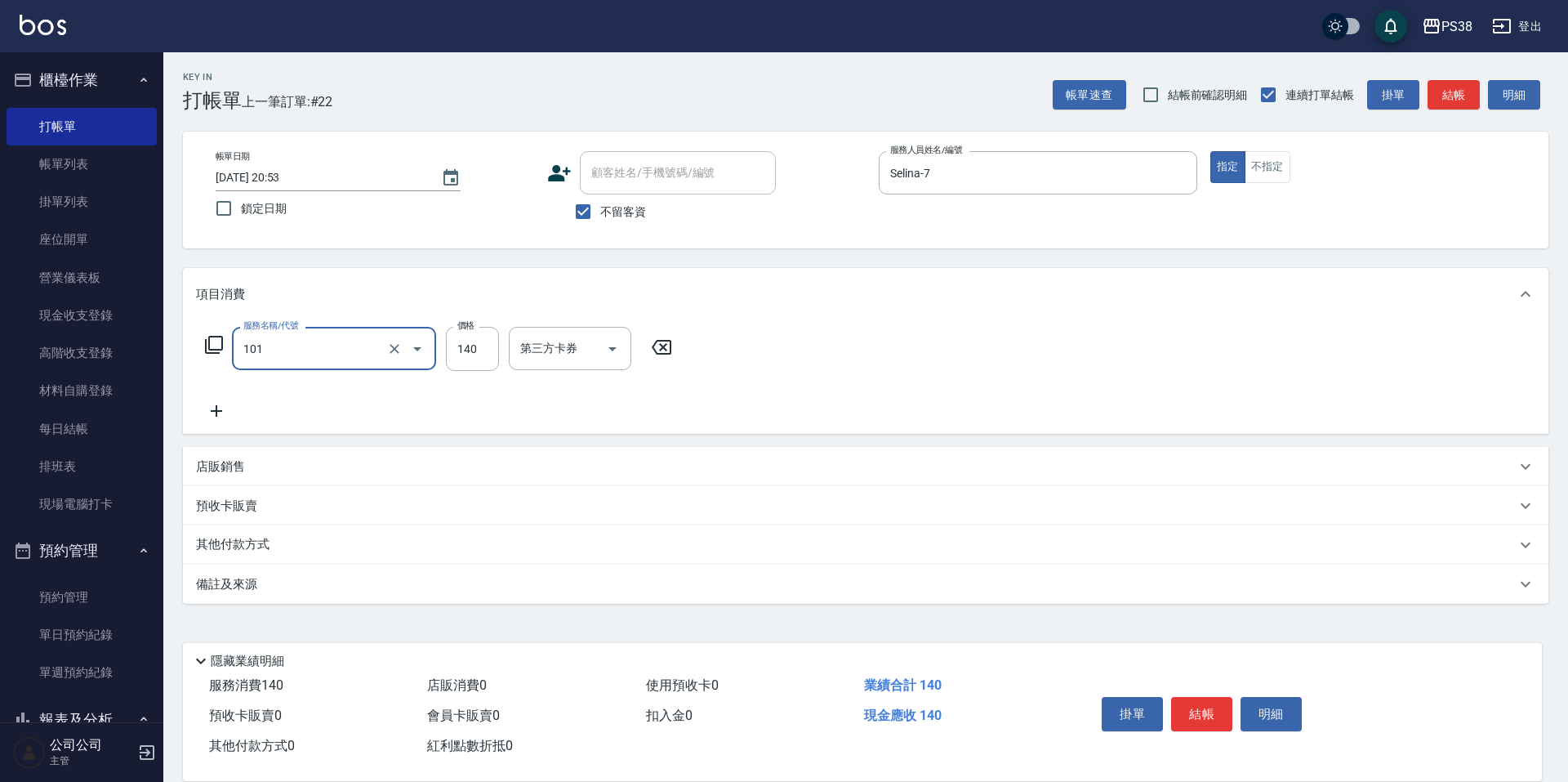
type input "洗髮(101)"
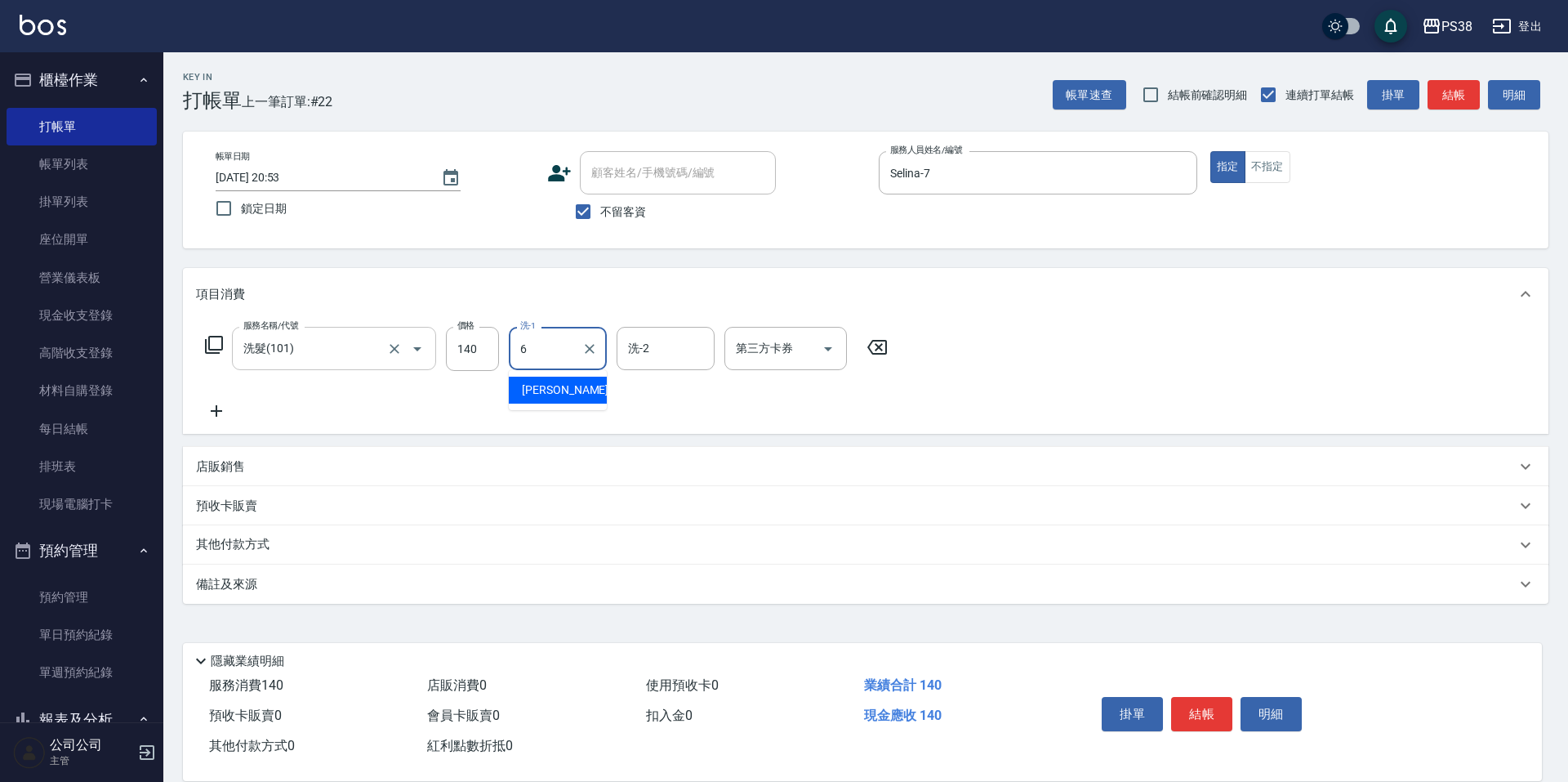
type input "[PERSON_NAME]-6"
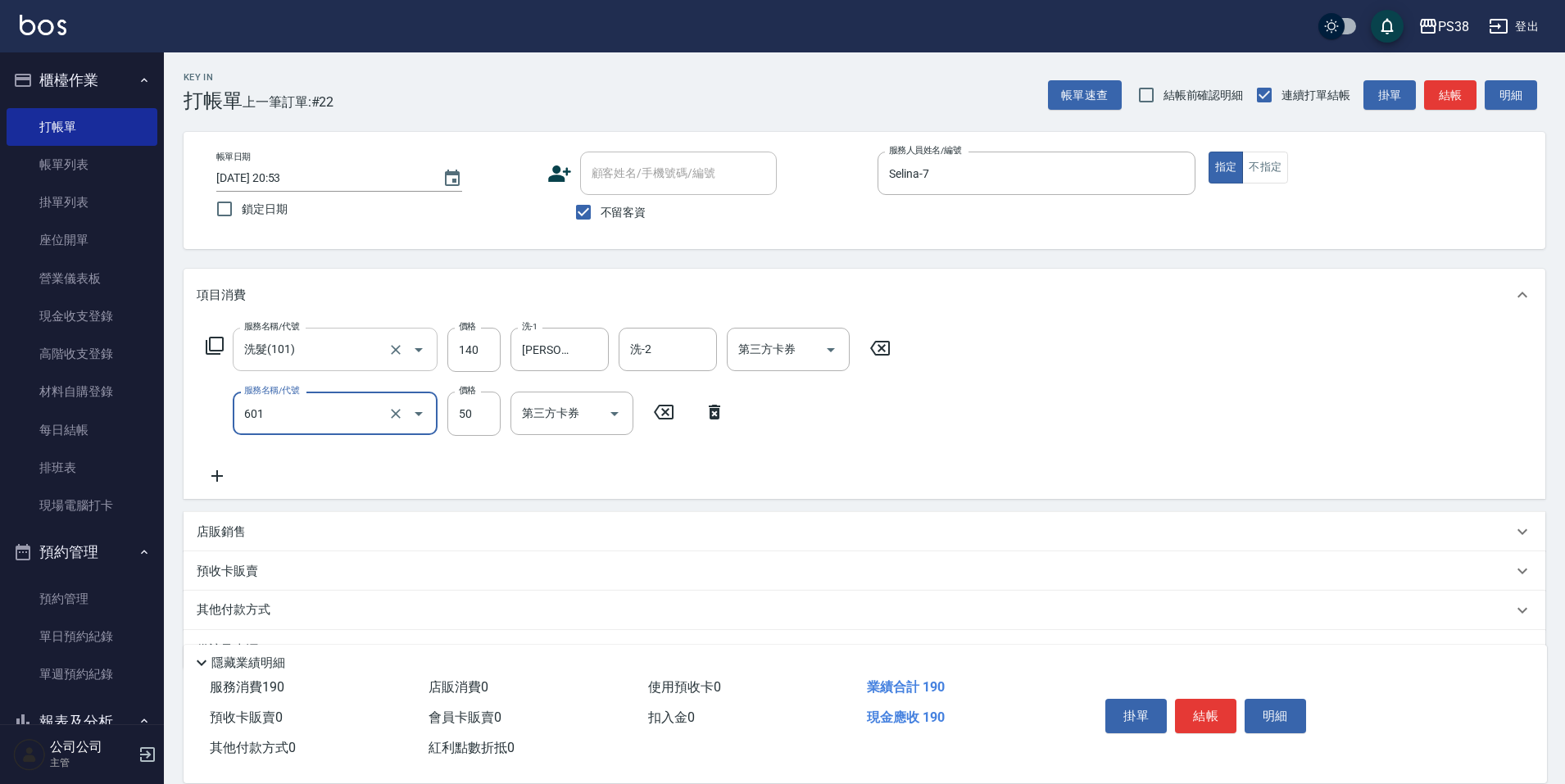
type input "精油50(601)"
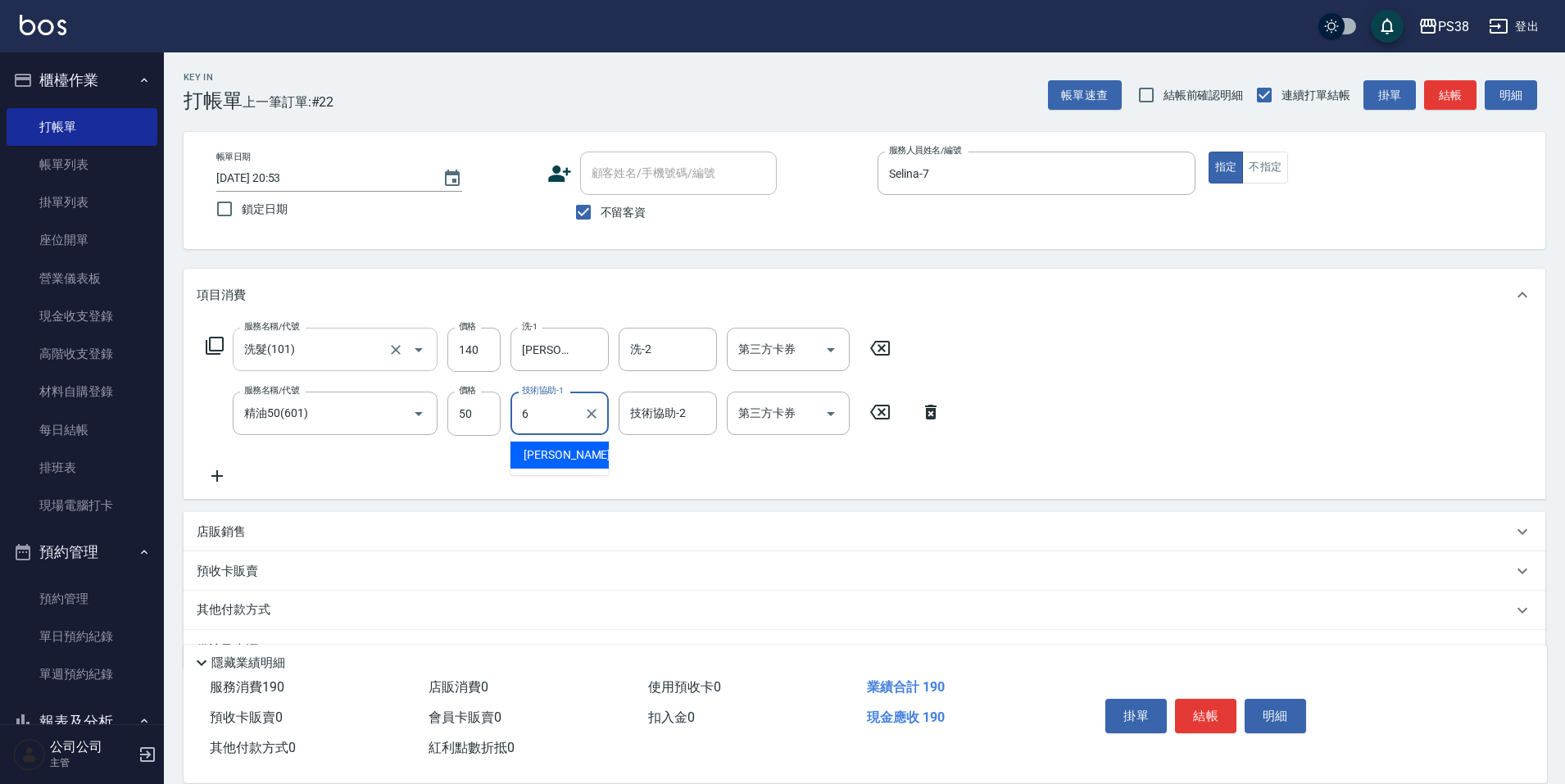
type input "[PERSON_NAME]-6"
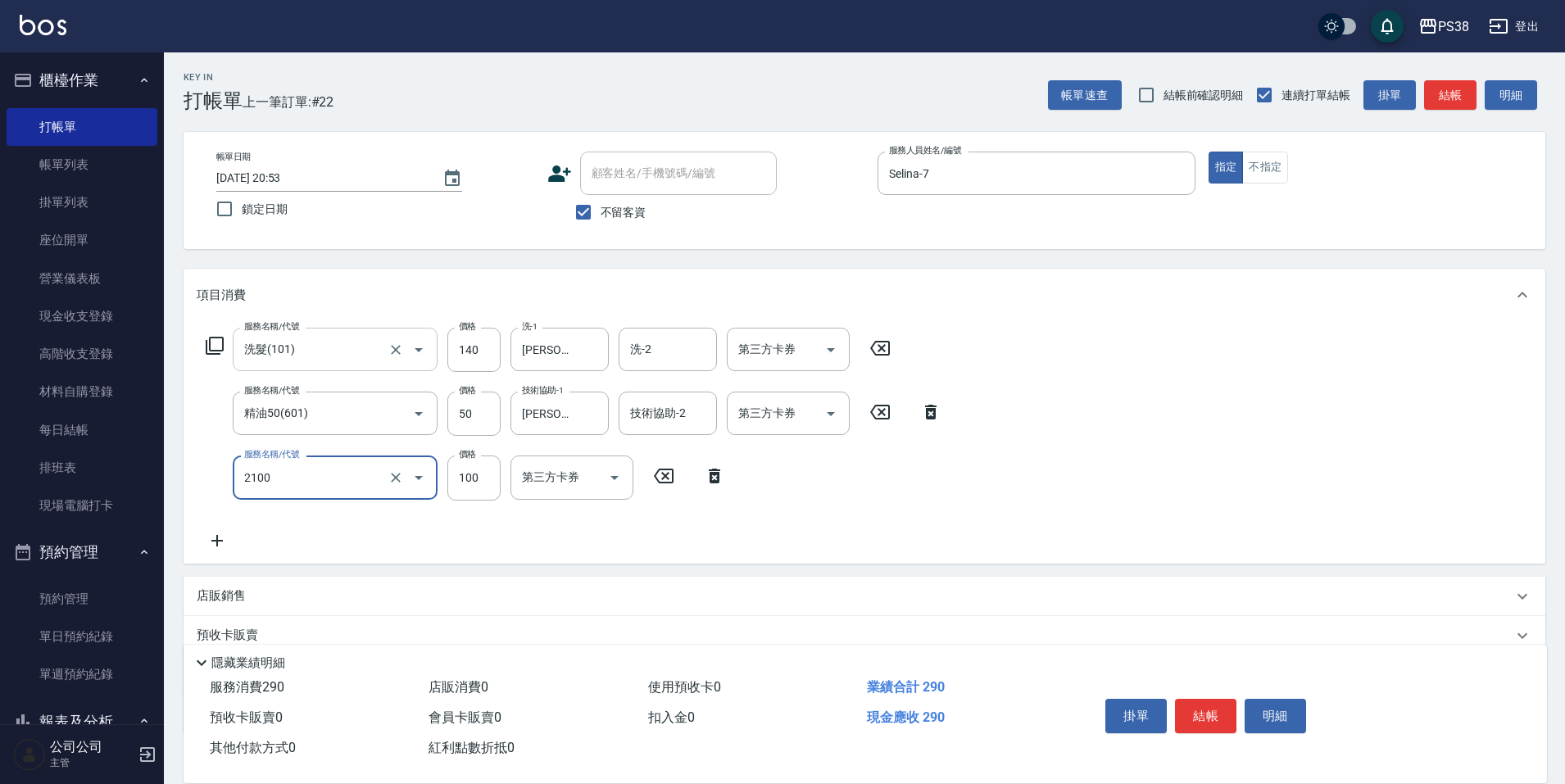
type input "剪髮與造型(任意金額)(2100)"
type input "260"
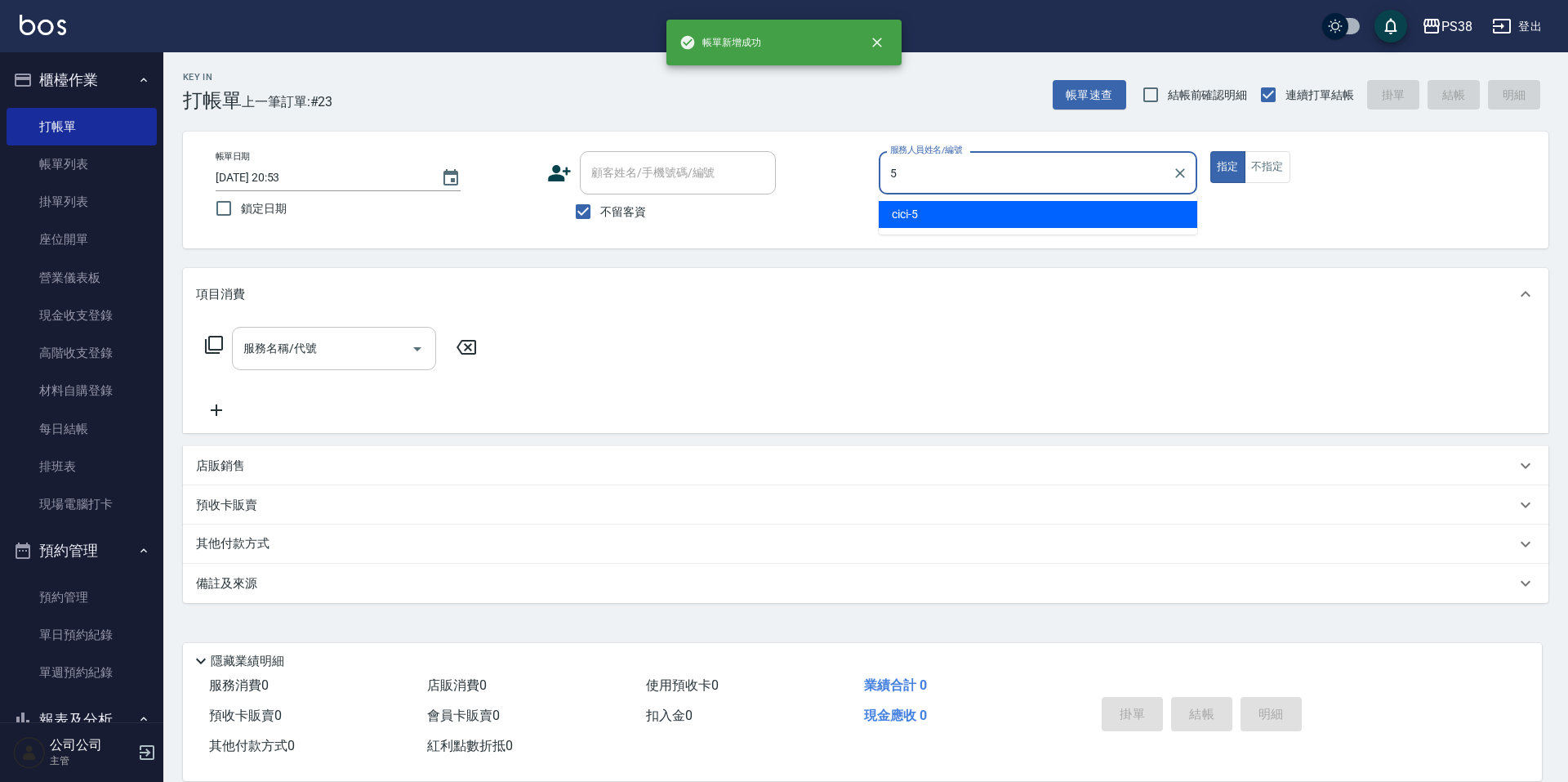
type input "cici-5"
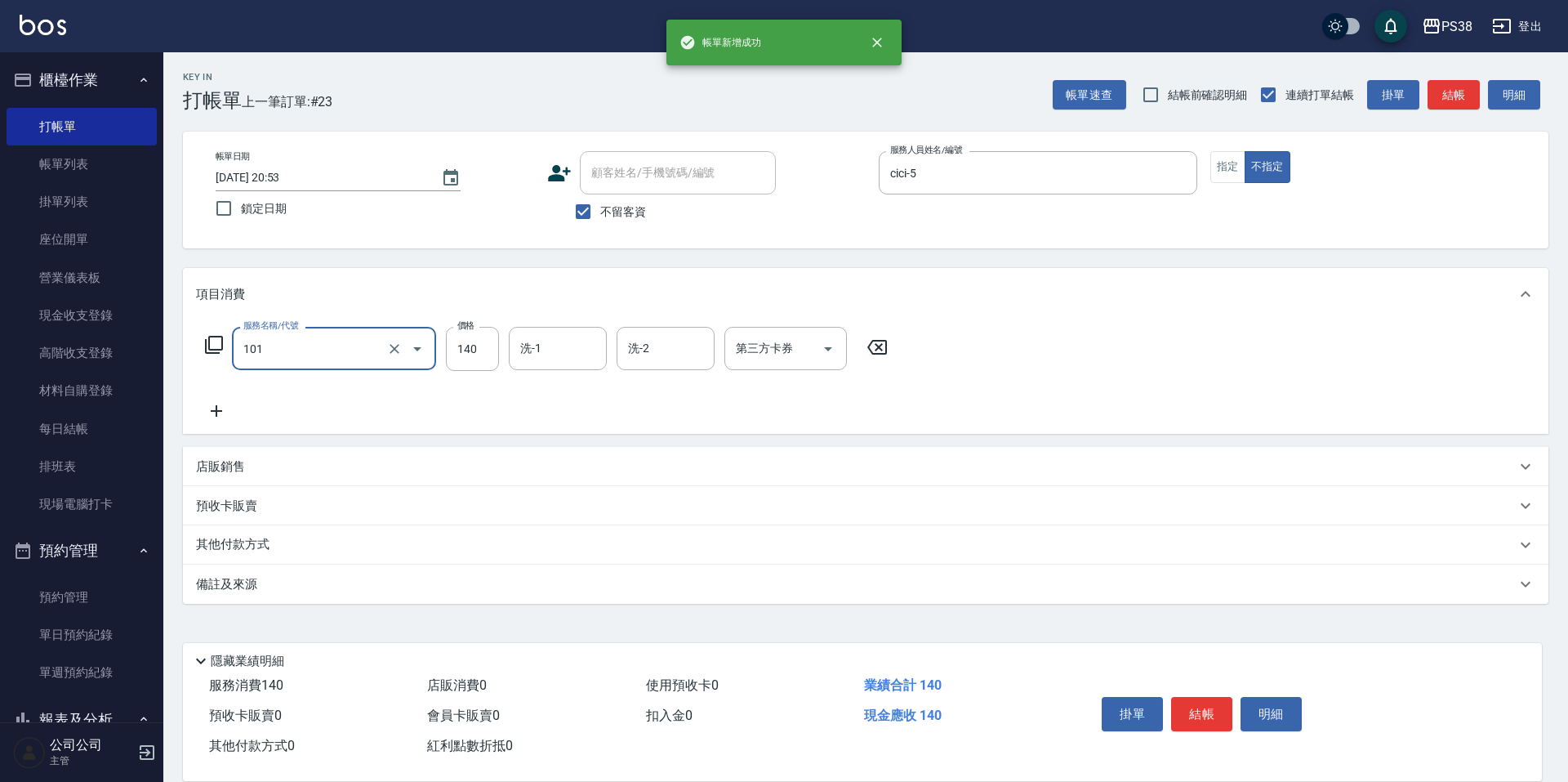
type input "洗髮(101)"
type input "[PERSON_NAME]-55"
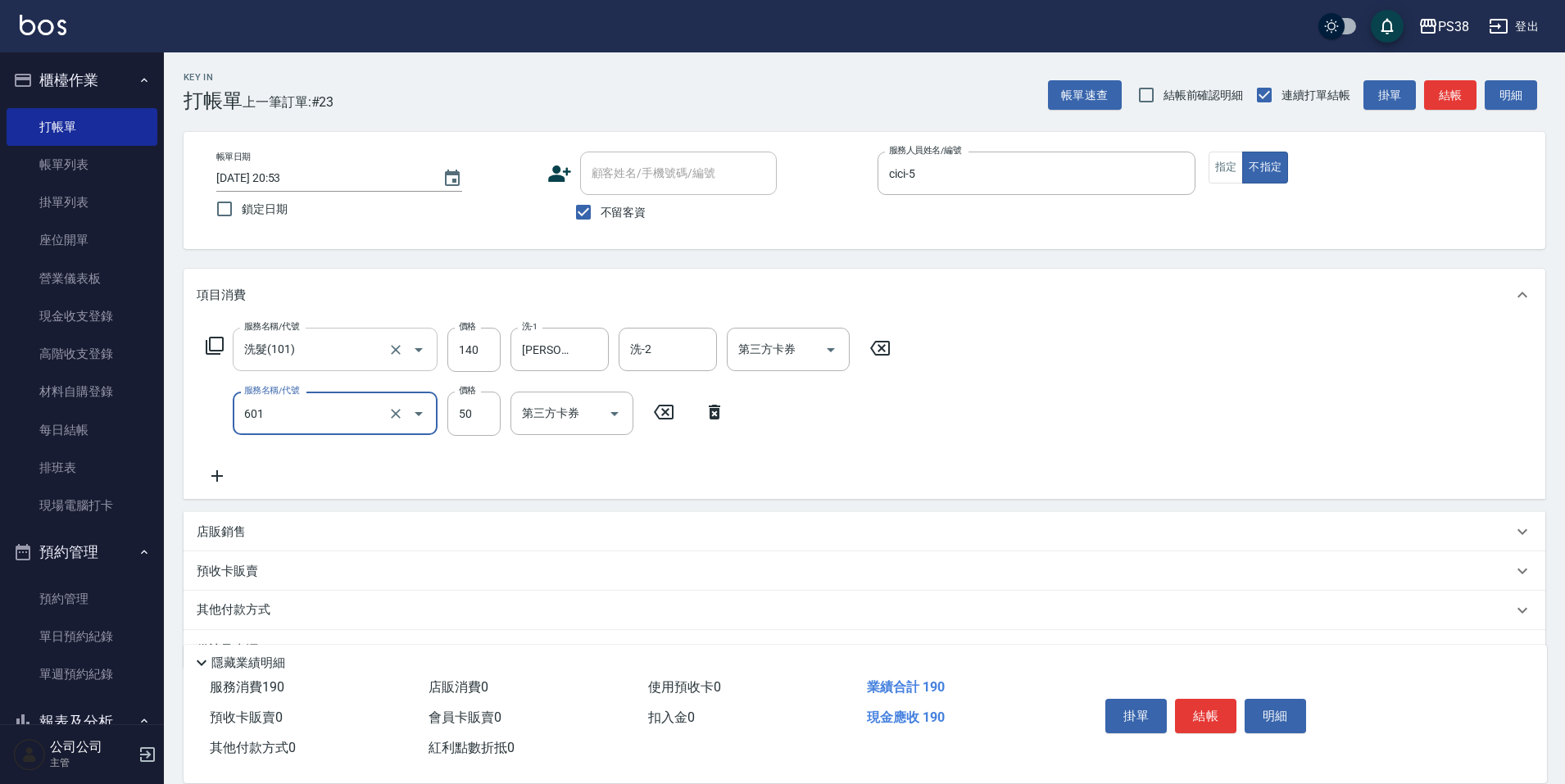
type input "精油50(601)"
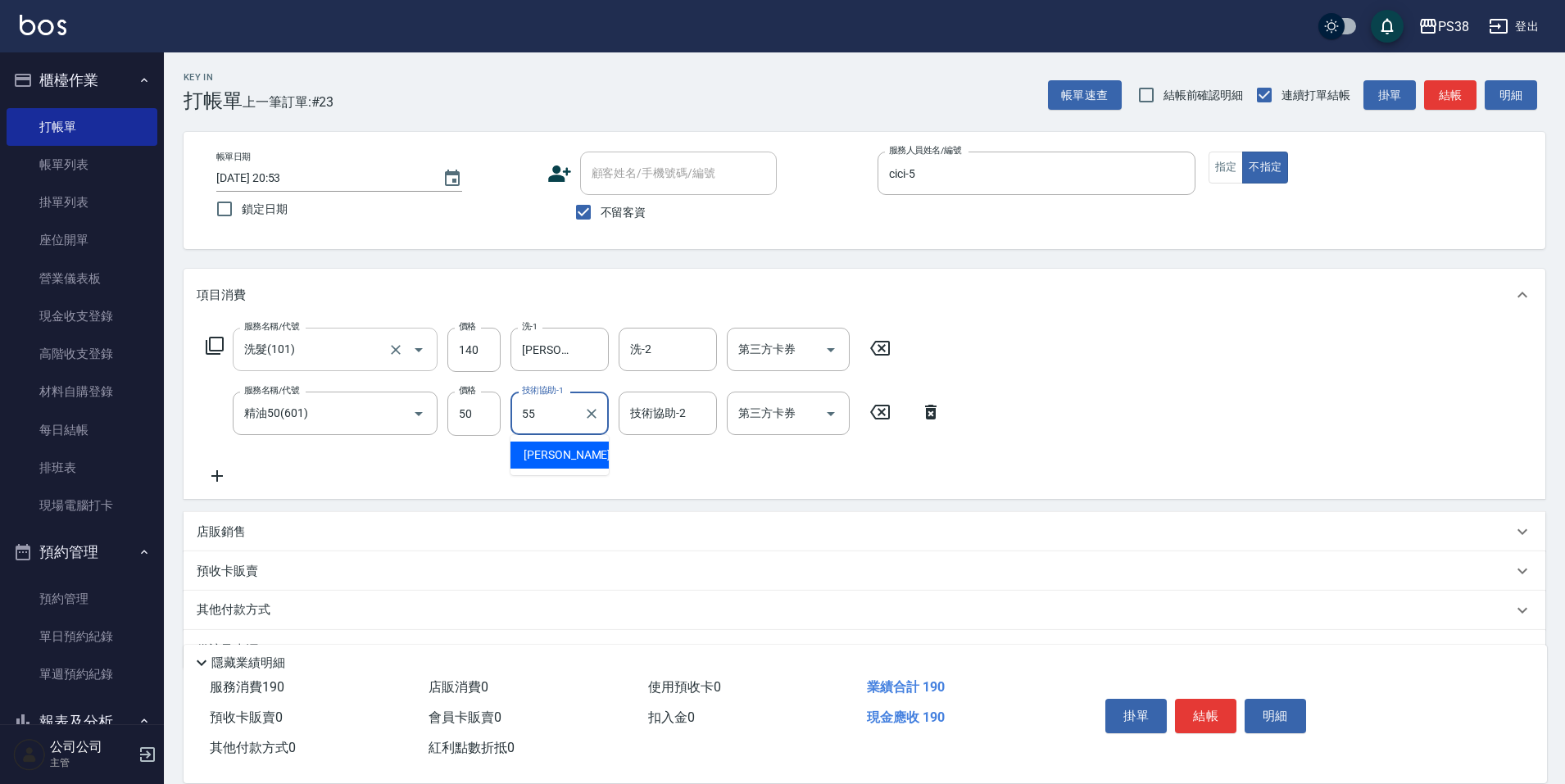
type input "[PERSON_NAME]-55"
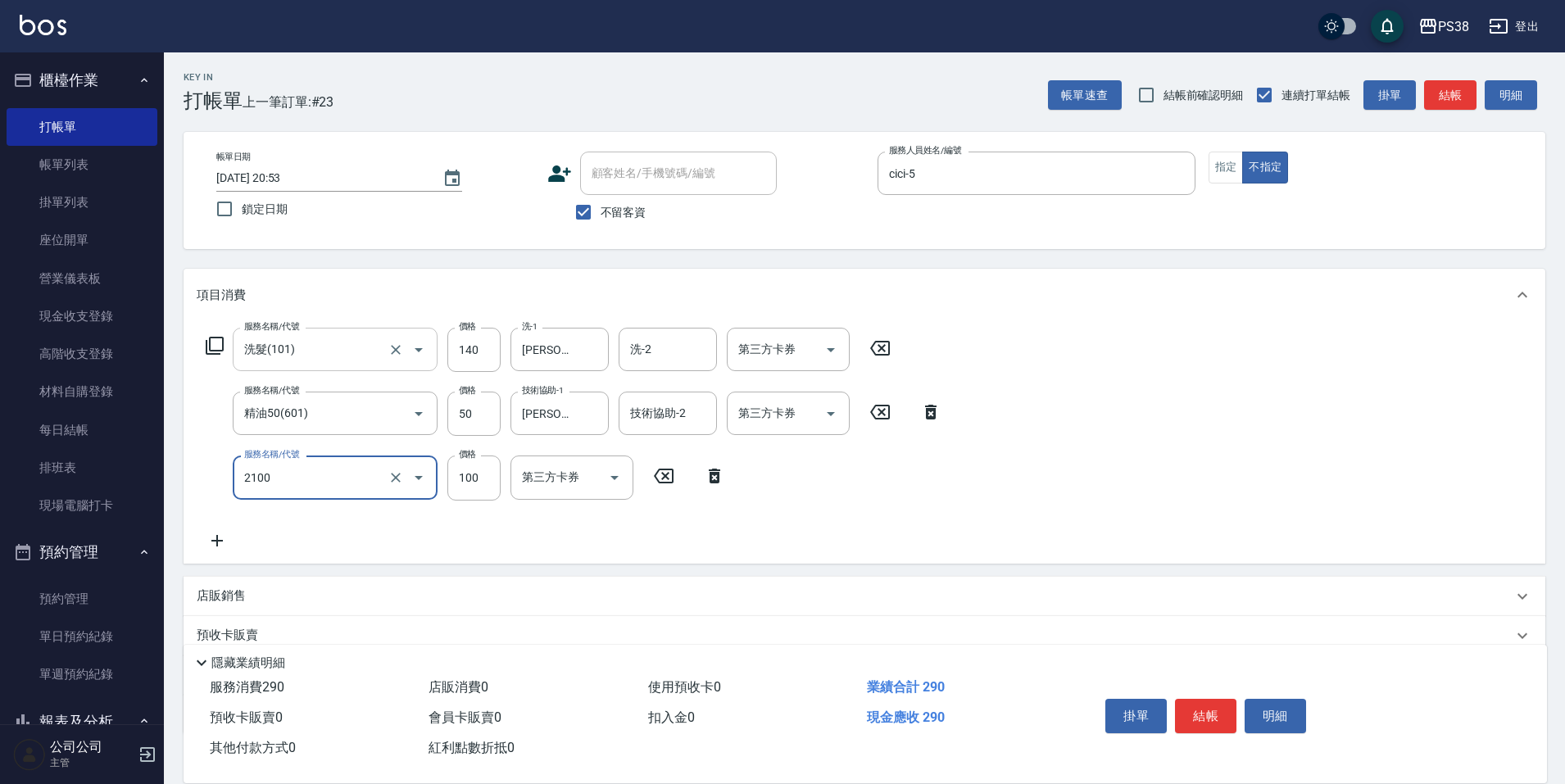
type input "剪髮與造型(任意金額)(2100)"
type input "160"
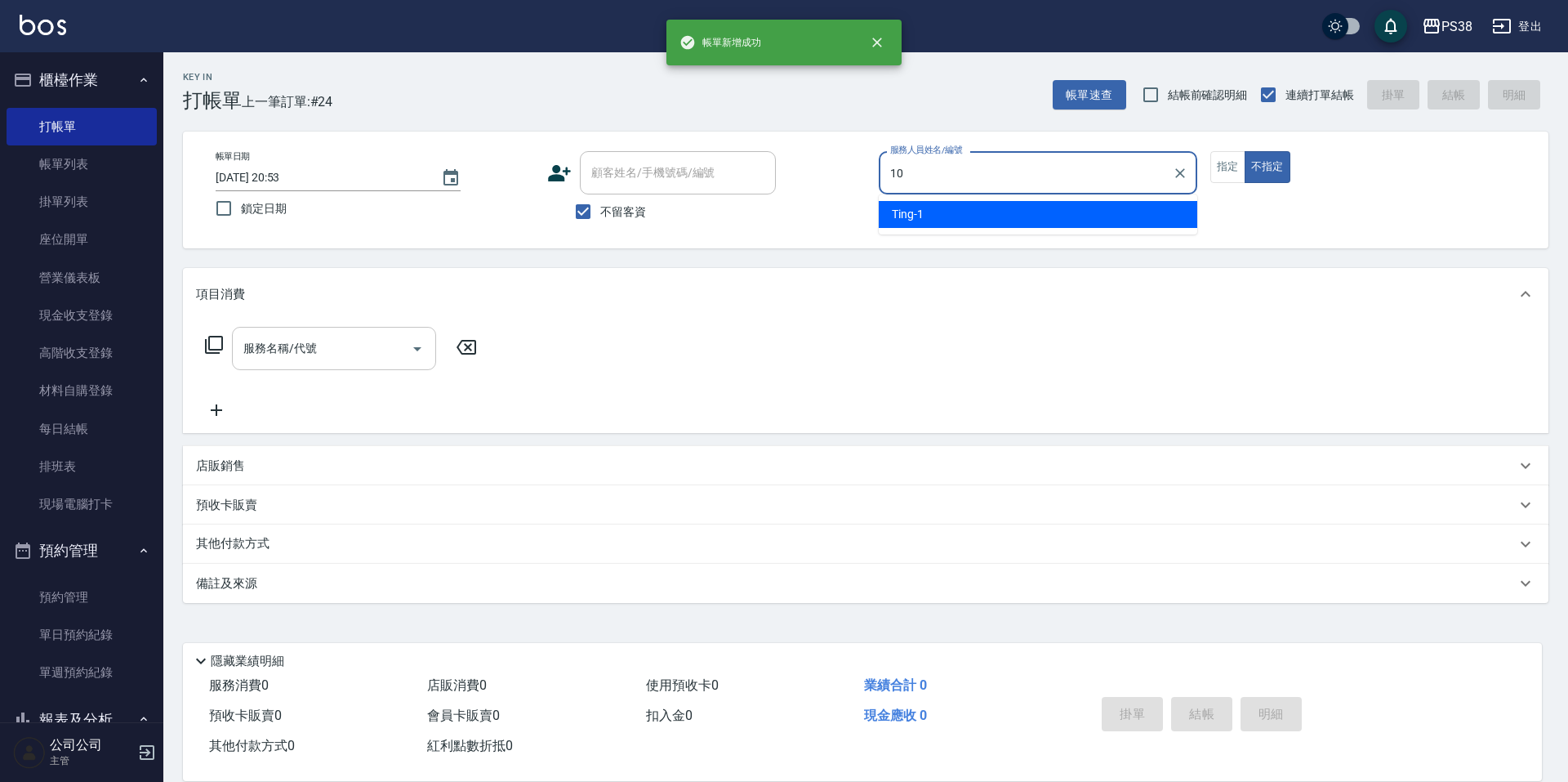
type input "Tiva-10"
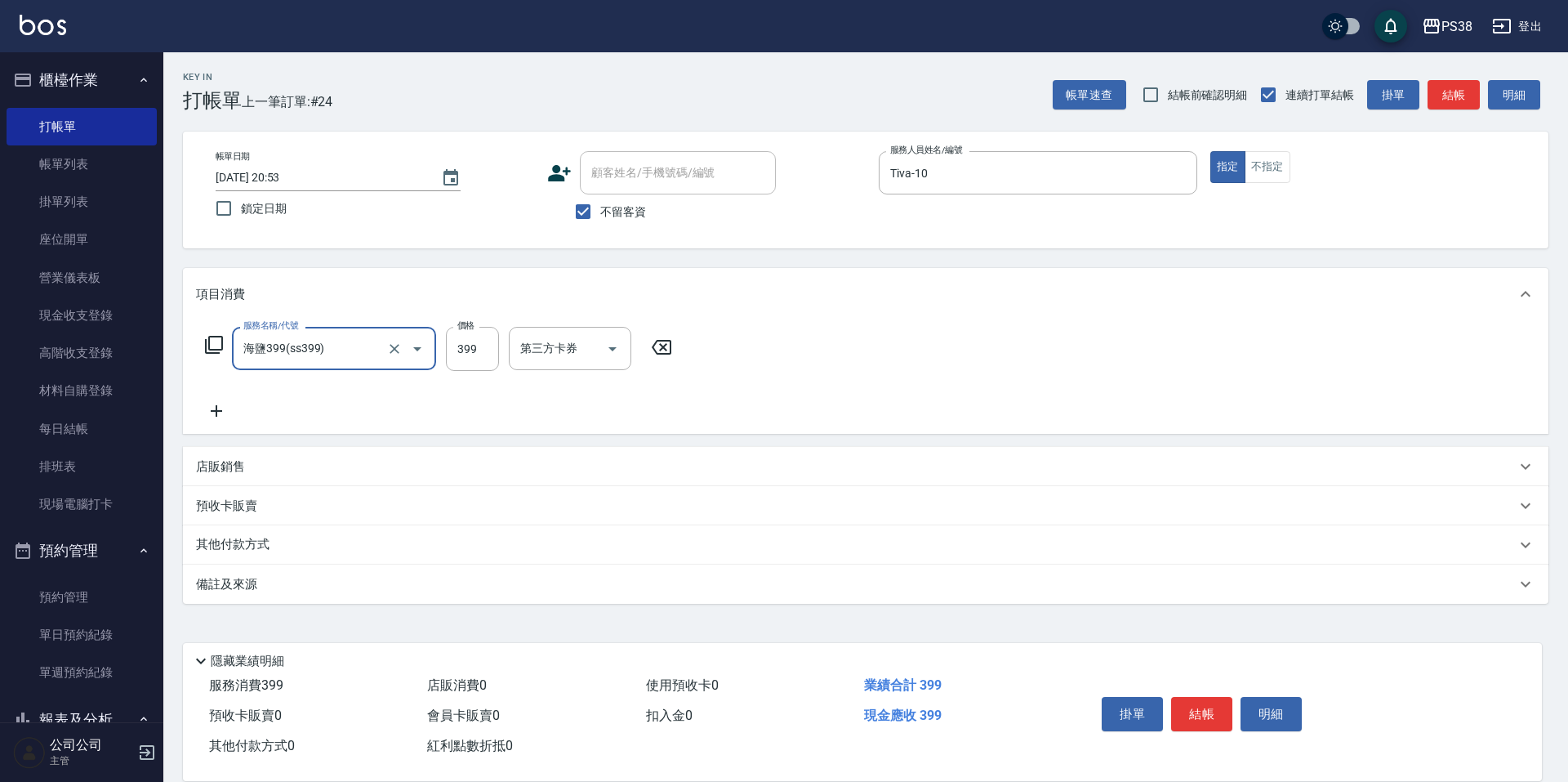
type input "海鹽399(ss399)"
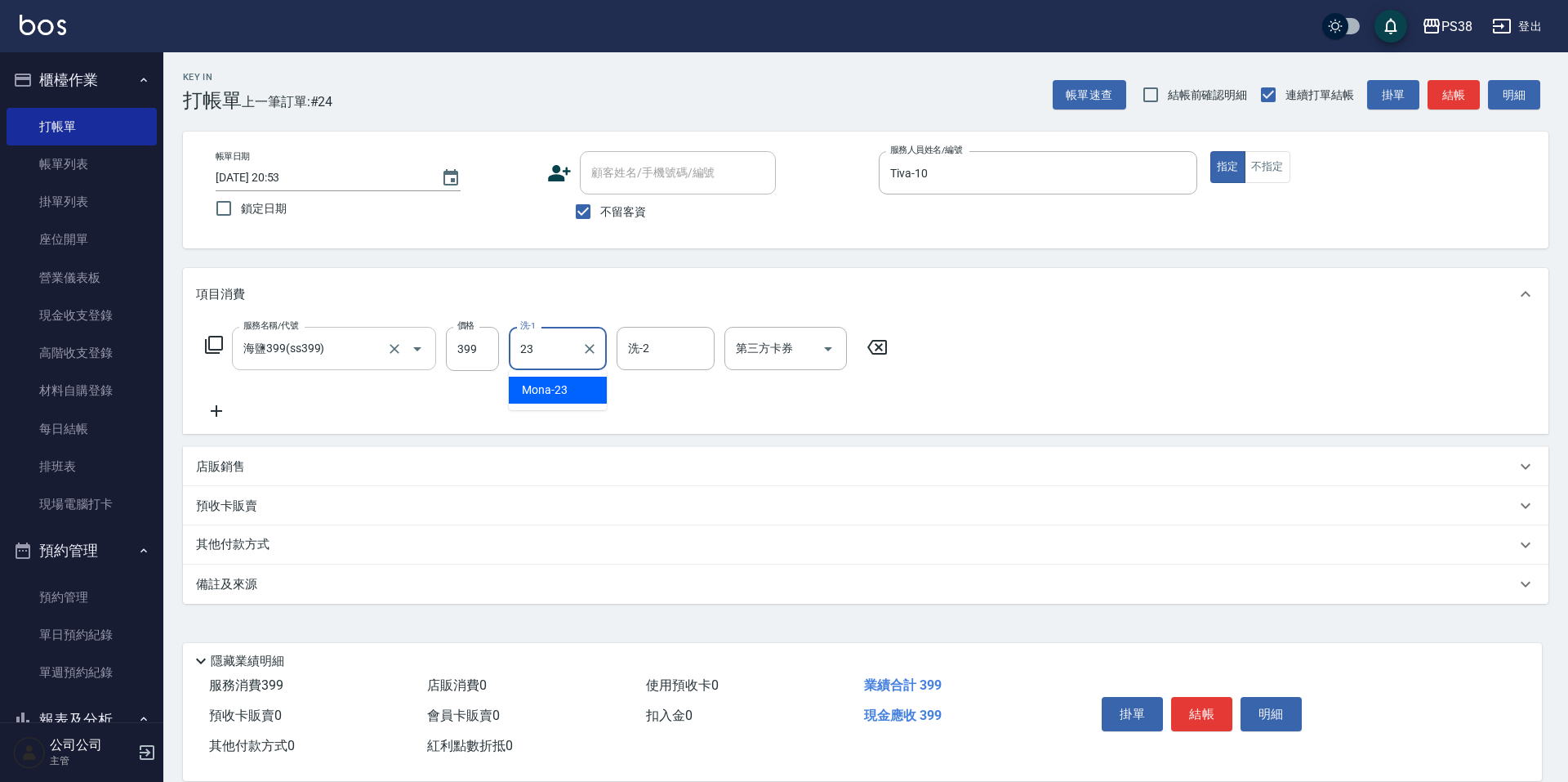
type input "Mona-23"
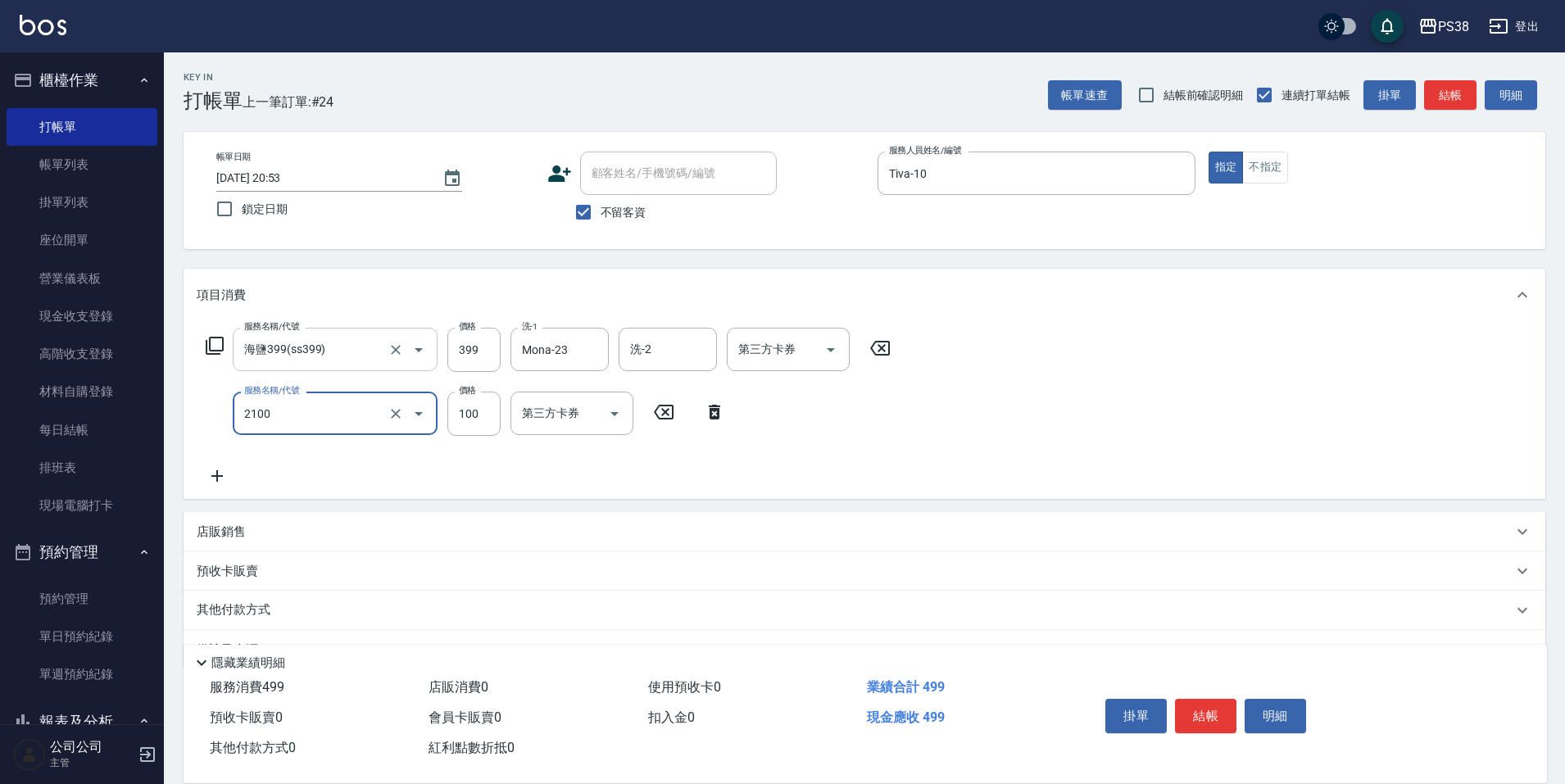
type input "剪髮與造型(任意金額)(2100)"
type input "50"
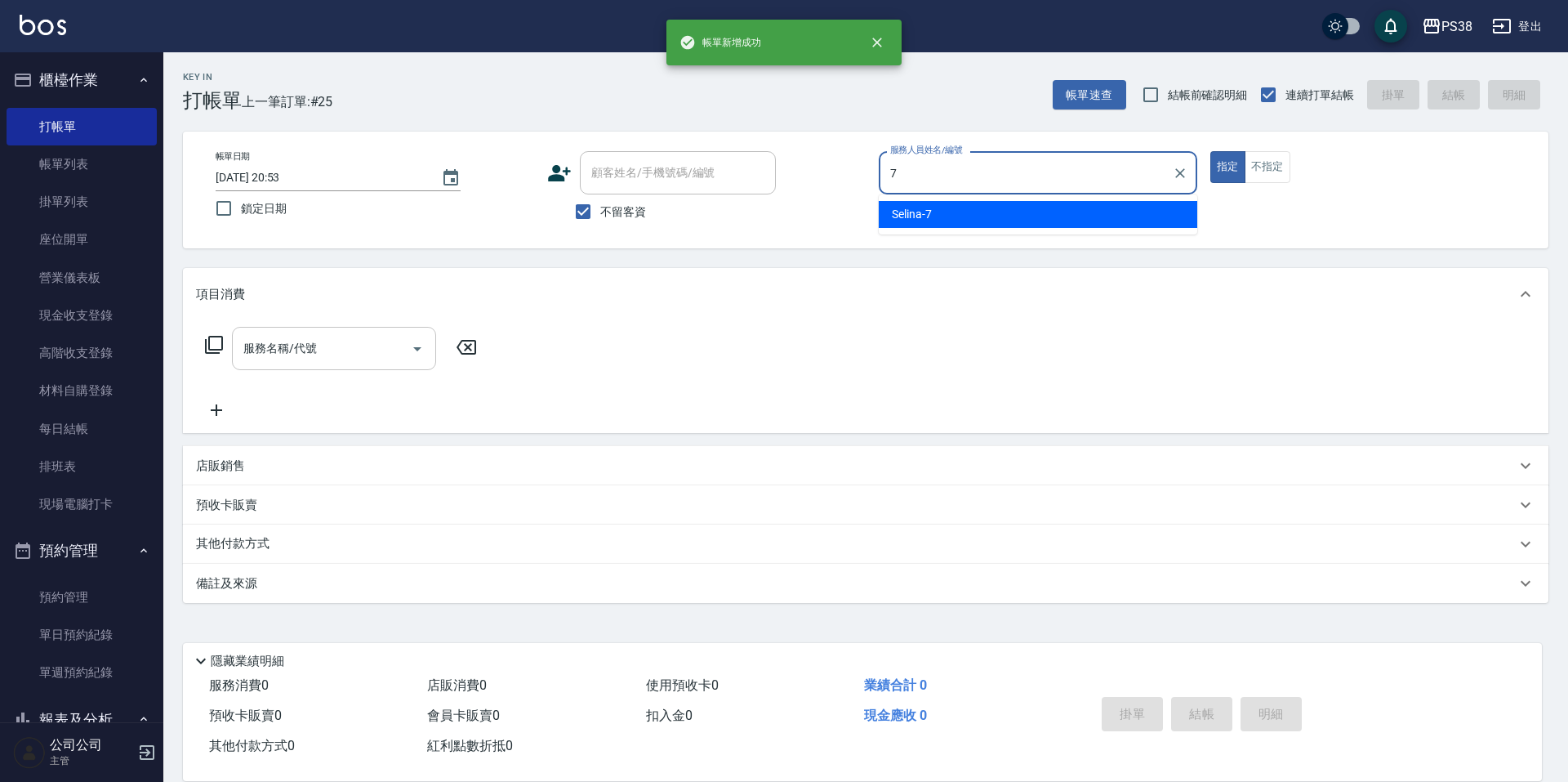
type input "Selina-7"
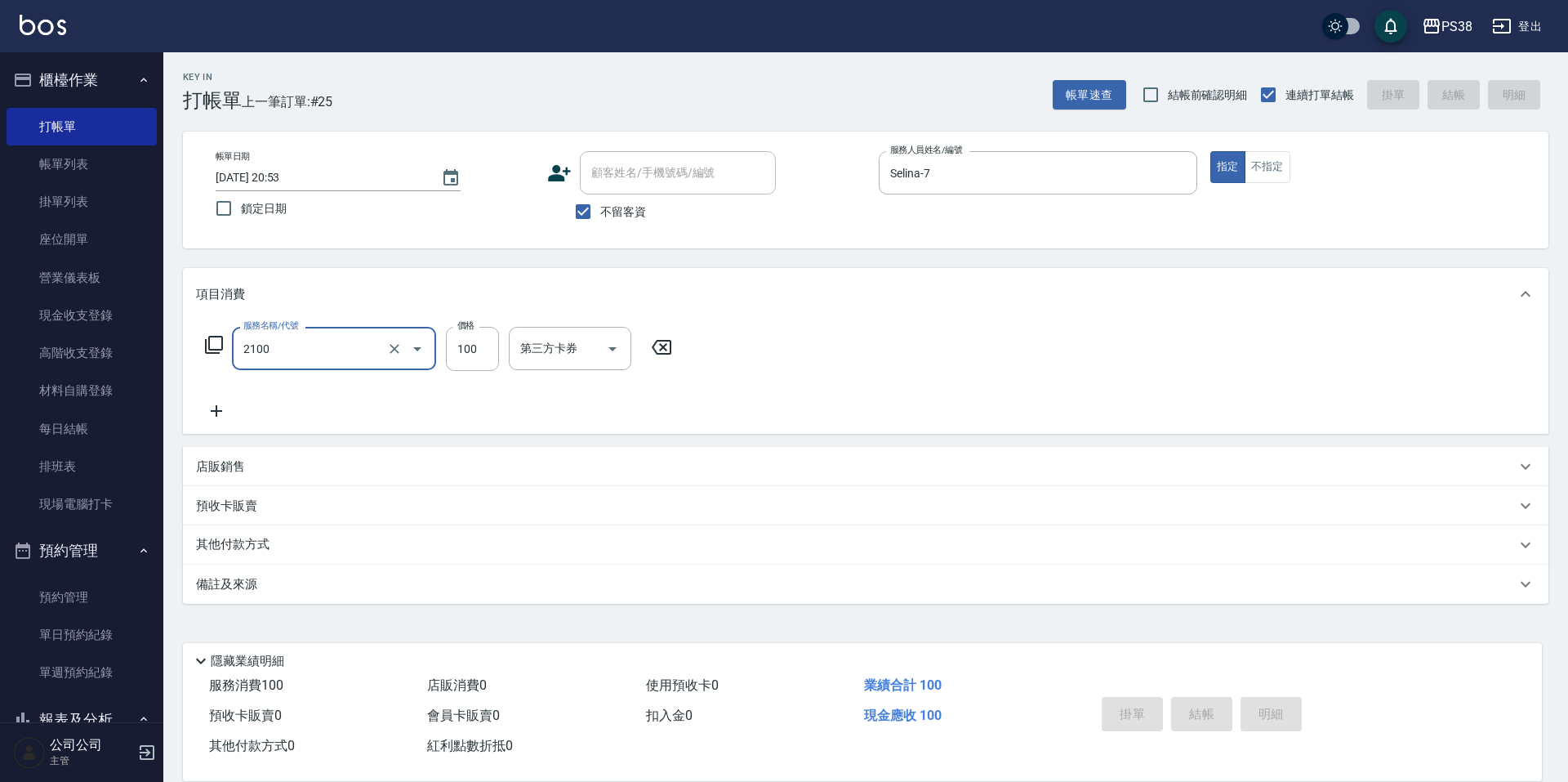
type input "2100"
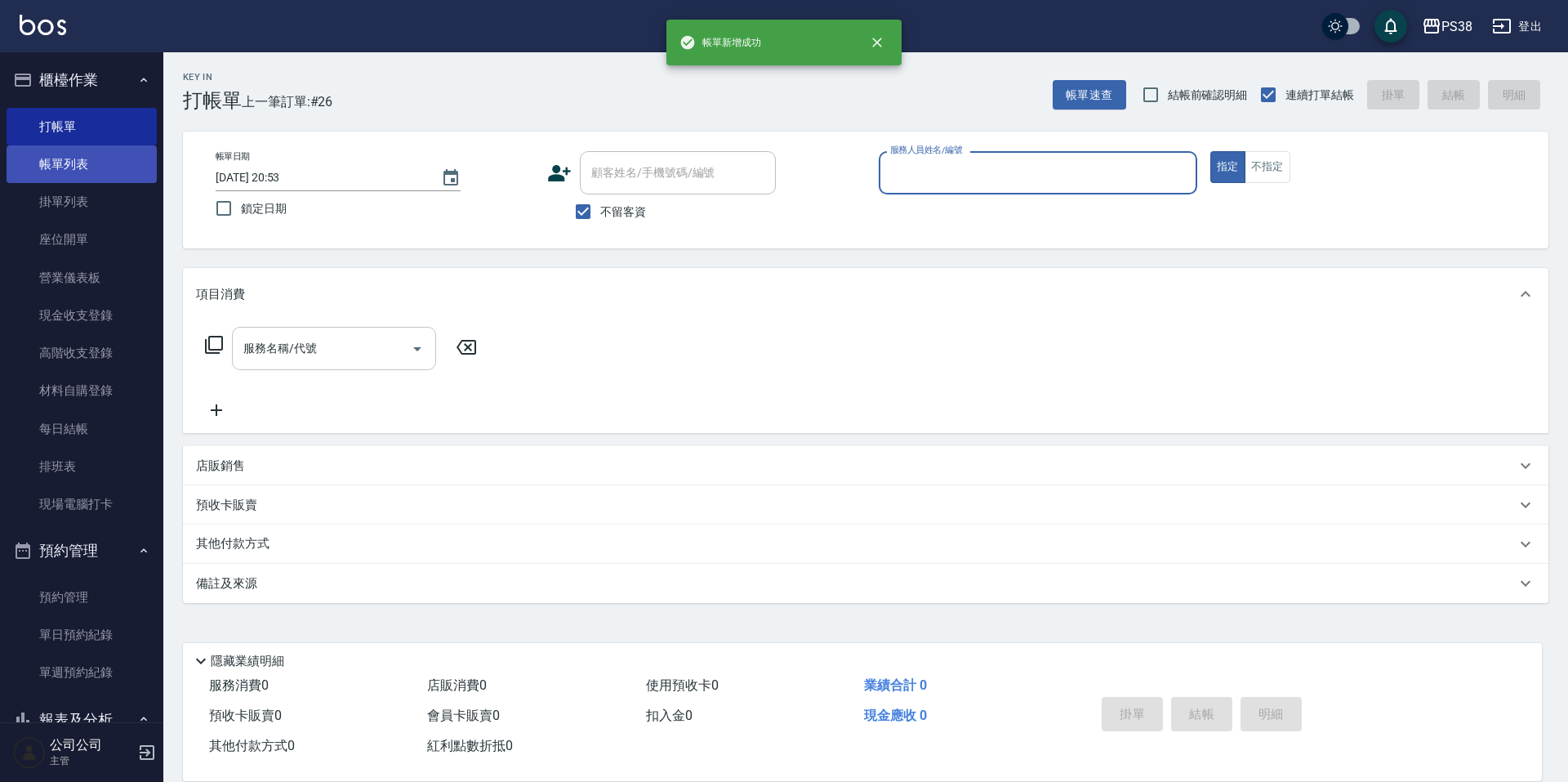
click at [131, 171] on link "帳單列表" at bounding box center [81, 163] width 150 height 38
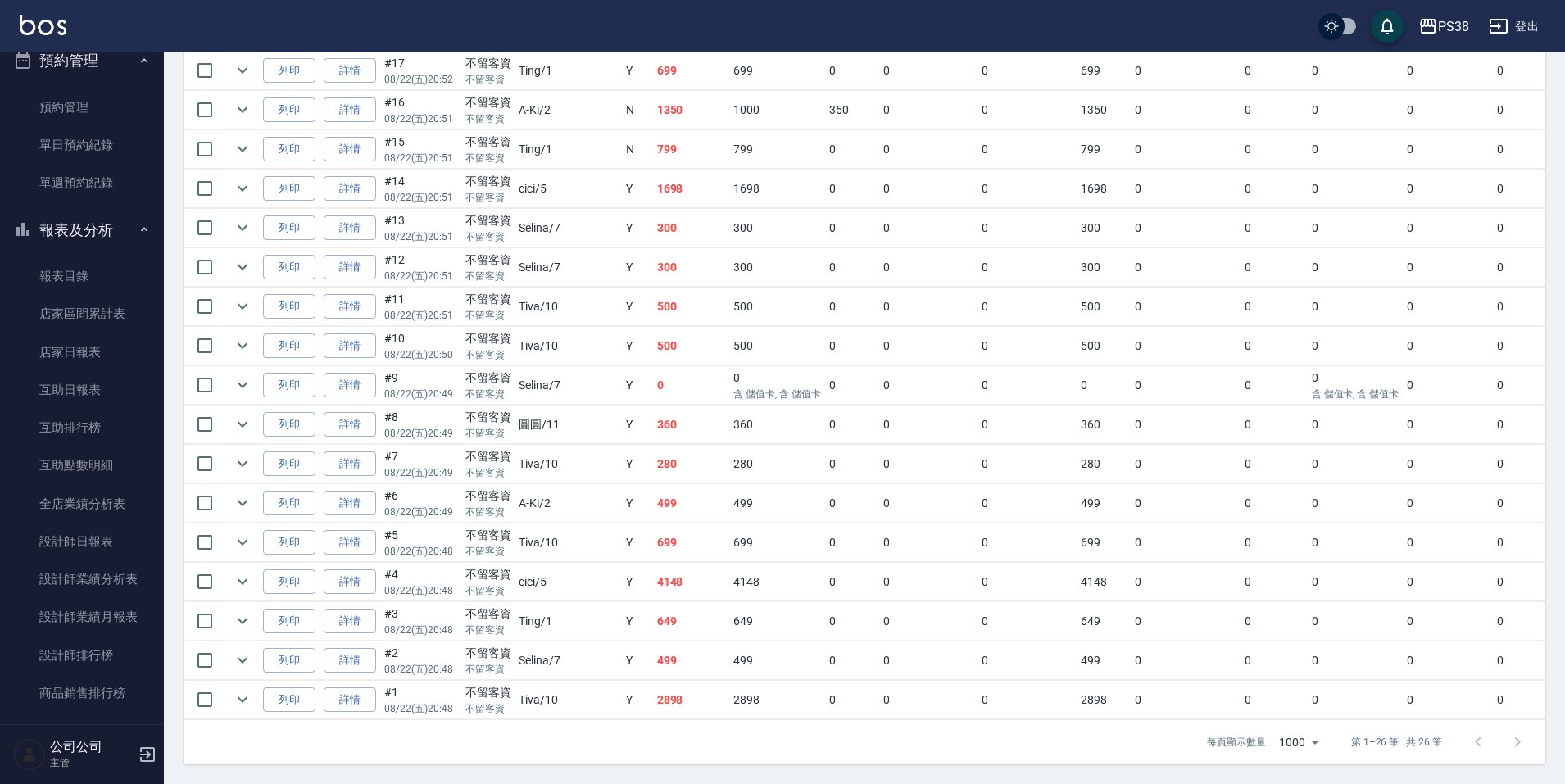
scroll to position [737, 0]
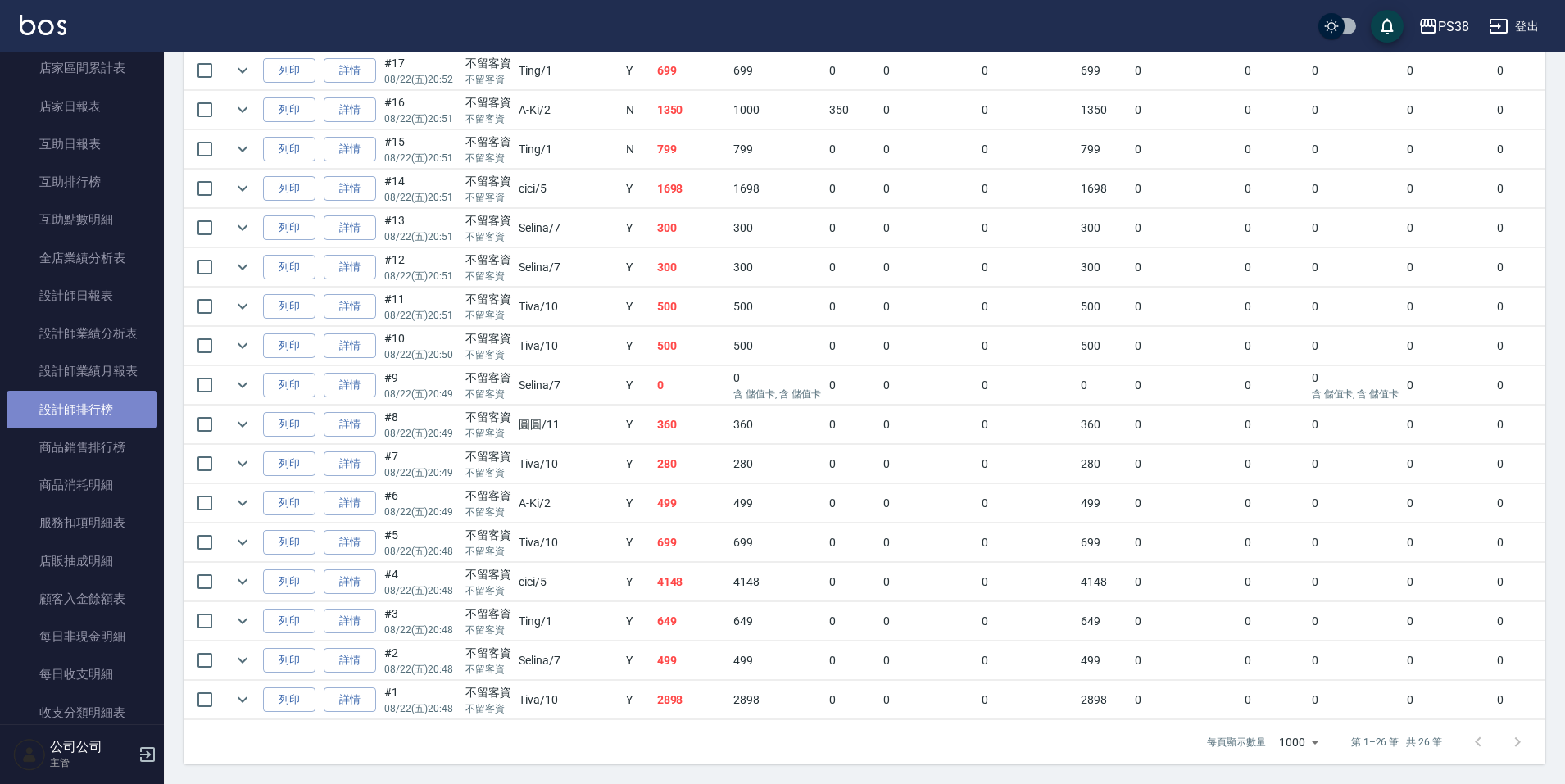
click at [111, 418] on link "設計師排行榜" at bounding box center [81, 409] width 151 height 38
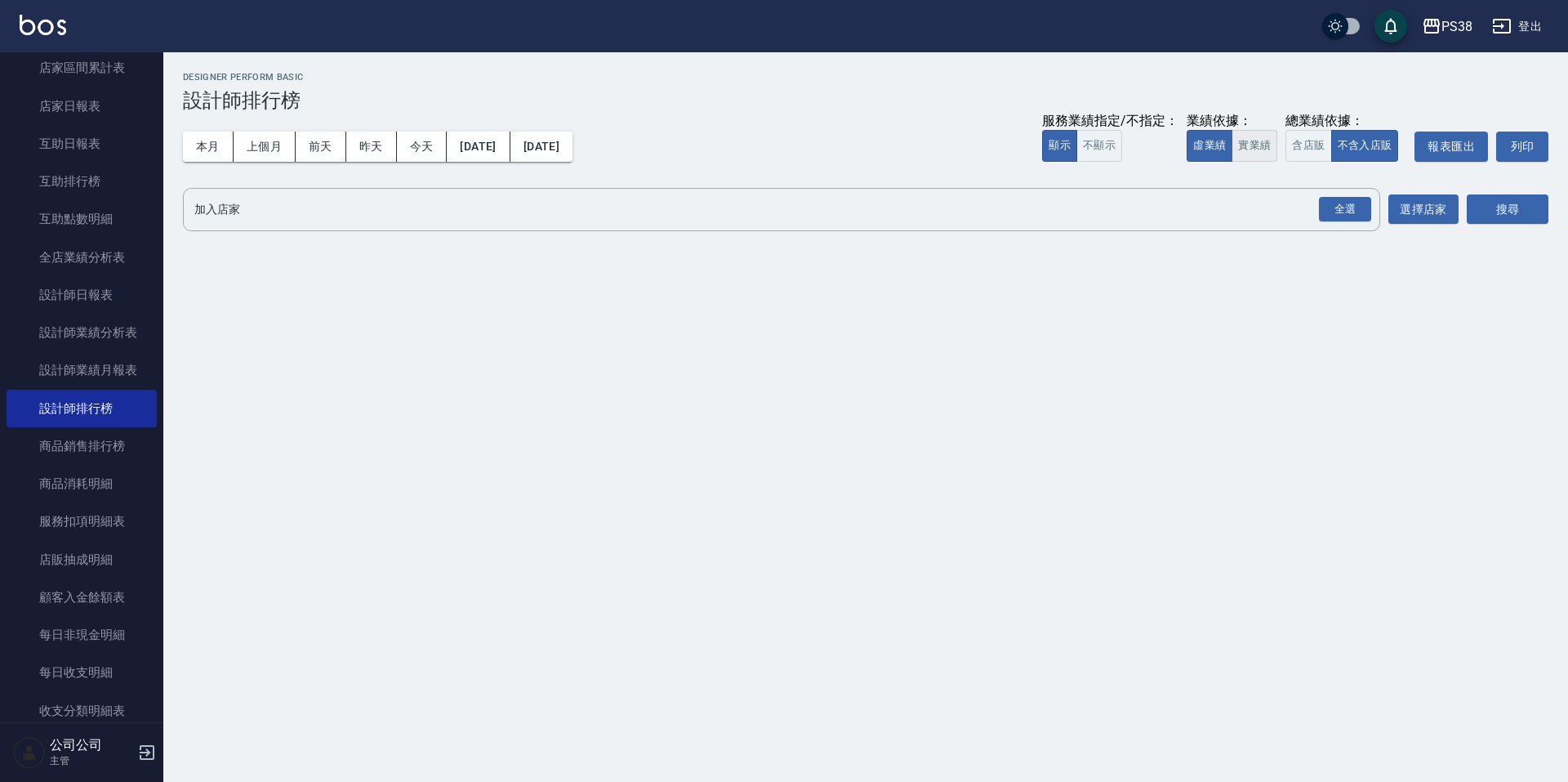
click at [1258, 145] on button "實業績" at bounding box center [1254, 146] width 46 height 32
click at [1333, 205] on div "全選" at bounding box center [1345, 209] width 53 height 25
click at [1485, 208] on button "搜尋" at bounding box center [1507, 210] width 81 height 30
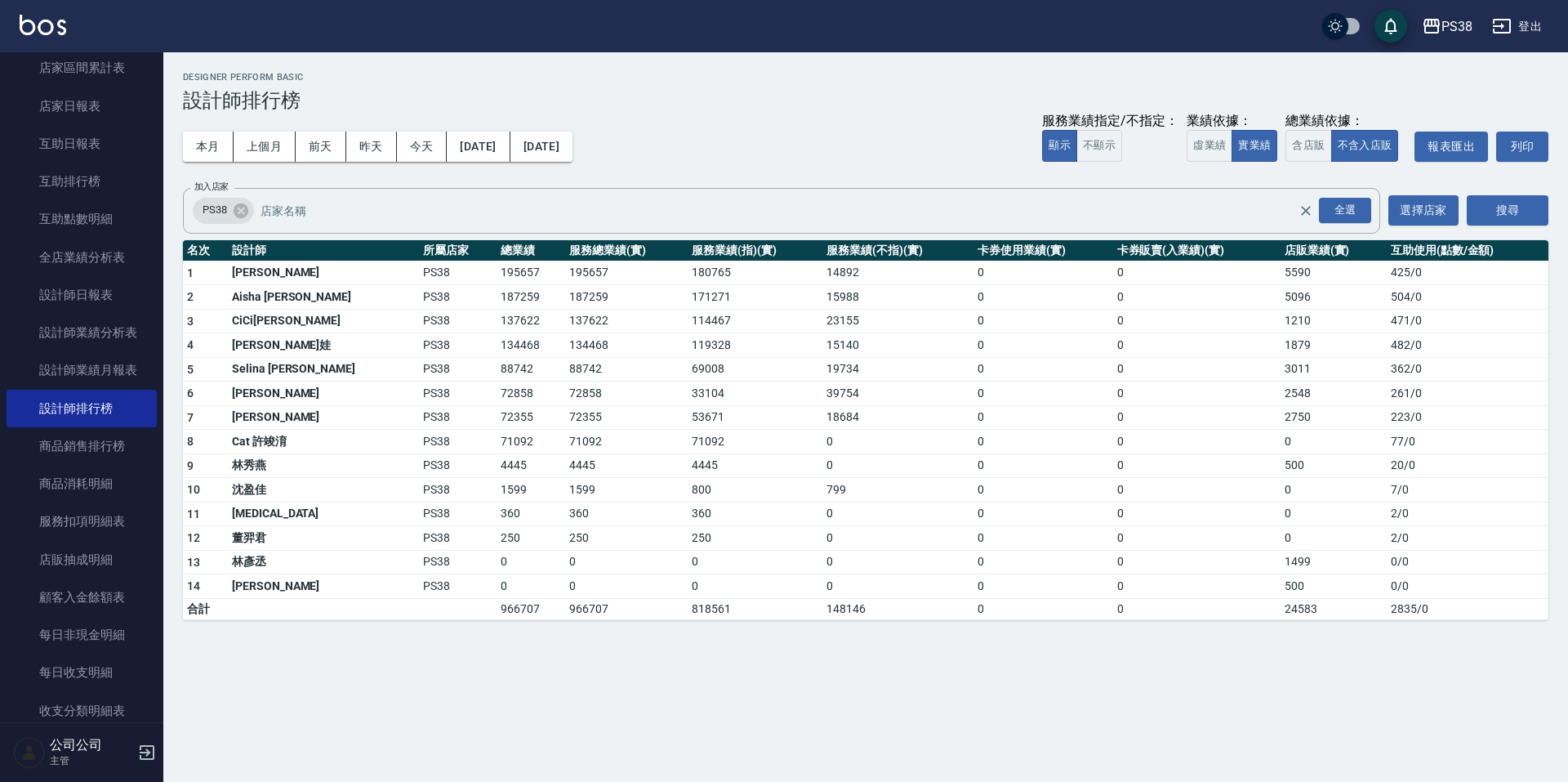
click at [525, 104] on h3 "設計師排行榜" at bounding box center [865, 100] width 1365 height 23
drag, startPoint x: 439, startPoint y: 442, endPoint x: 471, endPoint y: 445, distance: 32.1
click at [497, 445] on td "71092" at bounding box center [531, 441] width 68 height 25
click at [565, 493] on td "1599" at bounding box center [626, 490] width 123 height 25
drag, startPoint x: 436, startPoint y: 415, endPoint x: 459, endPoint y: 419, distance: 23.3
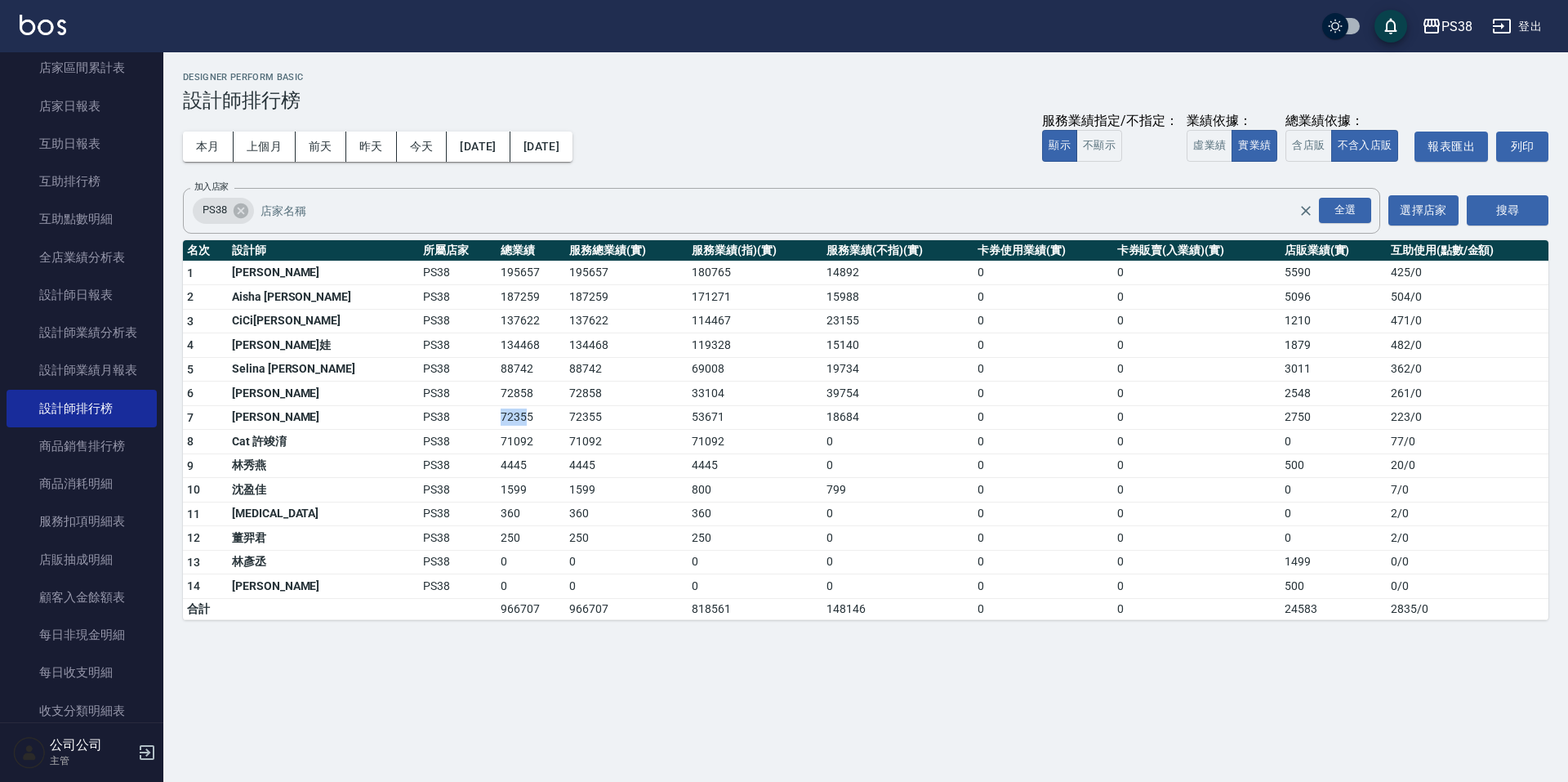
click at [497, 419] on td "72355" at bounding box center [531, 417] width 68 height 25
click at [497, 438] on td "71092" at bounding box center [531, 441] width 68 height 25
drag, startPoint x: 431, startPoint y: 393, endPoint x: 485, endPoint y: 395, distance: 54.0
click at [485, 395] on tr "6 [PERSON_NAME]PS38 72858 72858 33104 39754 0 0 2548 261 / 0" at bounding box center [865, 393] width 1365 height 25
click at [498, 406] on td "72355" at bounding box center [531, 417] width 68 height 25
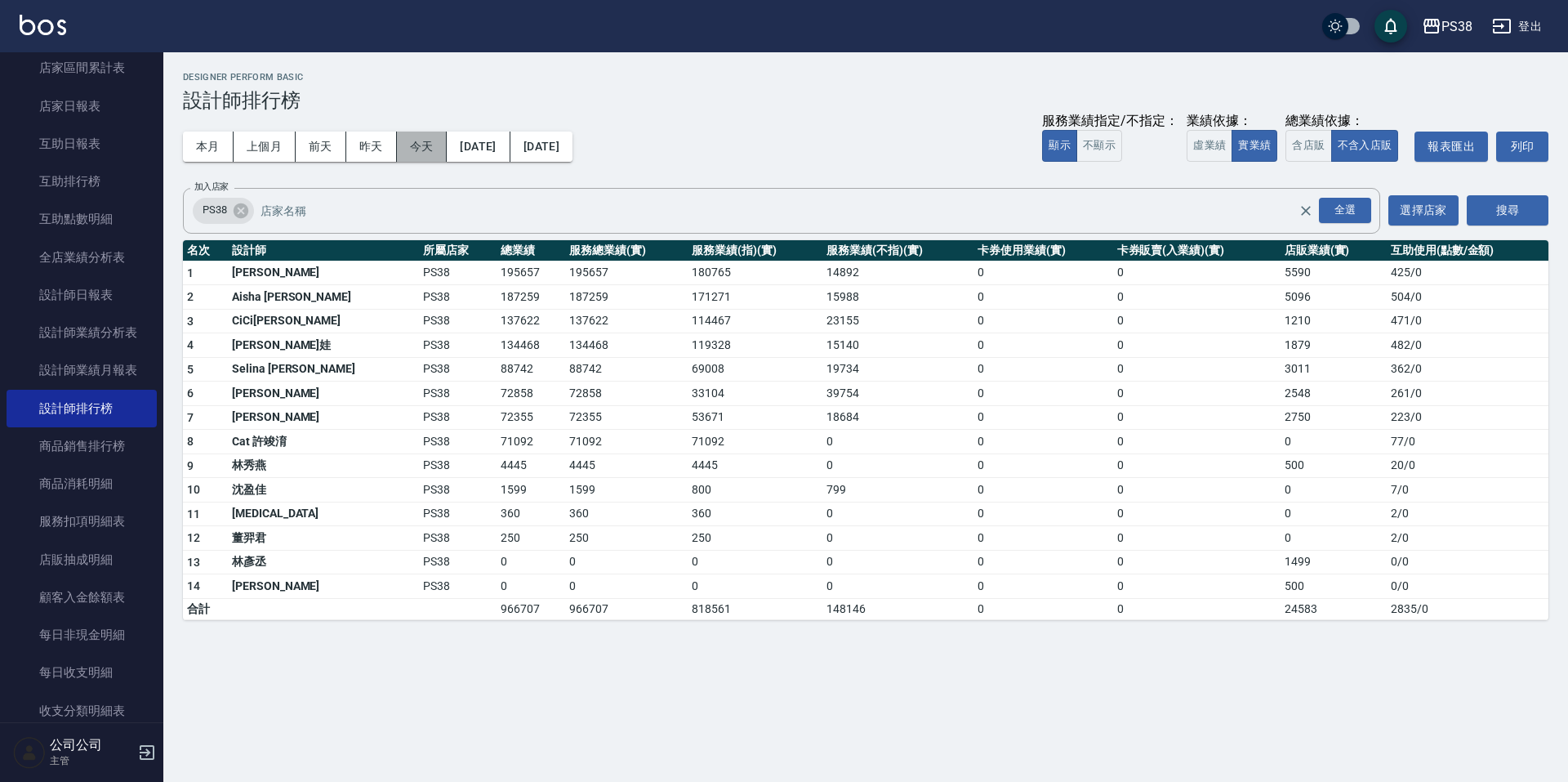
click at [425, 148] on button "今天" at bounding box center [422, 146] width 51 height 30
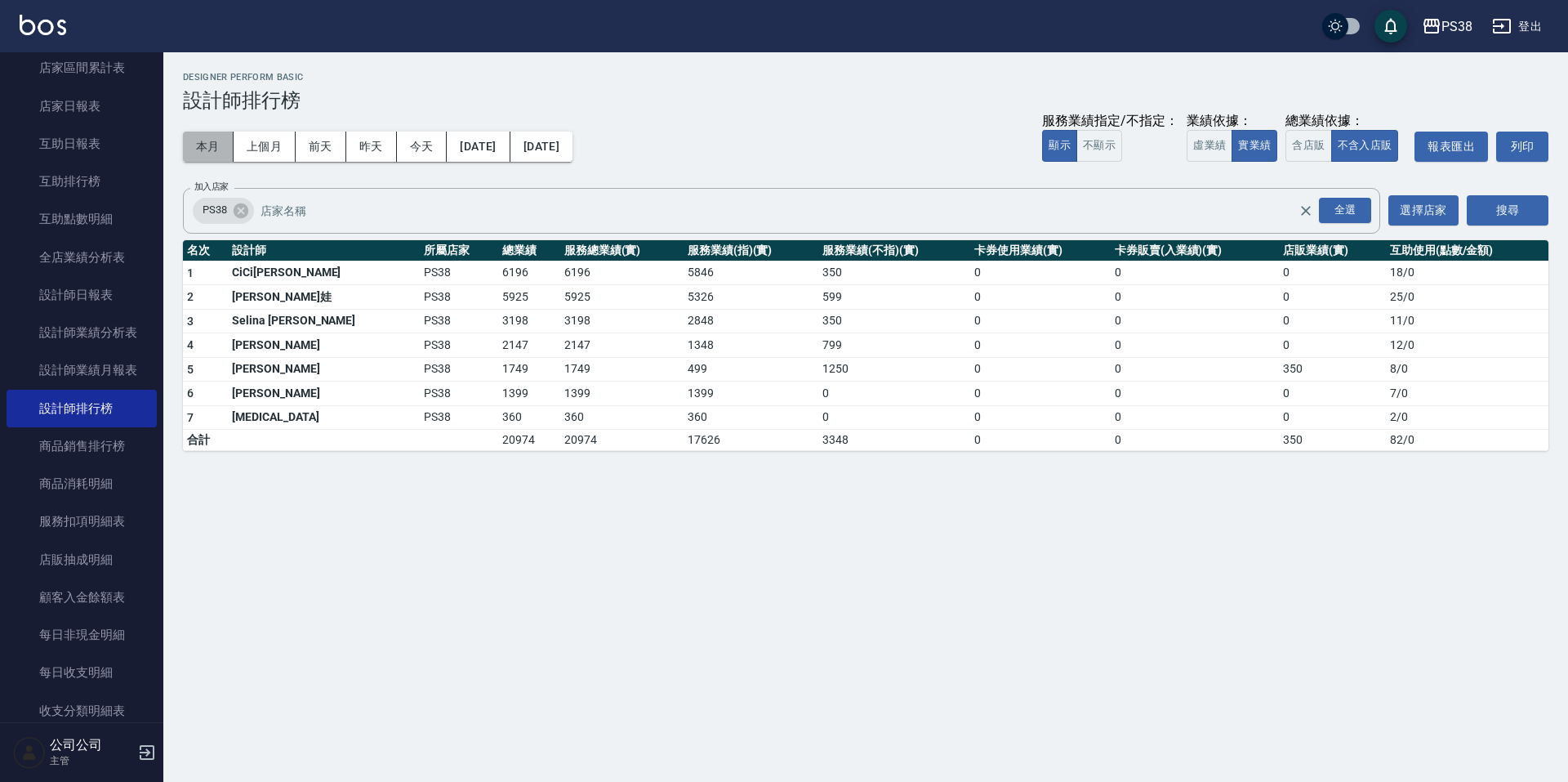
click at [212, 146] on button "本月" at bounding box center [208, 146] width 51 height 30
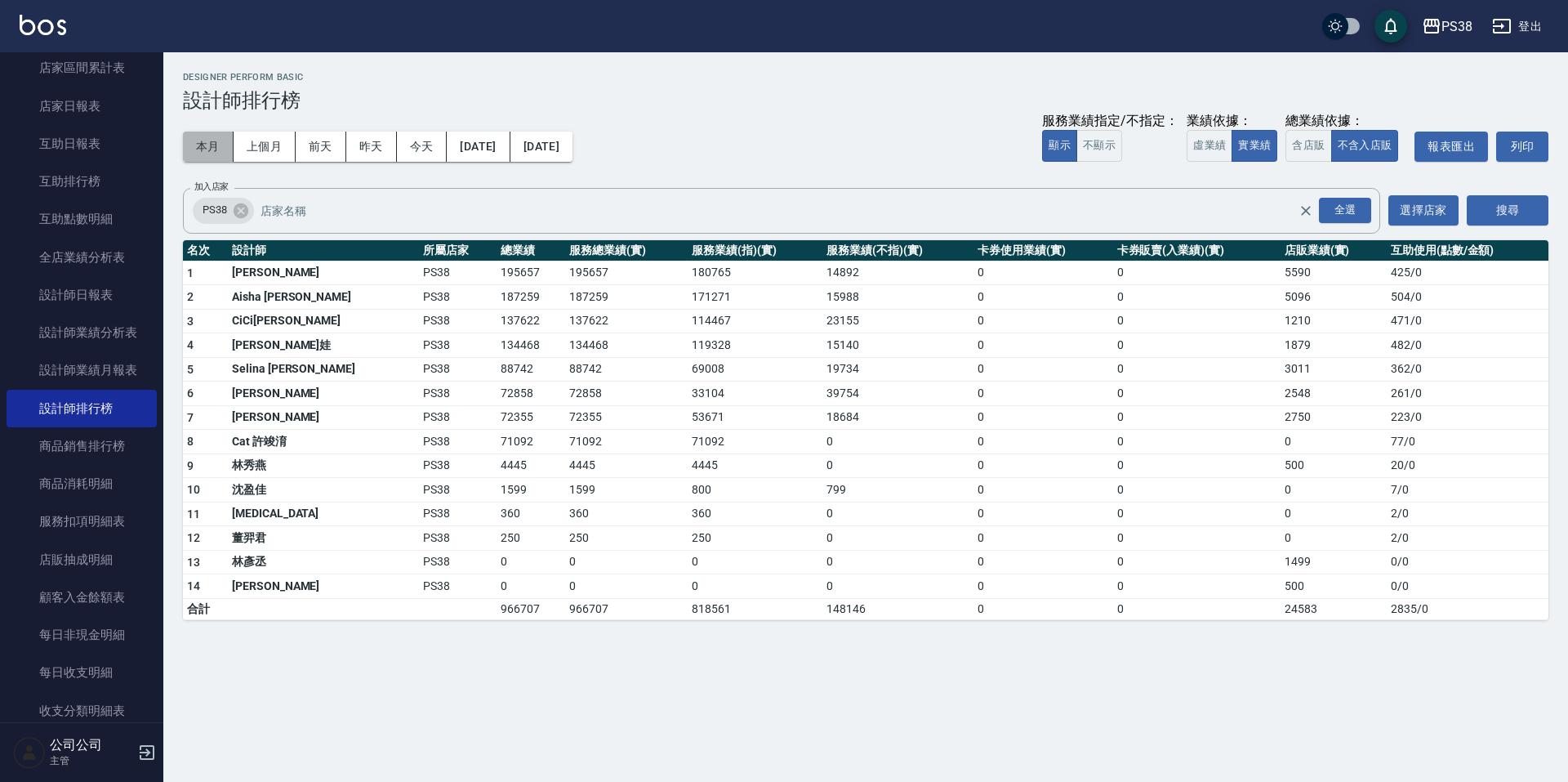
click at [199, 131] on button "本月" at bounding box center [208, 146] width 51 height 30
click at [422, 141] on button "今天" at bounding box center [422, 146] width 51 height 30
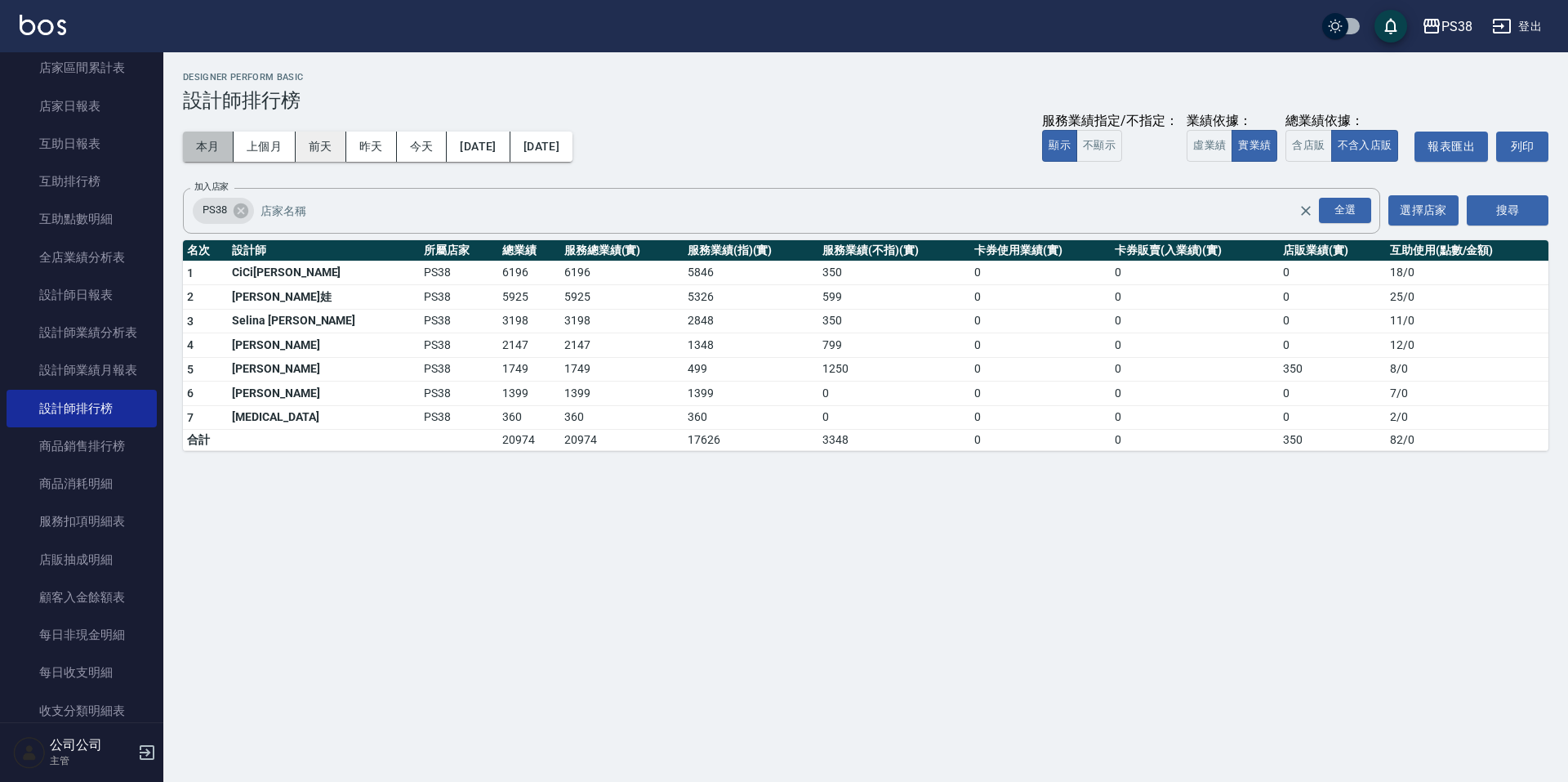
drag, startPoint x: 209, startPoint y: 152, endPoint x: 309, endPoint y: 152, distance: 100.0
click at [211, 153] on button "本月" at bounding box center [208, 146] width 51 height 30
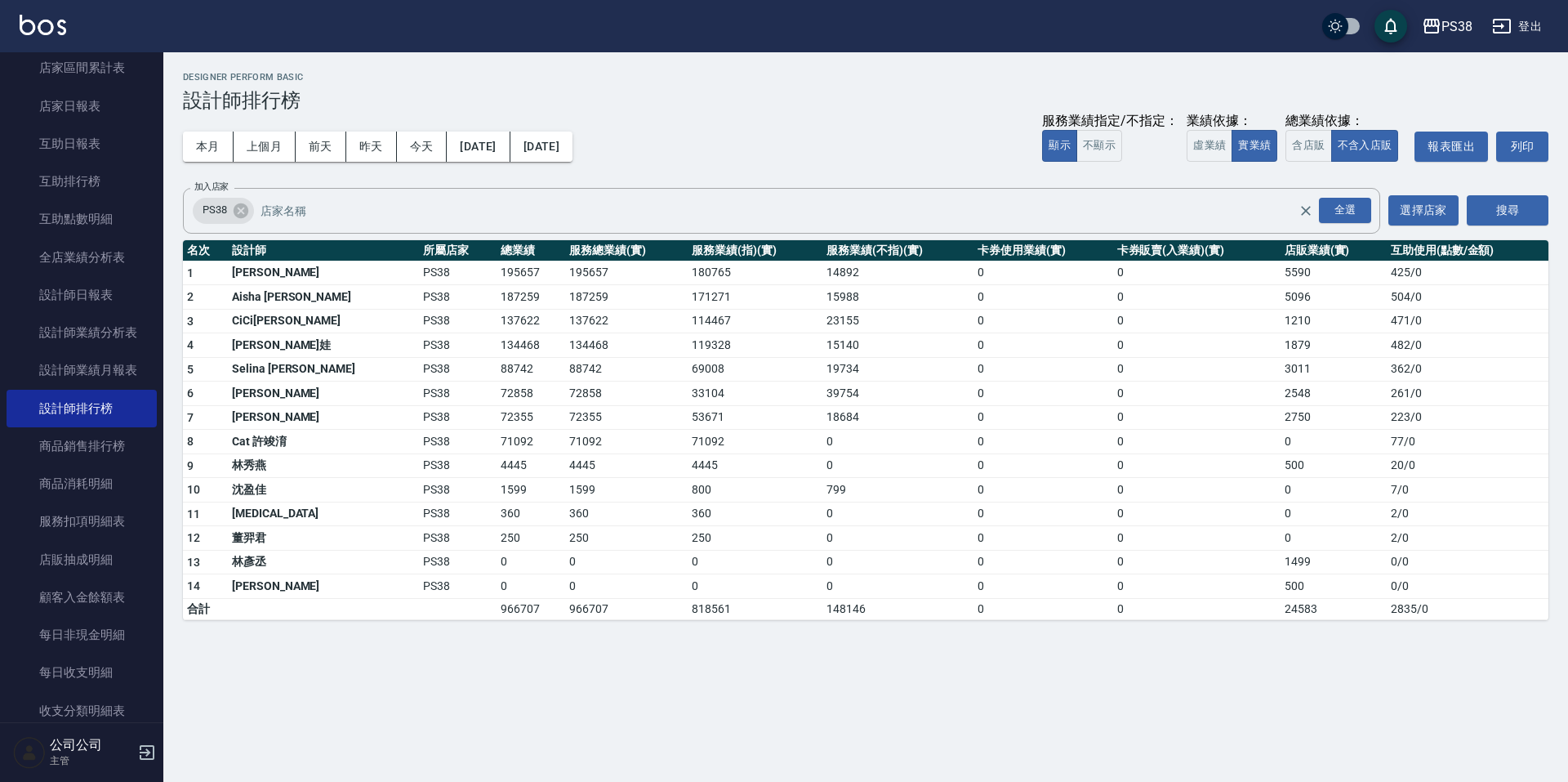
click at [549, 84] on div "Designer Perform Basic 設計師排行榜" at bounding box center [865, 91] width 1365 height 40
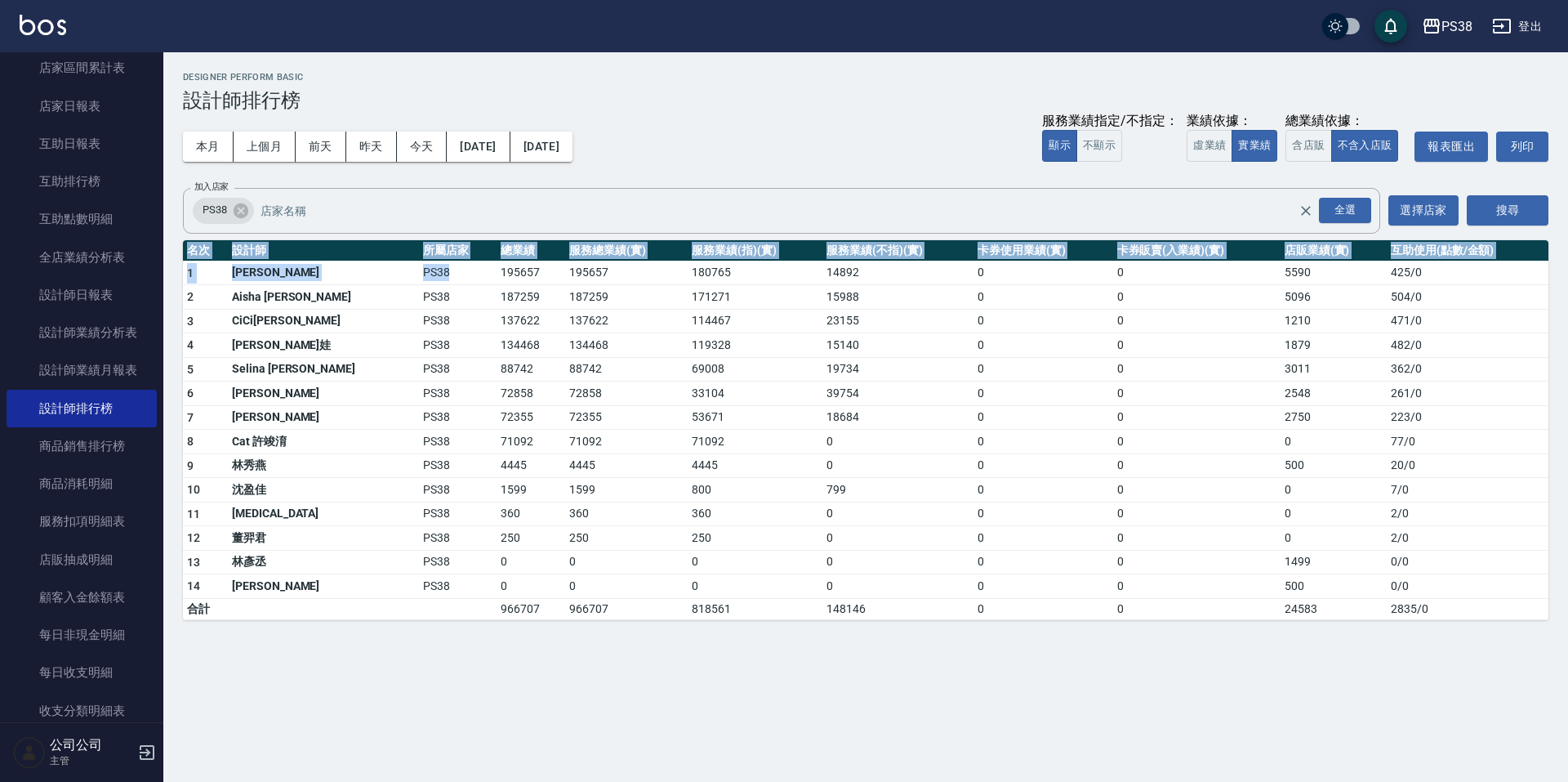
drag, startPoint x: 428, startPoint y: 280, endPoint x: 892, endPoint y: 630, distance: 581.2
click at [892, 630] on div "PS38 [DATE] - [DATE] 設計師排行榜 列印時間： [DATE][PHONE_NUMBER]:55 Designer Perform Basi…" at bounding box center [866, 346] width 1405 height 587
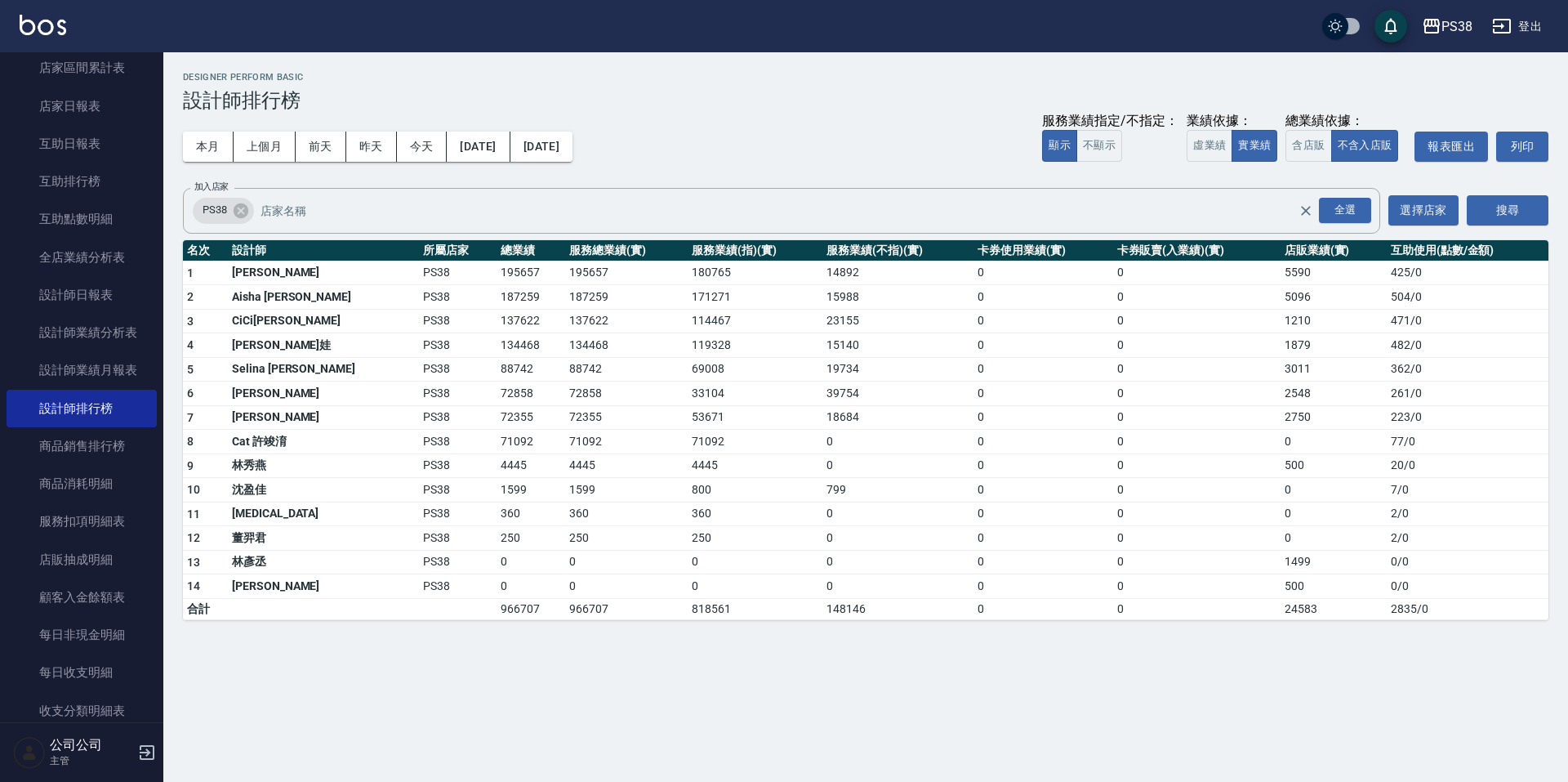
click at [780, 95] on h3 "設計師排行榜" at bounding box center [865, 100] width 1365 height 23
click at [253, 139] on button "上個月" at bounding box center [264, 146] width 62 height 30
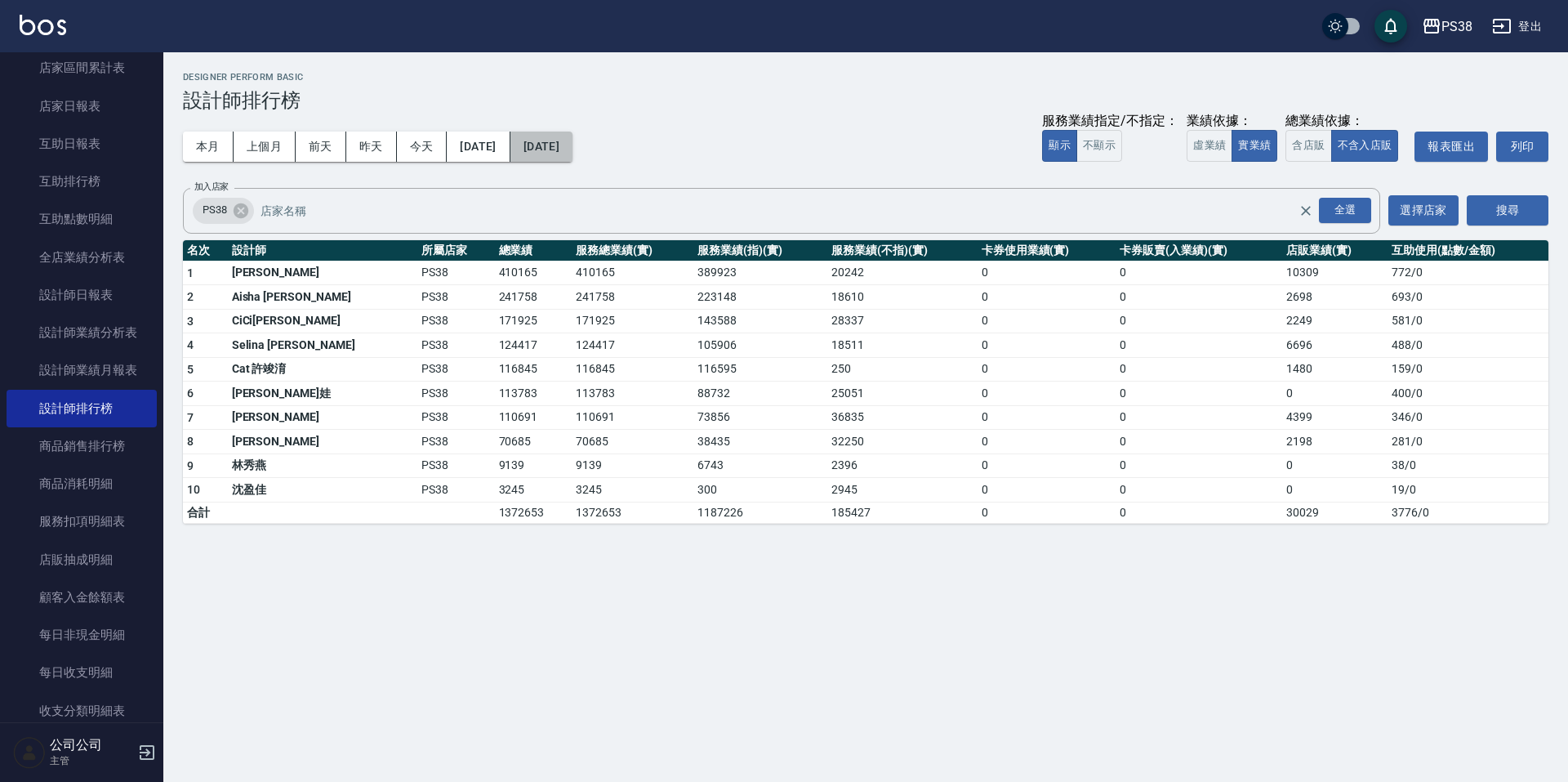
click at [572, 142] on button "[DATE]" at bounding box center [541, 146] width 62 height 30
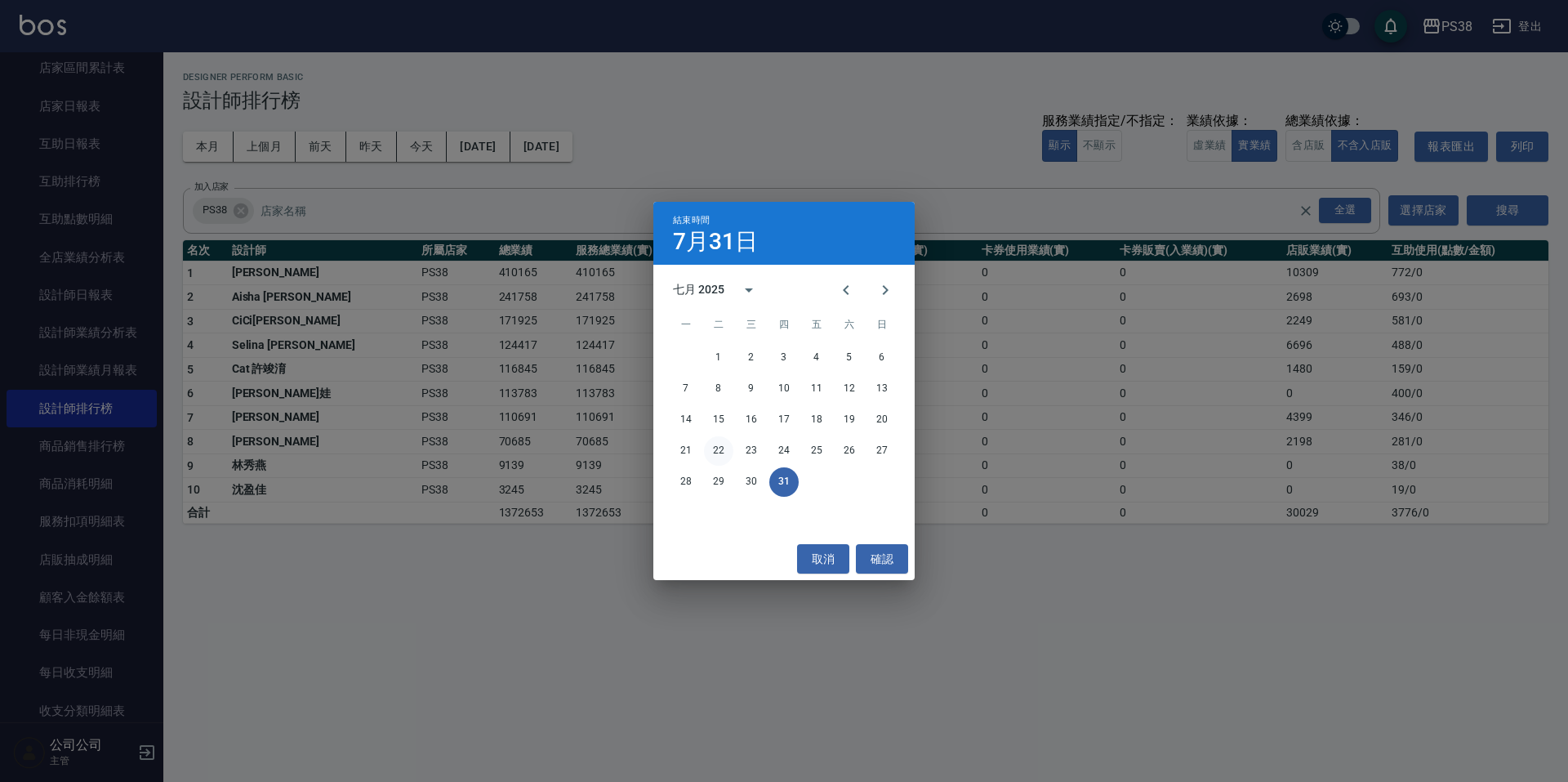
click at [719, 455] on button "22" at bounding box center [719, 451] width 30 height 30
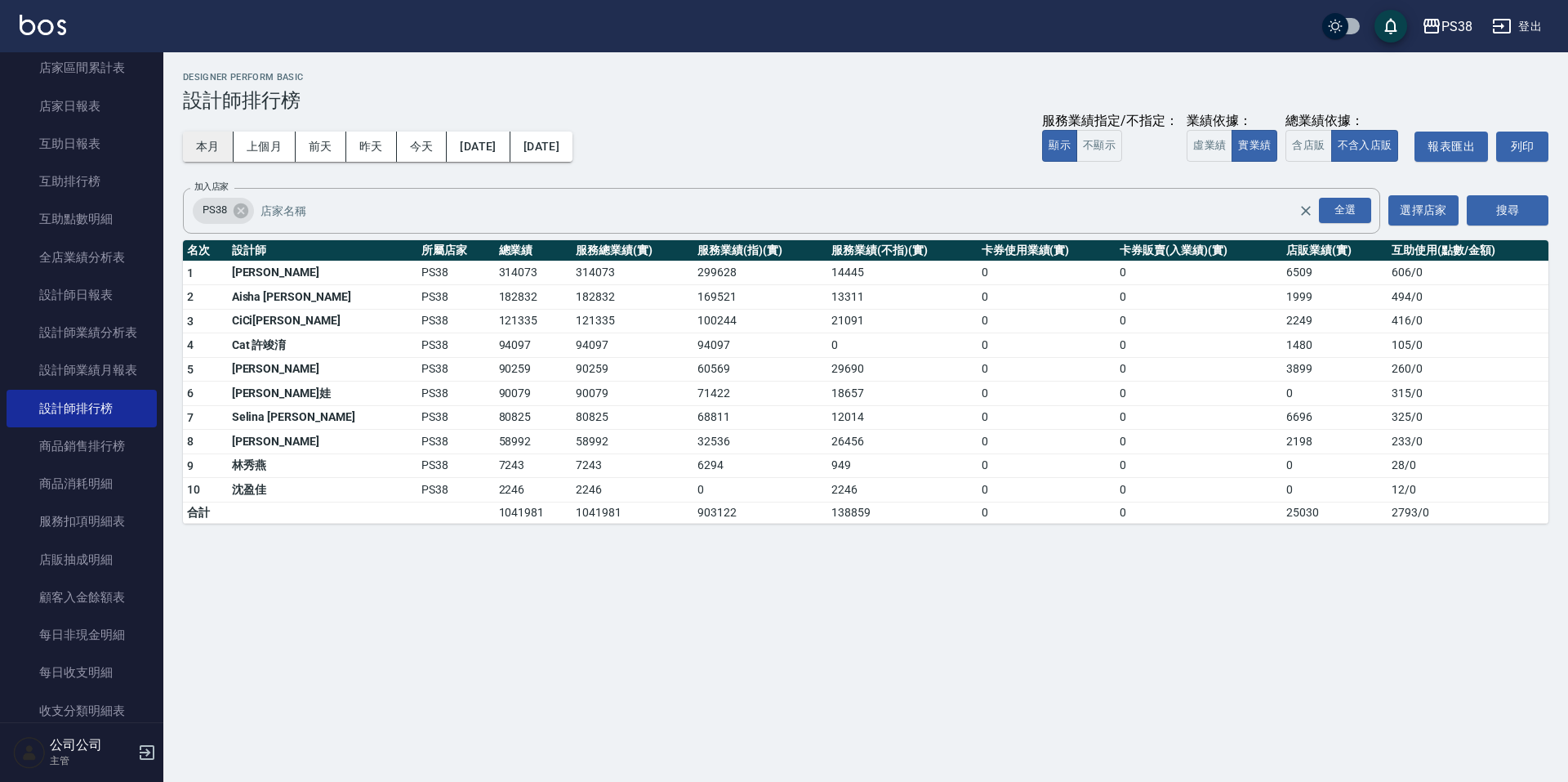
click at [199, 145] on button "本月" at bounding box center [208, 146] width 51 height 30
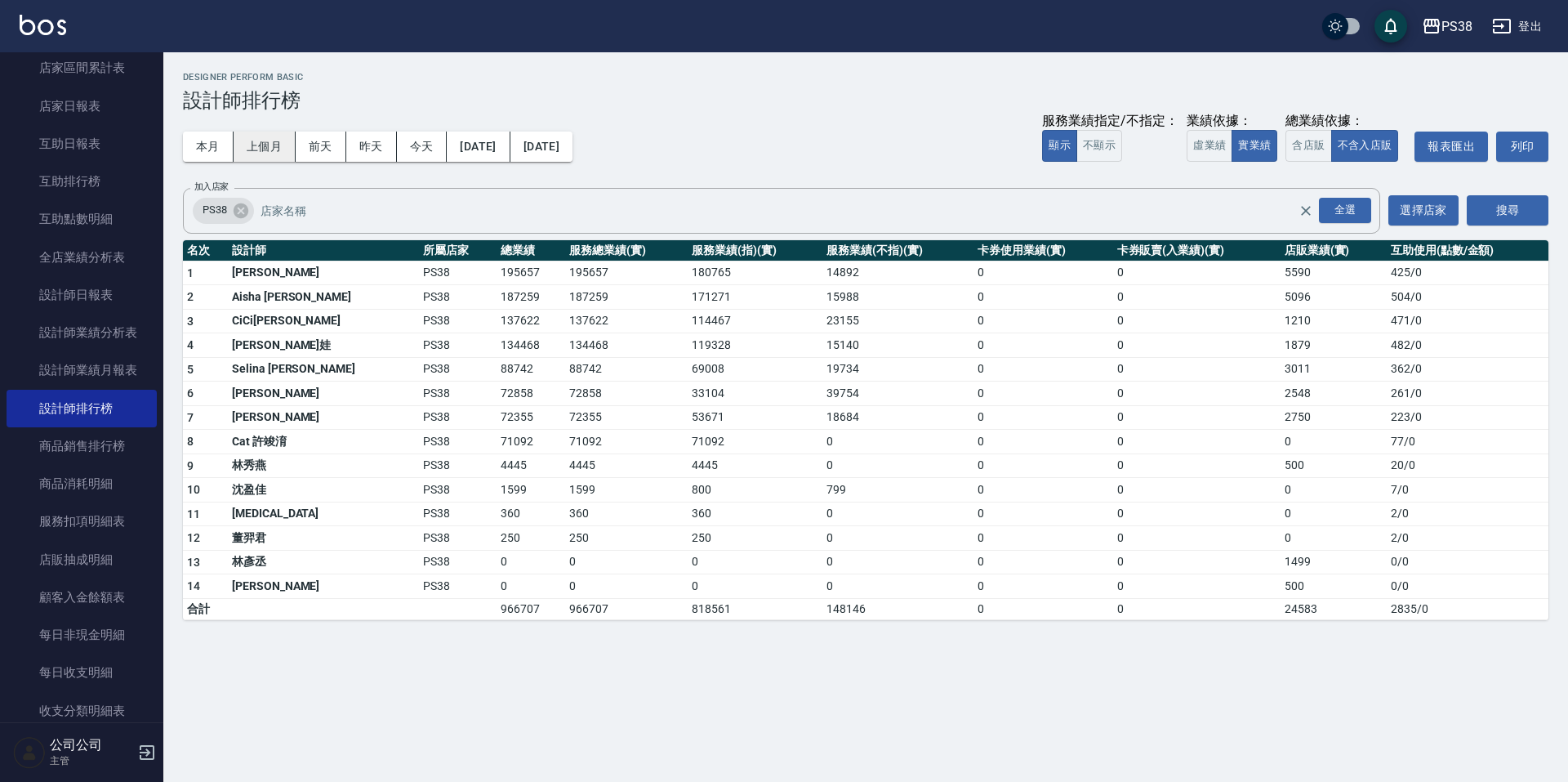
click at [274, 144] on button "上個月" at bounding box center [264, 146] width 62 height 30
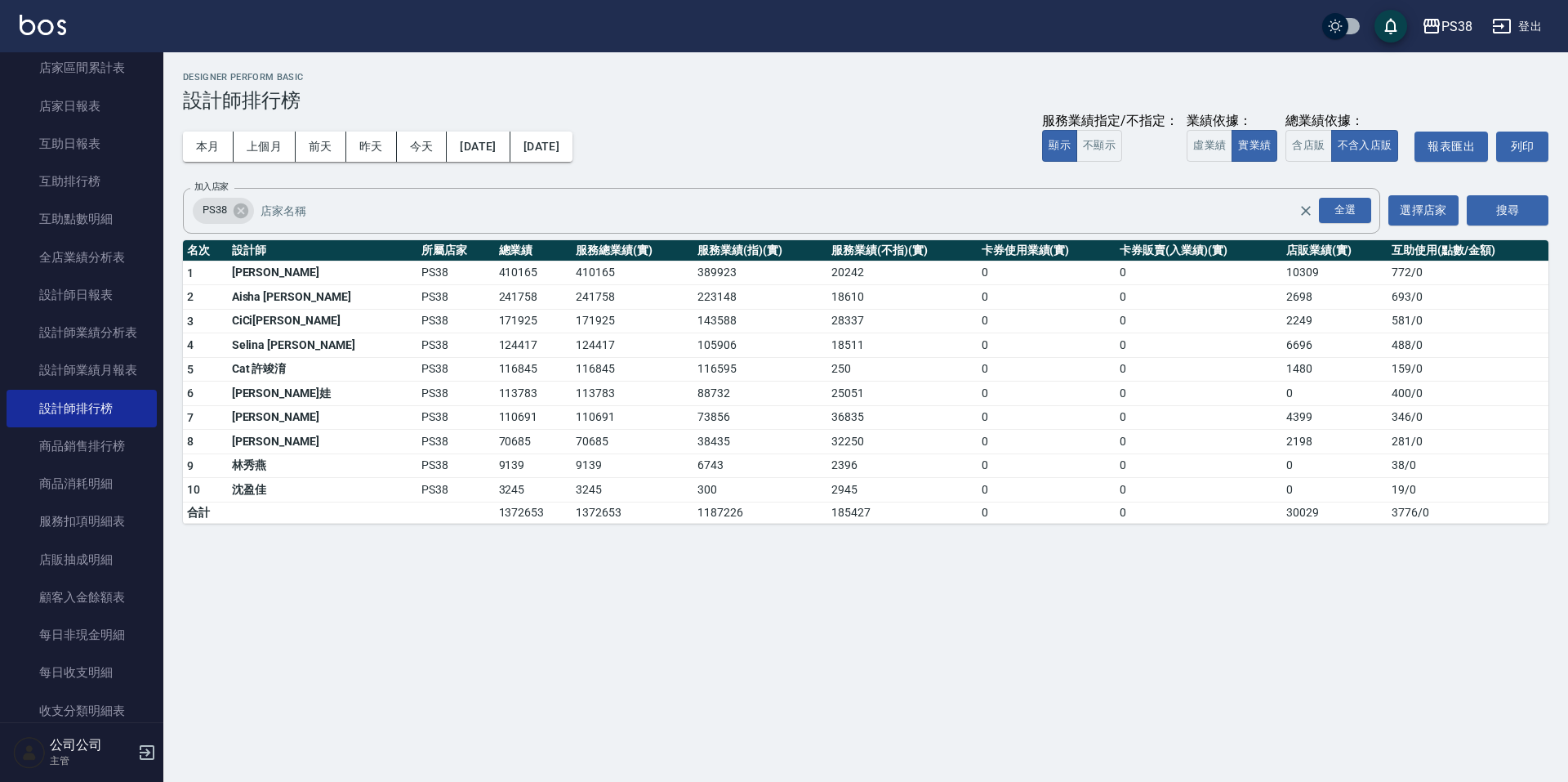
drag, startPoint x: 186, startPoint y: 152, endPoint x: 449, endPoint y: 555, distance: 481.2
click at [449, 555] on div "PS38 [DATE] - [DATE] 設計師排行榜 列印時間： [DATE][PHONE_NUMBER]:56 Designer Perform Basi…" at bounding box center [784, 391] width 1568 height 782
click at [211, 159] on button "本月" at bounding box center [208, 146] width 51 height 30
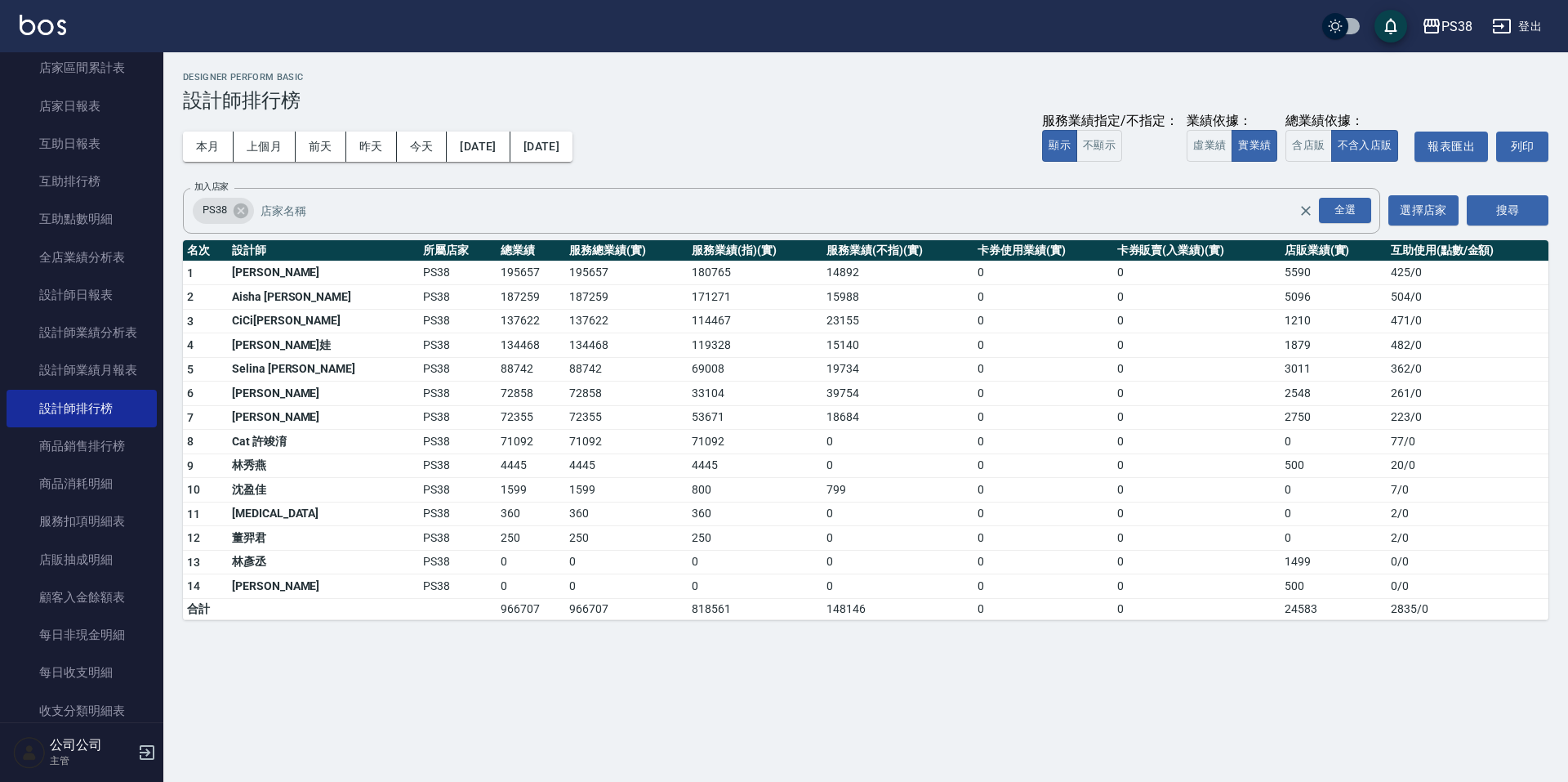
click at [913, 145] on div "本月 上個月 [DATE] [DATE] [DATE] [DATE] [DATE] 服務業績指定/不指定： 顯示 不顯示 業績依據： 虛業績 實業績 總業績依…" at bounding box center [865, 146] width 1365 height 69
click at [264, 131] on div "本月 上個月 [DATE] [DATE] [DATE] [DATE] [DATE] 服務業績指定/不指定： 顯示 不顯示 業績依據： 虛業績 實業績 總業績依…" at bounding box center [865, 146] width 1365 height 69
click at [265, 141] on button "上個月" at bounding box center [264, 146] width 62 height 30
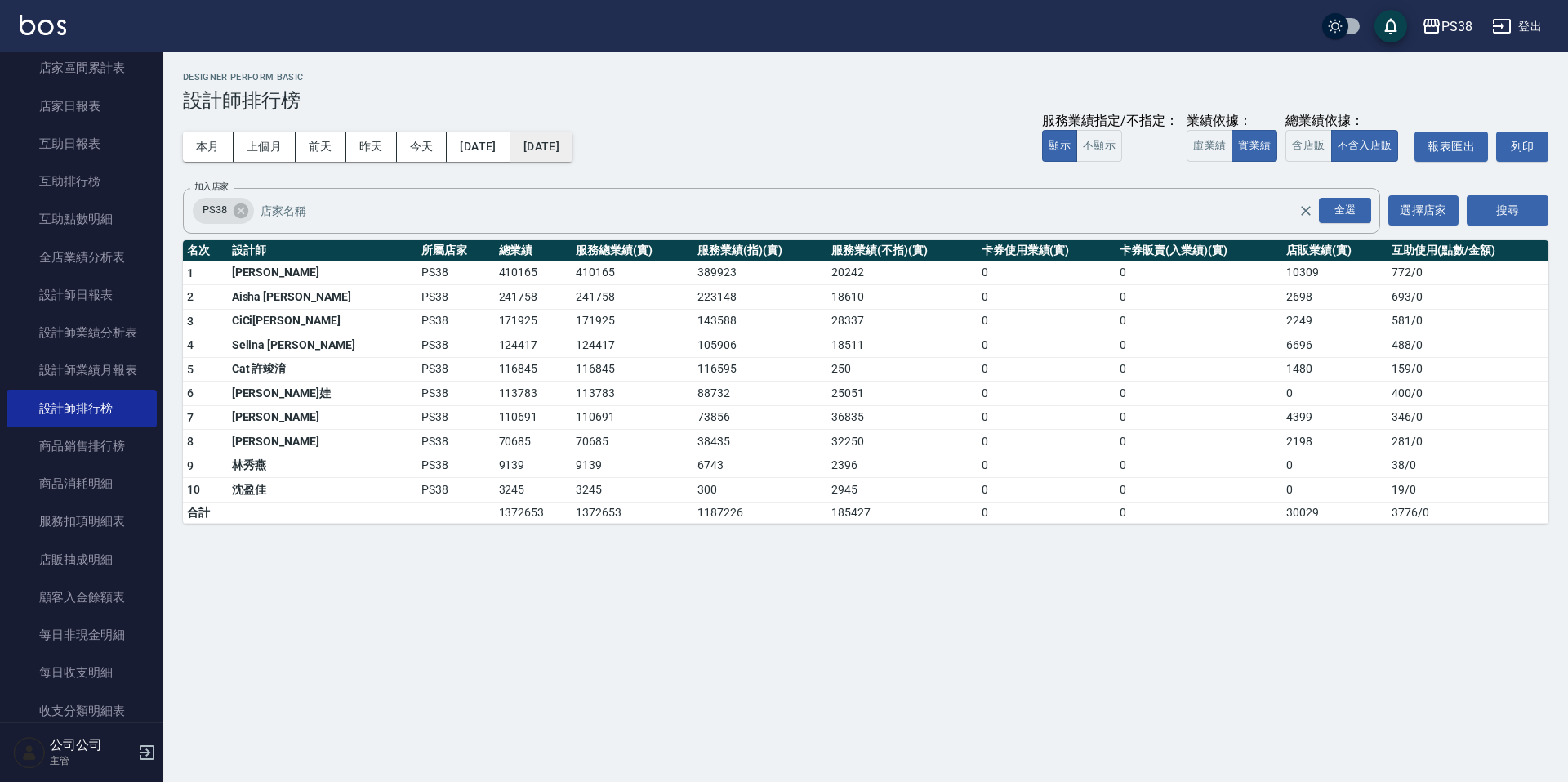
click at [572, 156] on button "[DATE]" at bounding box center [541, 146] width 62 height 30
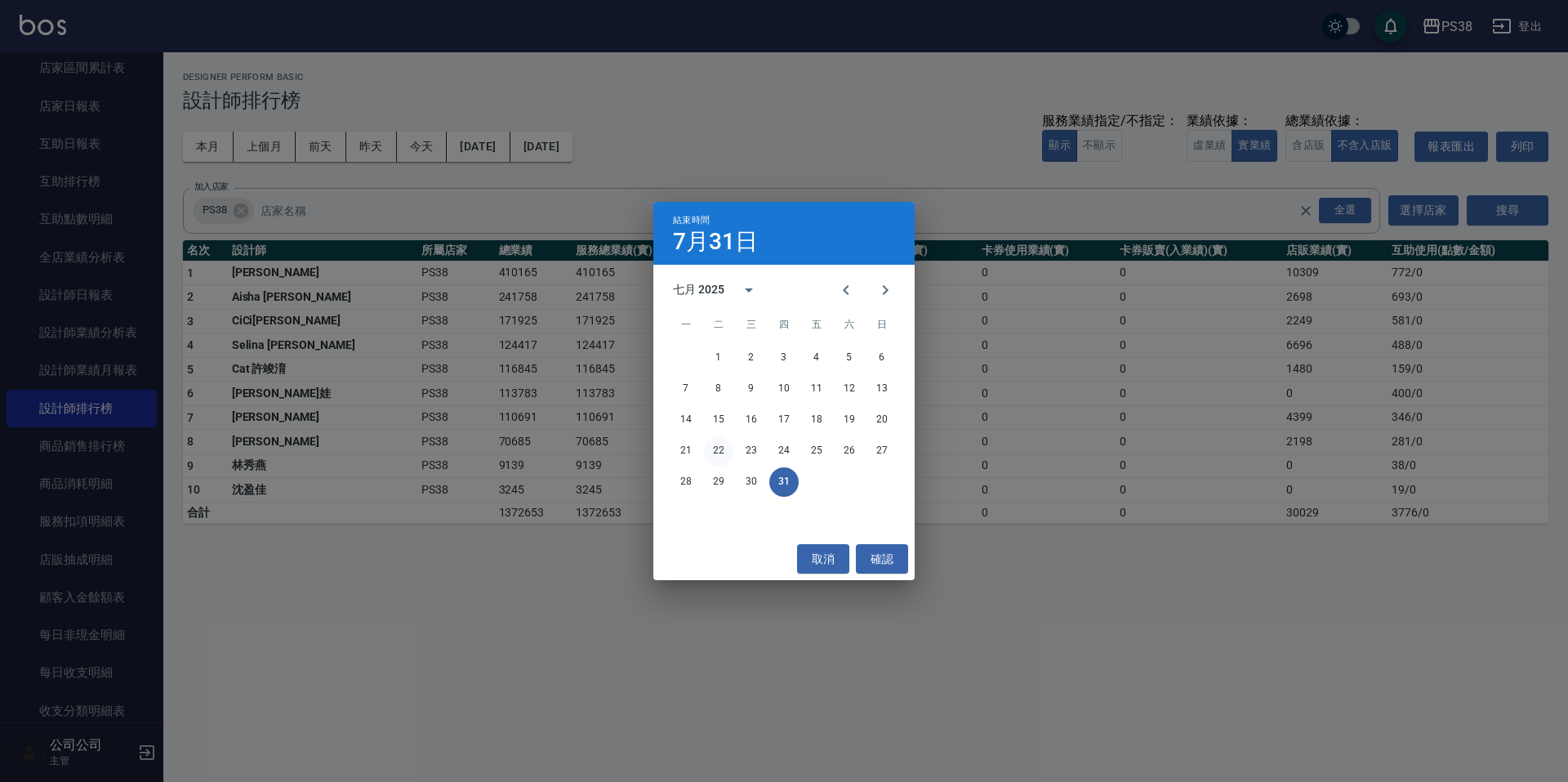
click at [707, 449] on button "22" at bounding box center [719, 451] width 30 height 30
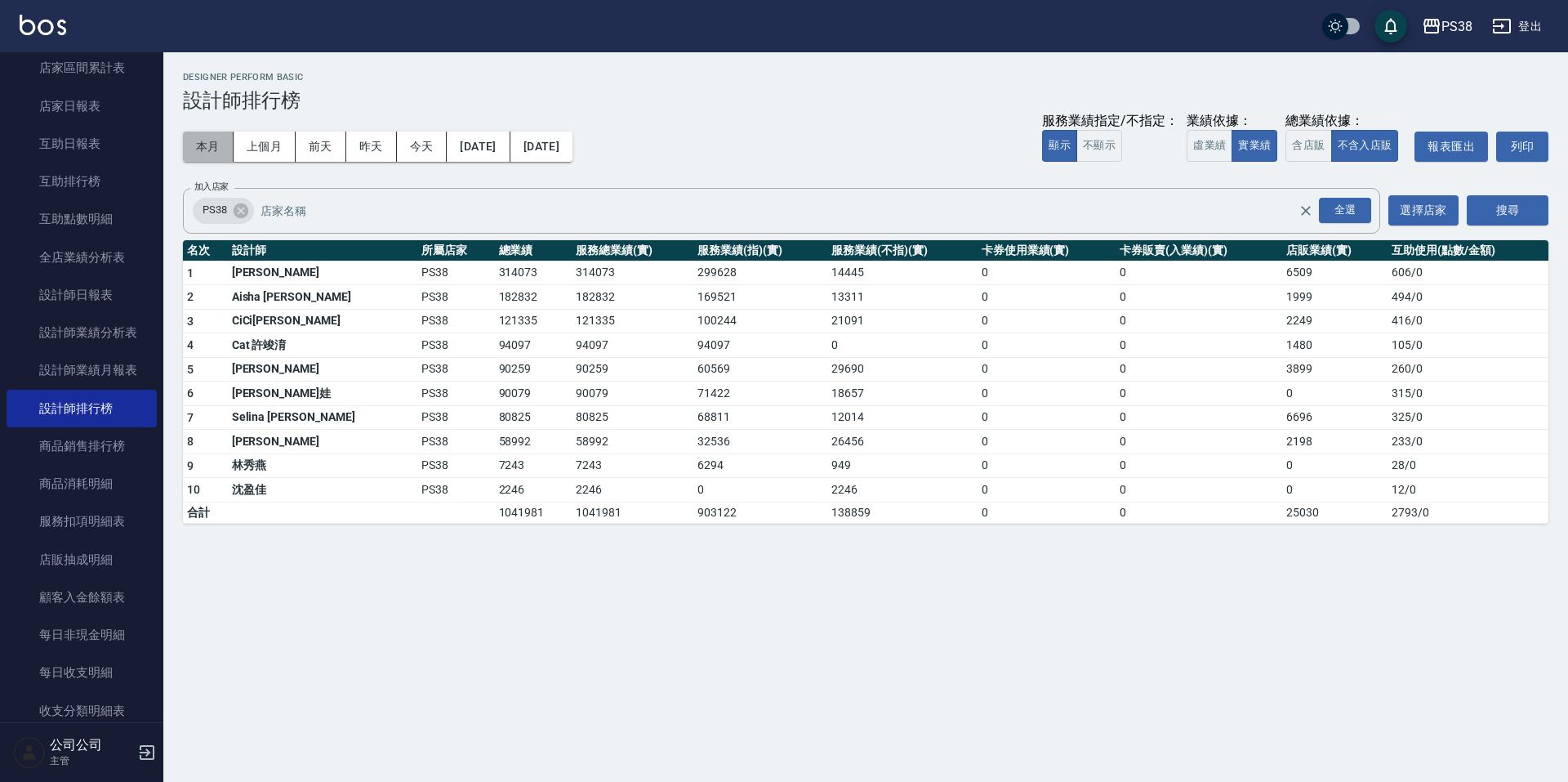
click at [211, 146] on button "本月" at bounding box center [208, 146] width 51 height 30
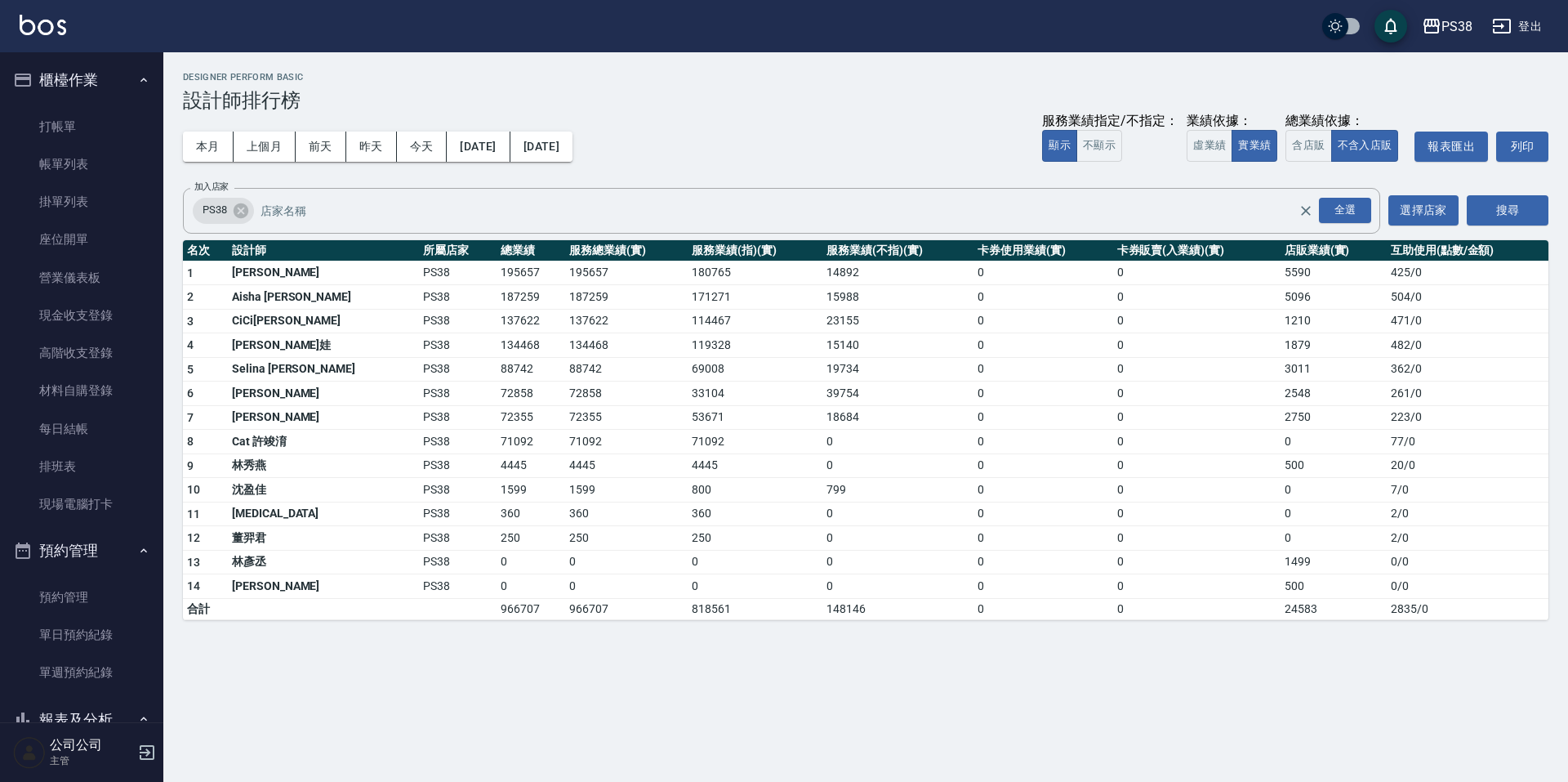
drag, startPoint x: 83, startPoint y: 174, endPoint x: 310, endPoint y: 230, distance: 233.8
click at [83, 174] on link "帳單列表" at bounding box center [81, 163] width 150 height 38
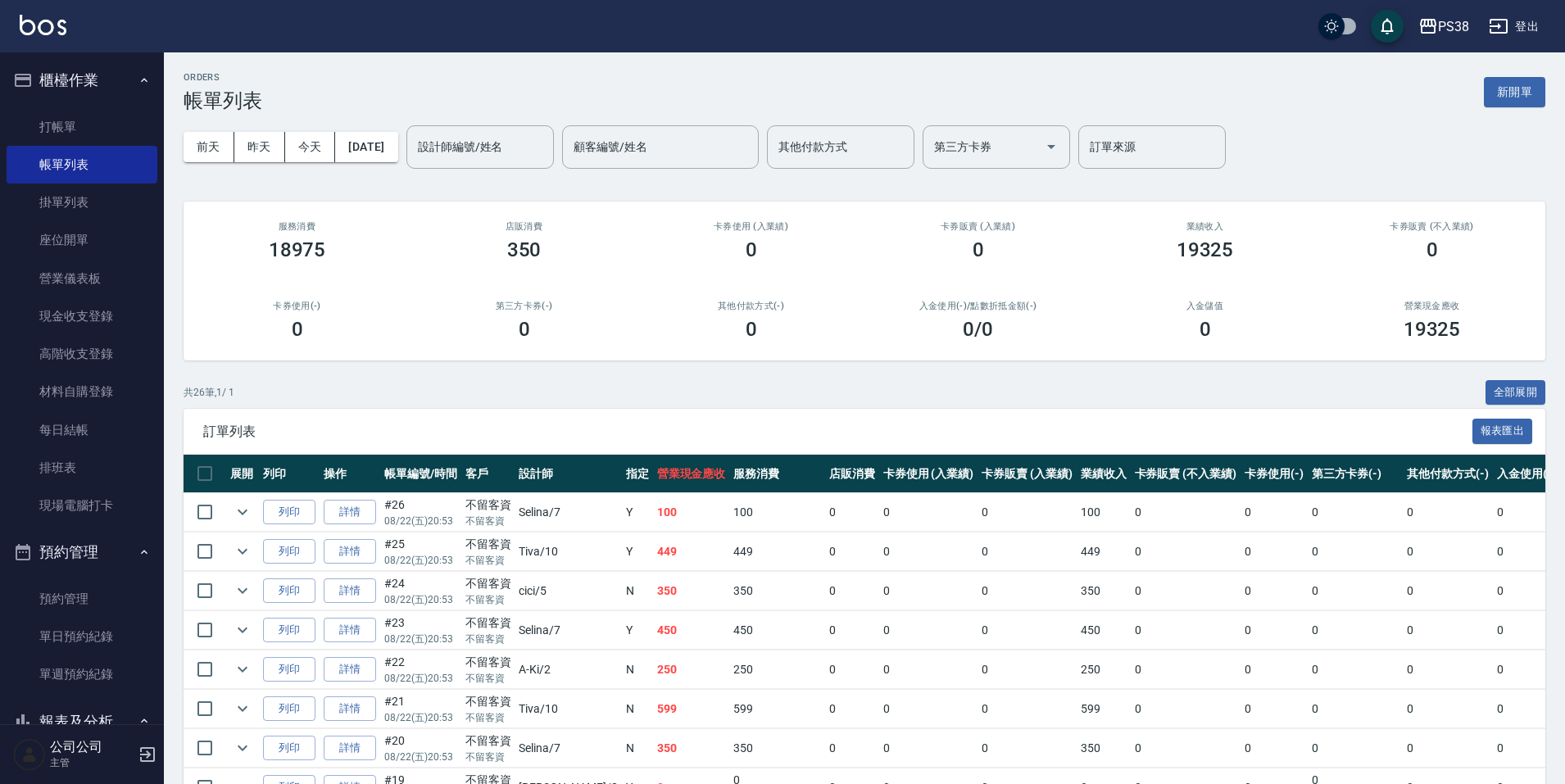
scroll to position [81, 0]
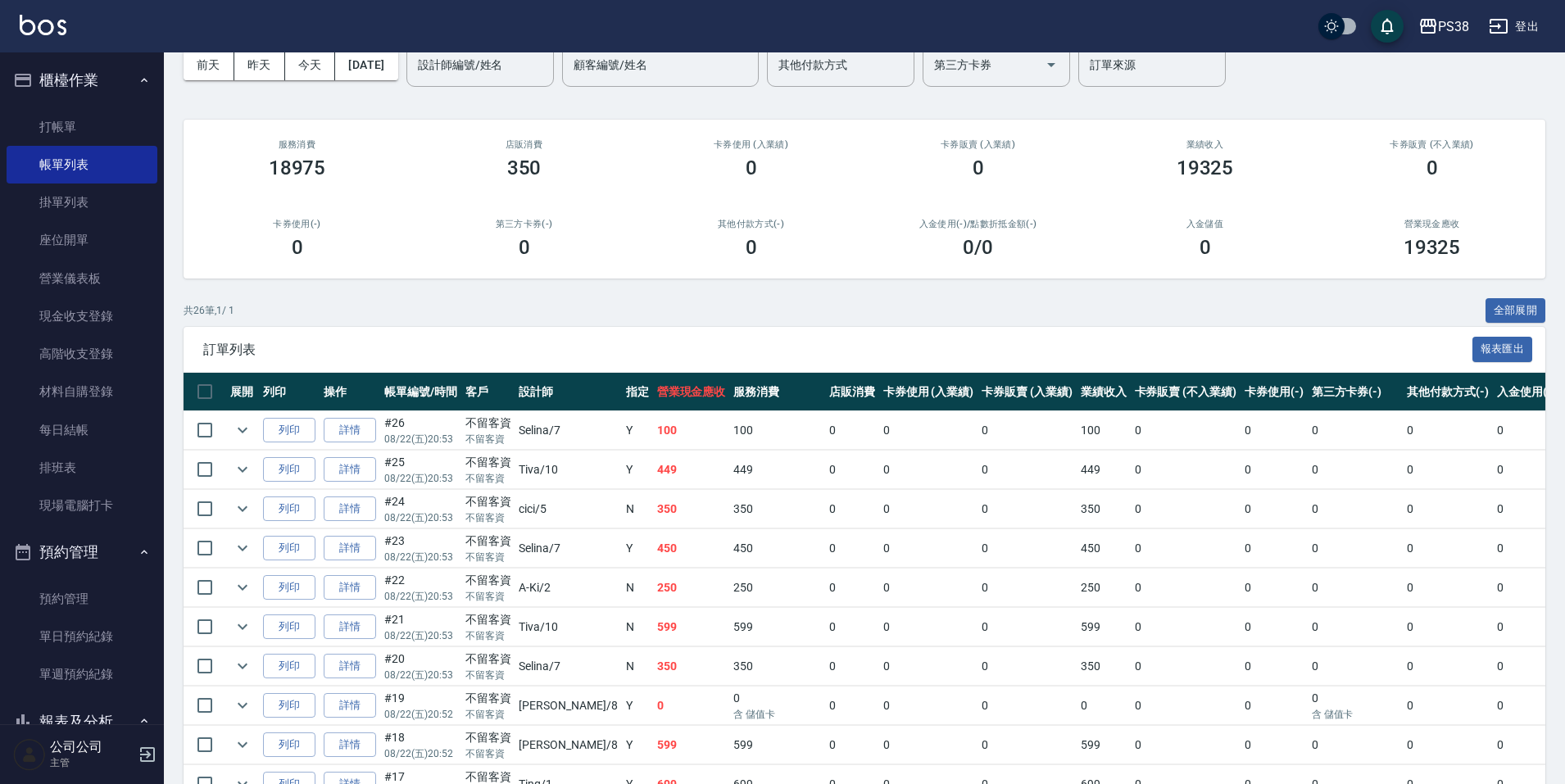
click at [653, 568] on td "250" at bounding box center [691, 588] width 77 height 39
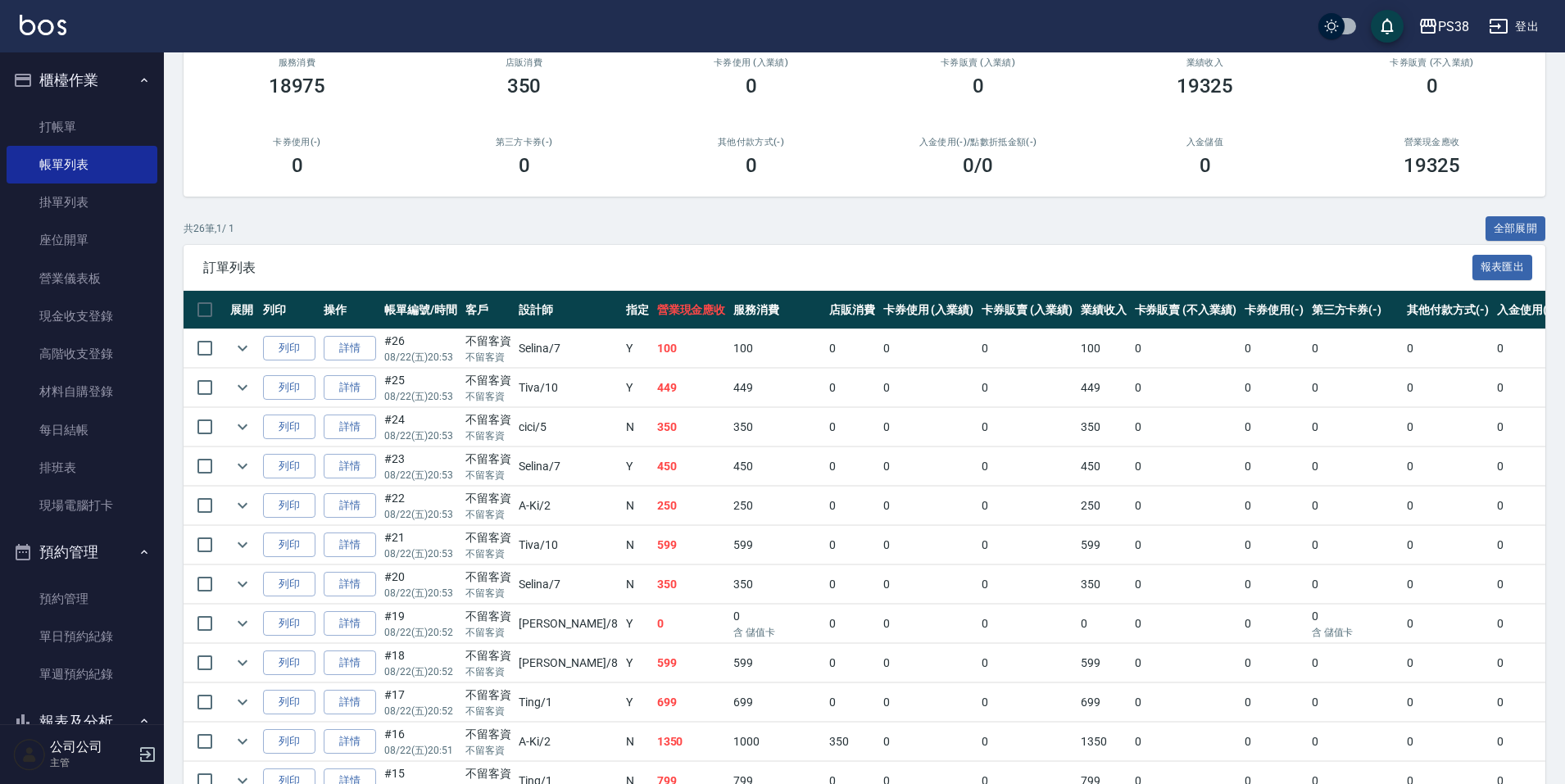
click at [653, 555] on td "599" at bounding box center [691, 545] width 77 height 39
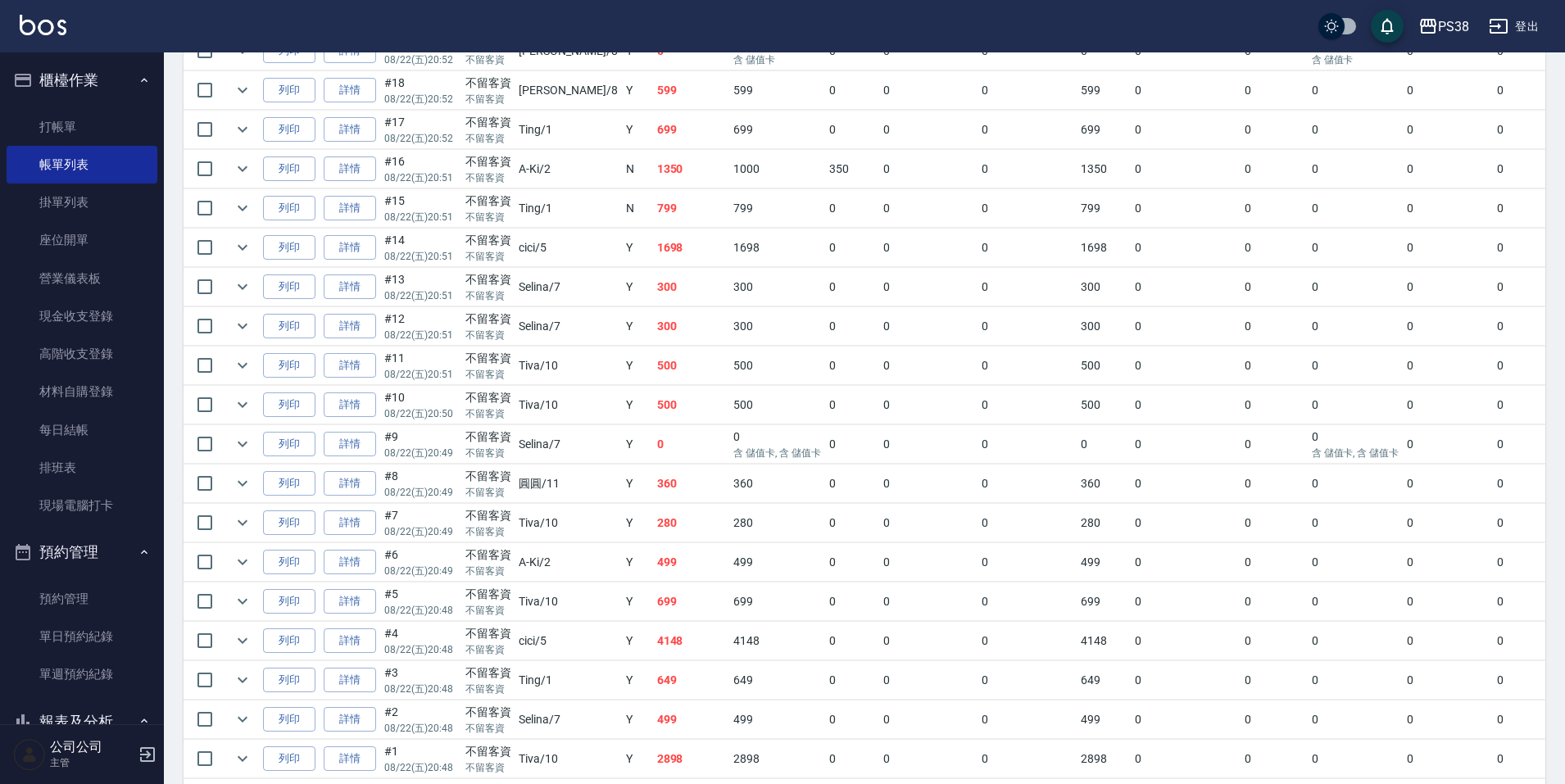
scroll to position [807, 0]
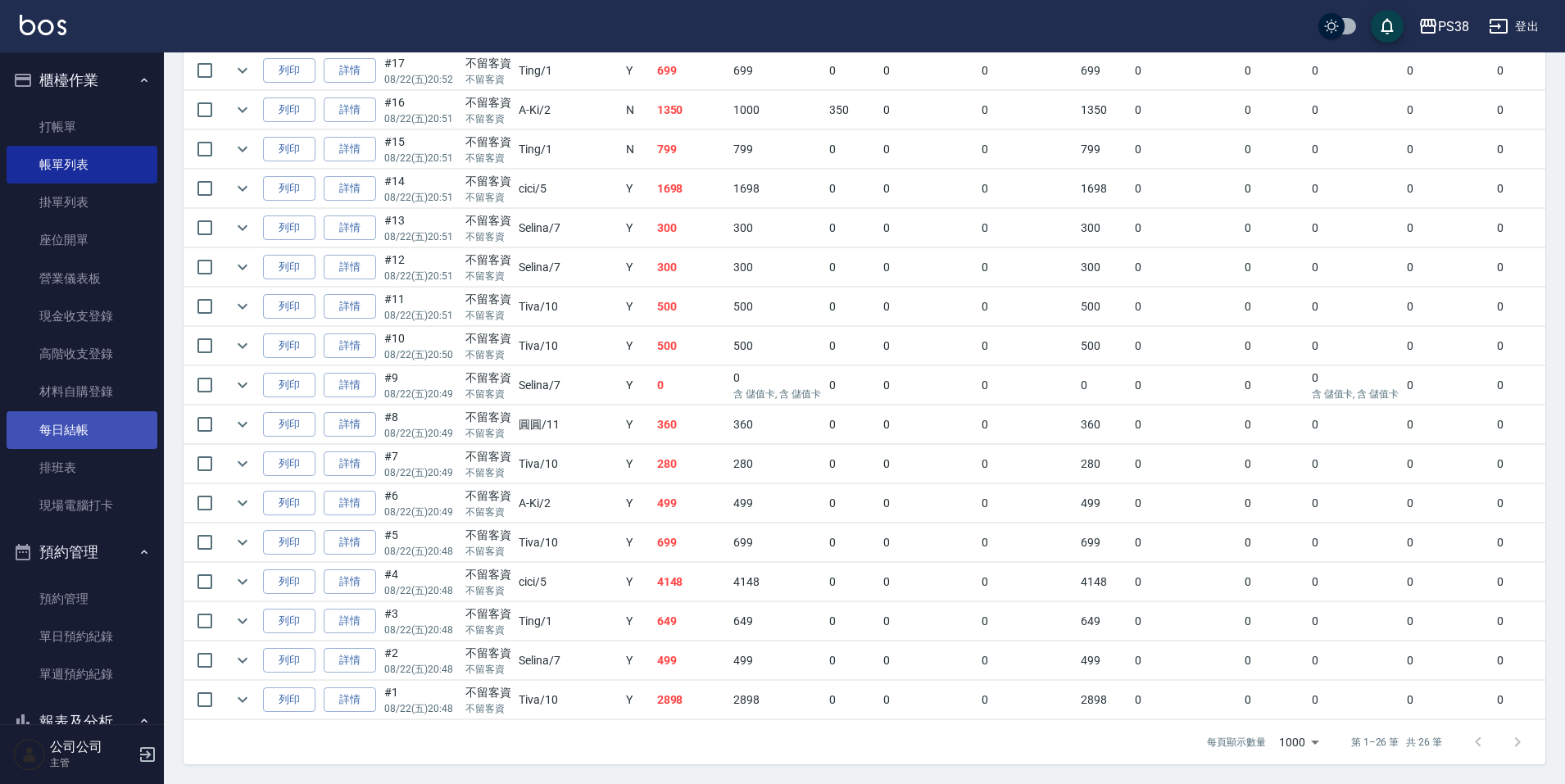
click at [79, 414] on link "每日結帳" at bounding box center [81, 429] width 151 height 38
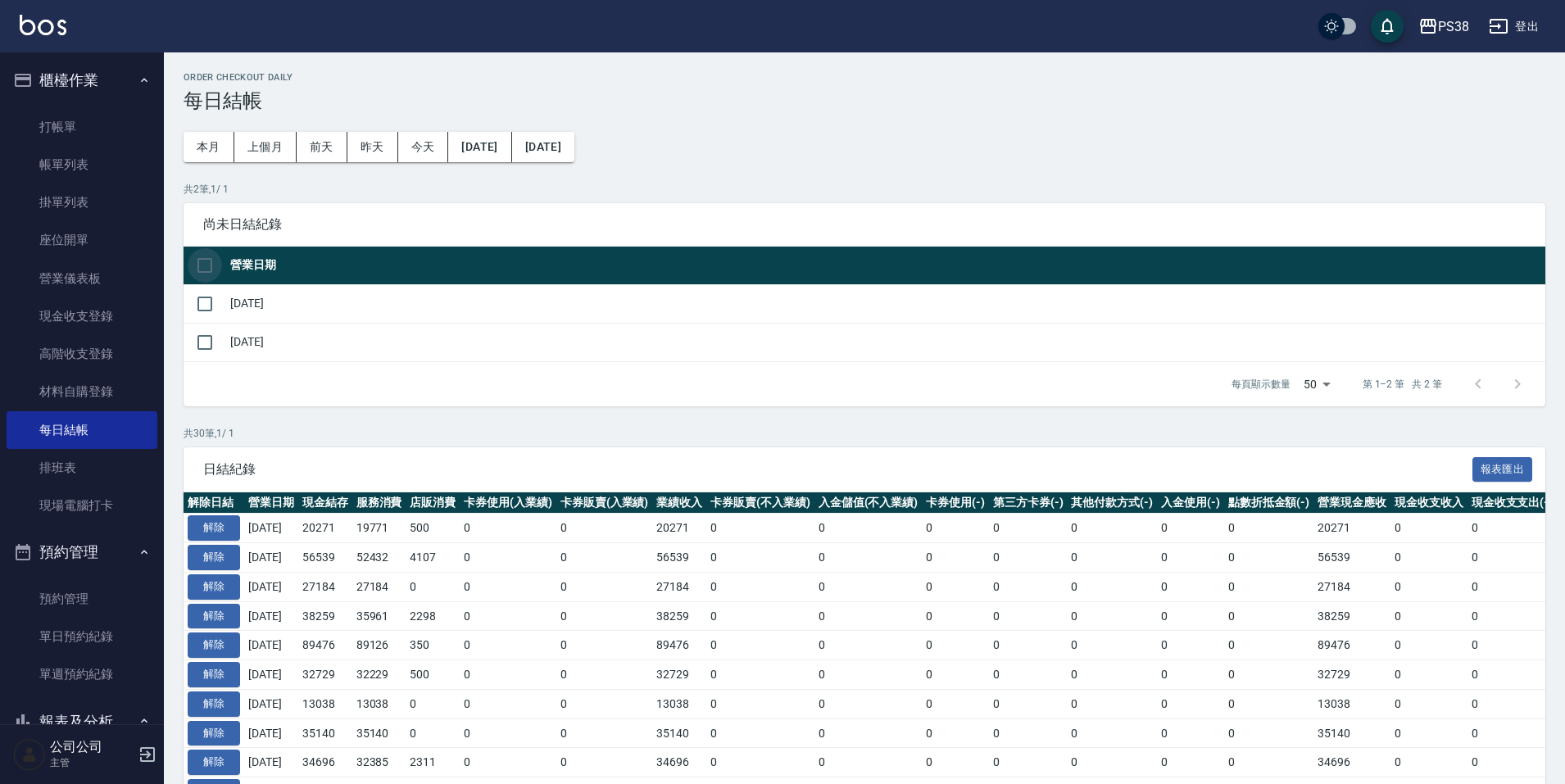
click at [209, 264] on input "checkbox" at bounding box center [205, 265] width 34 height 34
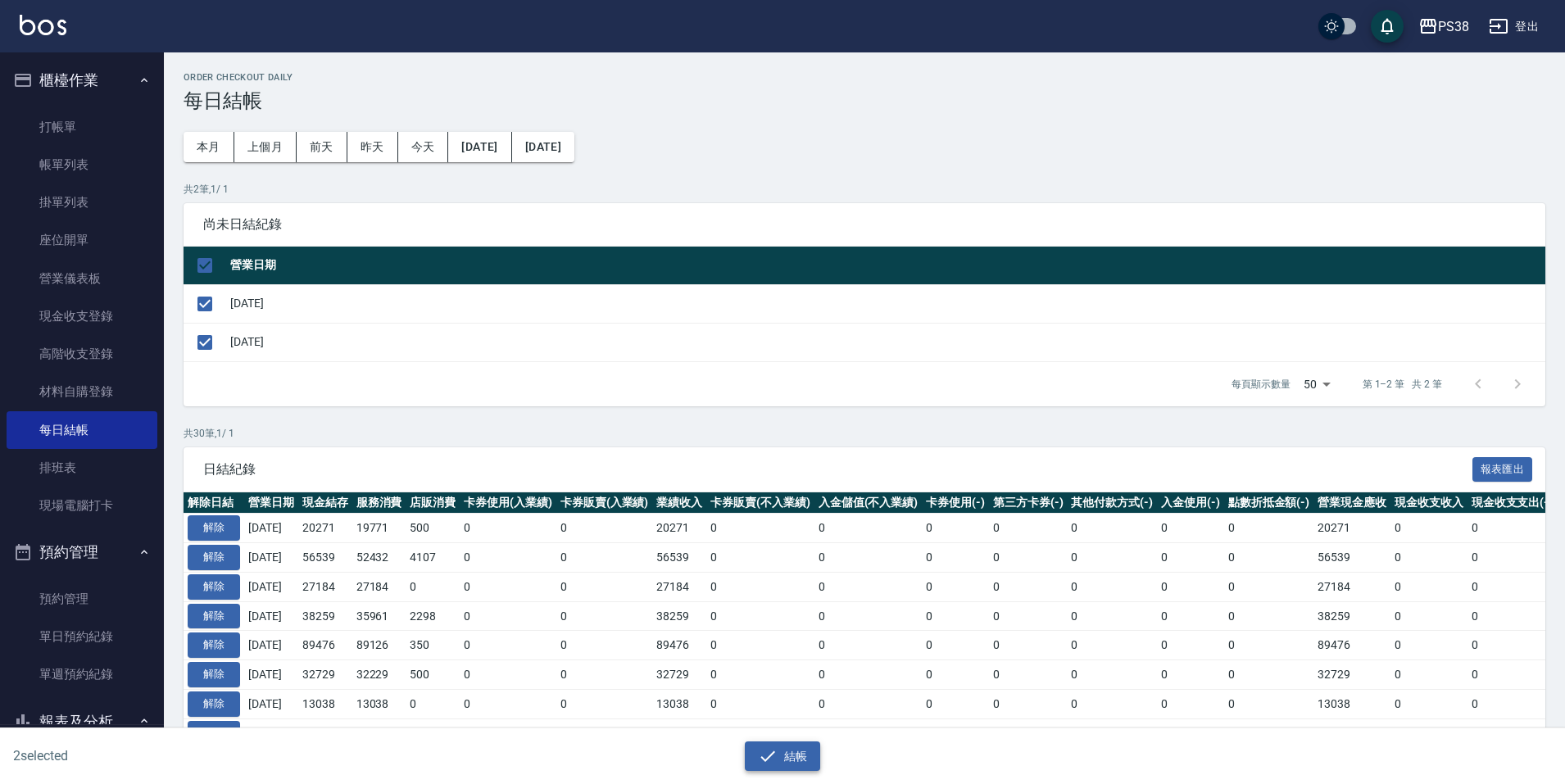
click at [771, 750] on icon "button" at bounding box center [767, 755] width 19 height 19
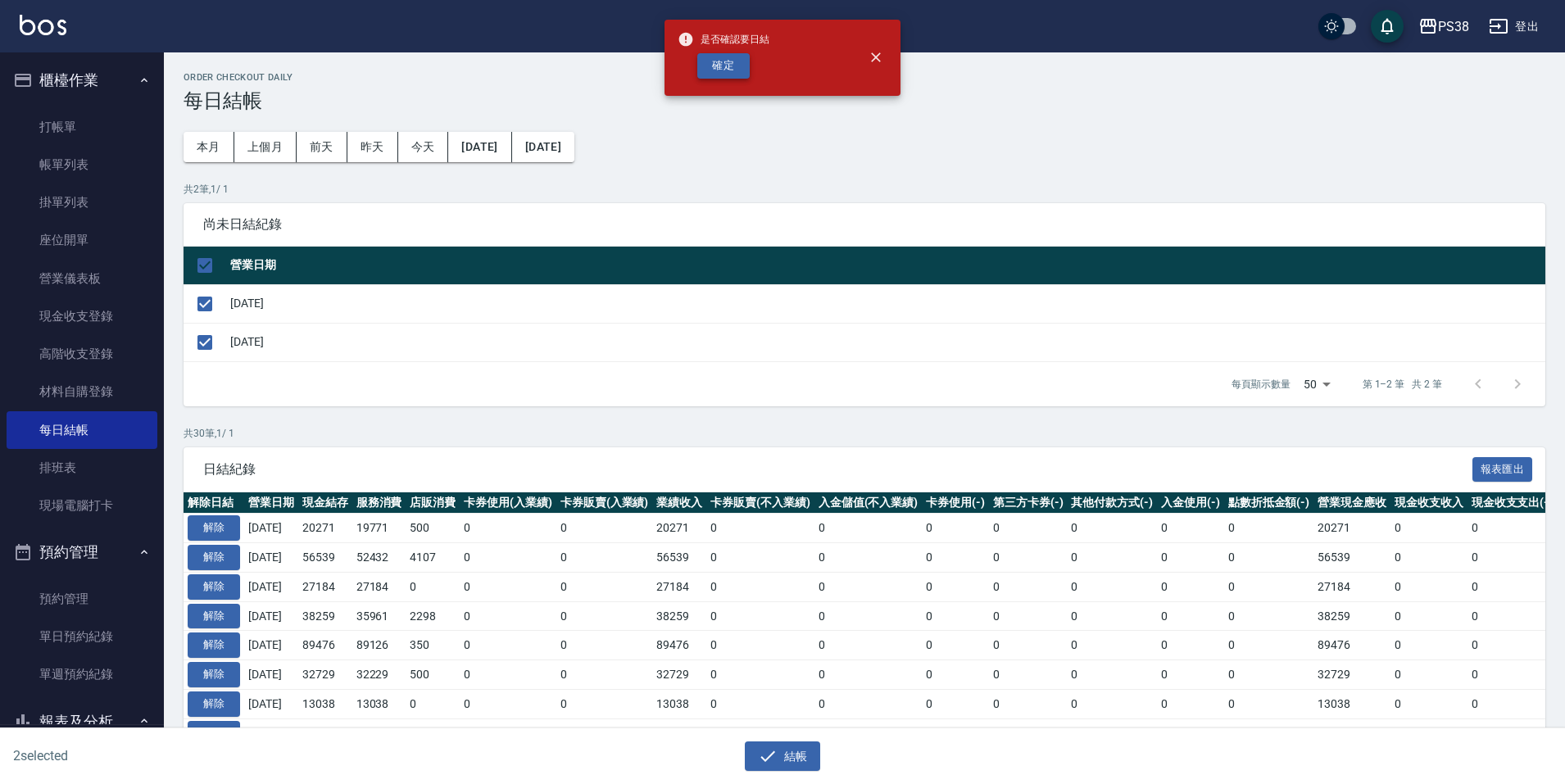
click at [734, 65] on button "確定" at bounding box center [723, 66] width 53 height 25
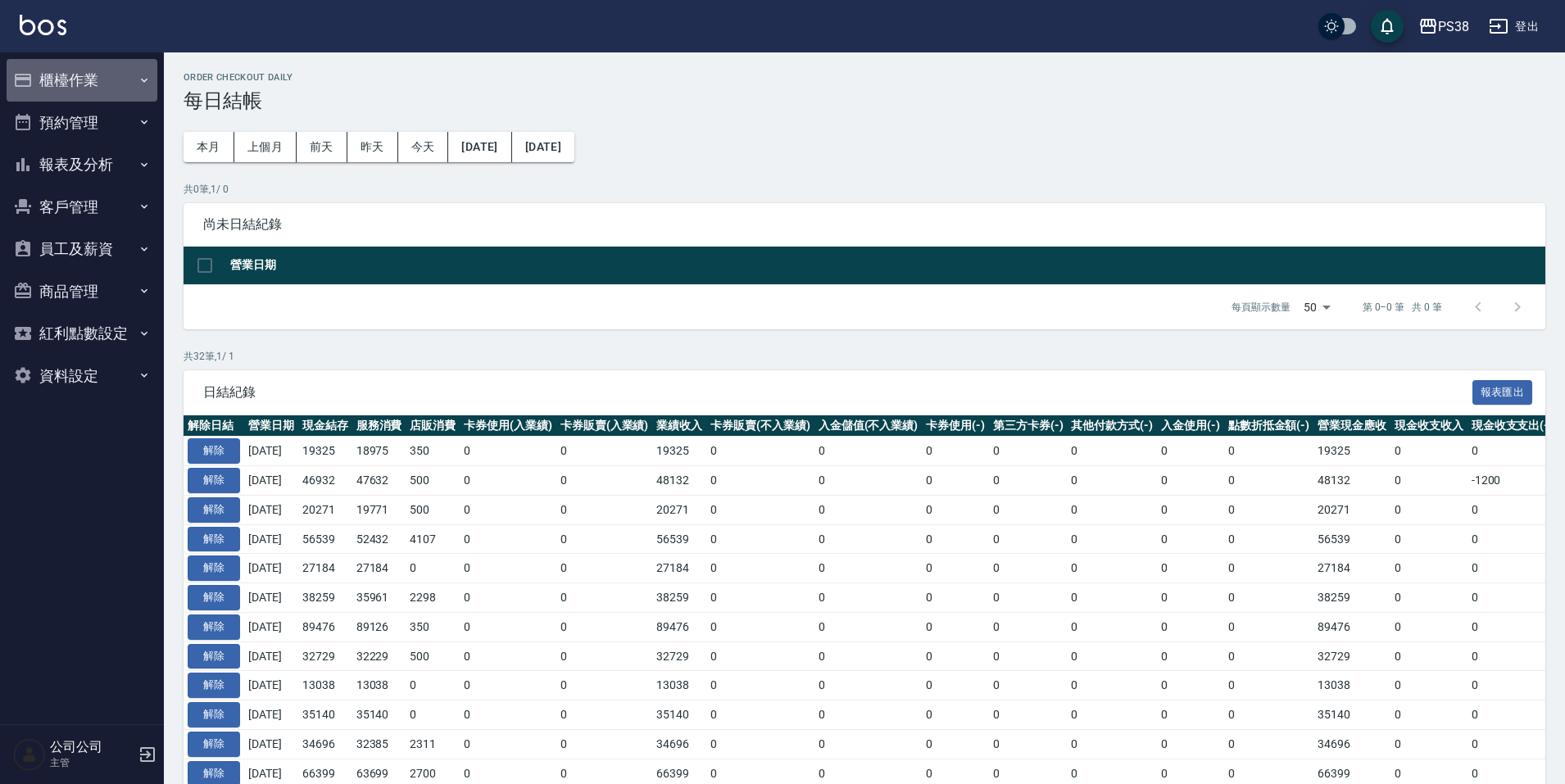
click at [96, 84] on button "櫃檯作業" at bounding box center [81, 81] width 151 height 43
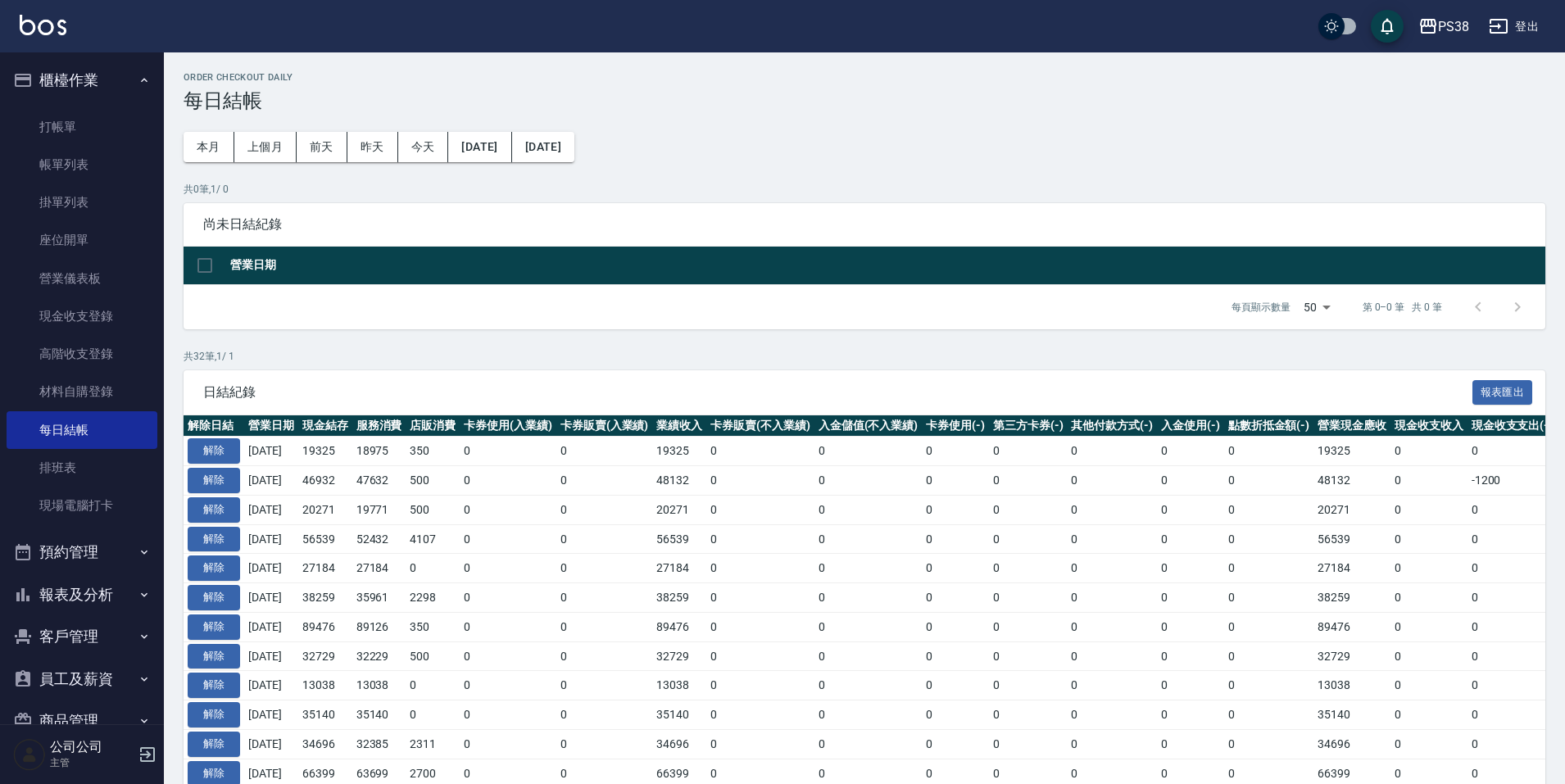
click at [110, 558] on button "預約管理" at bounding box center [81, 552] width 151 height 43
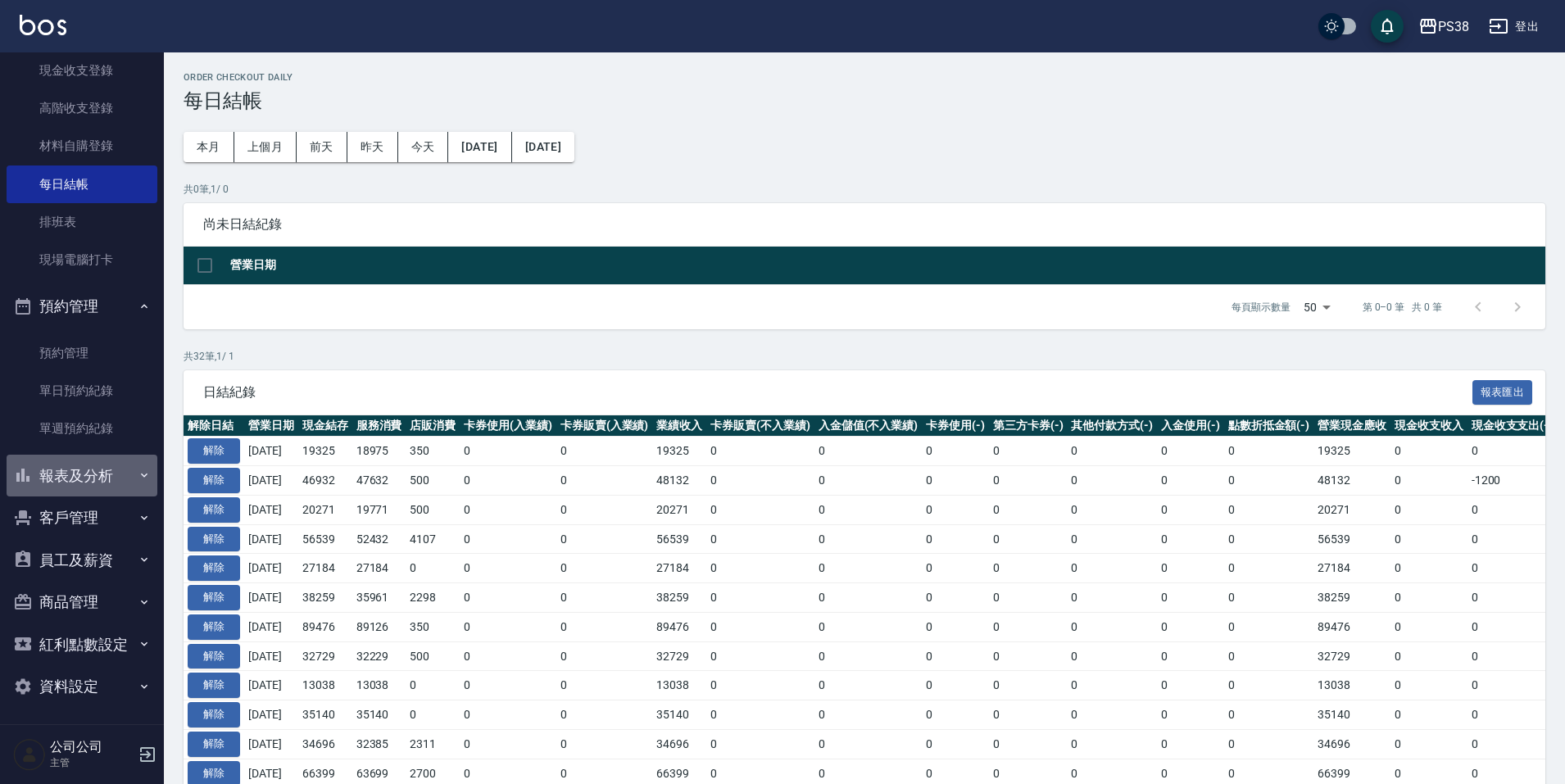
click at [118, 466] on button "報表及分析" at bounding box center [81, 476] width 151 height 43
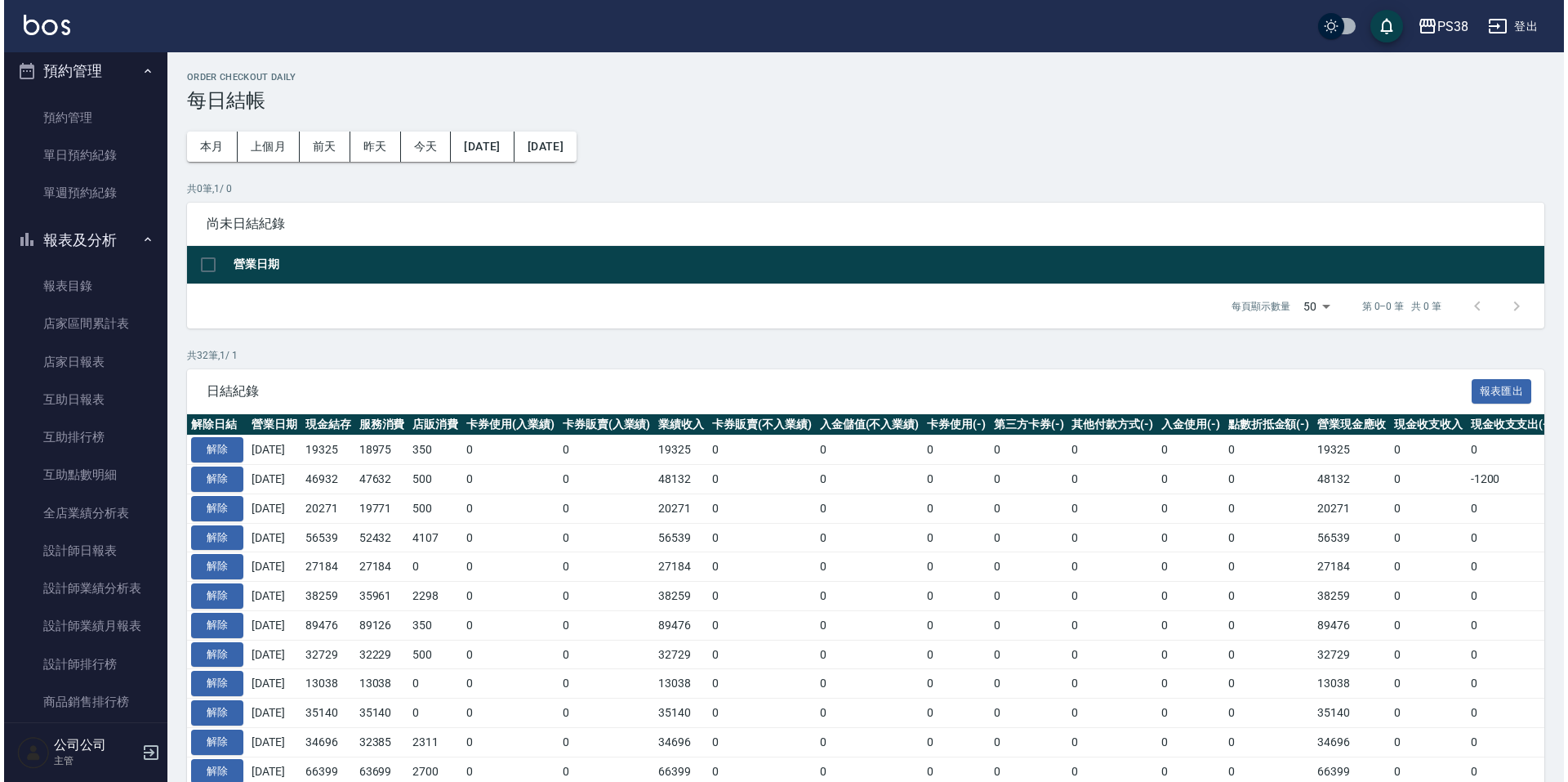
scroll to position [735, 0]
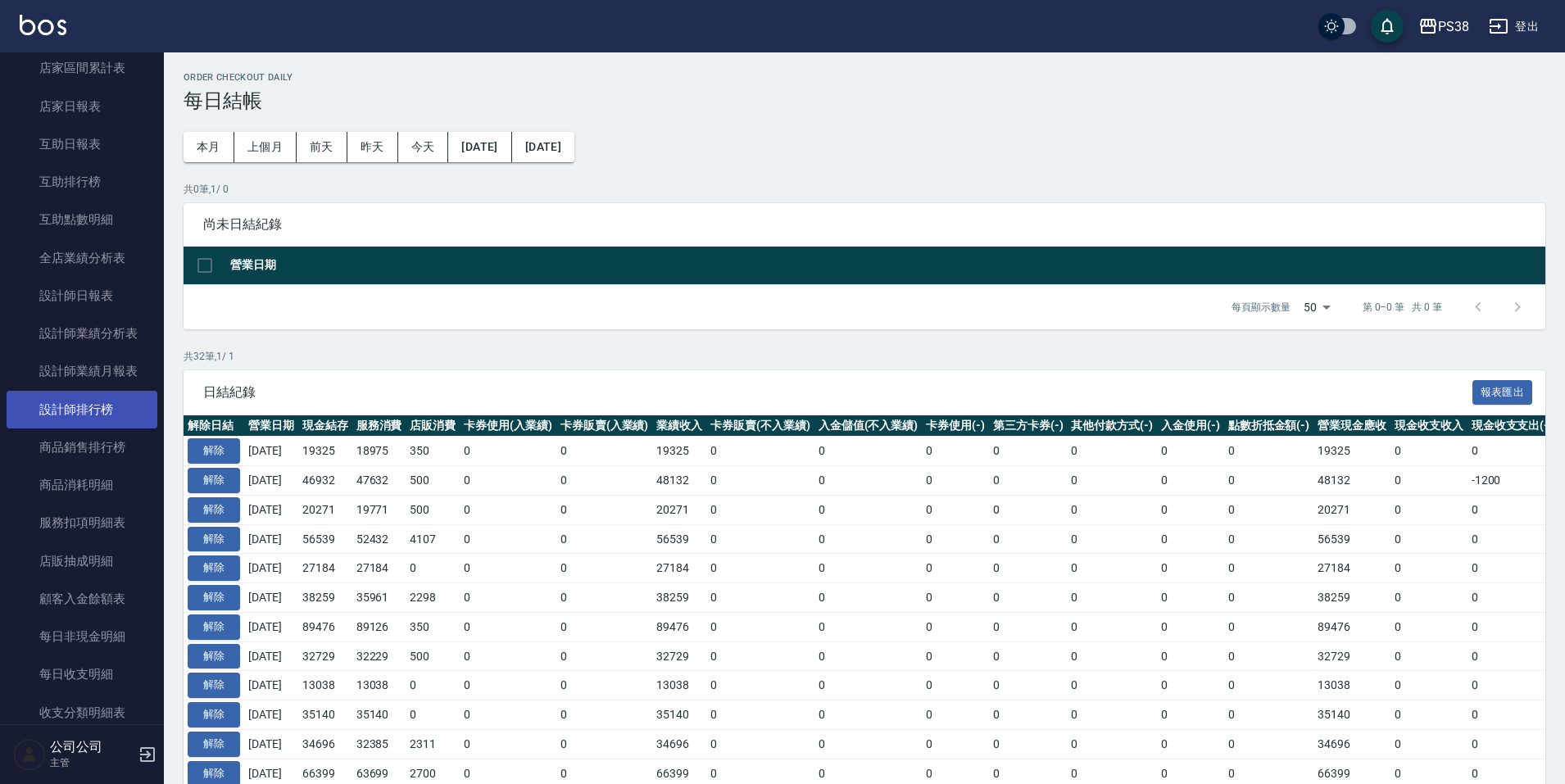
click at [57, 406] on link "設計師排行榜" at bounding box center [81, 409] width 151 height 38
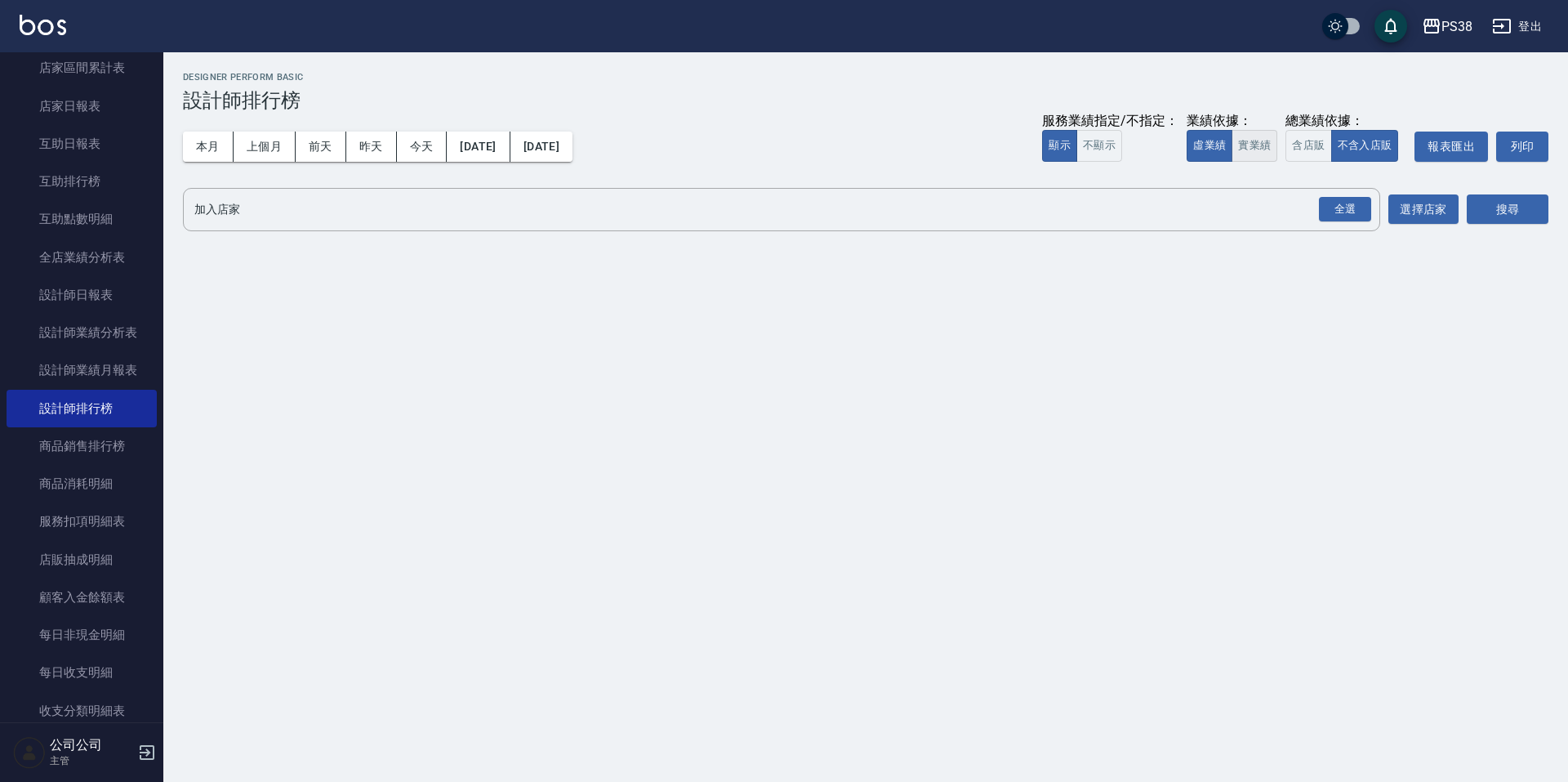
click at [1262, 151] on button "實業績" at bounding box center [1254, 146] width 46 height 32
click at [1348, 223] on button "全選" at bounding box center [1345, 210] width 59 height 32
click at [1351, 204] on div "全選" at bounding box center [1345, 209] width 53 height 25
click at [1508, 216] on button "搜尋" at bounding box center [1507, 210] width 81 height 30
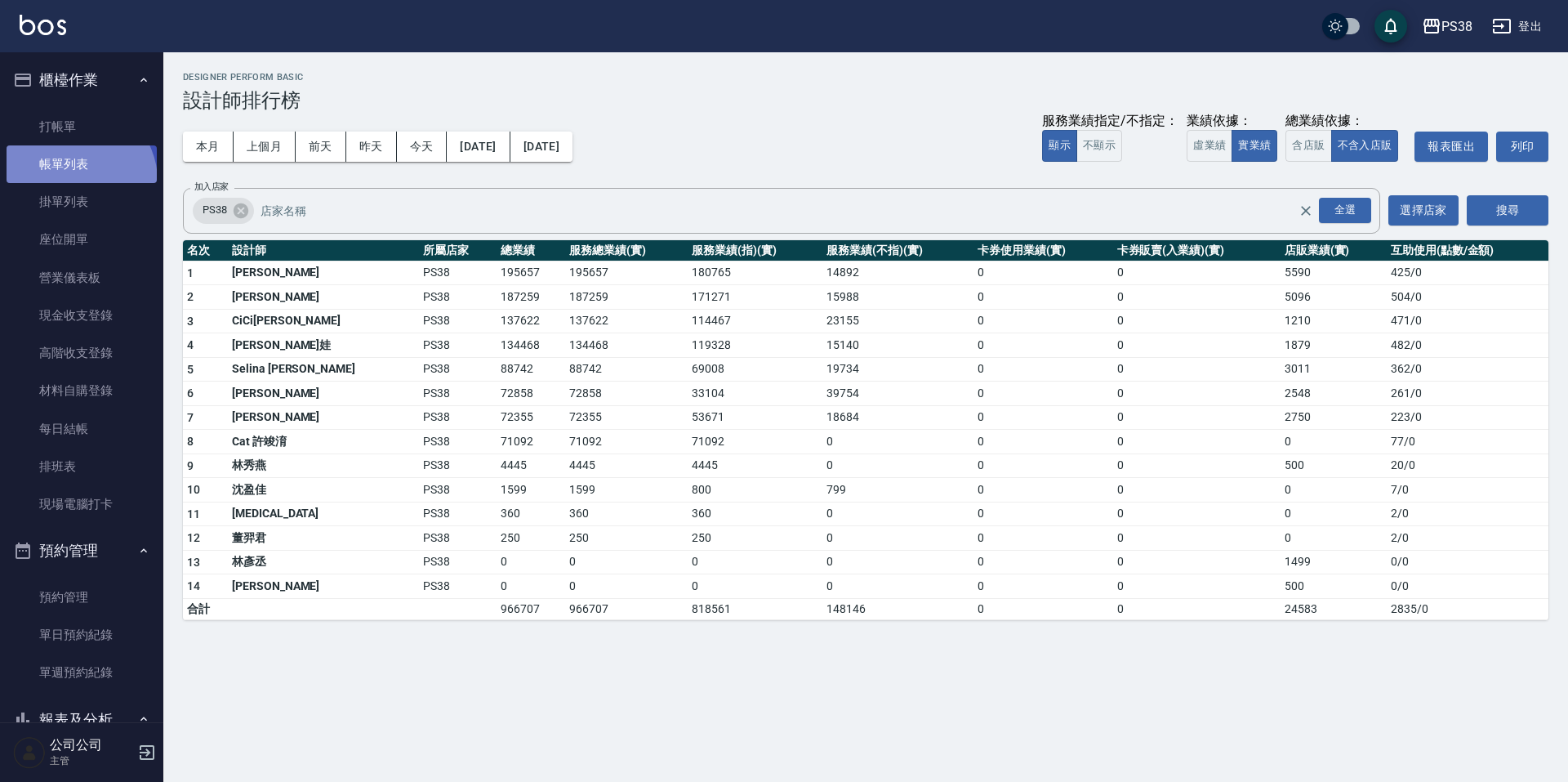
click at [76, 181] on link "帳單列表" at bounding box center [81, 163] width 150 height 38
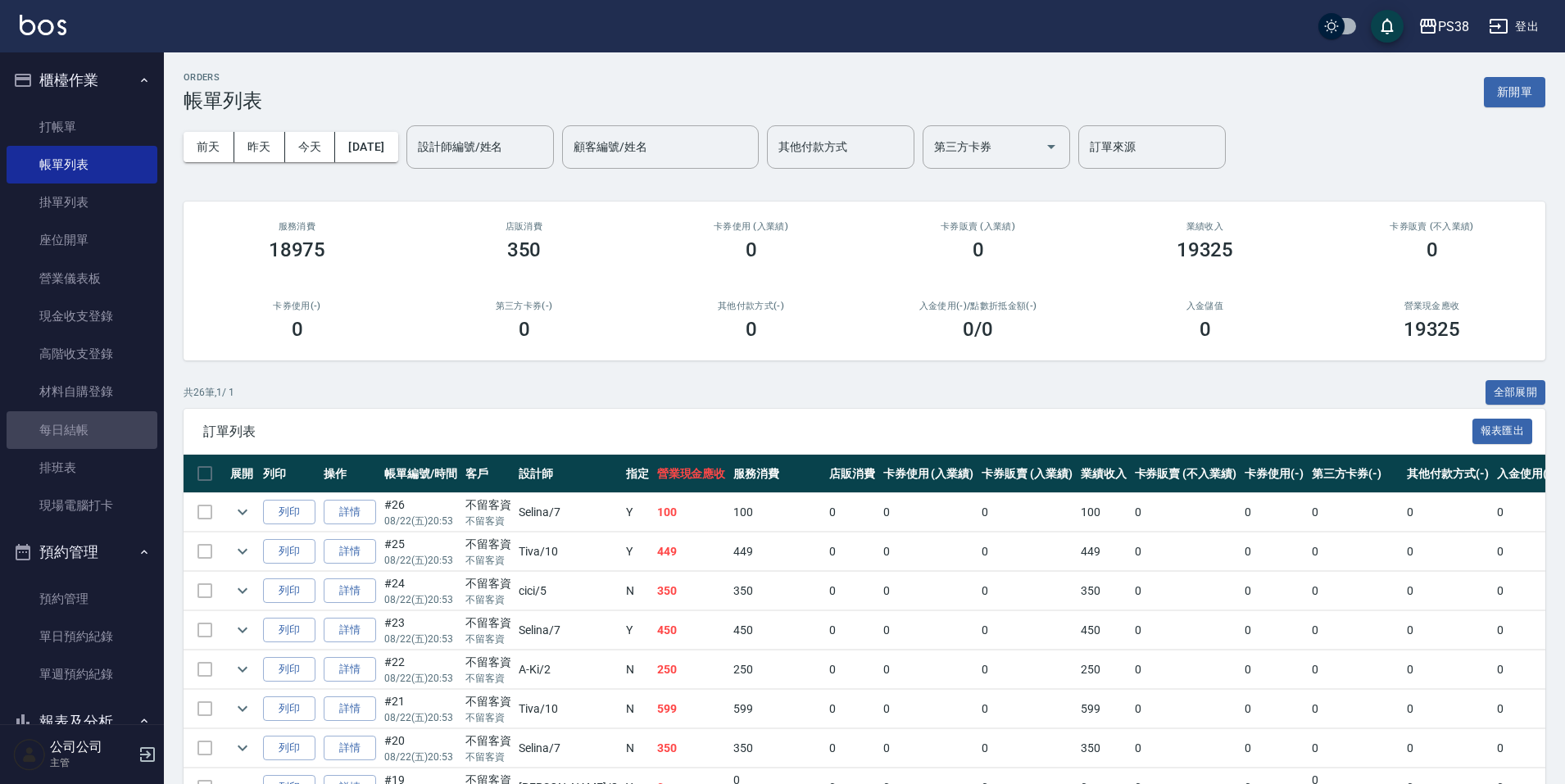
drag, startPoint x: 115, startPoint y: 437, endPoint x: 83, endPoint y: 557, distance: 124.2
click at [115, 438] on link "每日結帳" at bounding box center [81, 429] width 151 height 38
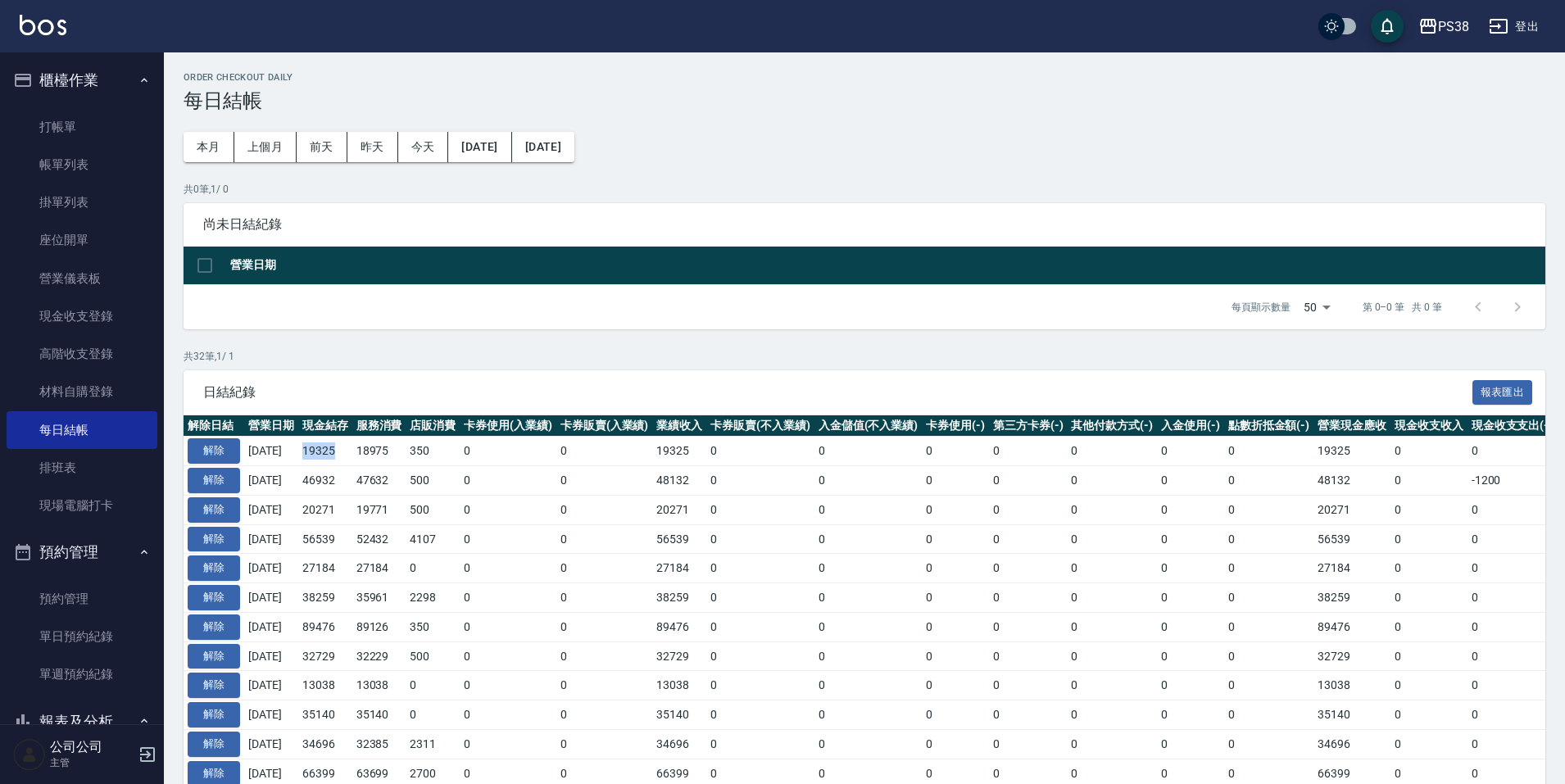
drag, startPoint x: 313, startPoint y: 454, endPoint x: 353, endPoint y: 464, distance: 41.2
click at [347, 458] on td "19325" at bounding box center [325, 452] width 54 height 30
click at [557, 541] on td "0" at bounding box center [507, 539] width 96 height 30
click at [82, 167] on link "帳單列表" at bounding box center [81, 164] width 151 height 38
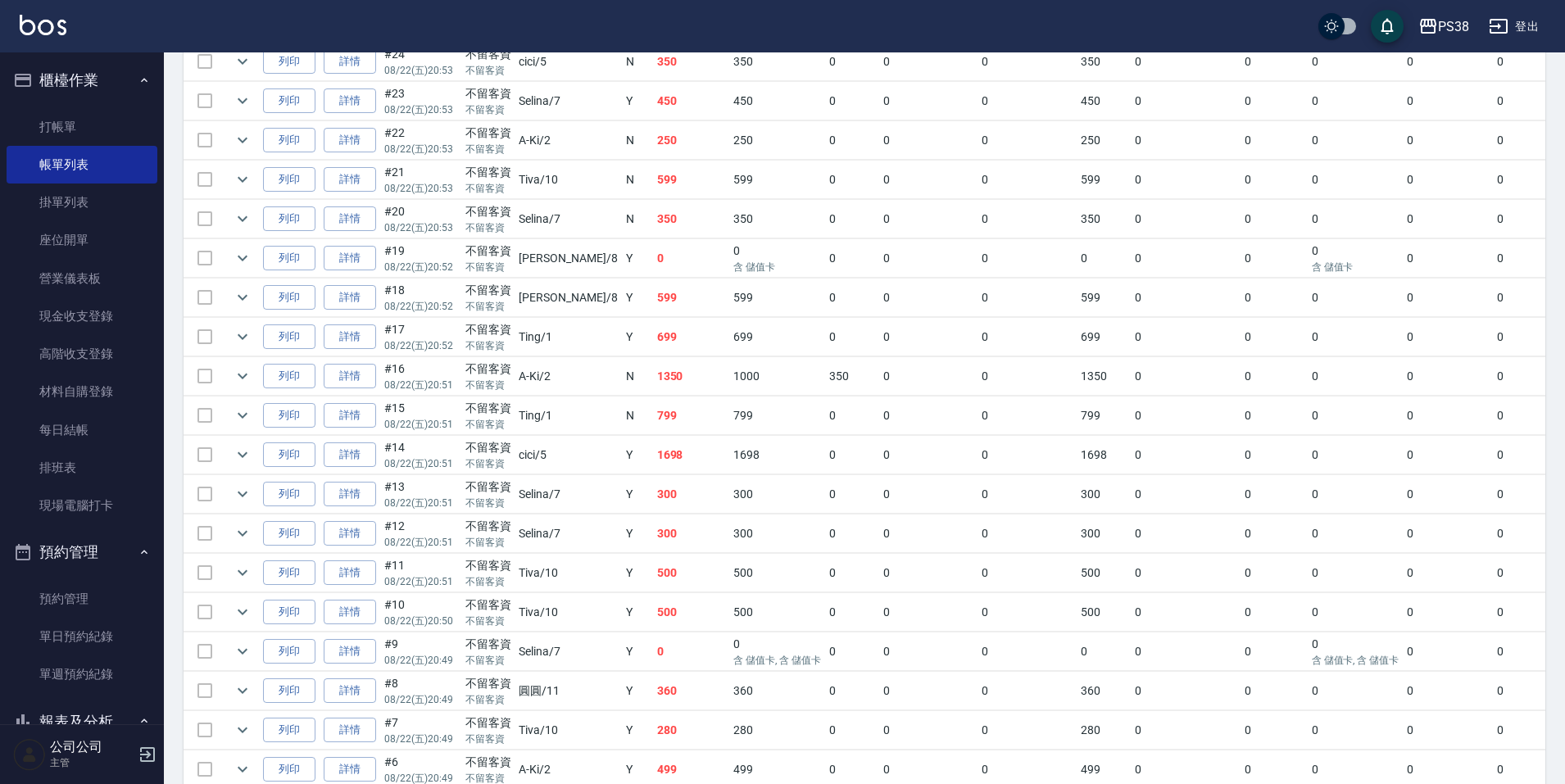
scroll to position [492, 0]
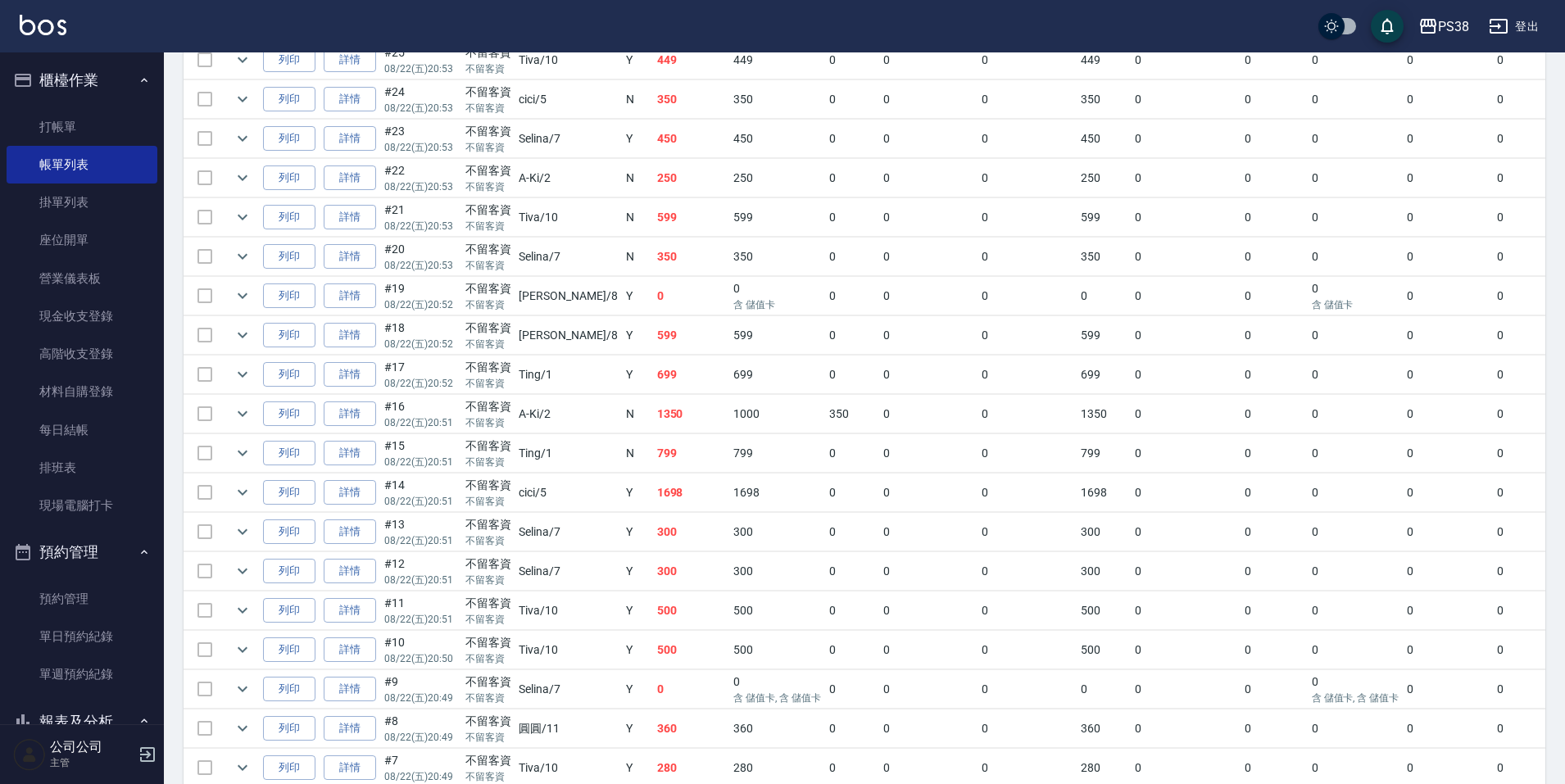
click at [653, 292] on td "0" at bounding box center [691, 296] width 77 height 39
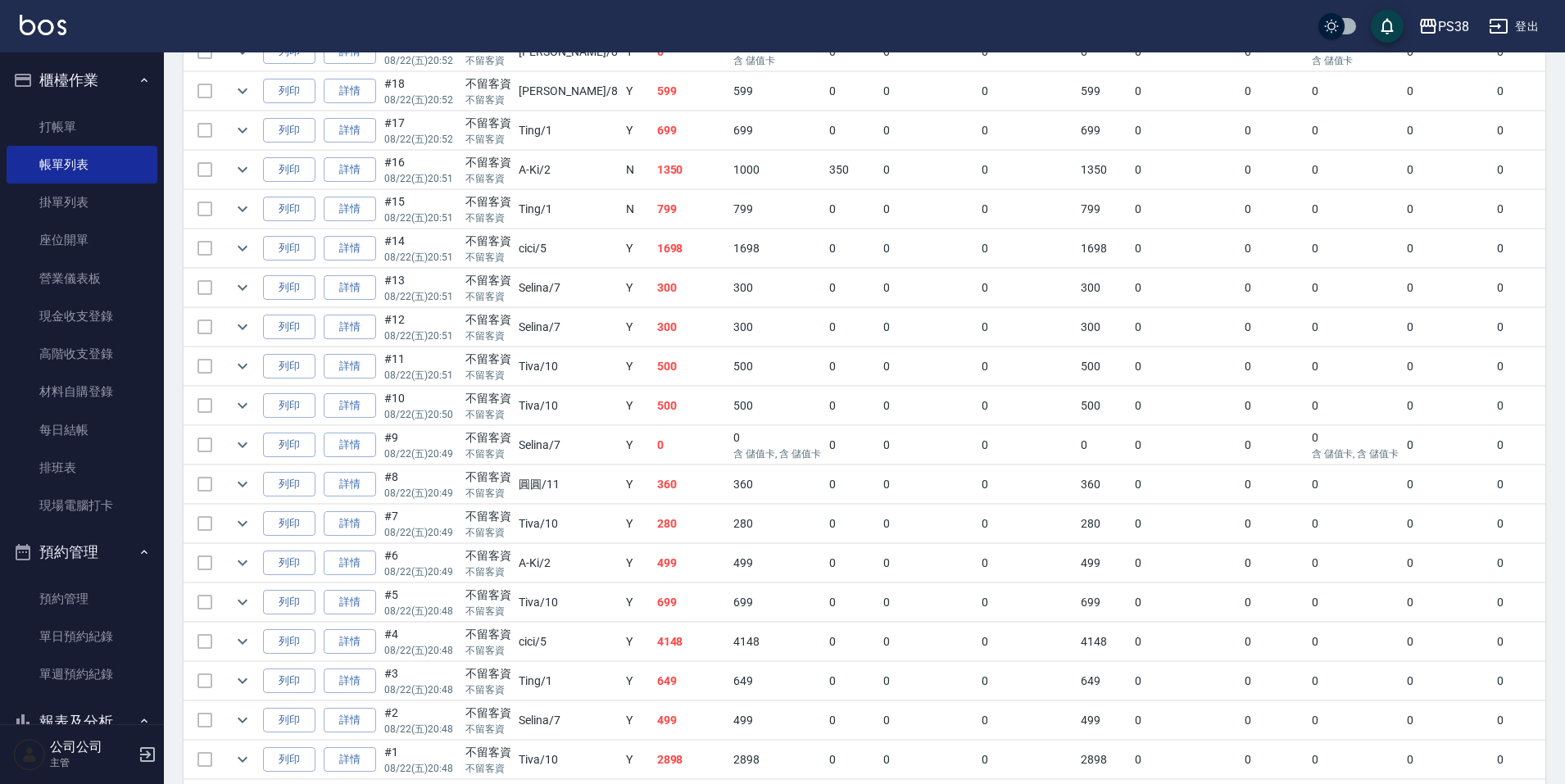
scroll to position [737, 0]
click at [653, 453] on td "0" at bounding box center [691, 443] width 77 height 39
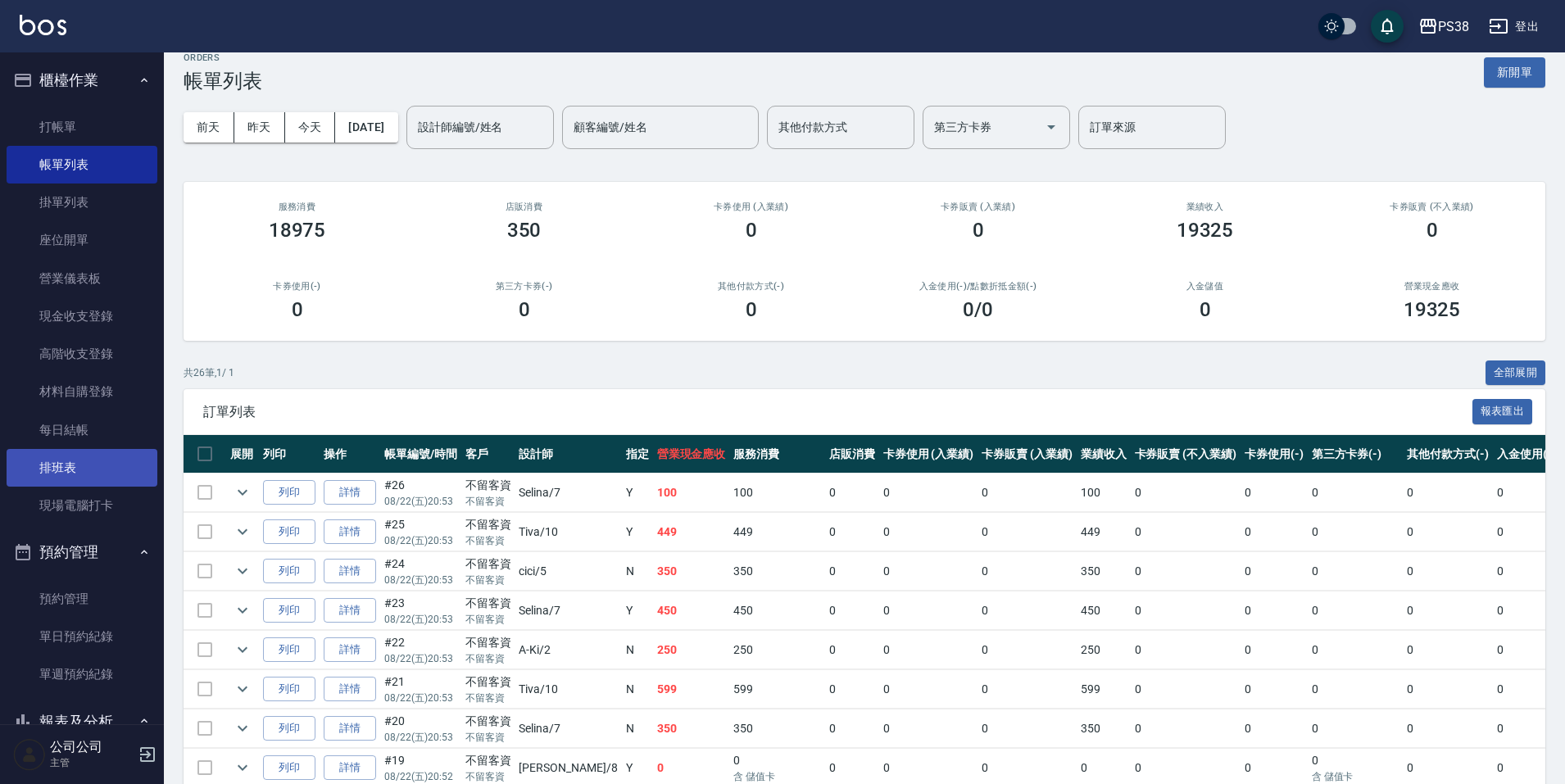
scroll to position [0, 0]
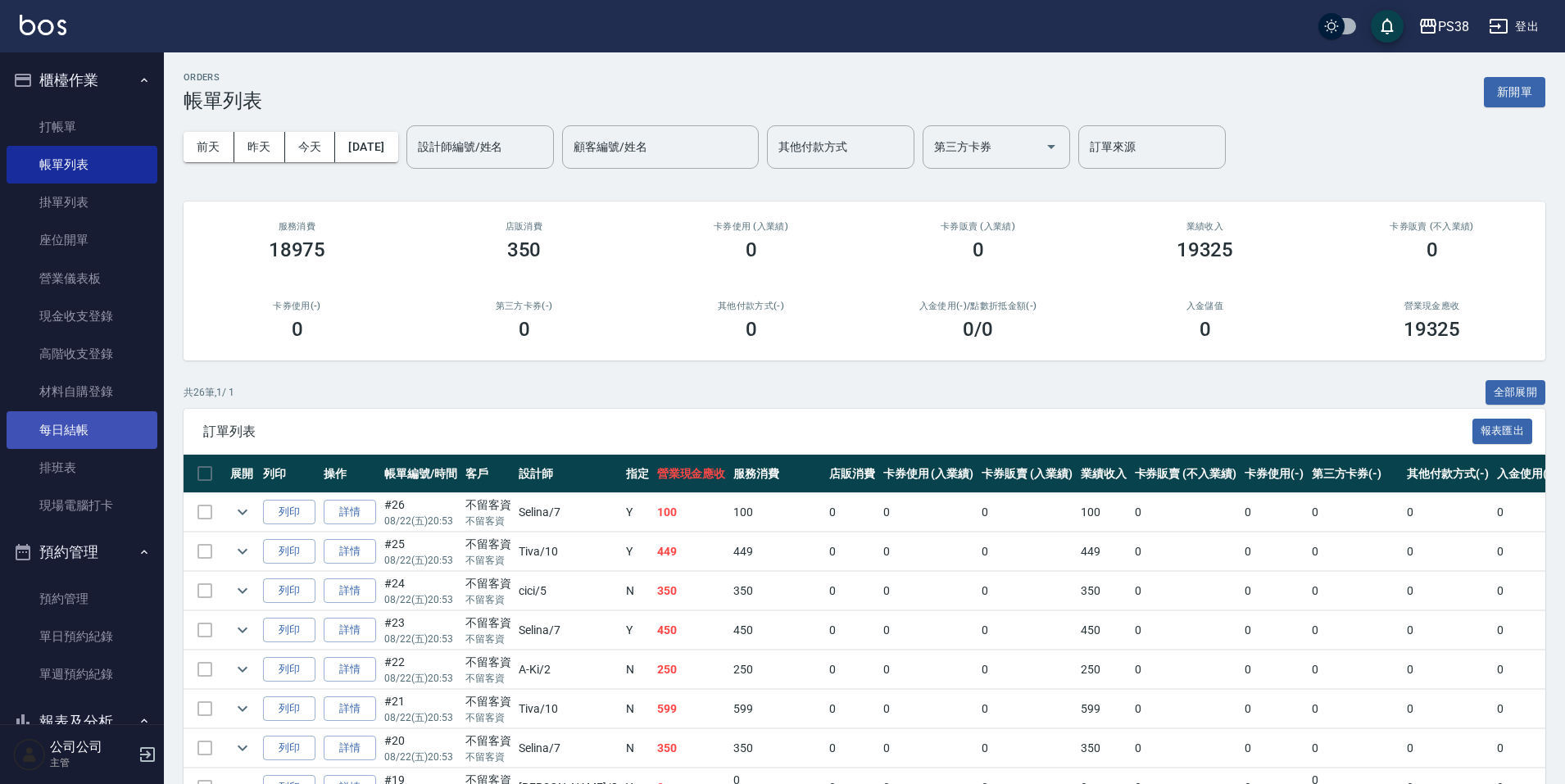
click at [123, 426] on link "每日結帳" at bounding box center [81, 429] width 151 height 38
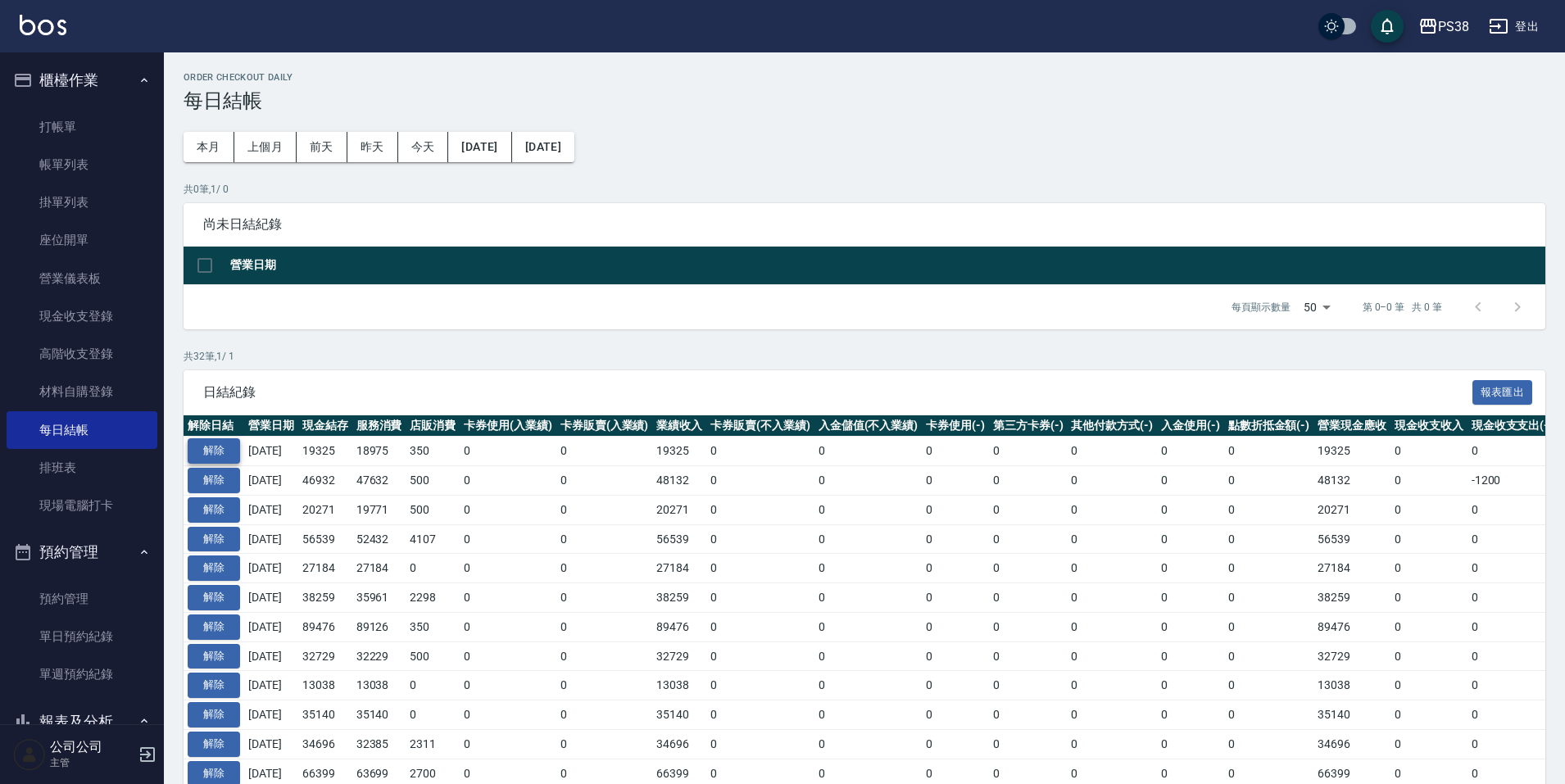
click at [216, 449] on button "解除" at bounding box center [214, 450] width 53 height 25
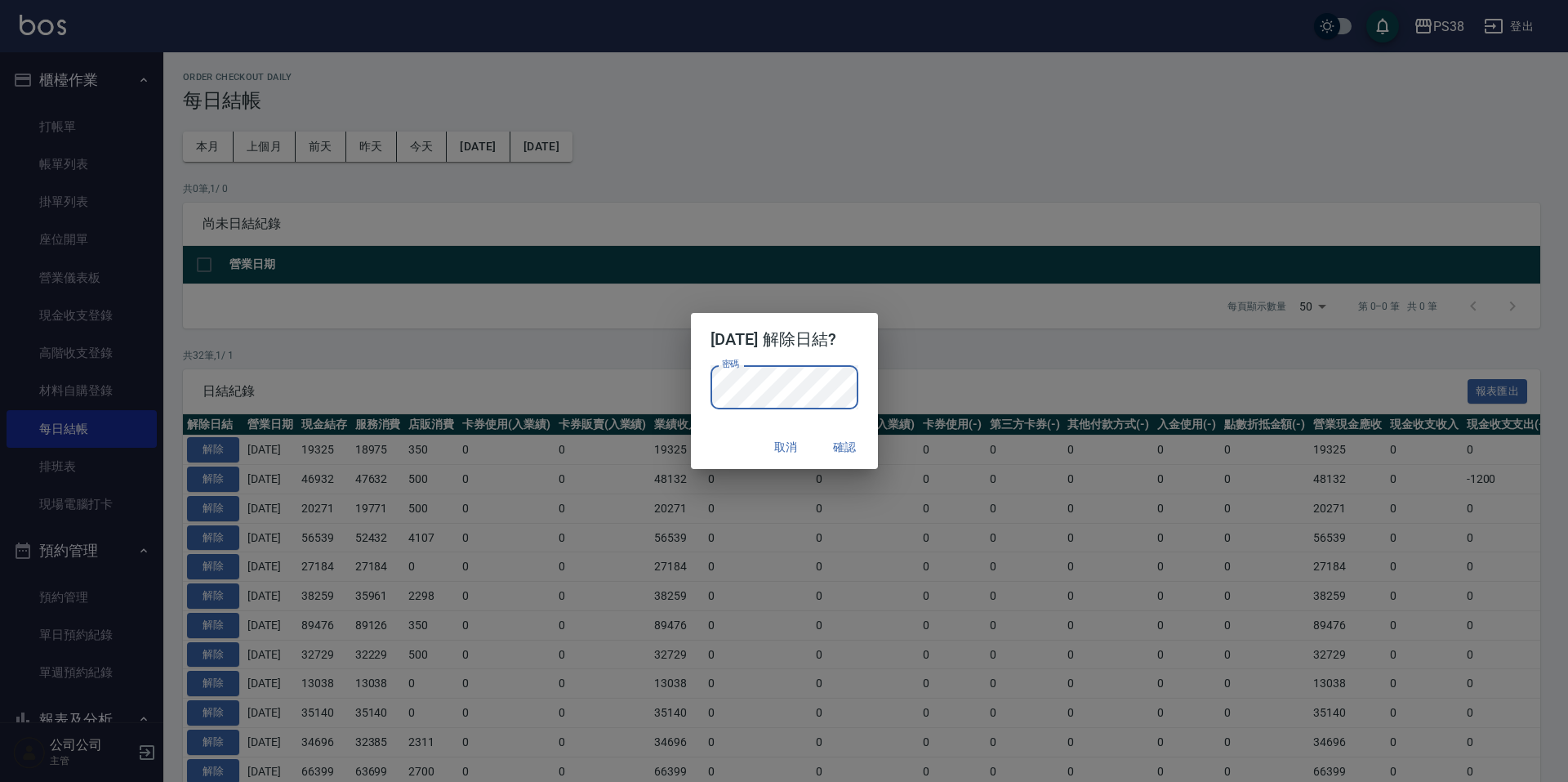
click at [844, 456] on button "確認" at bounding box center [844, 447] width 53 height 30
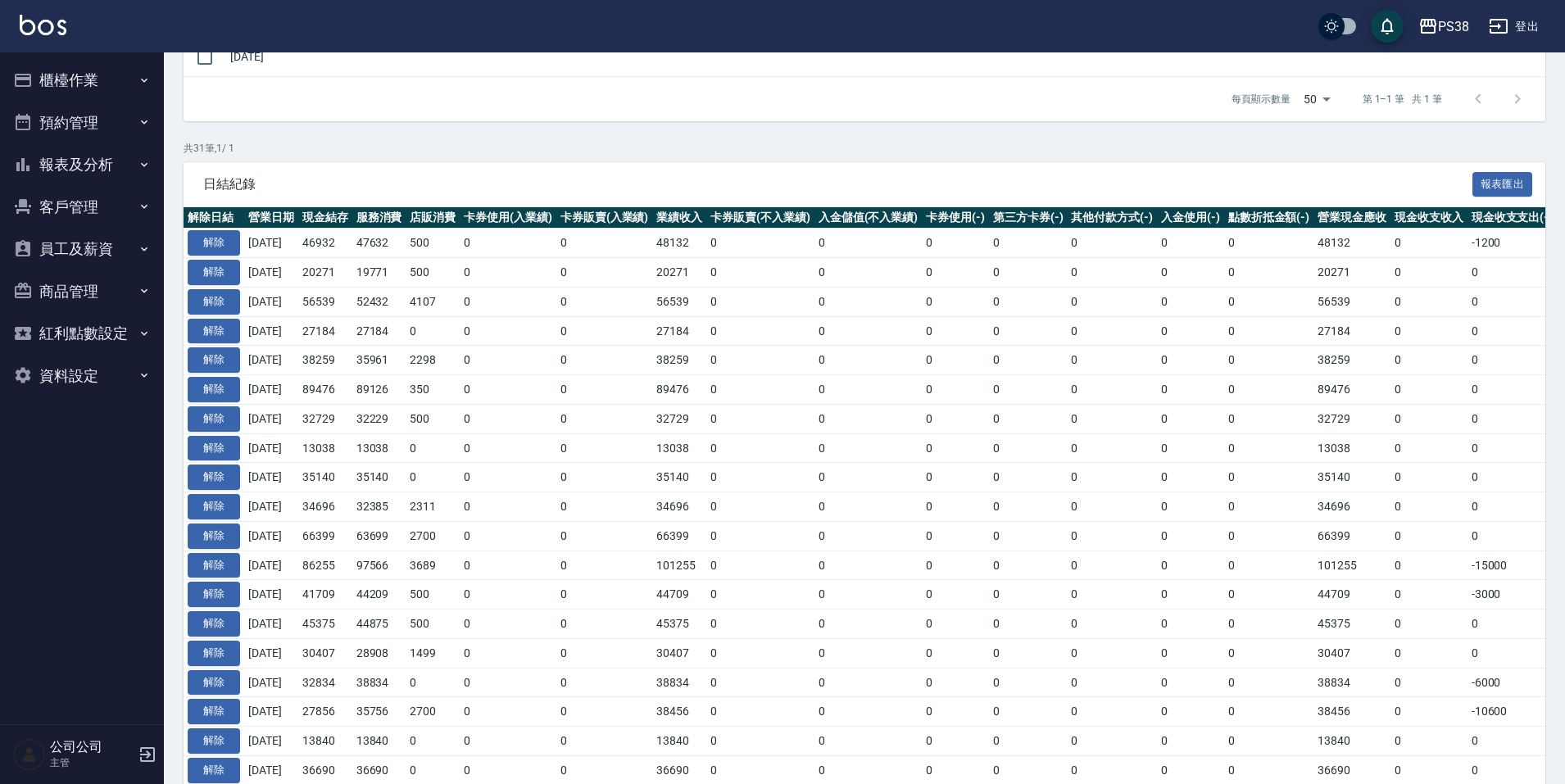
scroll to position [245, 0]
click at [102, 80] on button "櫃檯作業" at bounding box center [81, 81] width 151 height 43
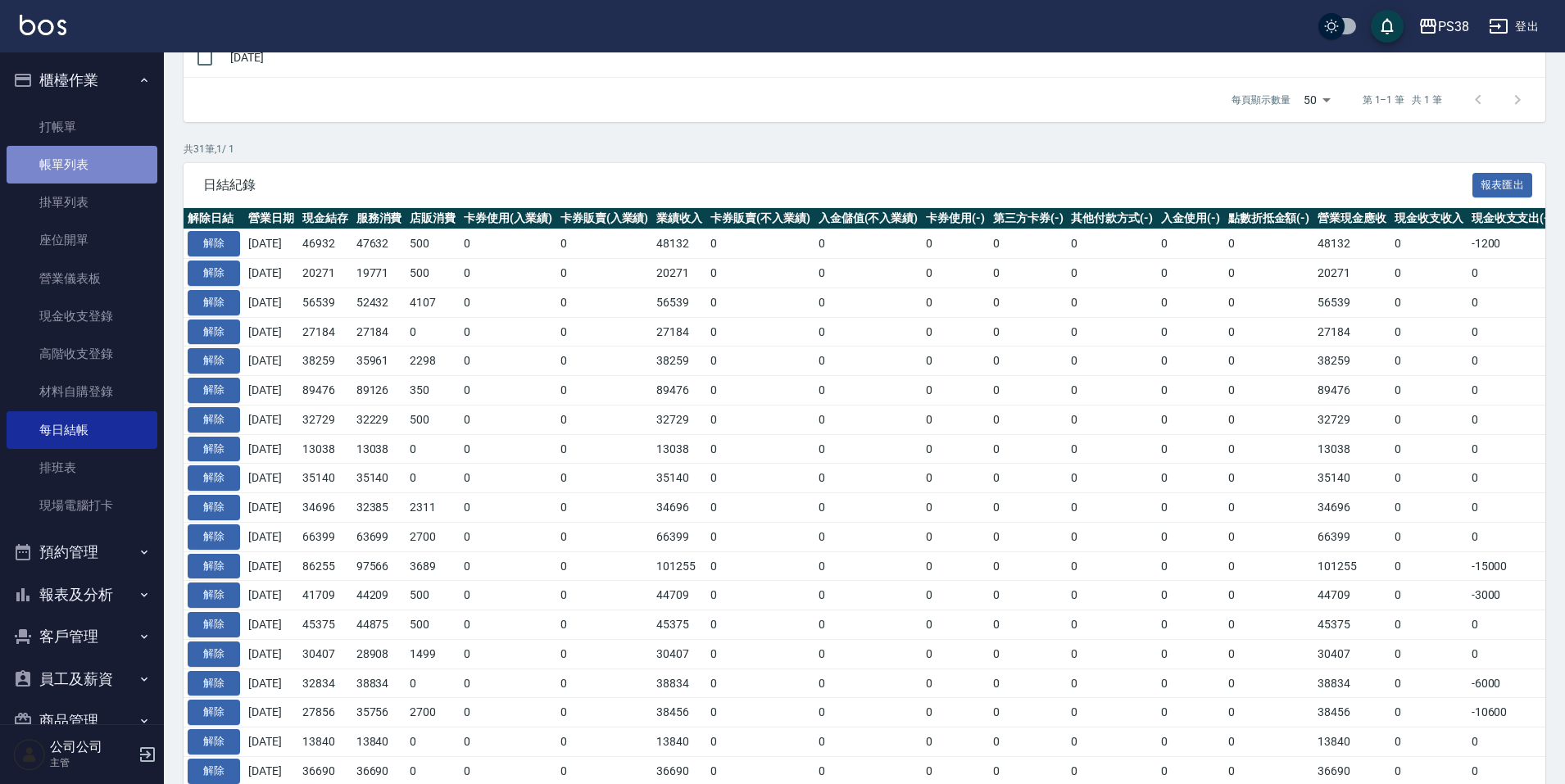
click at [93, 168] on link "帳單列表" at bounding box center [81, 164] width 151 height 38
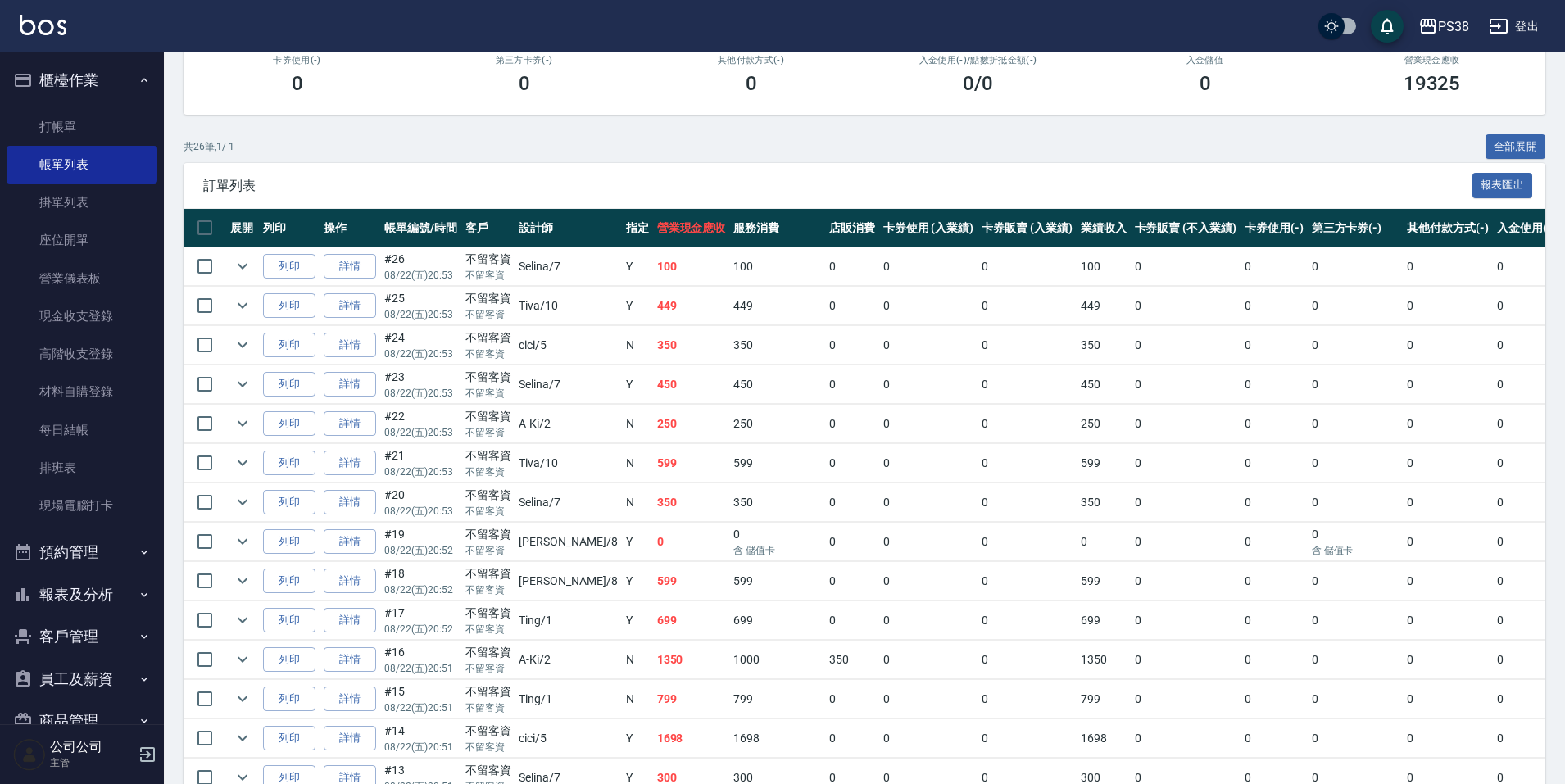
scroll to position [328, 0]
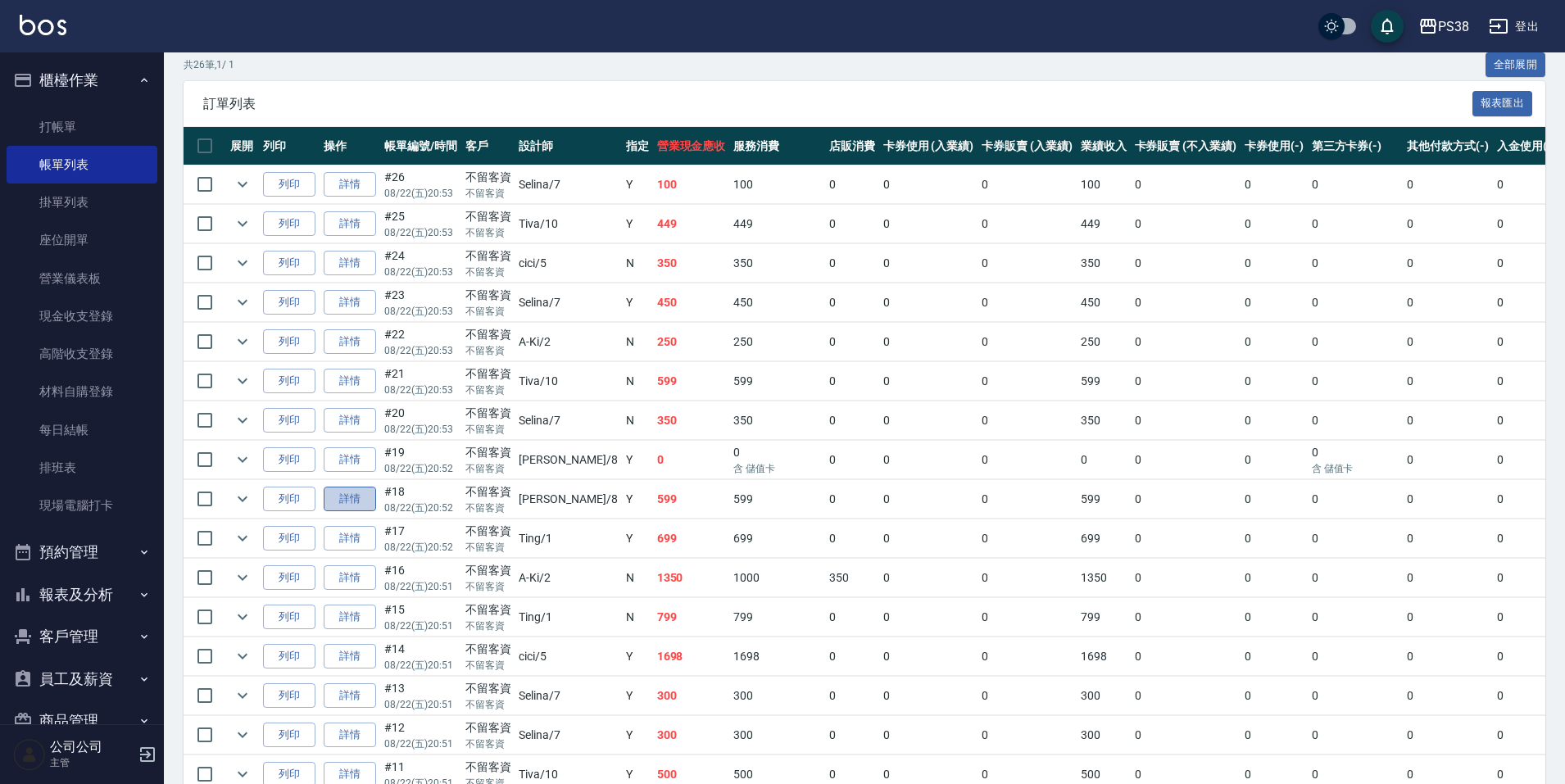
click at [366, 498] on link "詳情" at bounding box center [349, 499] width 53 height 25
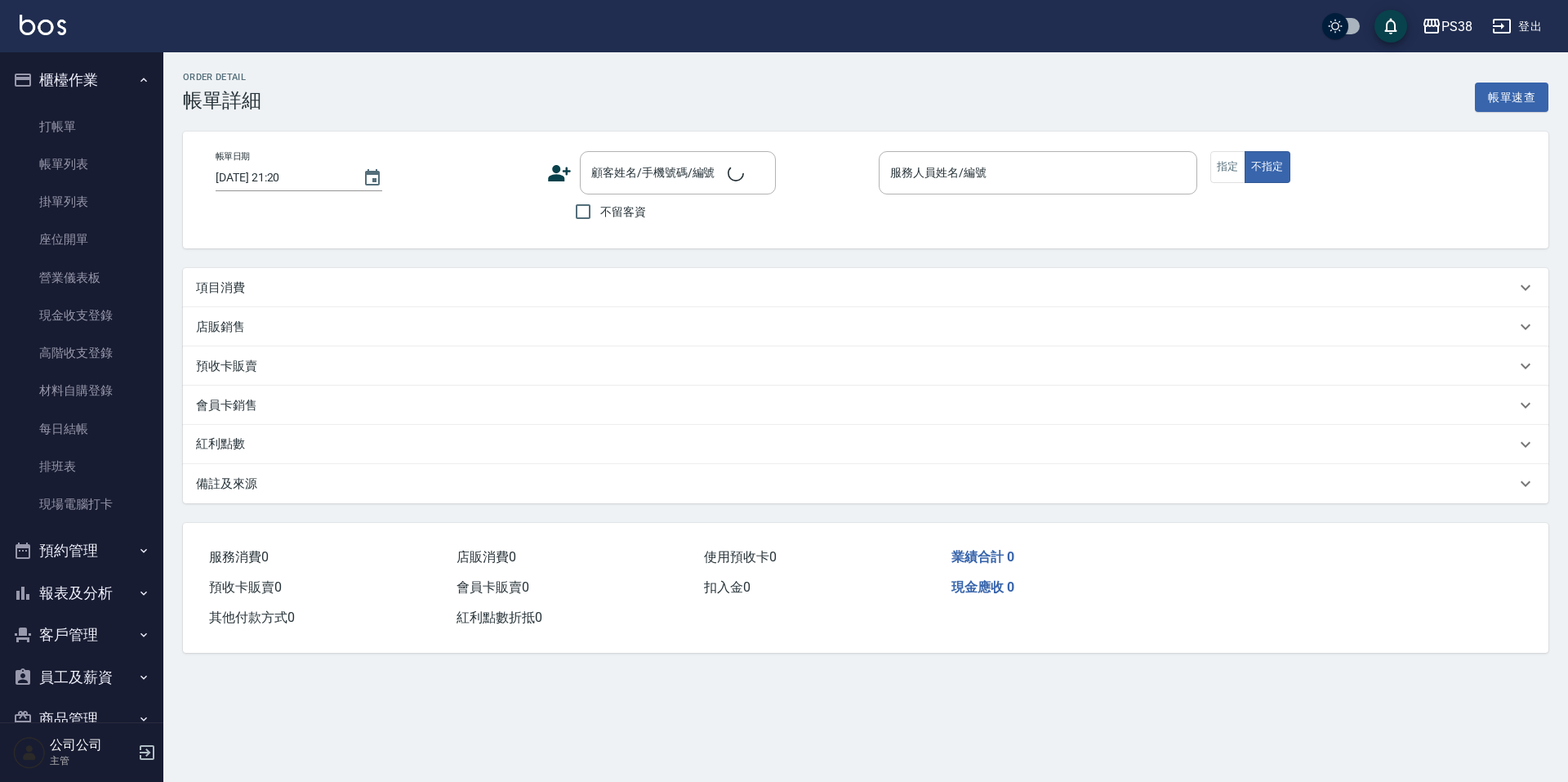
type input "[DATE] 20:52"
checkbox input "true"
type input "mika-8"
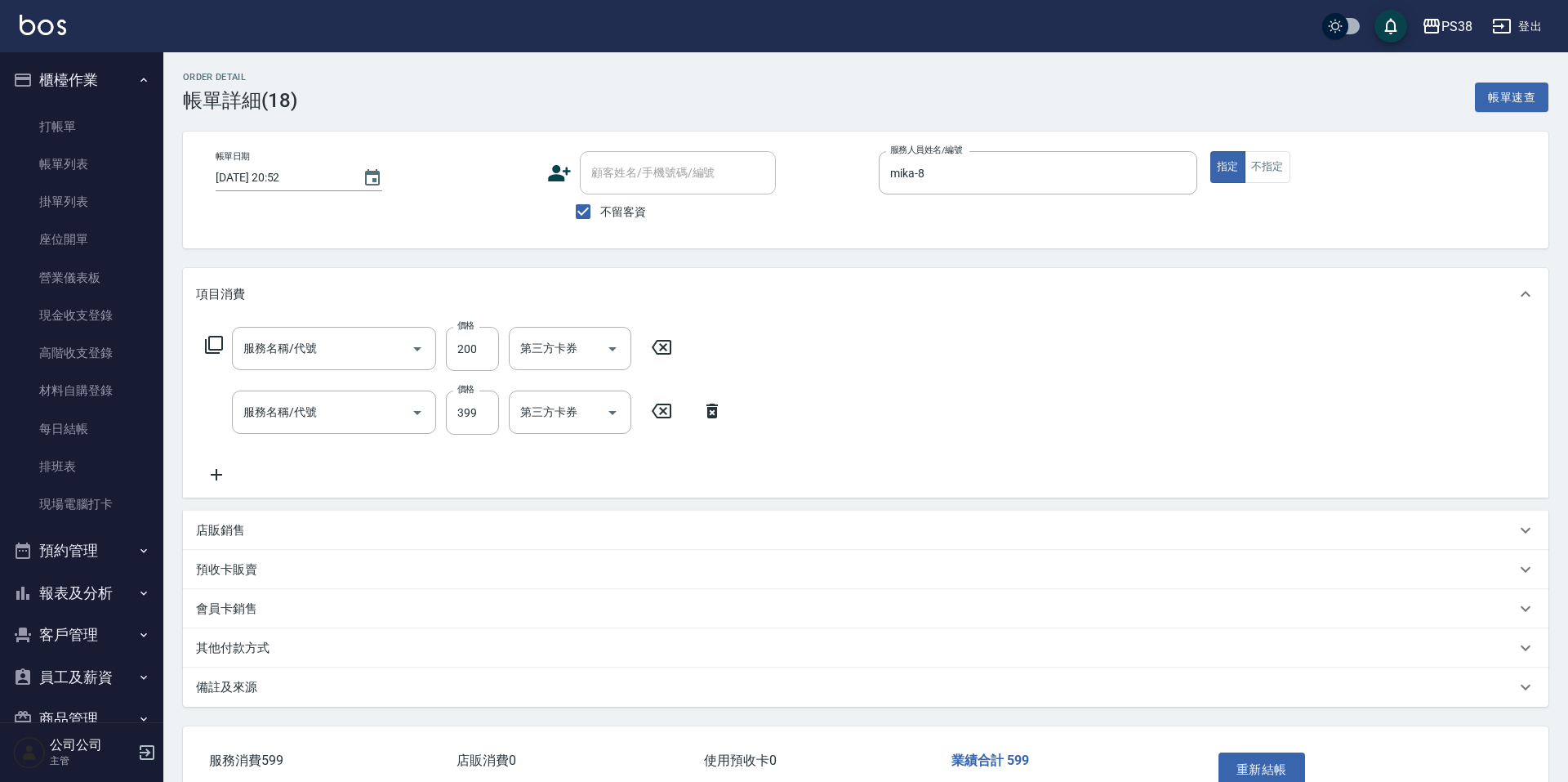
type input "自備護髮(3200)"
type input "海鹽399(ss399)"
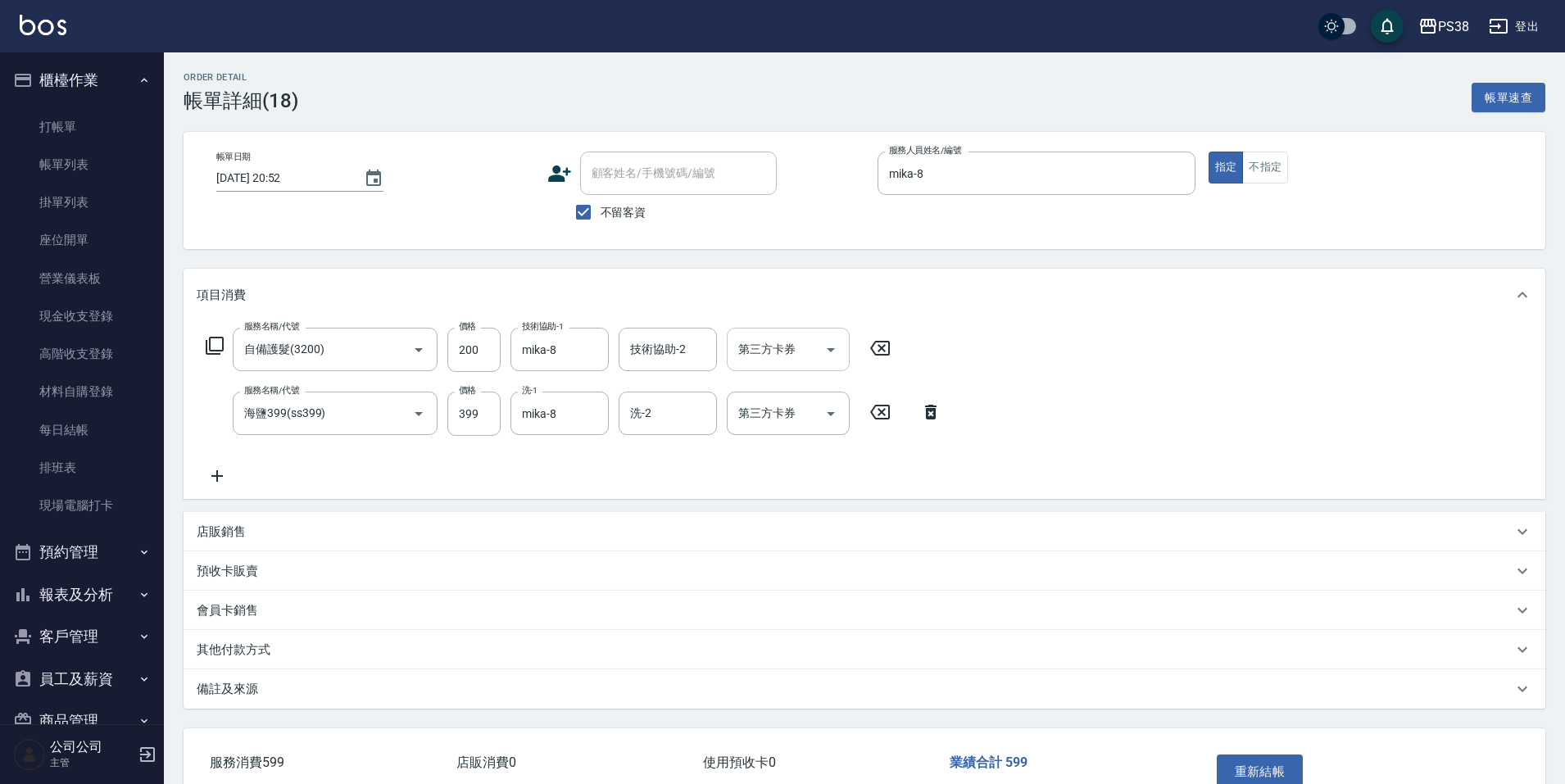
click at [833, 355] on icon "Open" at bounding box center [830, 349] width 19 height 19
click at [772, 500] on span "儲值卡" at bounding box center [788, 499] width 123 height 27
type input "儲值卡"
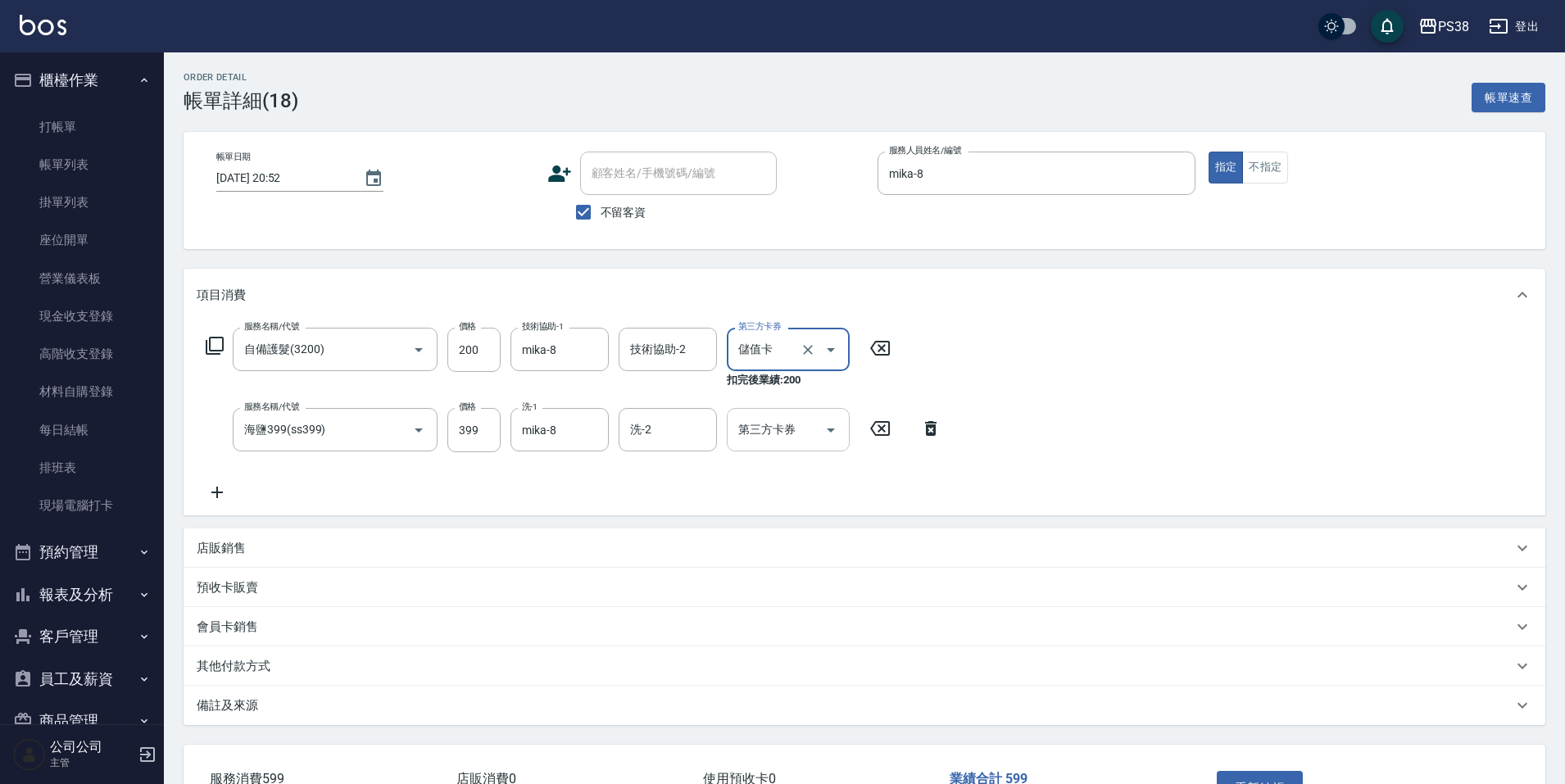
click at [826, 430] on icon "Open" at bounding box center [830, 429] width 19 height 19
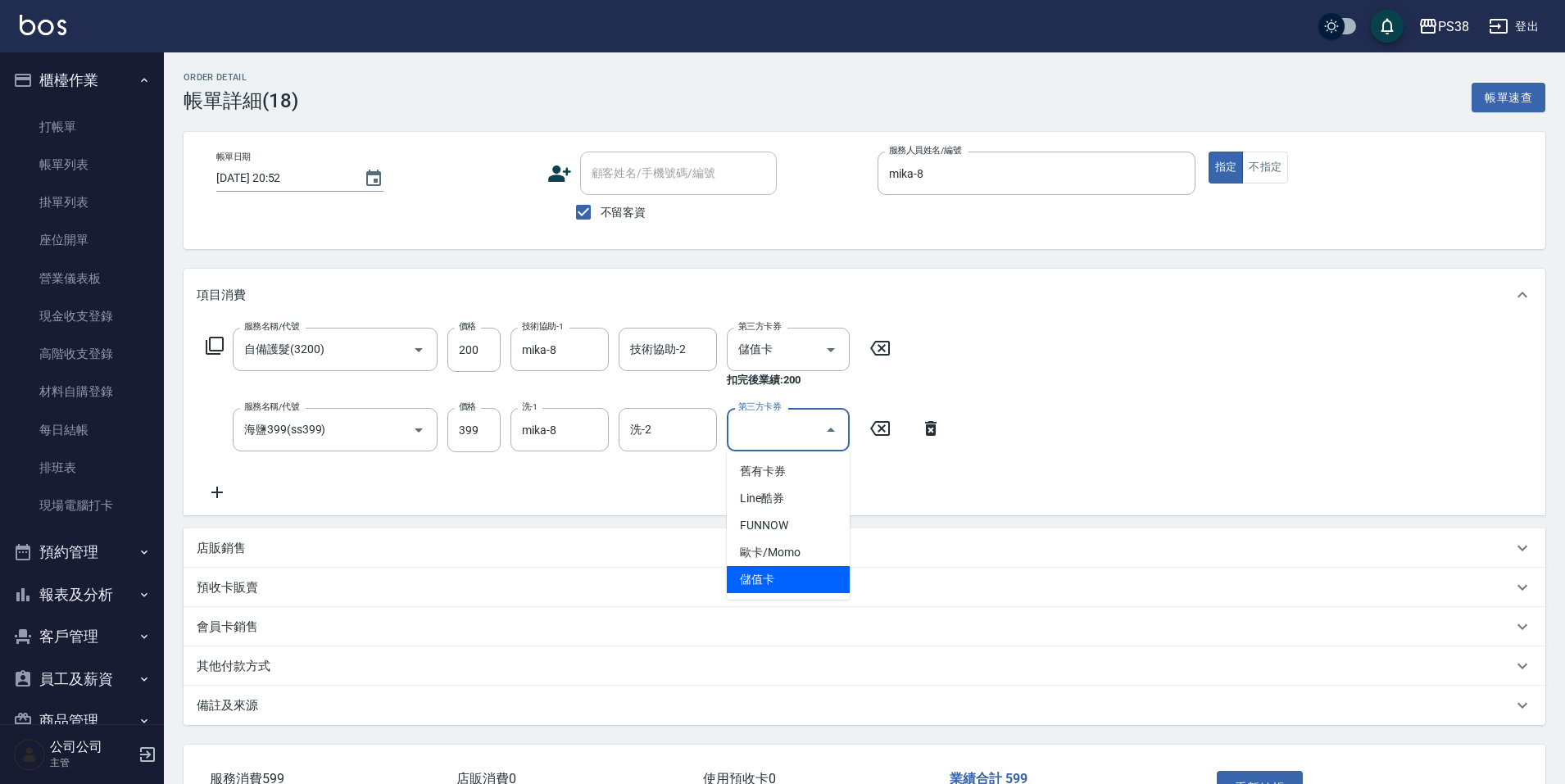
click at [795, 579] on span "儲值卡" at bounding box center [788, 579] width 123 height 27
type input "儲值卡"
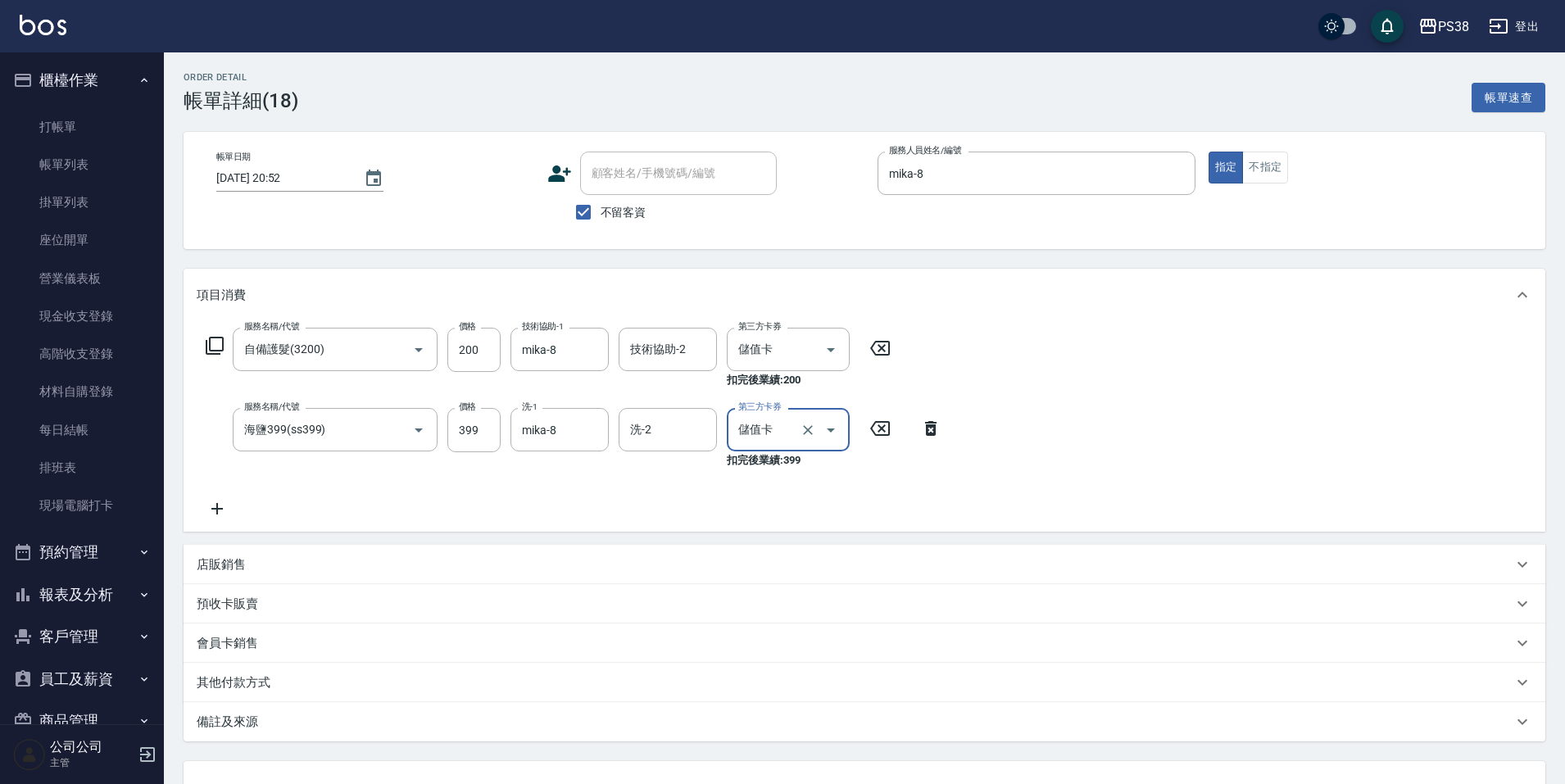
click at [771, 513] on div "服務名稱/代號 自備護髮(3200) 服務名稱/代號 價格 200 價格 技術協助-1 mika-8 技術協助-1 技術協助-2 技術協助-2 第三方卡券 儲…" at bounding box center [573, 423] width 755 height 191
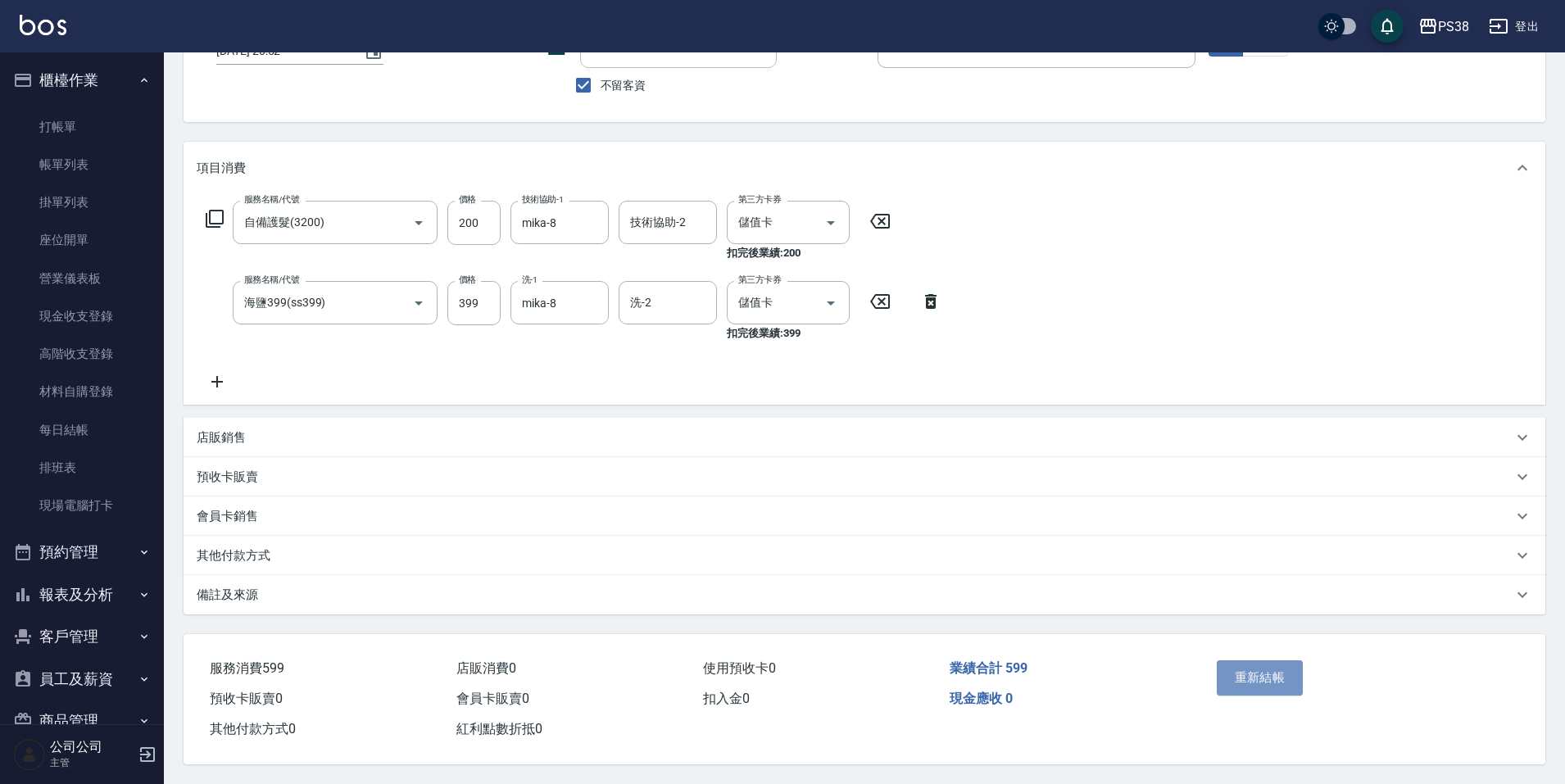
drag, startPoint x: 1262, startPoint y: 676, endPoint x: 1253, endPoint y: 671, distance: 10.3
click at [1262, 675] on button "重新結帳" at bounding box center [1260, 677] width 87 height 34
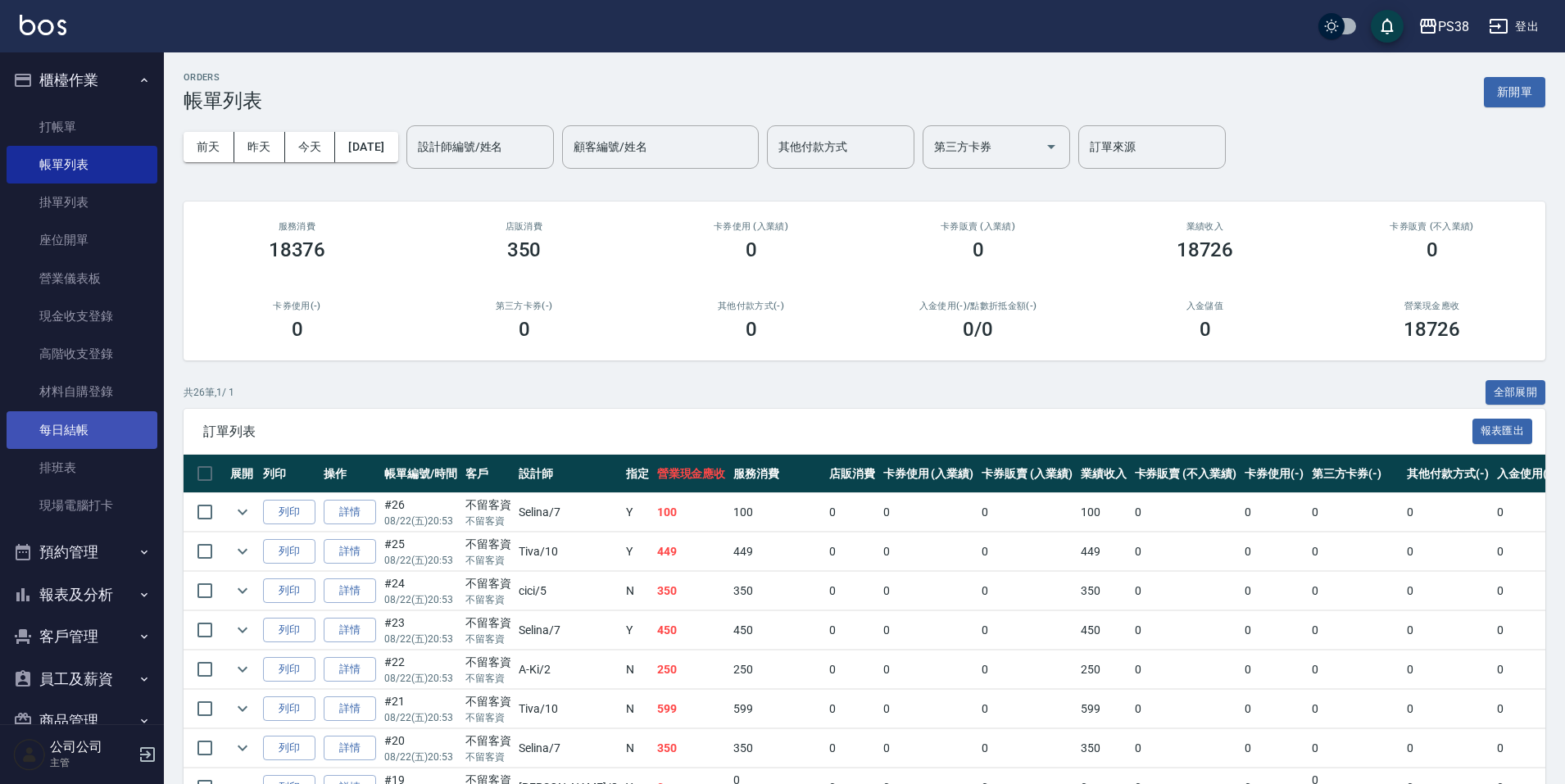
click at [52, 432] on link "每日結帳" at bounding box center [81, 429] width 151 height 38
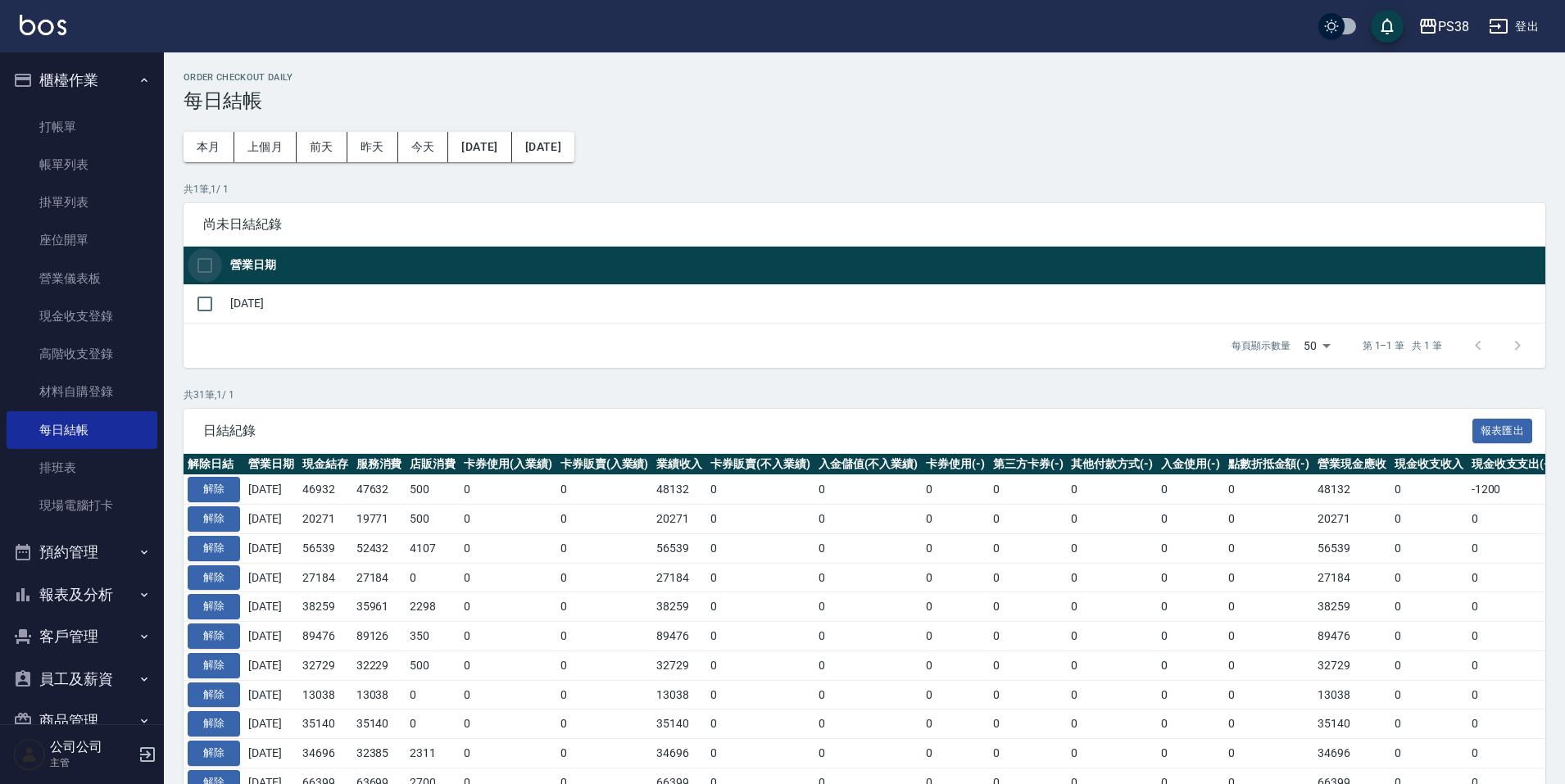
click at [201, 265] on input "checkbox" at bounding box center [205, 265] width 34 height 34
checkbox input "true"
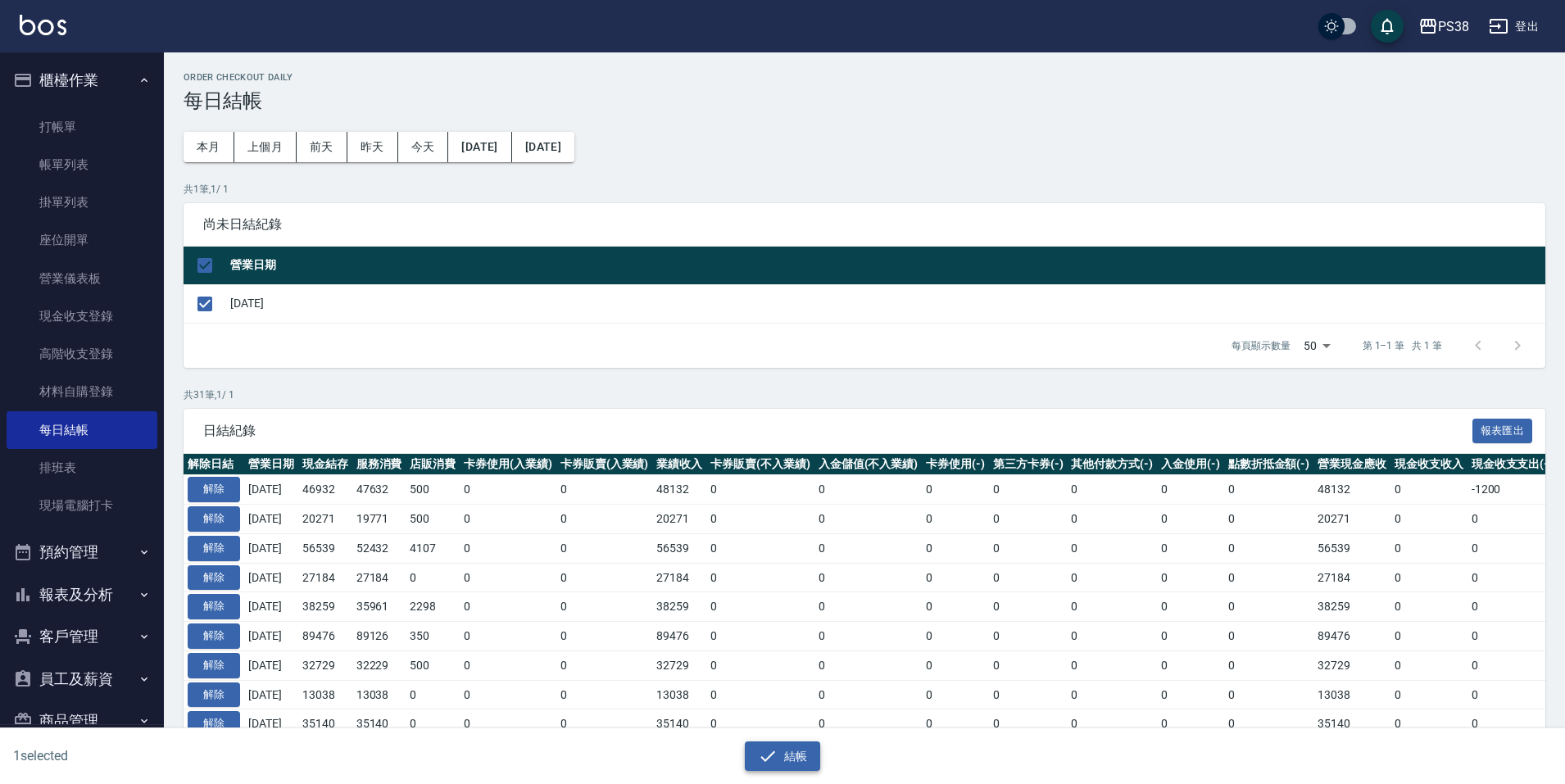
click at [760, 758] on icon "button" at bounding box center [767, 755] width 19 height 19
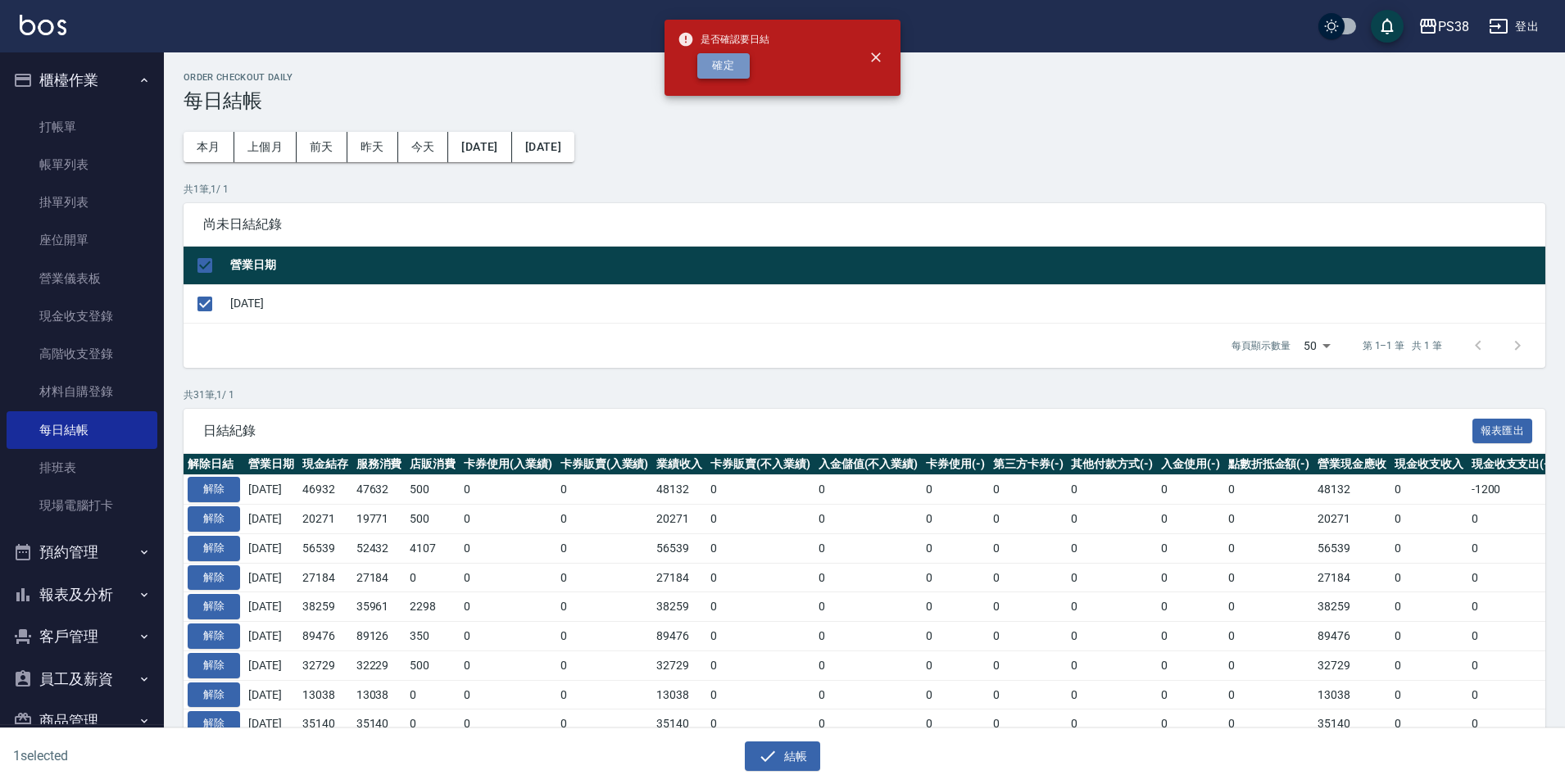
click at [735, 68] on button "確定" at bounding box center [723, 66] width 53 height 25
checkbox input "false"
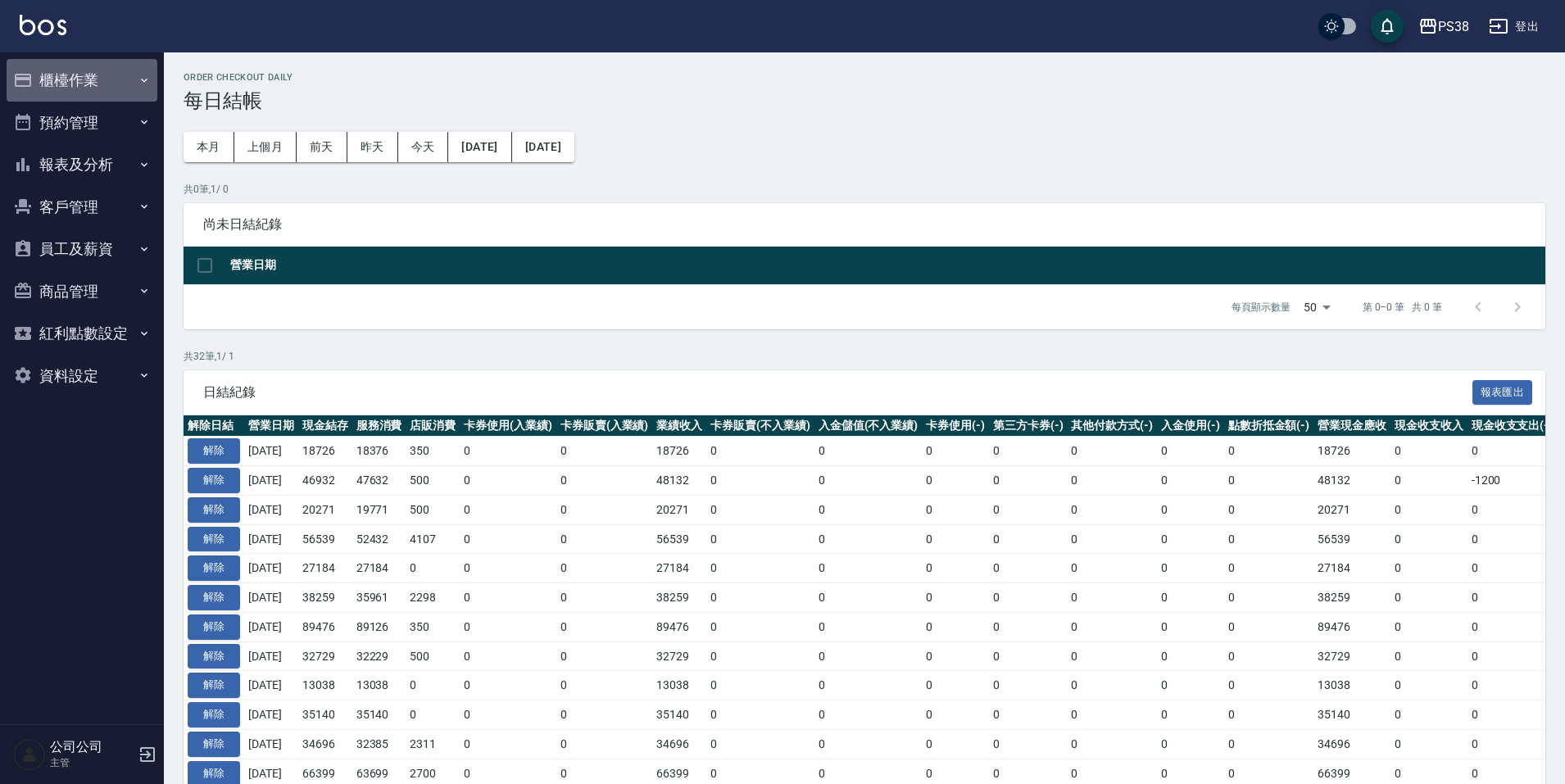
click at [78, 96] on button "櫃檯作業" at bounding box center [81, 81] width 151 height 43
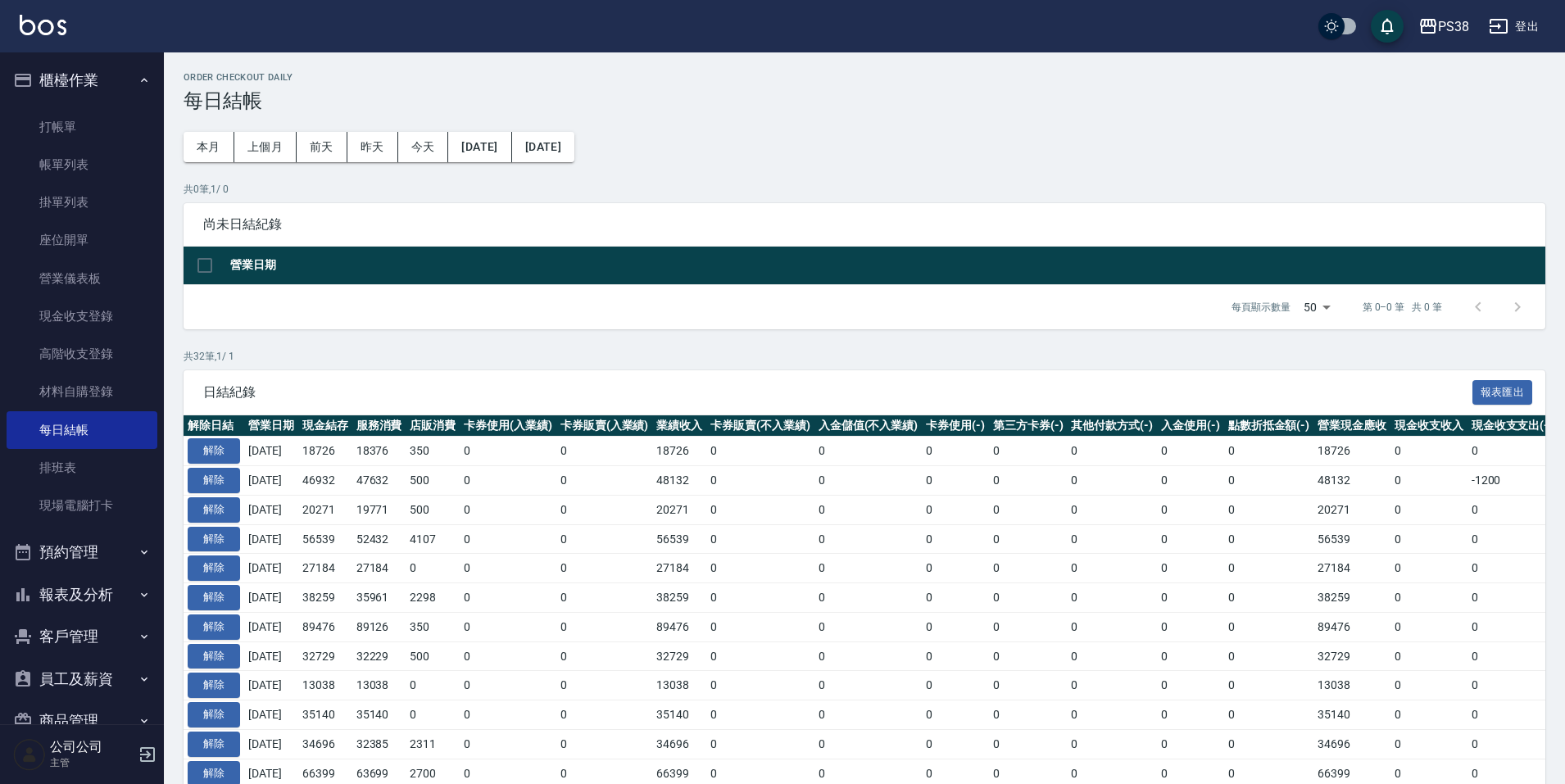
click at [111, 561] on button "預約管理" at bounding box center [81, 552] width 151 height 43
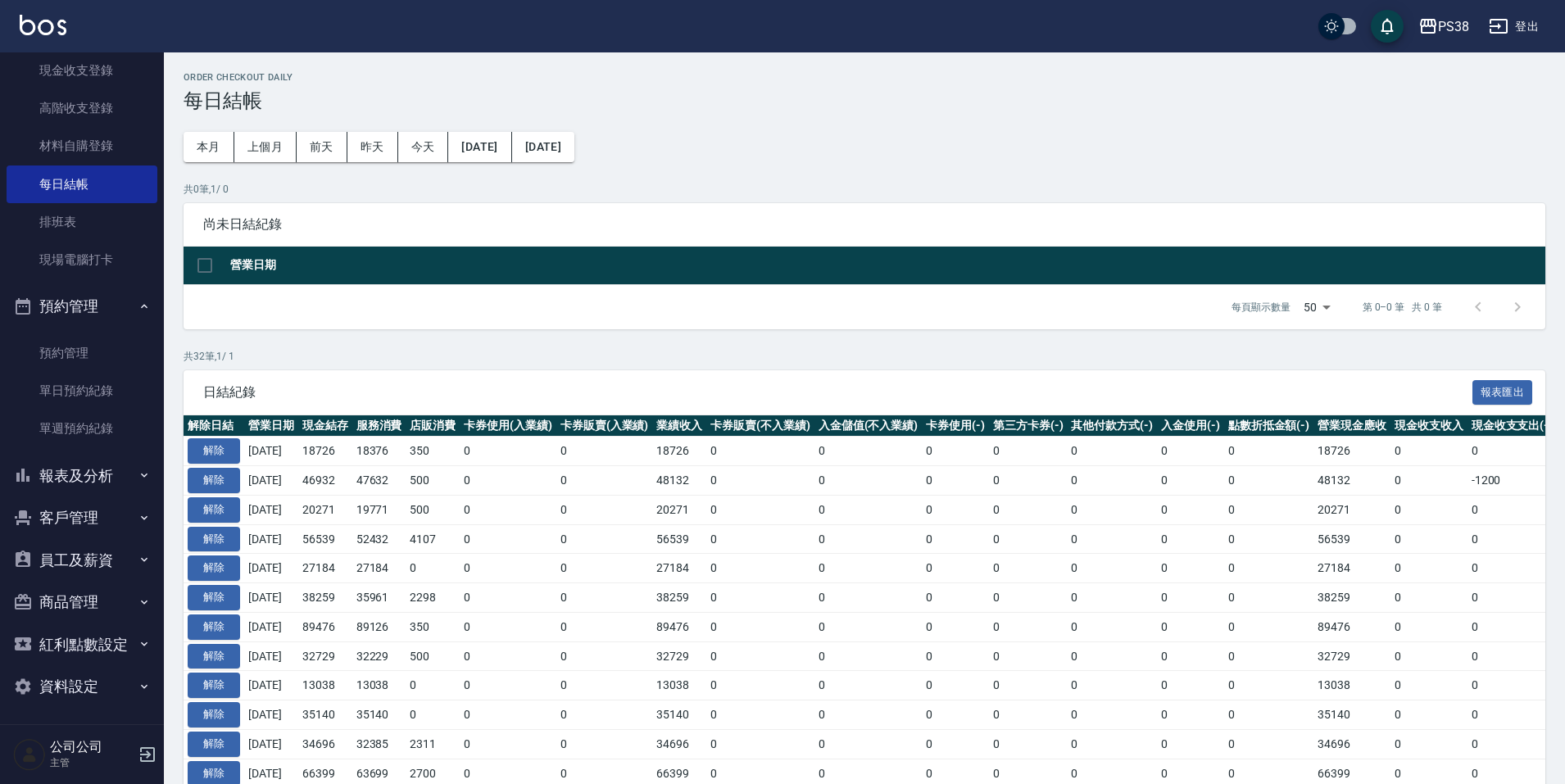
click at [105, 478] on button "報表及分析" at bounding box center [81, 476] width 151 height 43
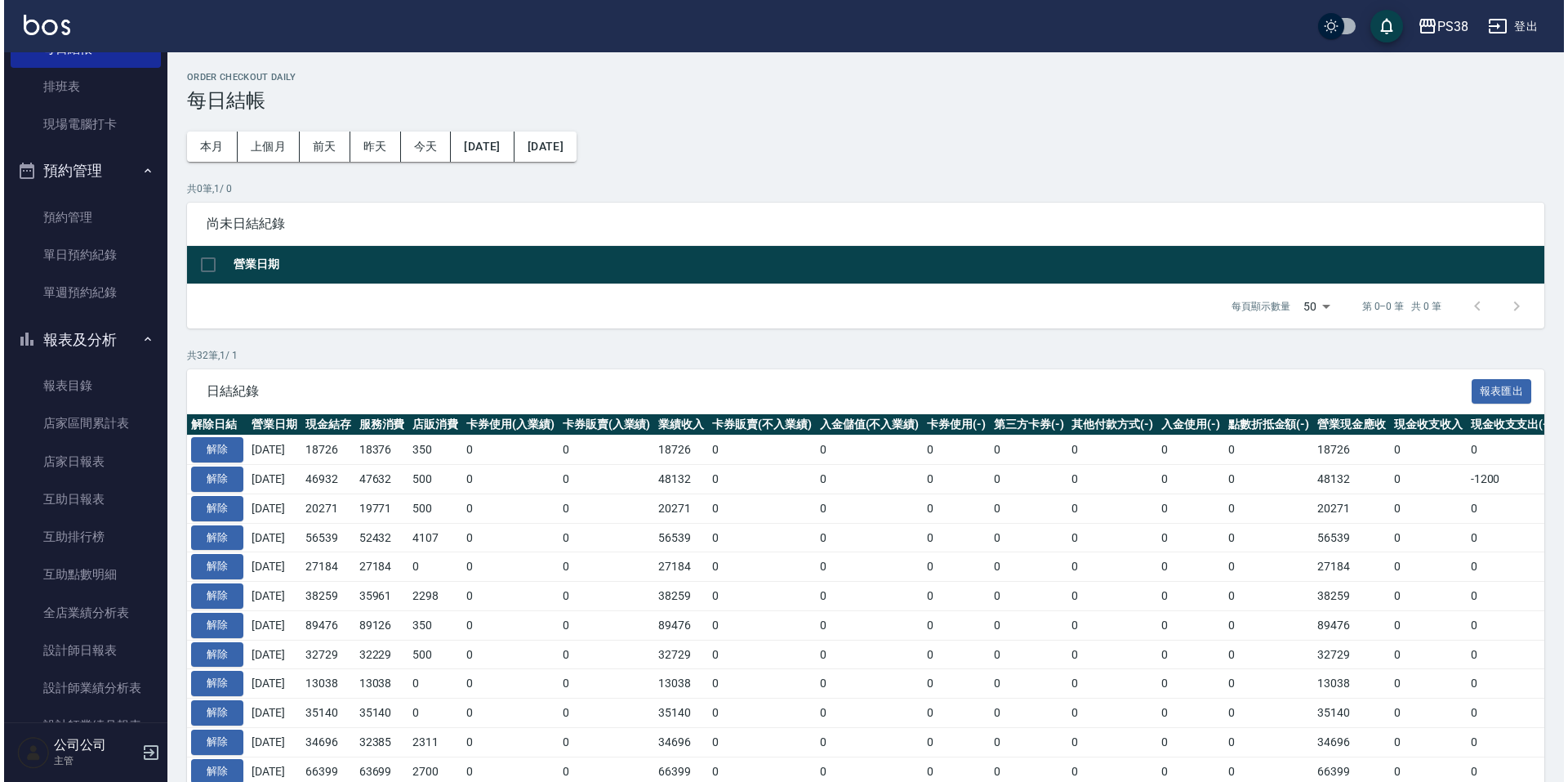
scroll to position [571, 0]
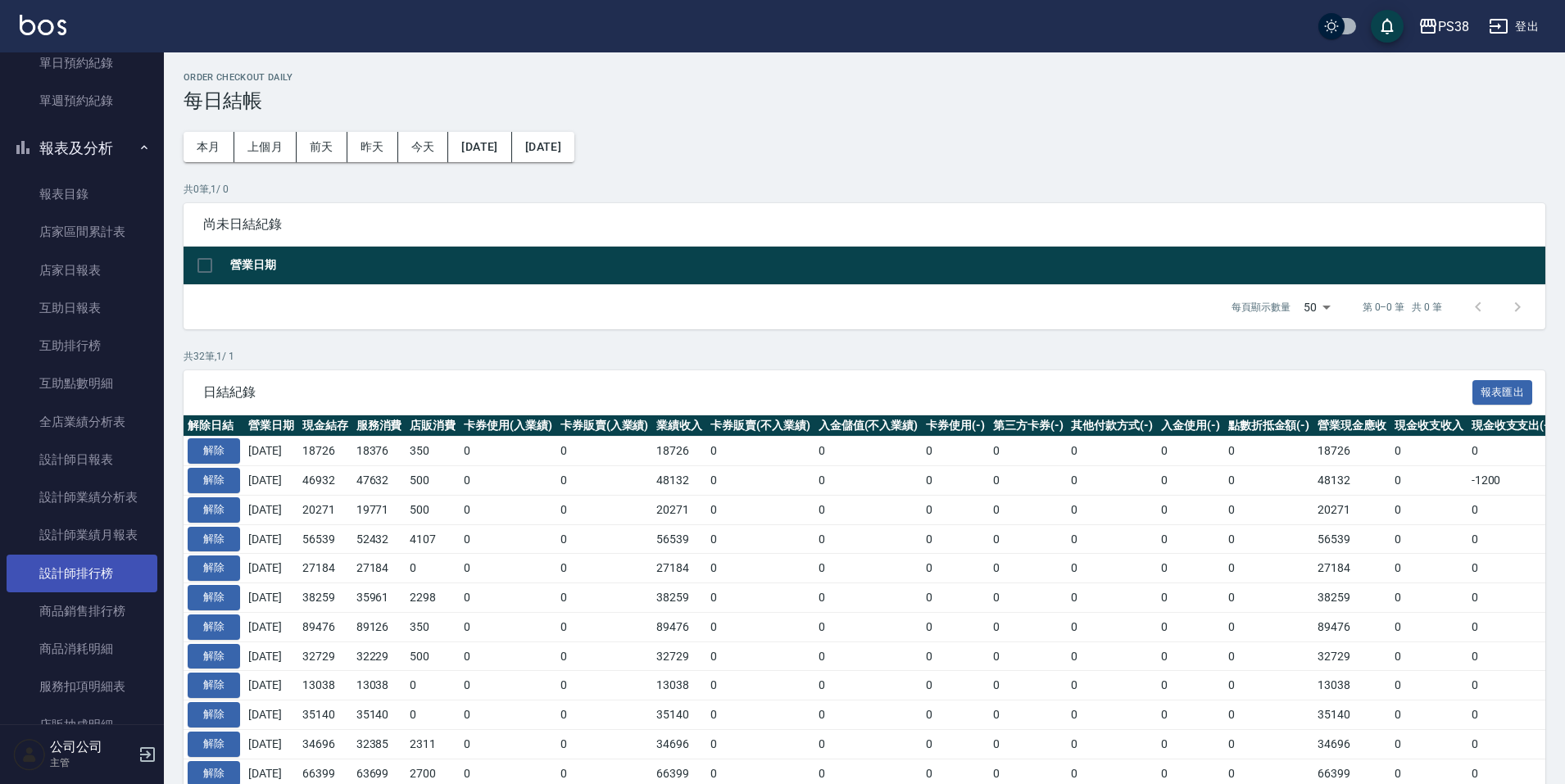
click at [103, 564] on link "設計師排行榜" at bounding box center [81, 573] width 151 height 38
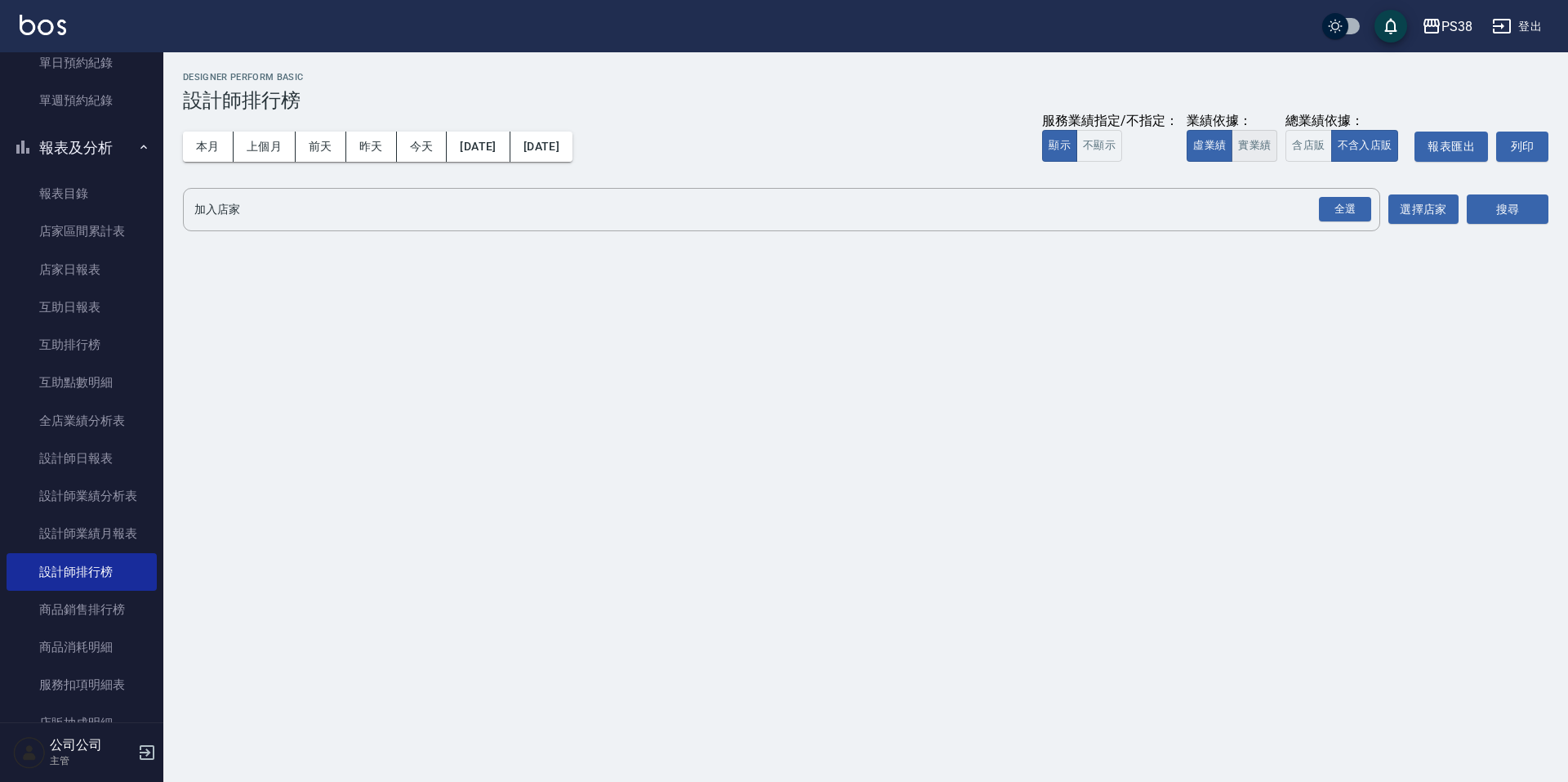
click at [1248, 152] on button "實業績" at bounding box center [1254, 146] width 46 height 32
click at [1332, 215] on div "全選" at bounding box center [1345, 209] width 53 height 25
click at [1492, 219] on button "搜尋" at bounding box center [1507, 210] width 81 height 30
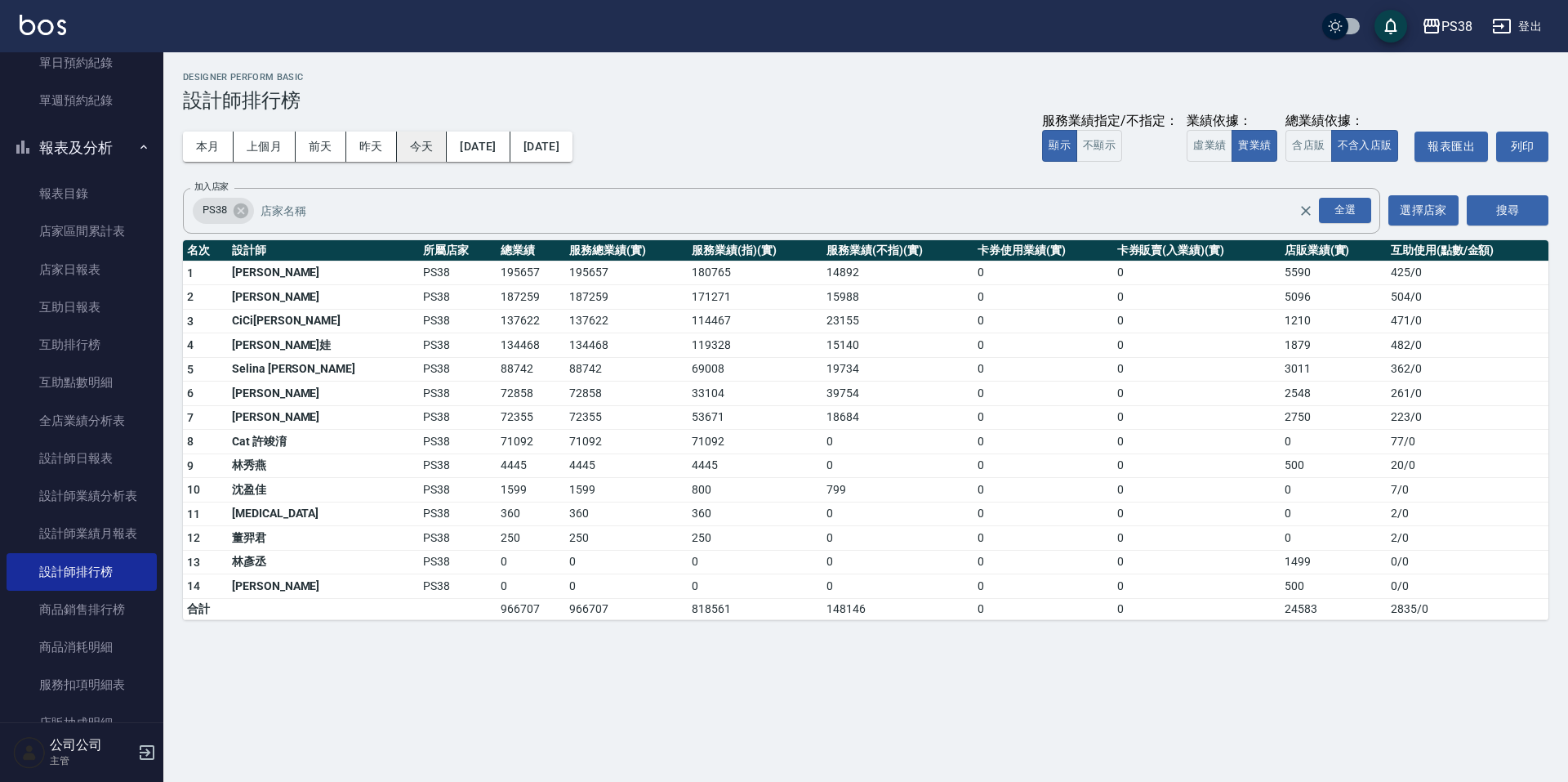
click at [416, 156] on button "今天" at bounding box center [422, 146] width 51 height 30
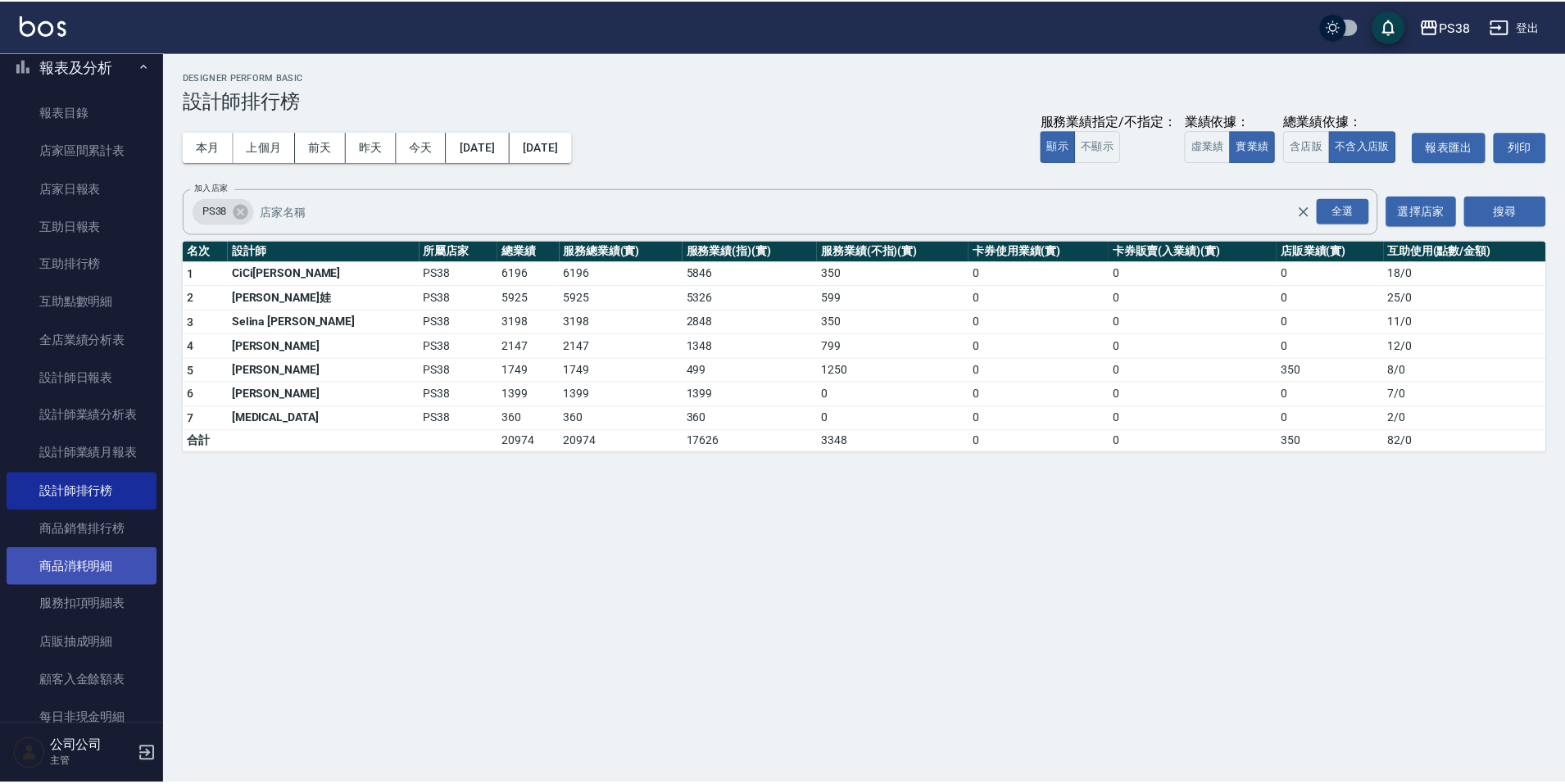
scroll to position [737, 0]
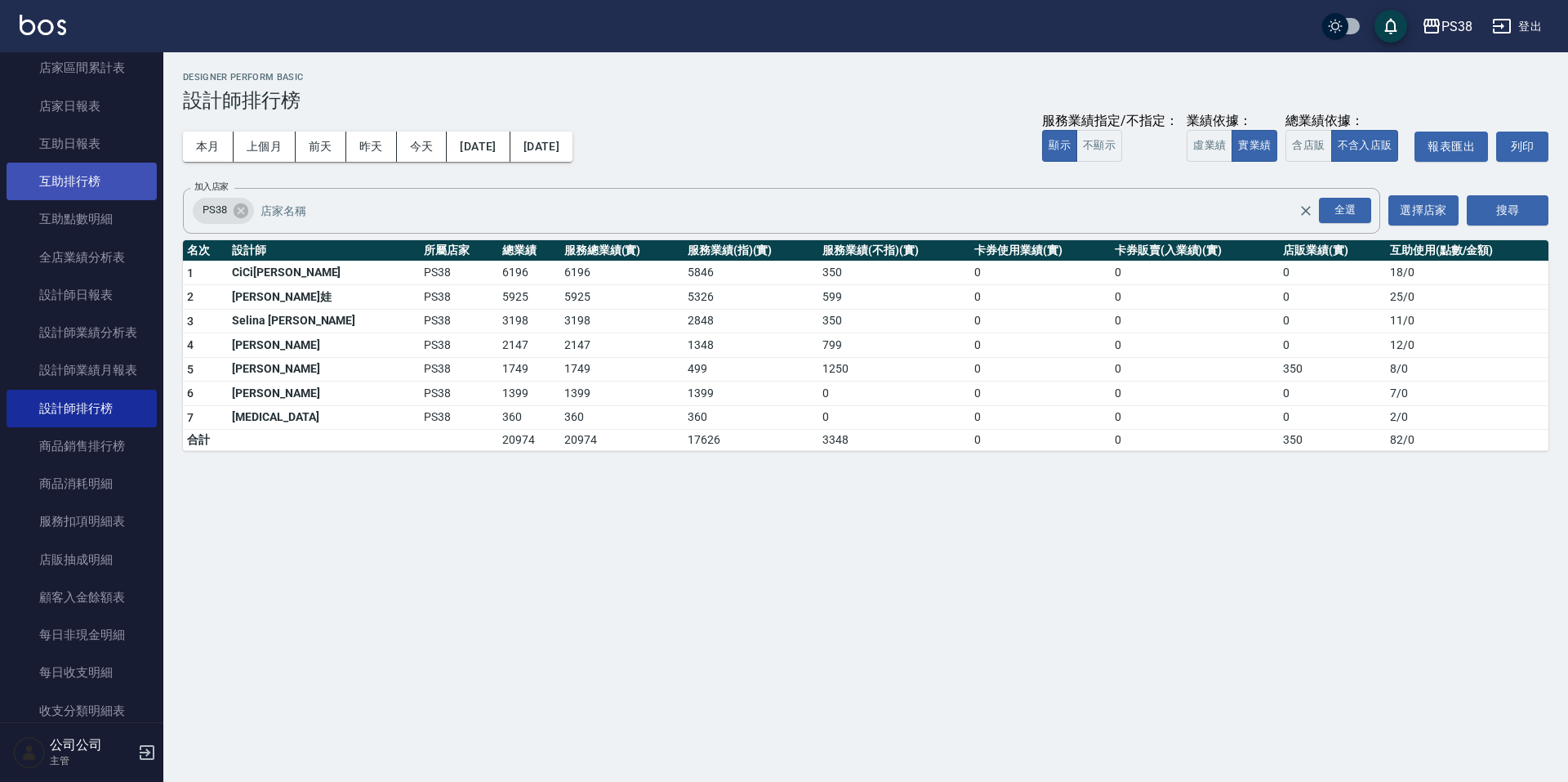
click at [94, 185] on link "互助排行榜" at bounding box center [81, 181] width 150 height 38
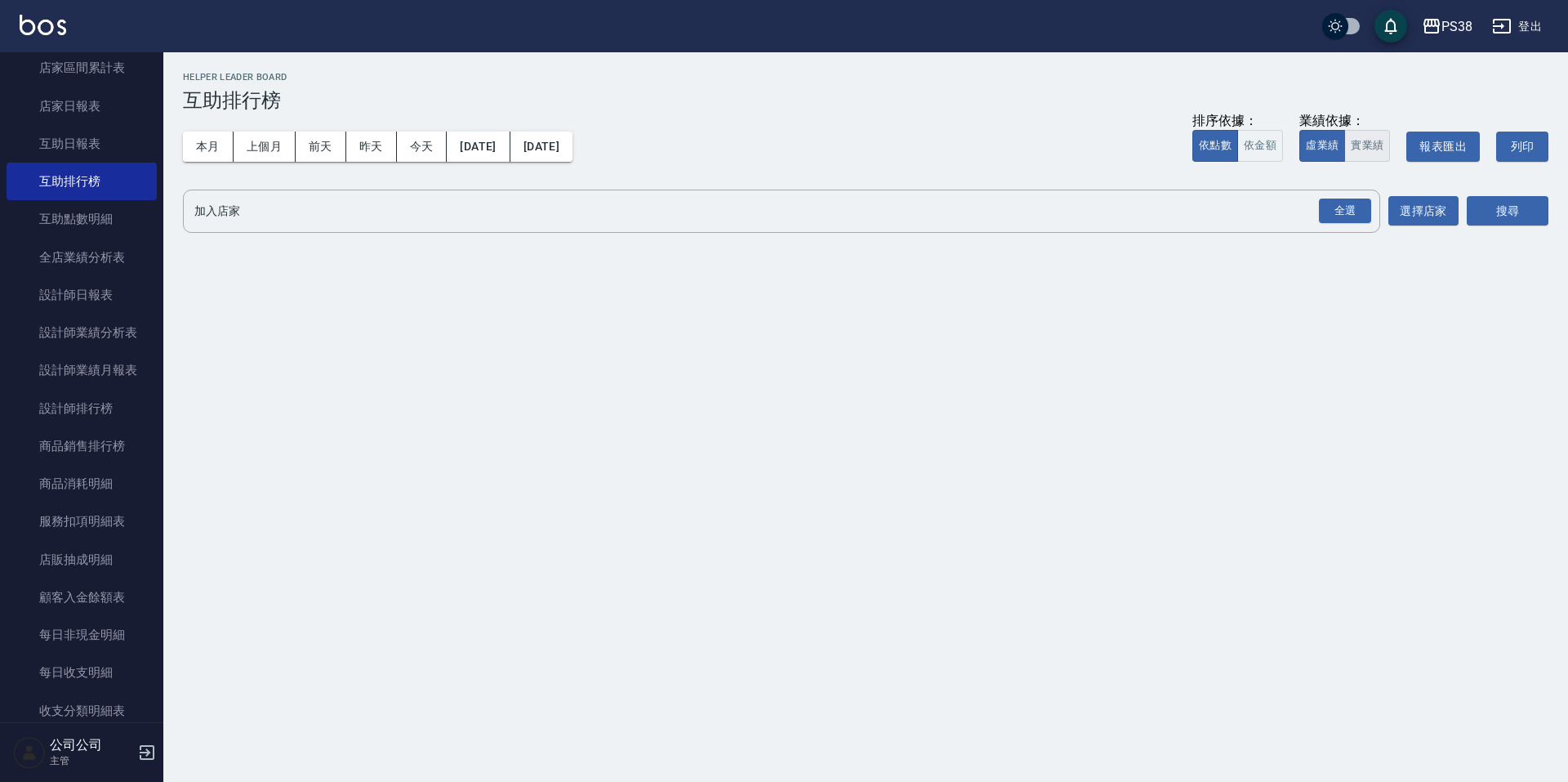
click at [1357, 140] on button "實業績" at bounding box center [1367, 146] width 46 height 32
click at [1349, 207] on div "全選" at bounding box center [1345, 211] width 53 height 25
click at [1478, 212] on button "搜尋" at bounding box center [1507, 211] width 81 height 30
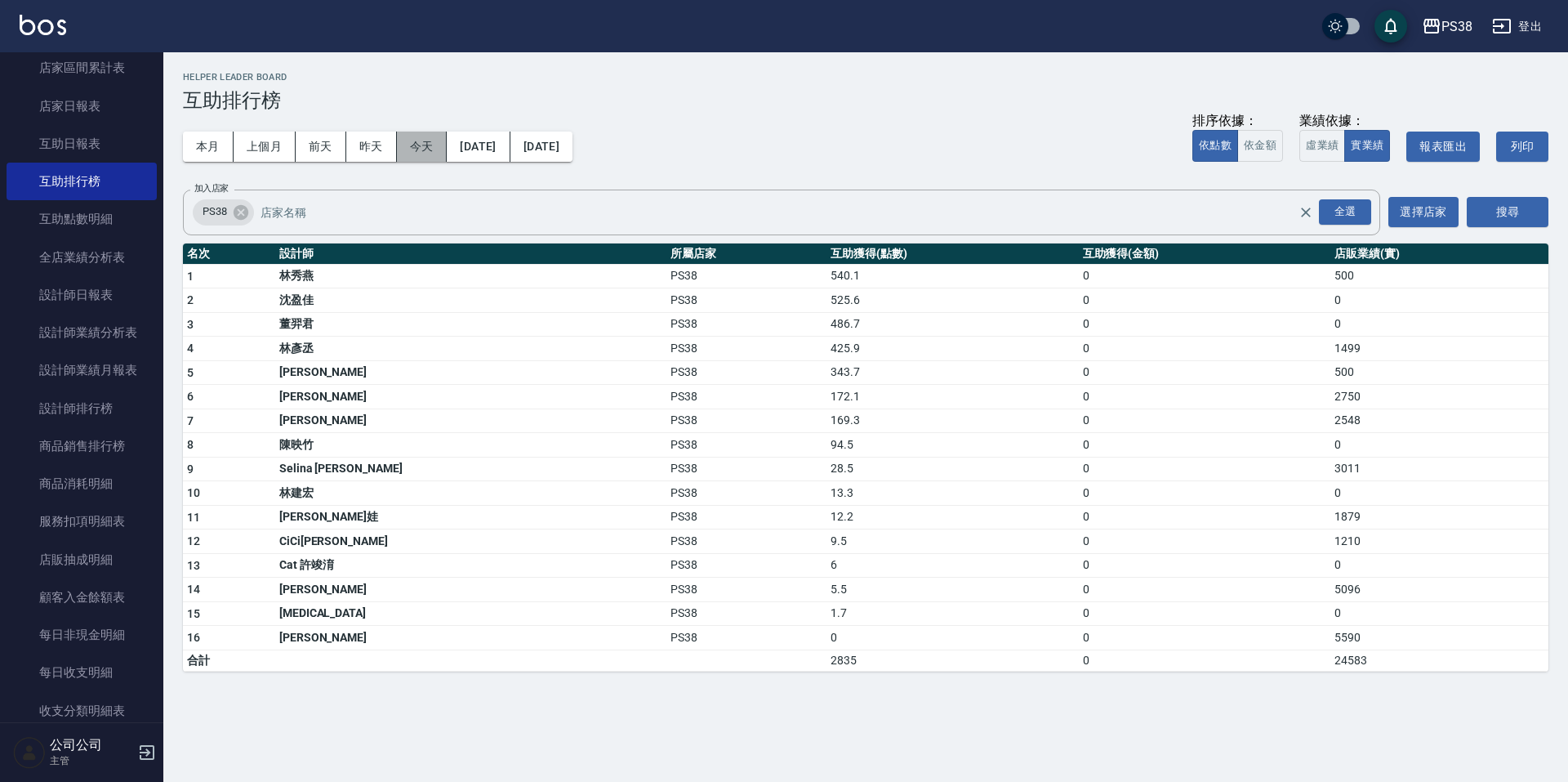
click at [425, 151] on button "今天" at bounding box center [422, 146] width 51 height 30
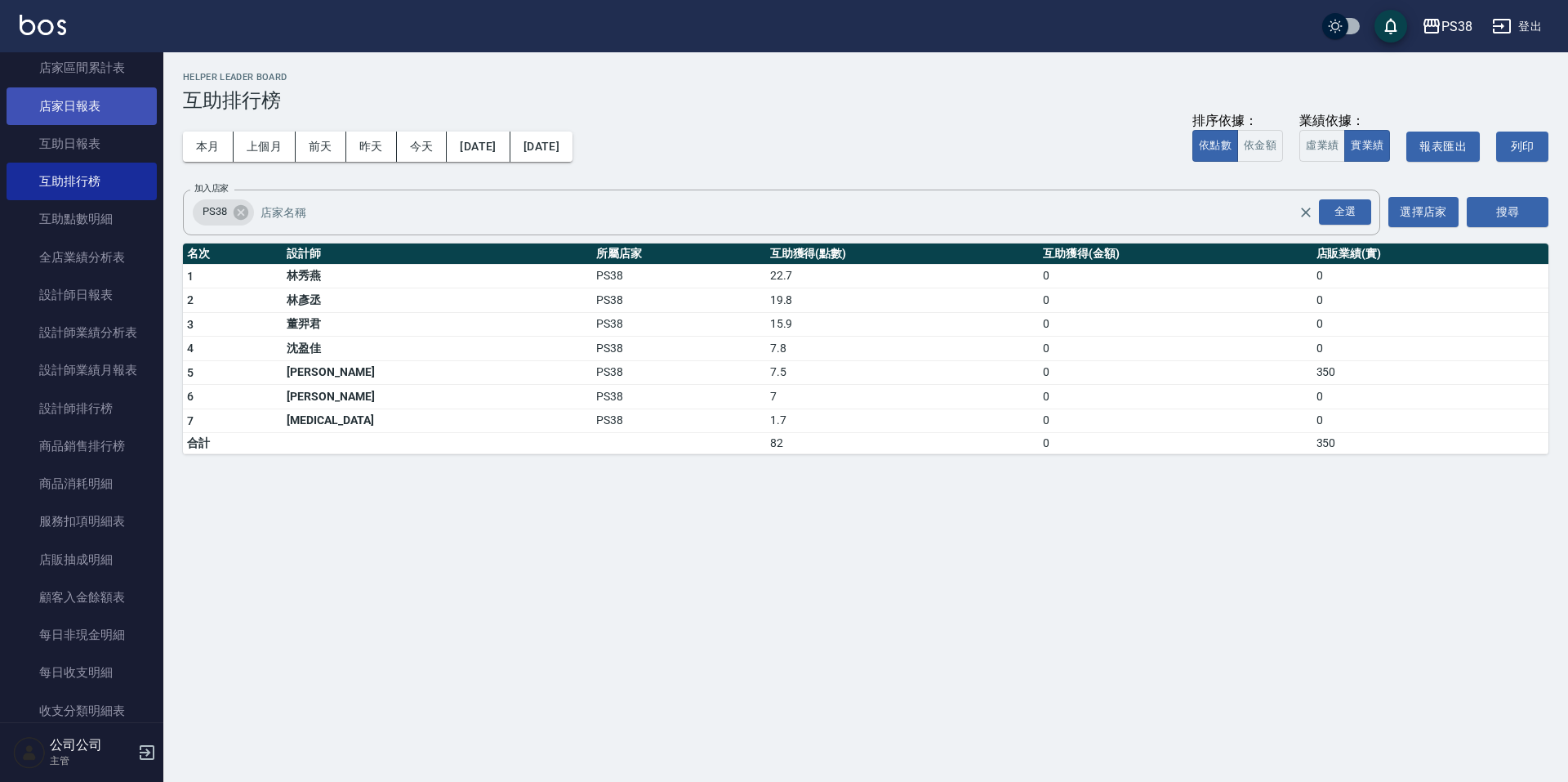
click at [117, 100] on link "店家日報表" at bounding box center [81, 106] width 150 height 38
